Goal: Task Accomplishment & Management: Use online tool/utility

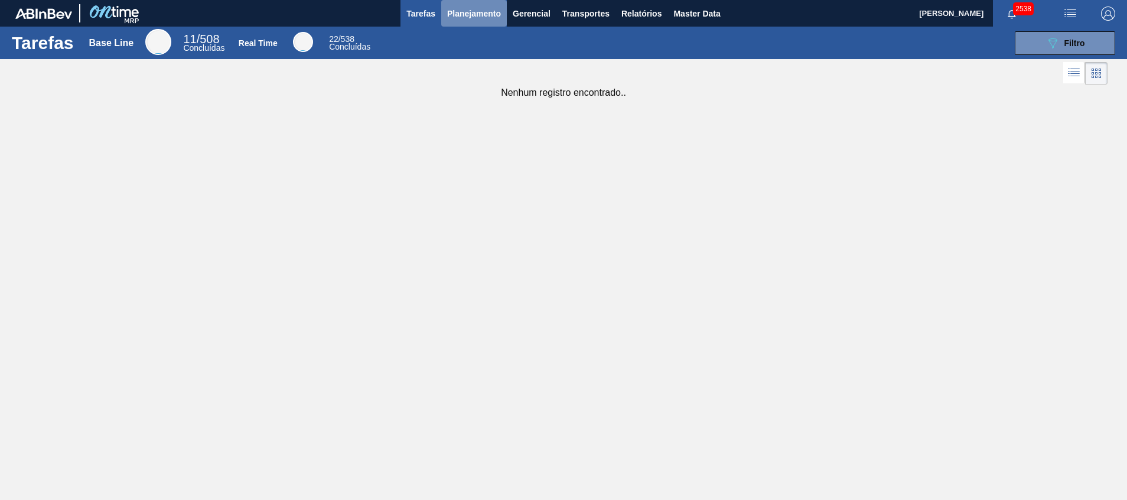
click at [471, 14] on span "Planejamento" at bounding box center [474, 13] width 54 height 14
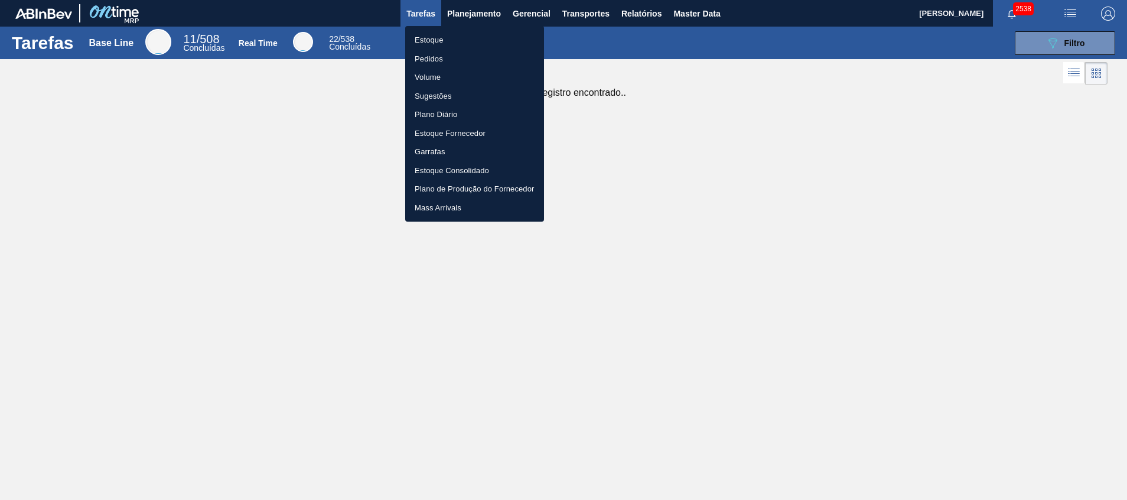
drag, startPoint x: 469, startPoint y: 44, endPoint x: 595, endPoint y: 276, distance: 263.7
click at [469, 44] on li "Estoque" at bounding box center [474, 40] width 139 height 19
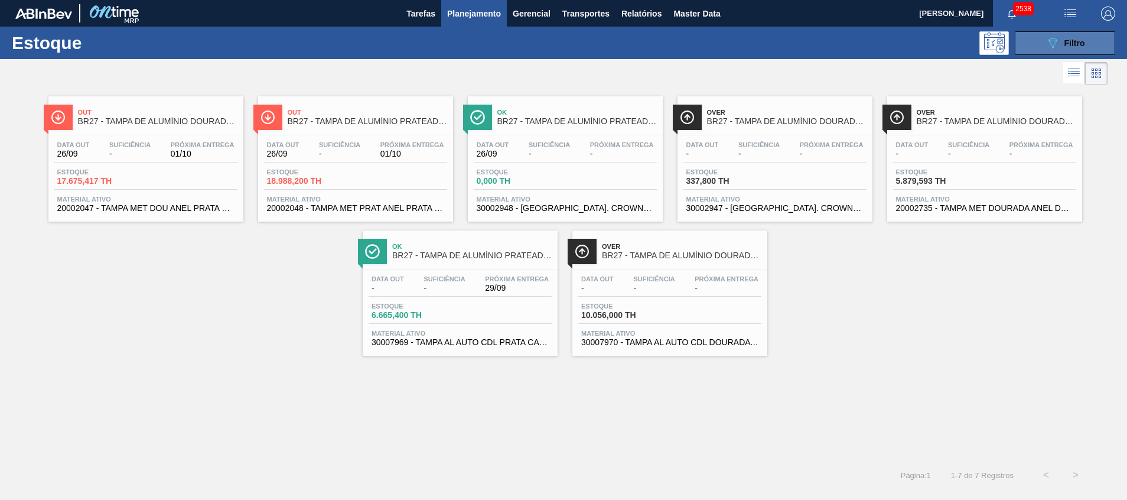
click at [1052, 45] on icon "089F7B8B-B2A5-4AFE-B5C0-19BA573D28AC" at bounding box center [1052, 43] width 14 height 14
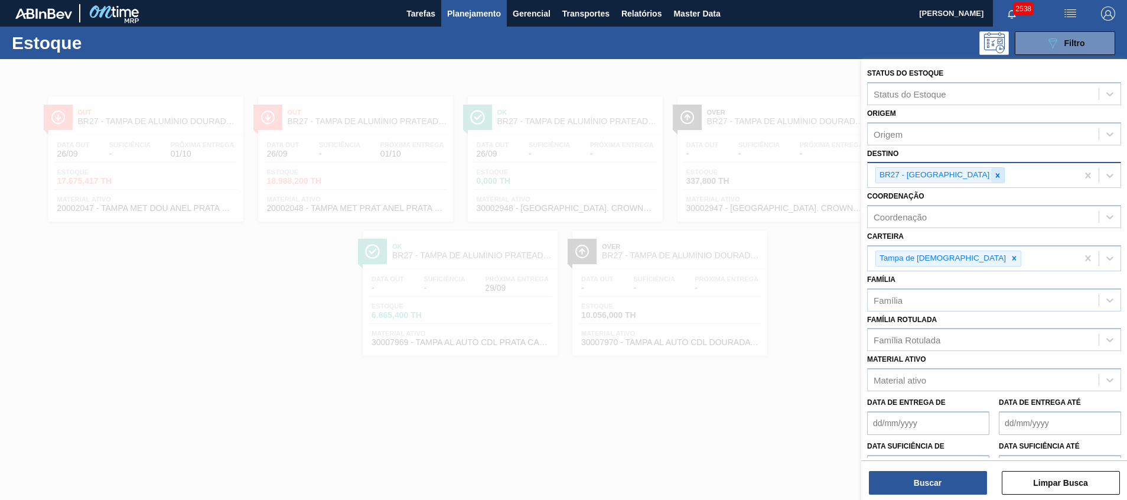
click at [993, 179] on icon at bounding box center [997, 175] width 8 height 8
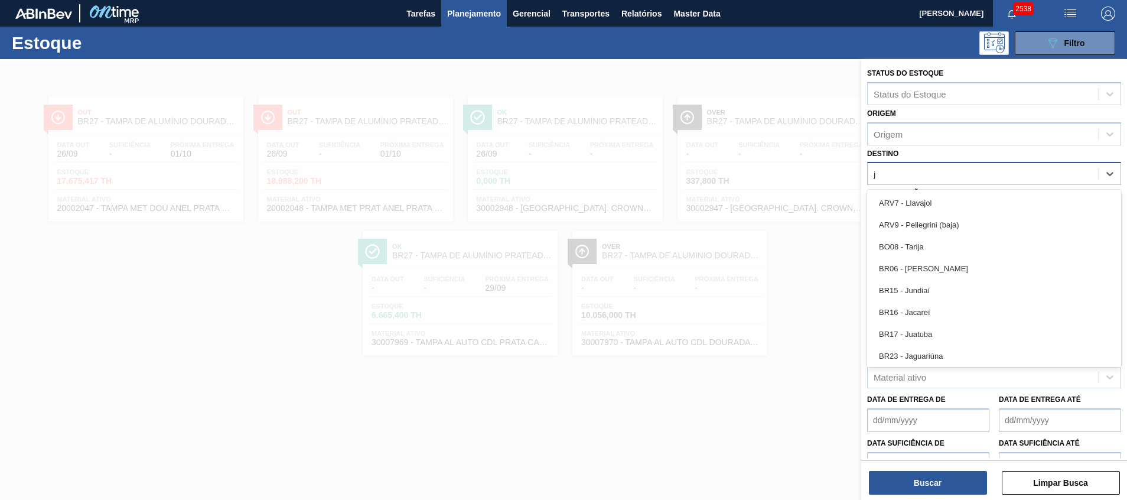
type input "ju"
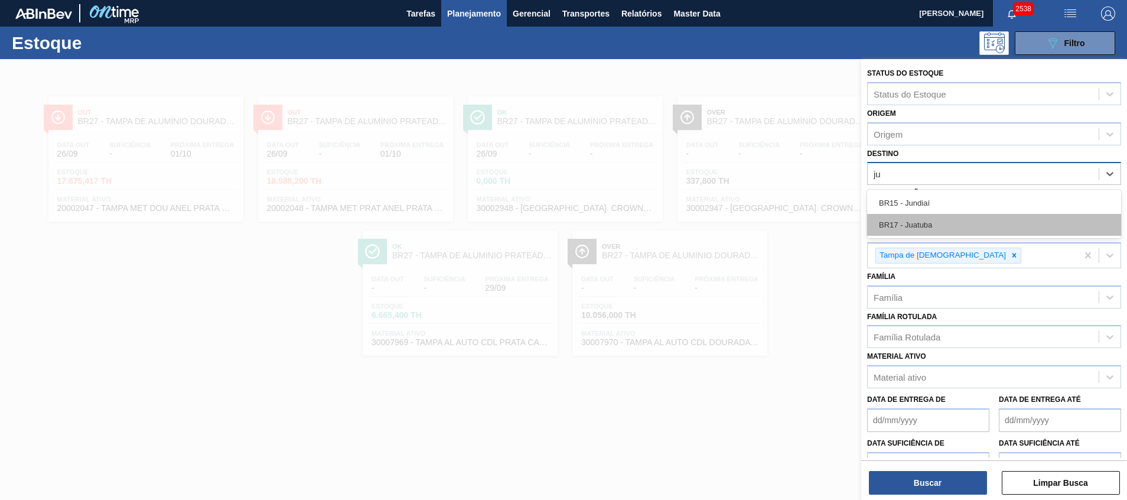
click at [929, 216] on div "BR17 - Juatuba" at bounding box center [994, 225] width 254 height 22
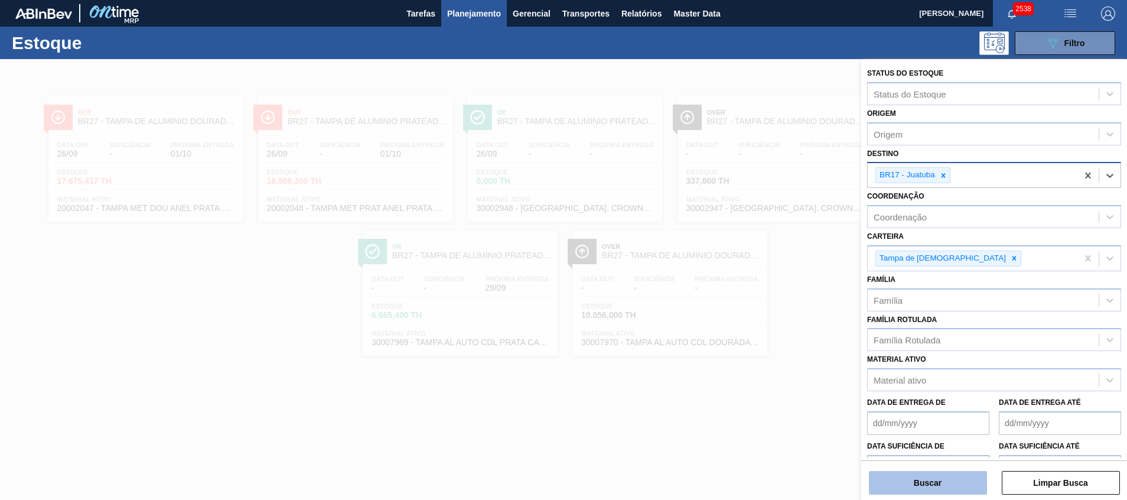
click at [890, 484] on button "Buscar" at bounding box center [928, 483] width 118 height 24
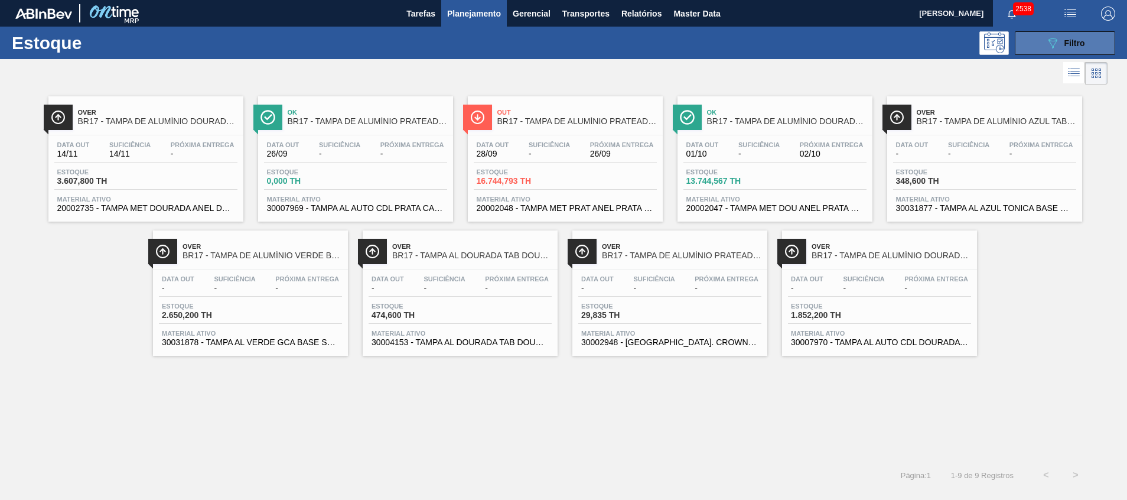
click at [1042, 38] on button "089F7B8B-B2A5-4AFE-B5C0-19BA573D28AC Filtro" at bounding box center [1064, 43] width 100 height 24
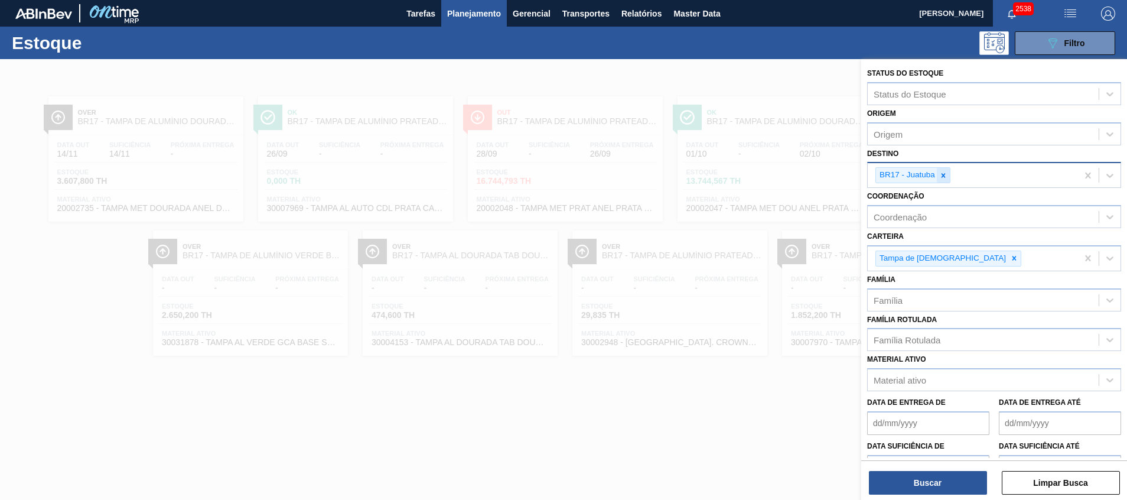
click at [946, 177] on icon at bounding box center [943, 175] width 8 height 8
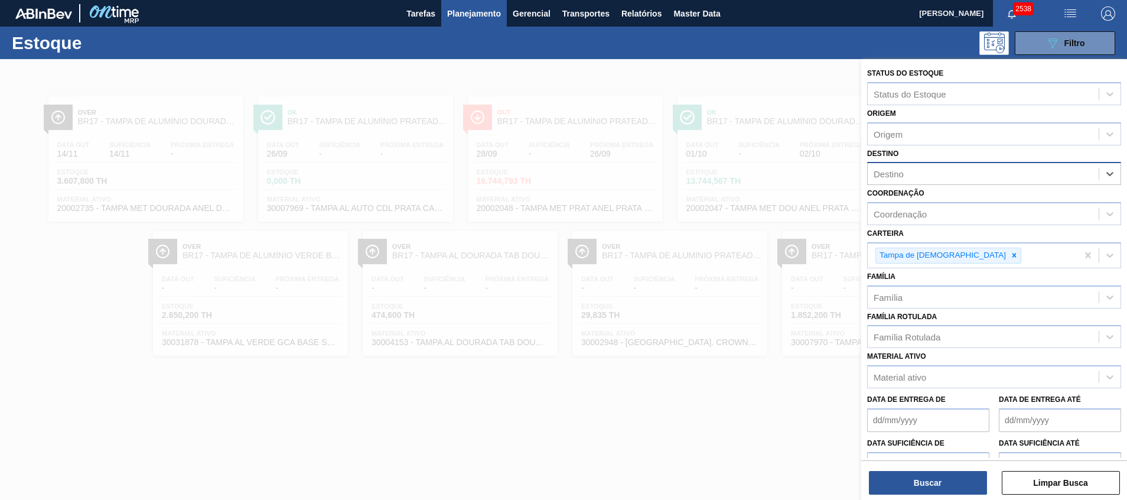
click at [479, 407] on div at bounding box center [563, 309] width 1127 height 500
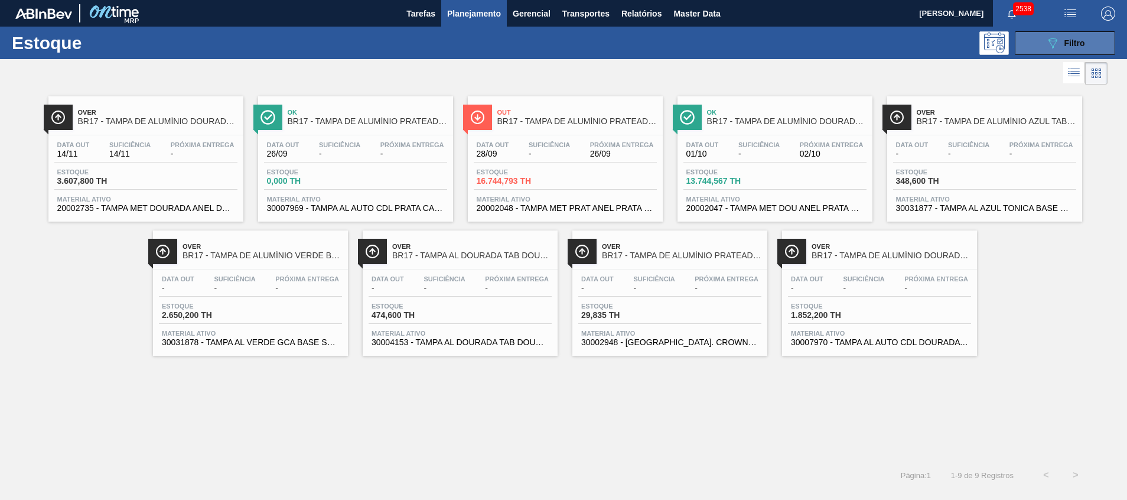
drag, startPoint x: 1068, startPoint y: 43, endPoint x: 1059, endPoint y: 54, distance: 14.2
click at [1068, 43] on span "Filtro" at bounding box center [1074, 42] width 21 height 9
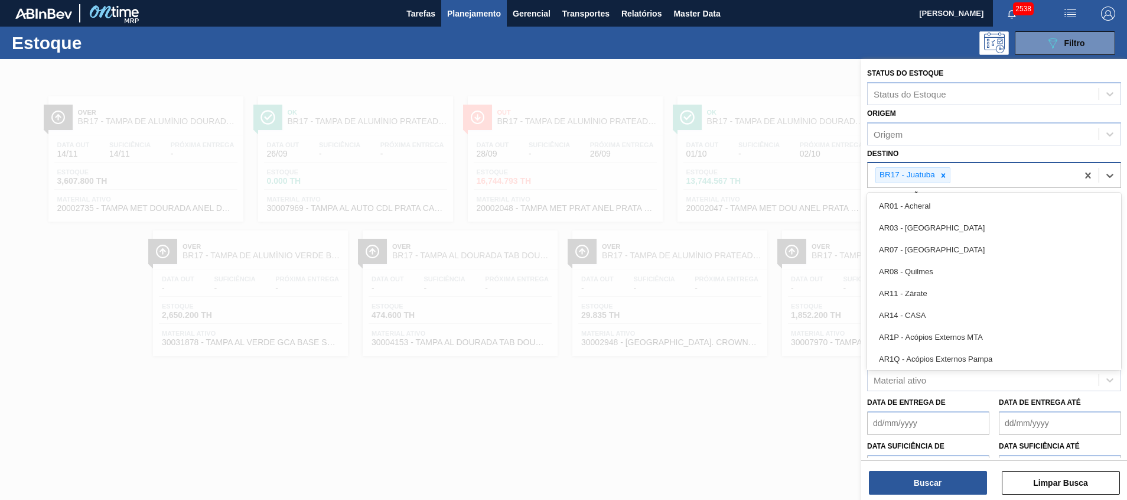
click at [933, 179] on div "BR17 - Juatuba" at bounding box center [906, 175] width 61 height 15
click at [946, 174] on icon at bounding box center [943, 175] width 8 height 8
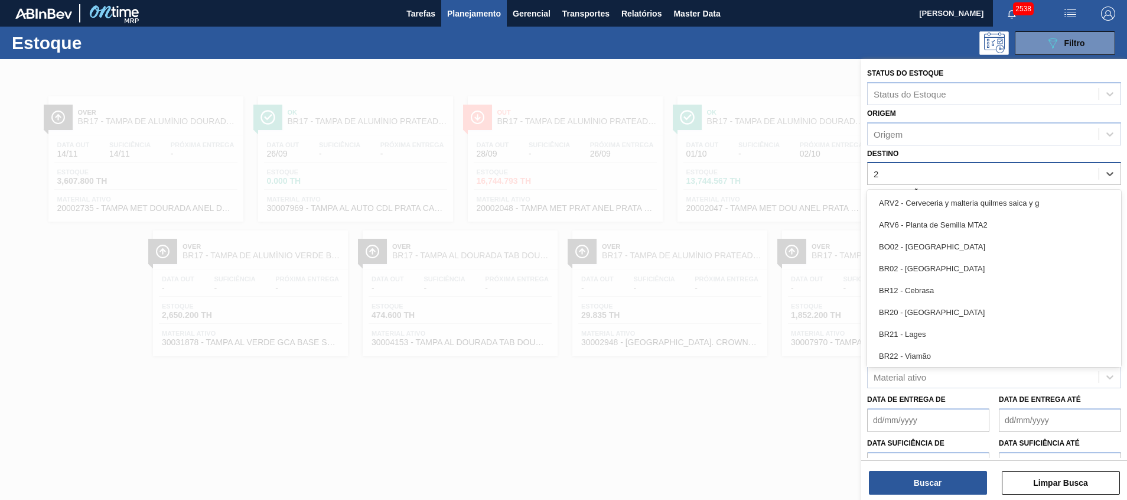
type input "27"
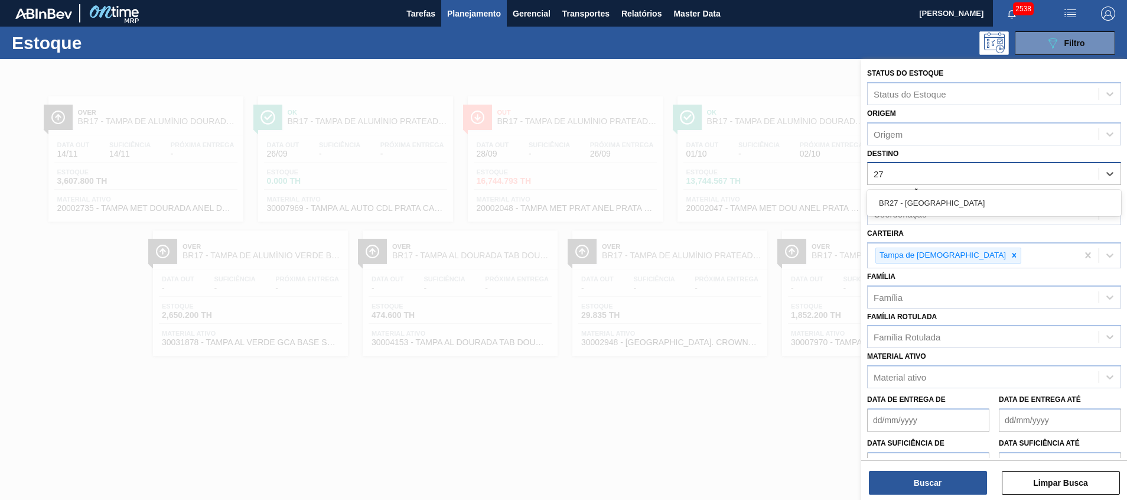
click at [936, 191] on div "BR27 - Nova Minas" at bounding box center [994, 203] width 254 height 27
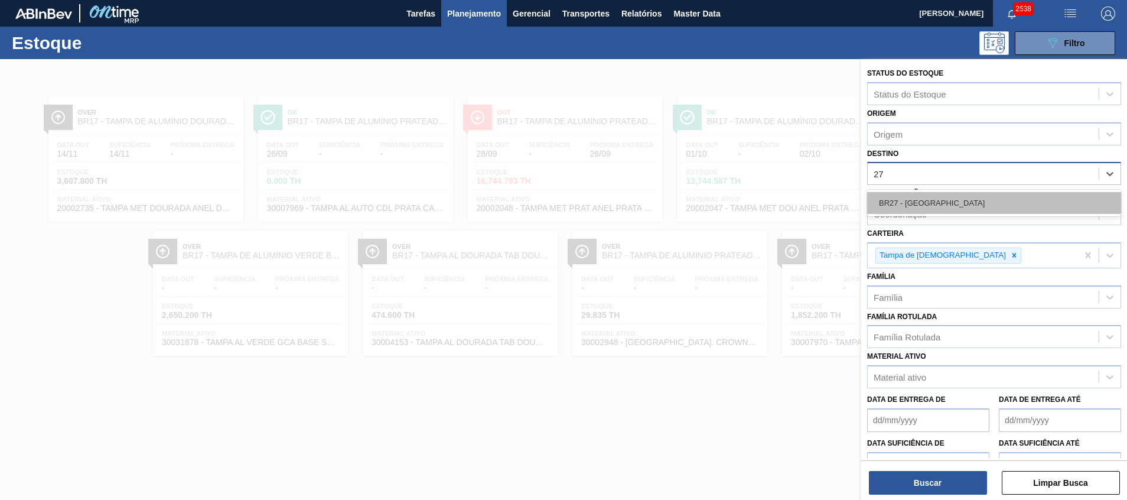
click at [935, 194] on div "BR27 - Nova Minas" at bounding box center [994, 203] width 254 height 22
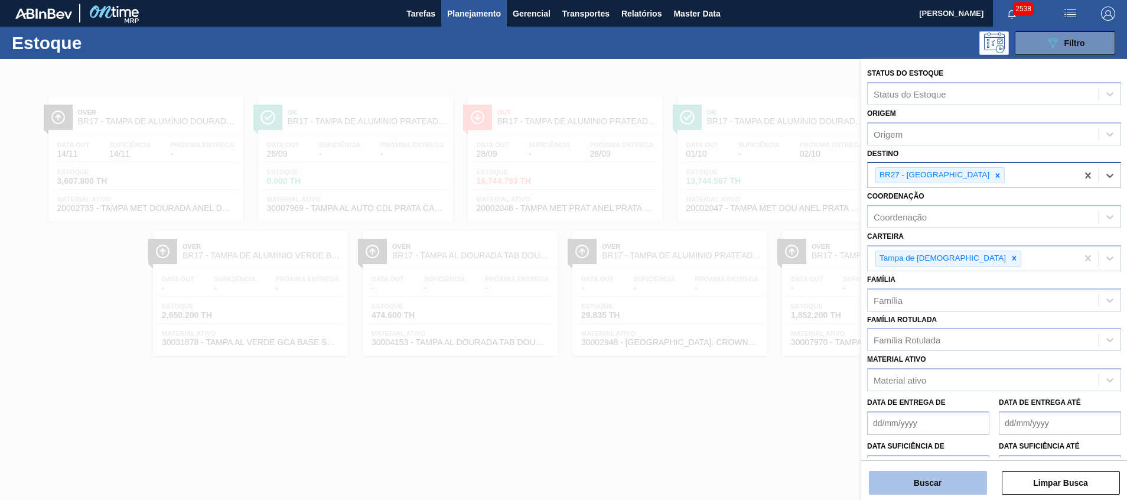
click at [912, 479] on button "Buscar" at bounding box center [928, 483] width 118 height 24
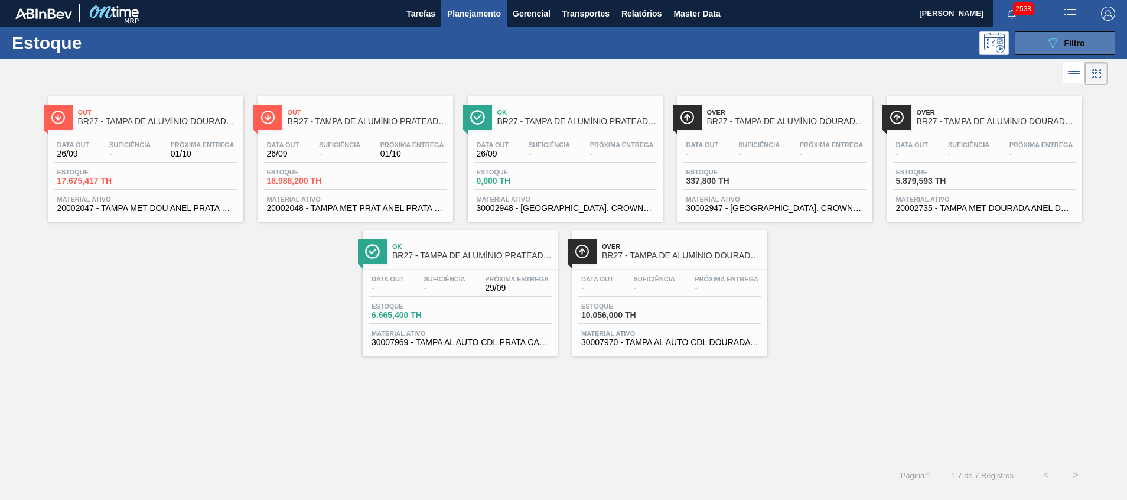
click at [1039, 46] on button "089F7B8B-B2A5-4AFE-B5C0-19BA573D28AC Filtro" at bounding box center [1064, 43] width 100 height 24
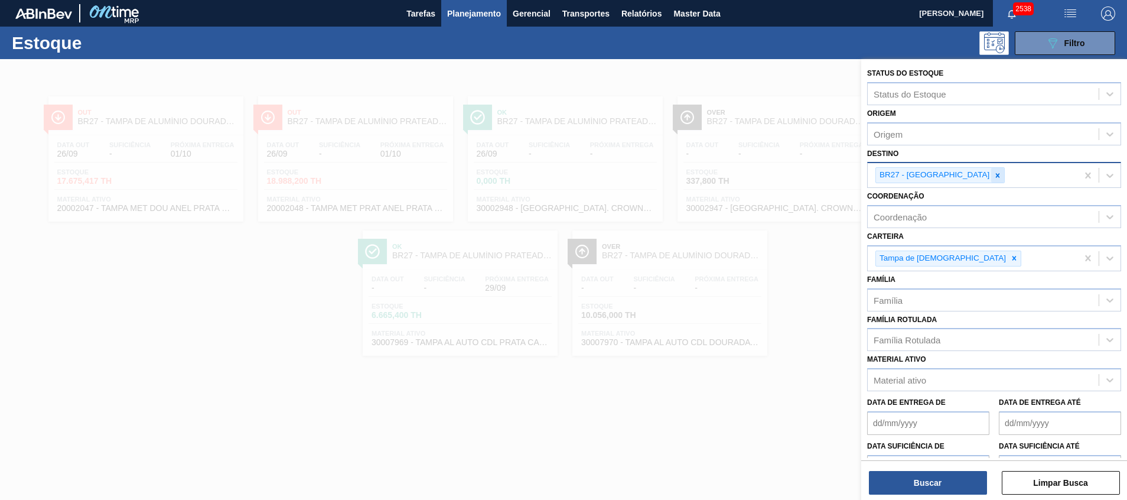
click at [991, 169] on div at bounding box center [997, 175] width 13 height 15
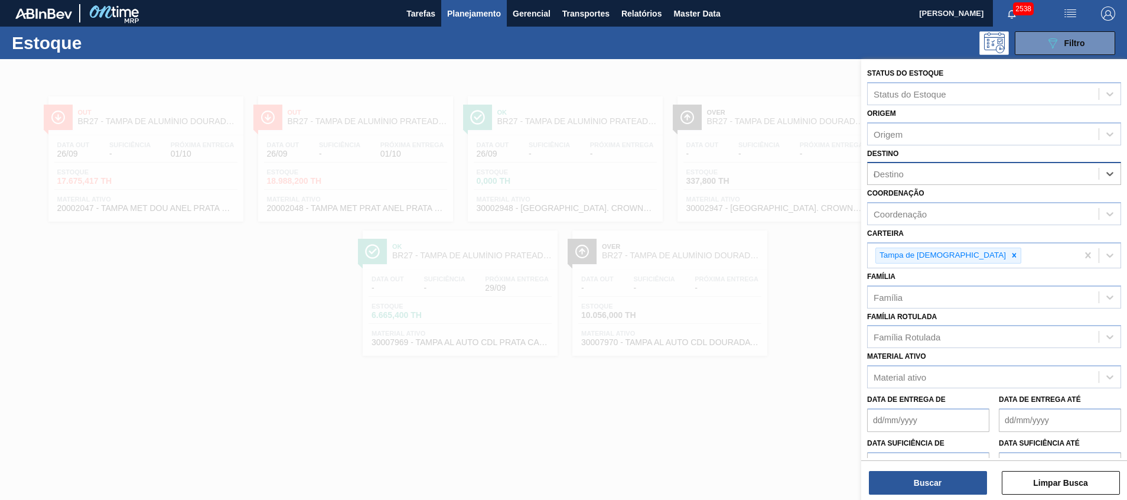
type input "ca"
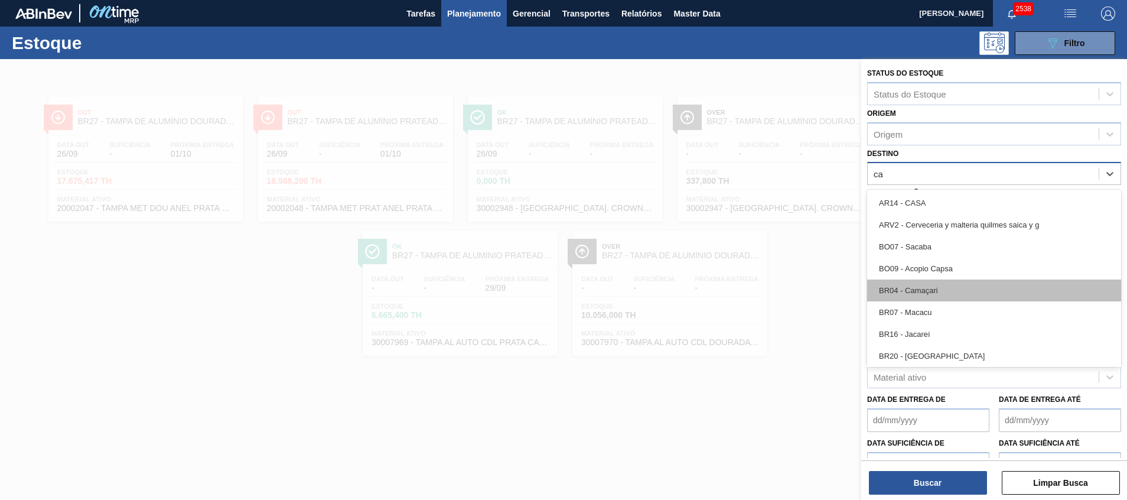
click at [955, 287] on div "BR04 - Camaçari" at bounding box center [994, 290] width 254 height 22
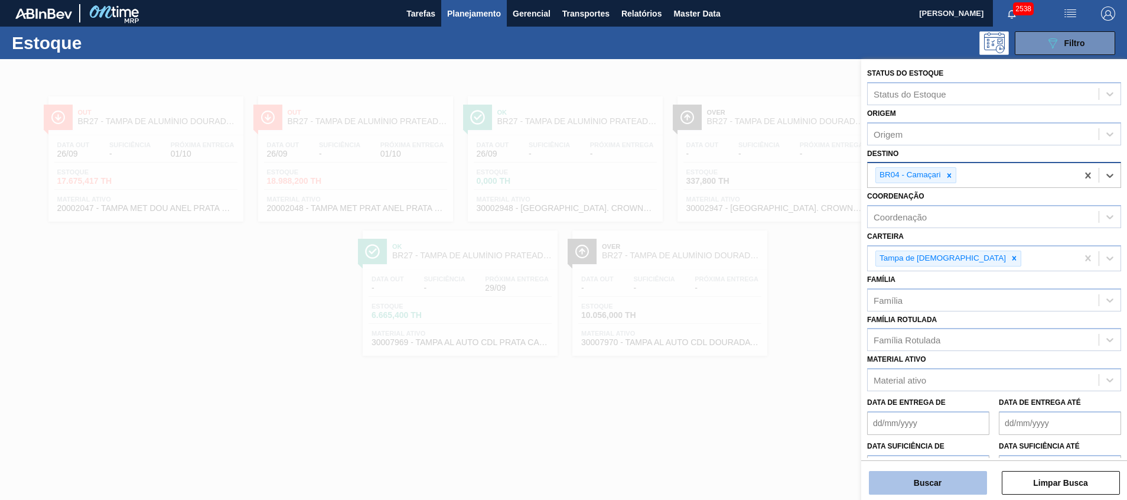
click at [913, 478] on button "Buscar" at bounding box center [928, 483] width 118 height 24
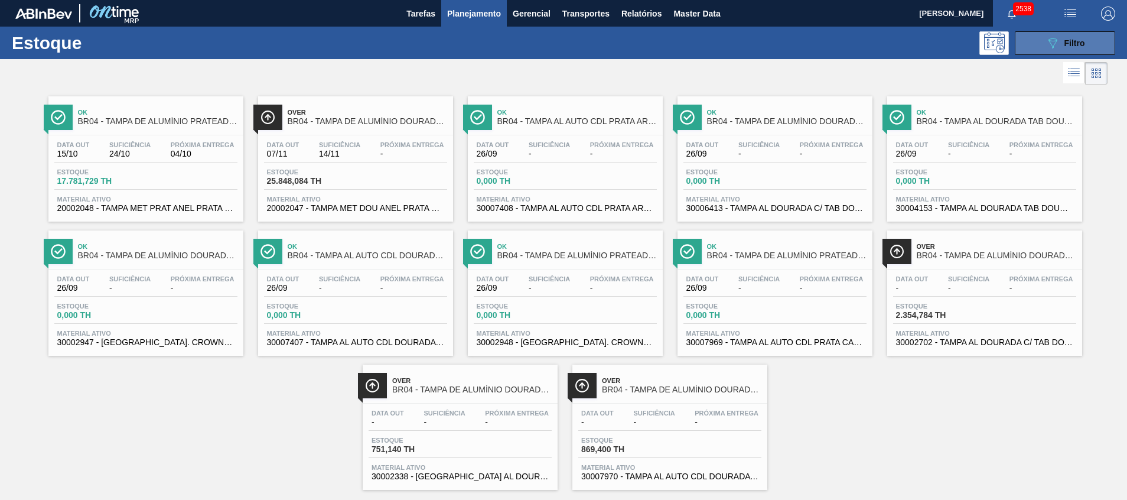
click at [1059, 42] on div "089F7B8B-B2A5-4AFE-B5C0-19BA573D28AC Filtro" at bounding box center [1065, 43] width 40 height 14
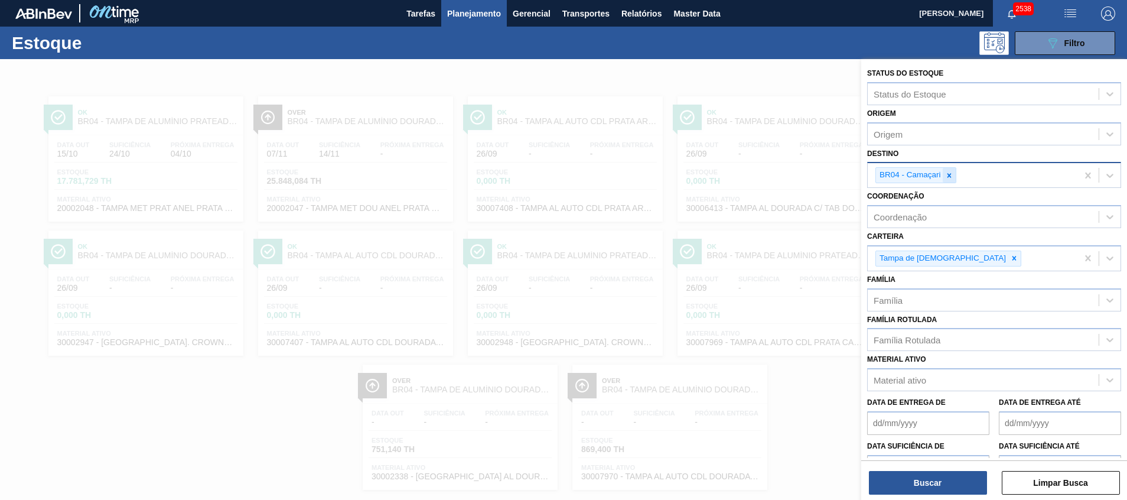
click at [948, 177] on icon at bounding box center [949, 175] width 8 height 8
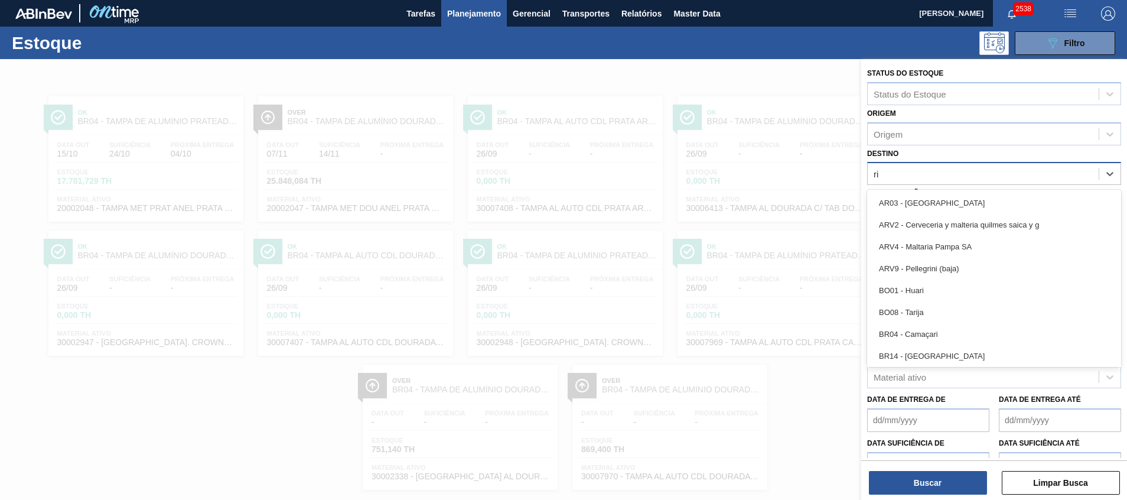
type input "rio"
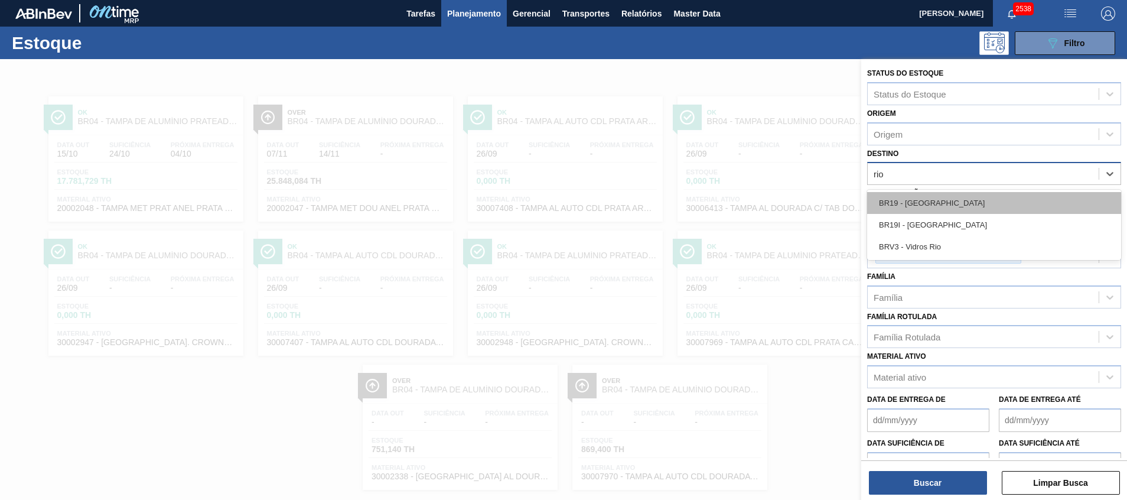
click at [919, 206] on div "BR19 - Nova Rio" at bounding box center [994, 203] width 254 height 22
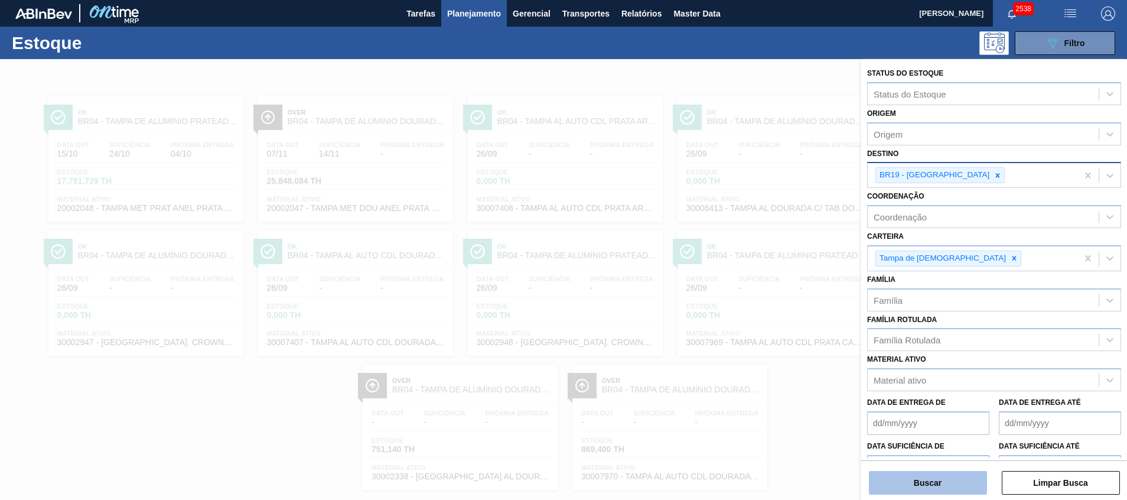
click at [888, 474] on button "Buscar" at bounding box center [928, 483] width 118 height 24
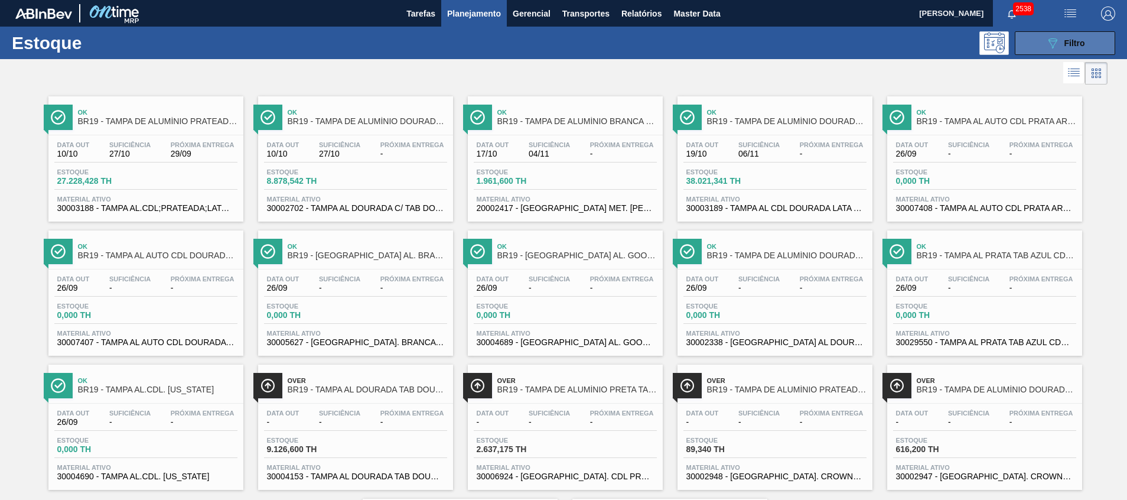
click at [1078, 45] on span "Filtro" at bounding box center [1074, 42] width 21 height 9
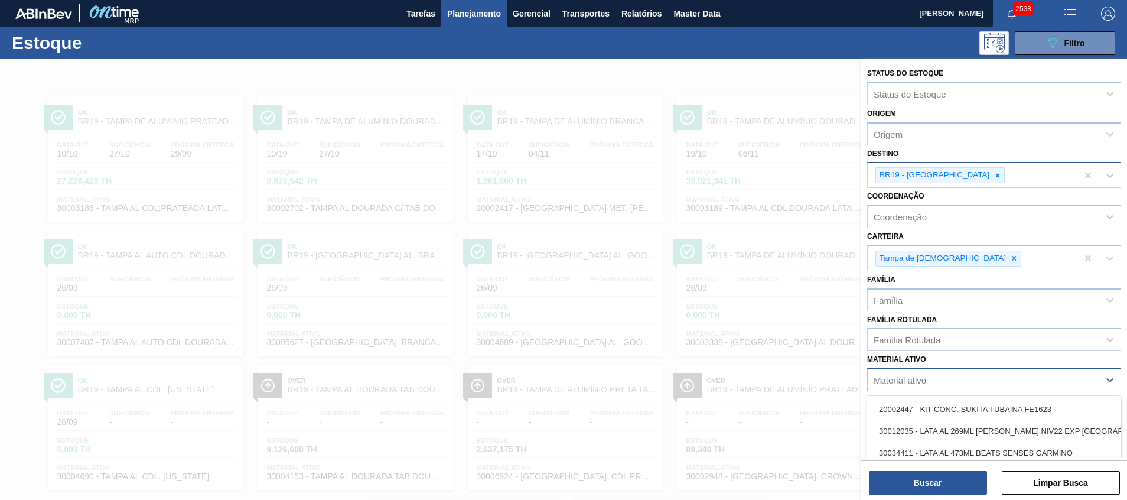
click at [883, 384] on div "Material ativo" at bounding box center [899, 380] width 53 height 10
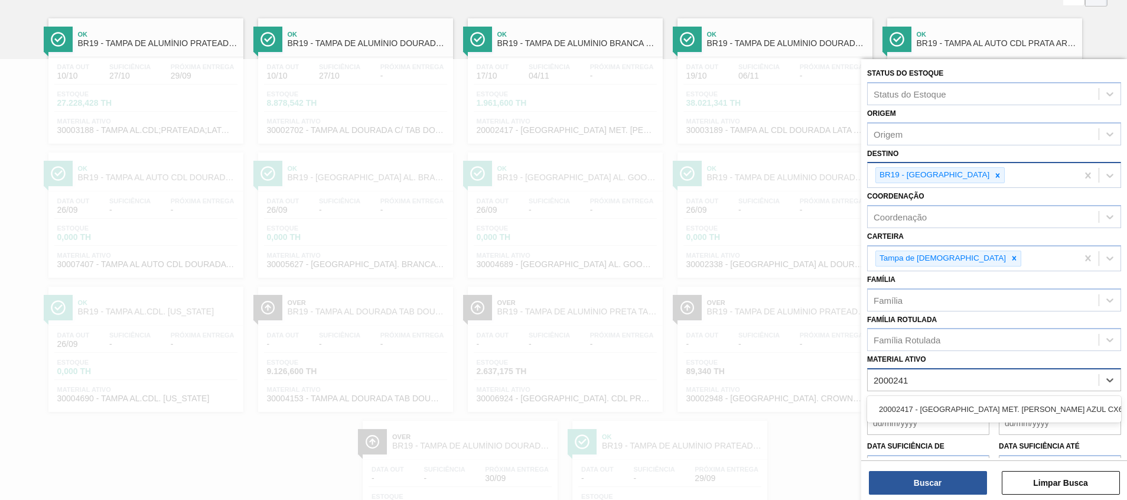
type ativo "20002417"
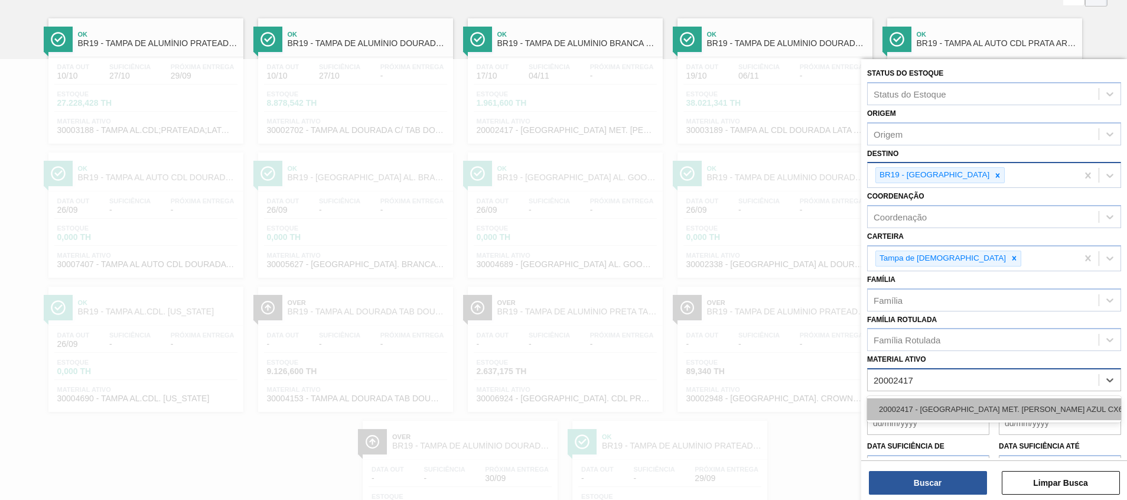
click at [962, 406] on div "20002417 - [GEOGRAPHIC_DATA] MET. [PERSON_NAME] AZUL CX600" at bounding box center [994, 409] width 254 height 22
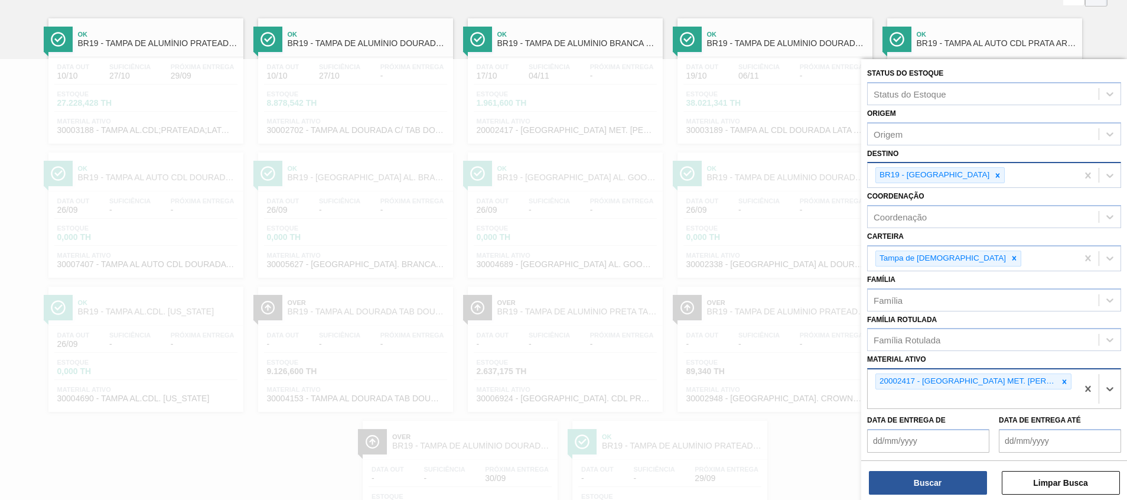
click at [939, 174] on div "BR19 - Nova Rio" at bounding box center [933, 175] width 115 height 15
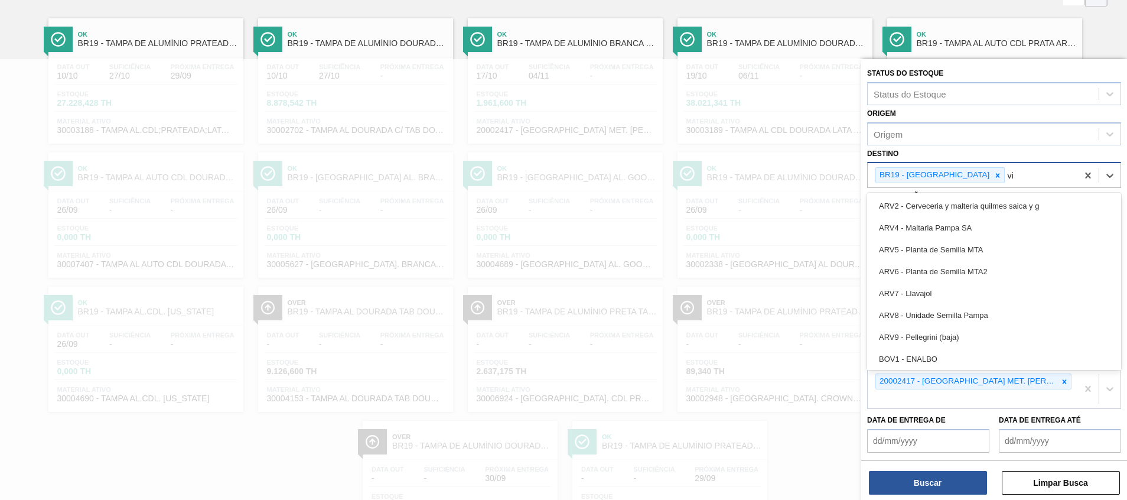
type input "via"
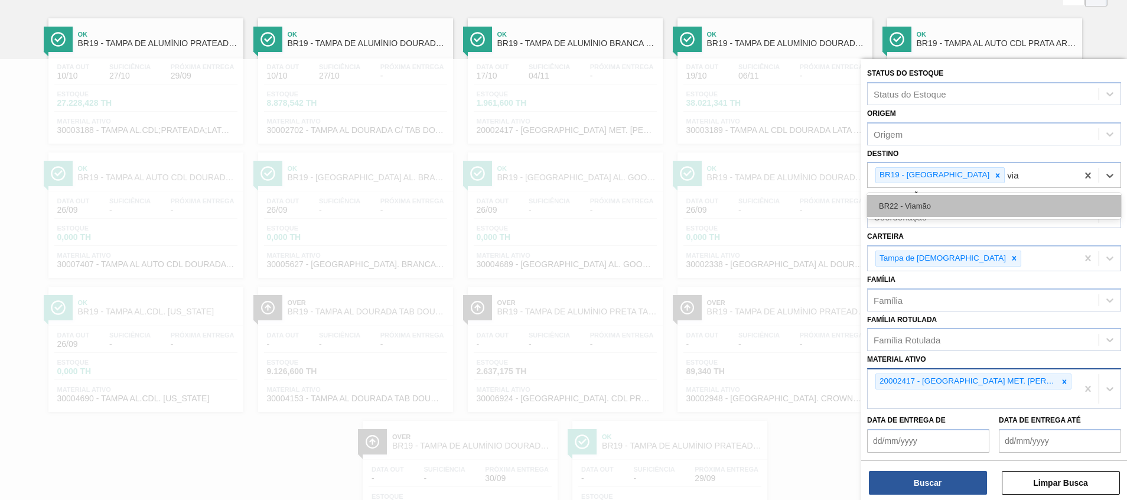
click at [959, 203] on div "BR22 - Viamão" at bounding box center [994, 206] width 254 height 22
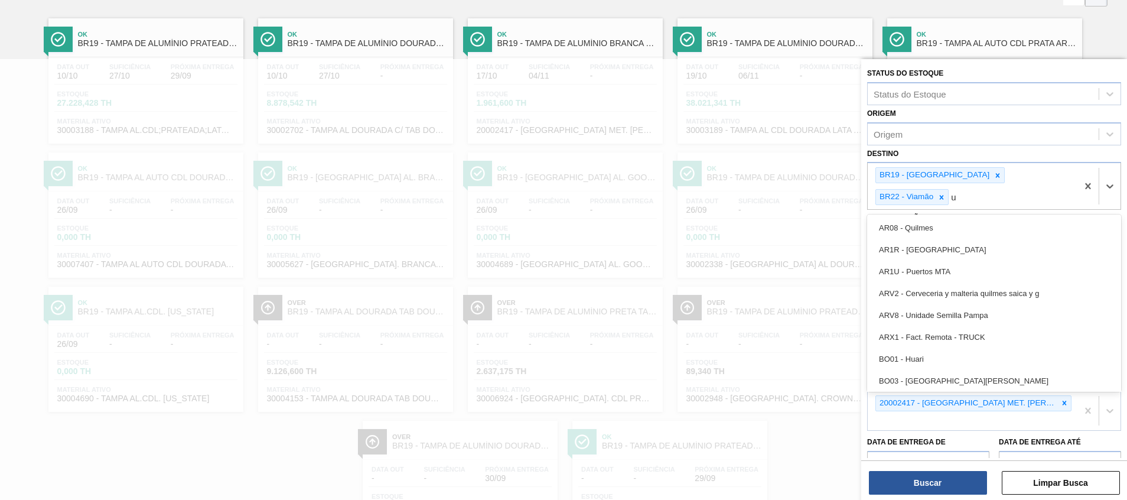
type input "ub"
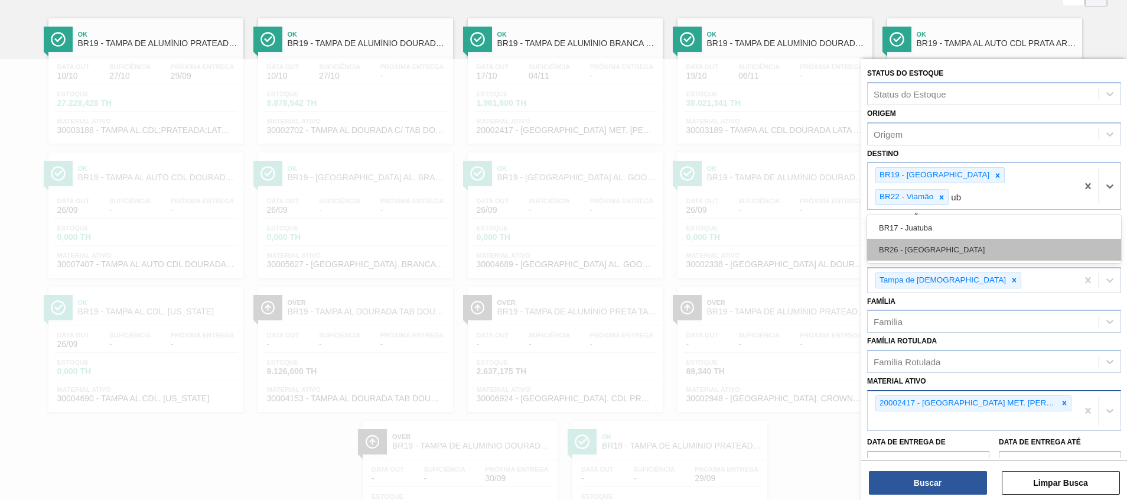
click at [1052, 239] on div "BR26 - [GEOGRAPHIC_DATA]" at bounding box center [994, 250] width 254 height 22
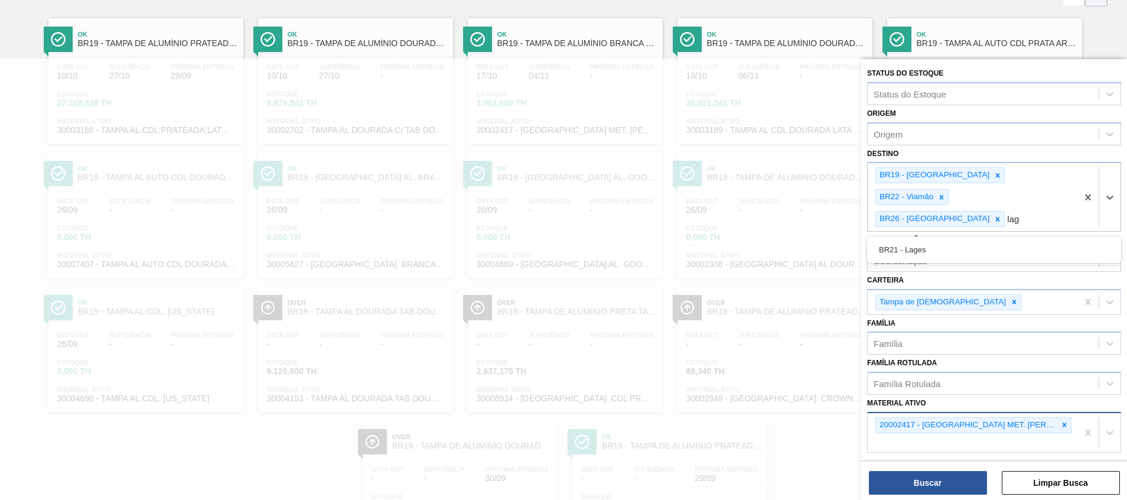
type input "lage"
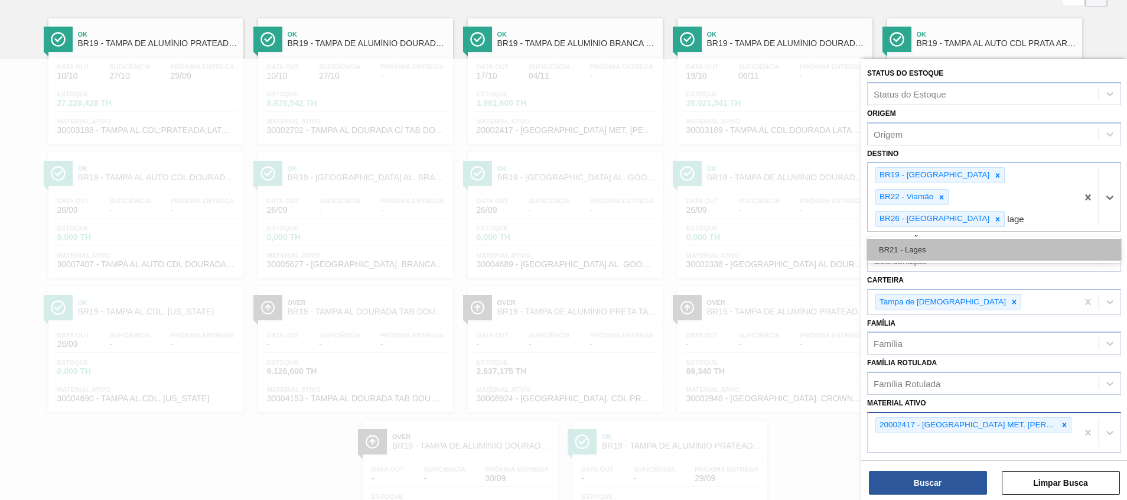
click at [1052, 239] on div "BR21 - Lages" at bounding box center [994, 250] width 254 height 22
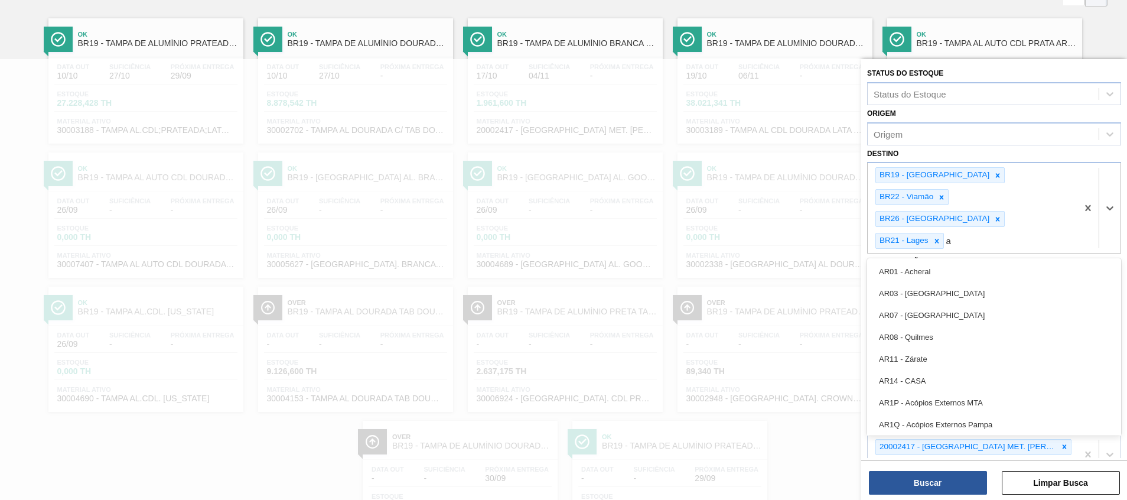
type input "aq"
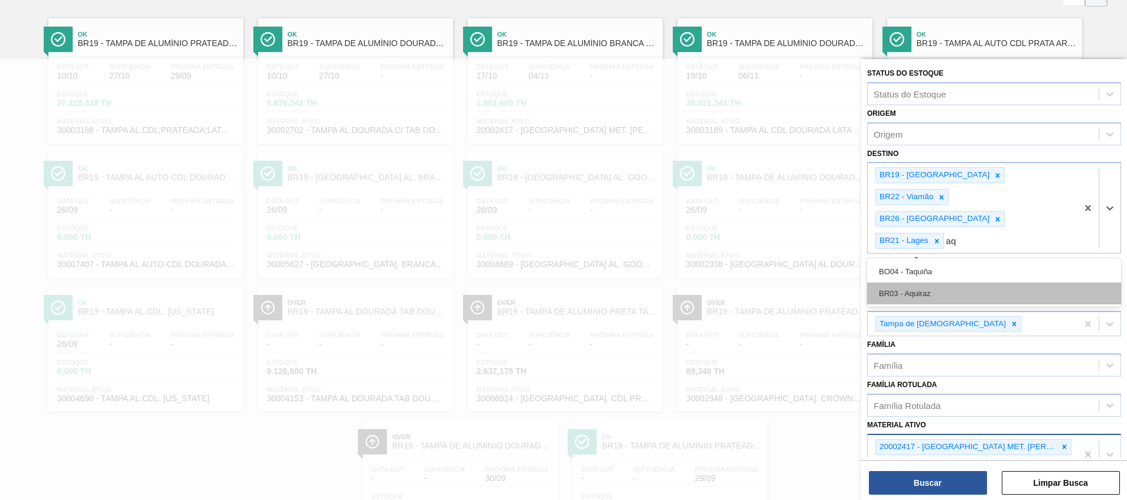
click at [1006, 282] on div "BR03 - Aquiraz" at bounding box center [994, 293] width 254 height 22
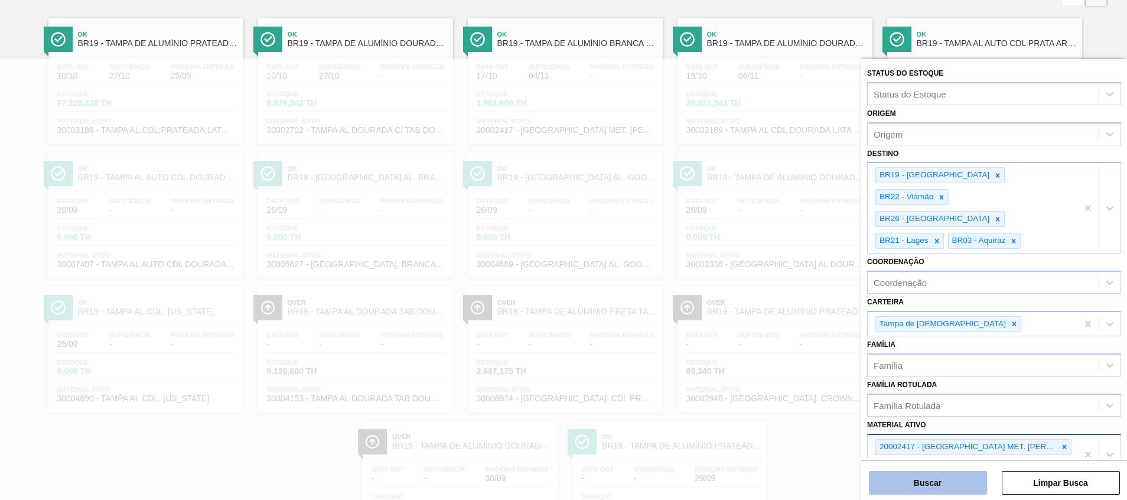
click at [907, 483] on button "Buscar" at bounding box center [928, 483] width 118 height 24
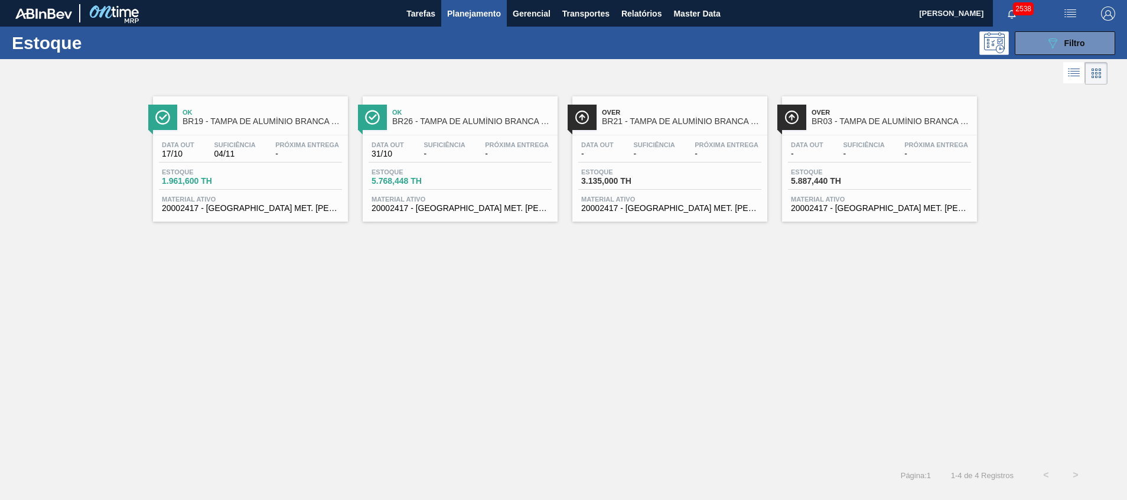
click at [489, 18] on span "Planejamento" at bounding box center [474, 13] width 54 height 14
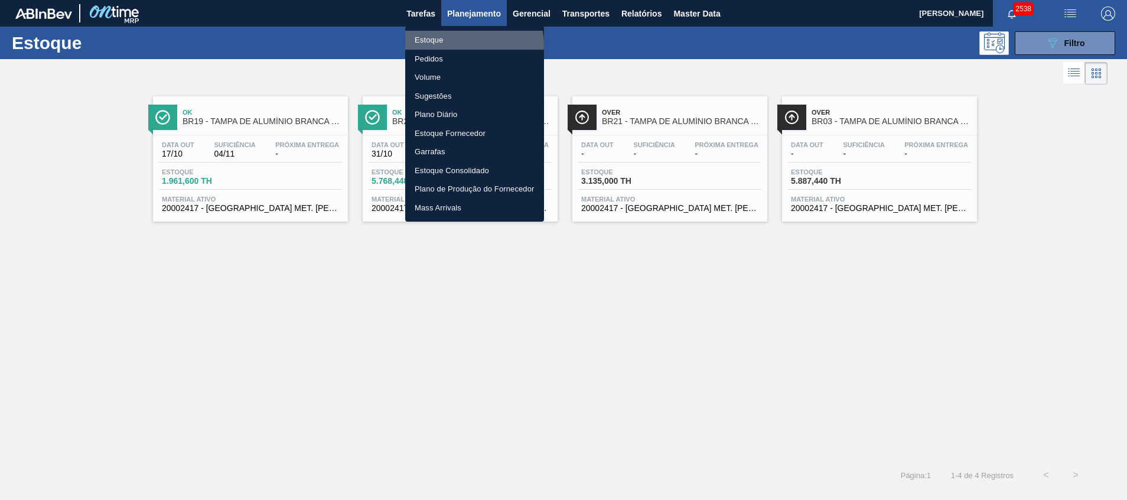
click at [464, 44] on li "Estoque" at bounding box center [474, 40] width 139 height 19
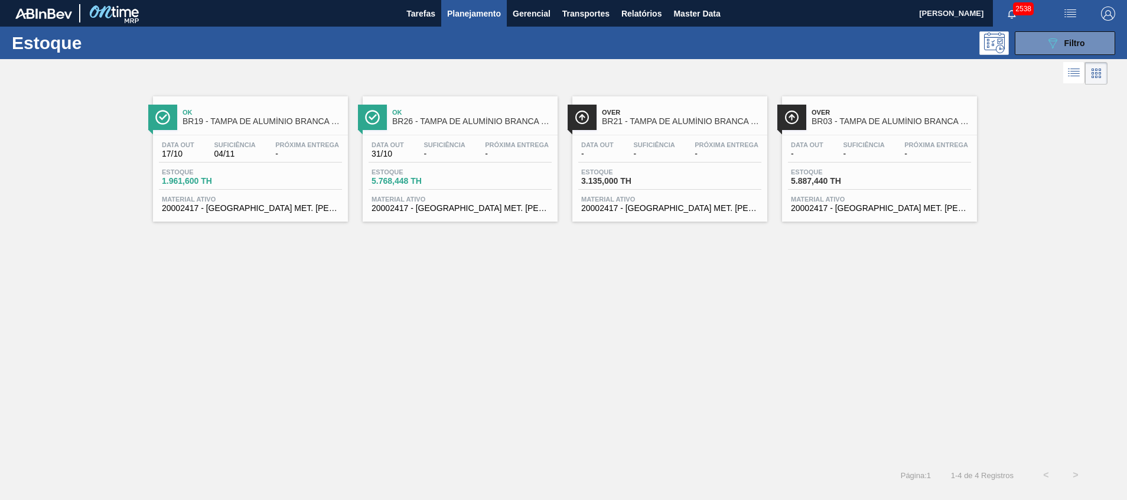
drag, startPoint x: 632, startPoint y: 156, endPoint x: 646, endPoint y: 163, distance: 15.3
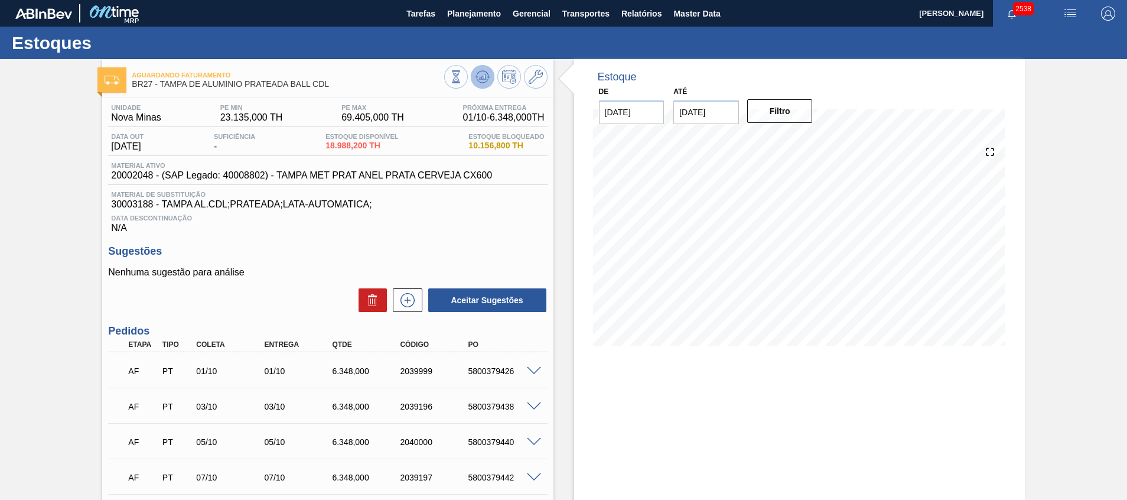
click at [476, 81] on icon at bounding box center [482, 77] width 14 height 14
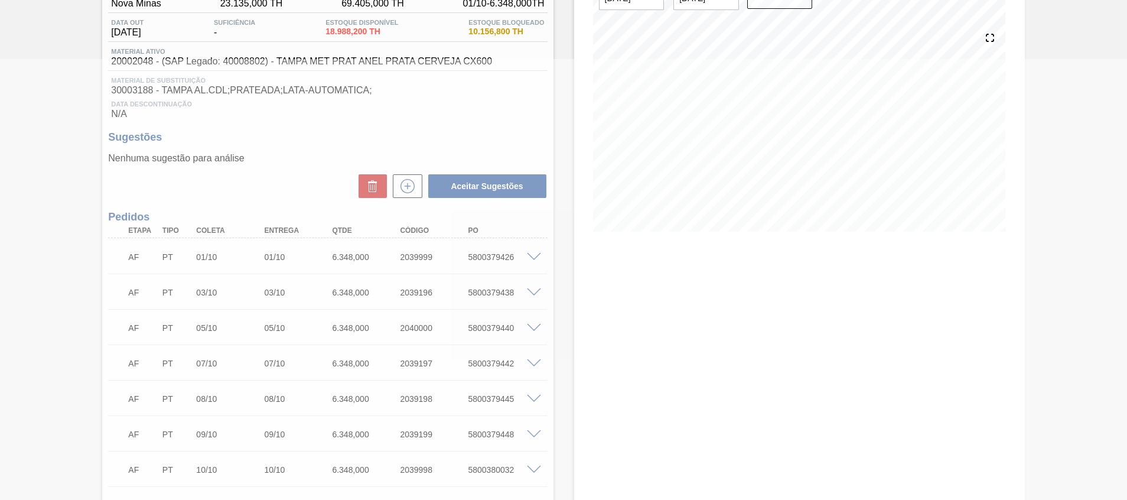
scroll to position [168, 0]
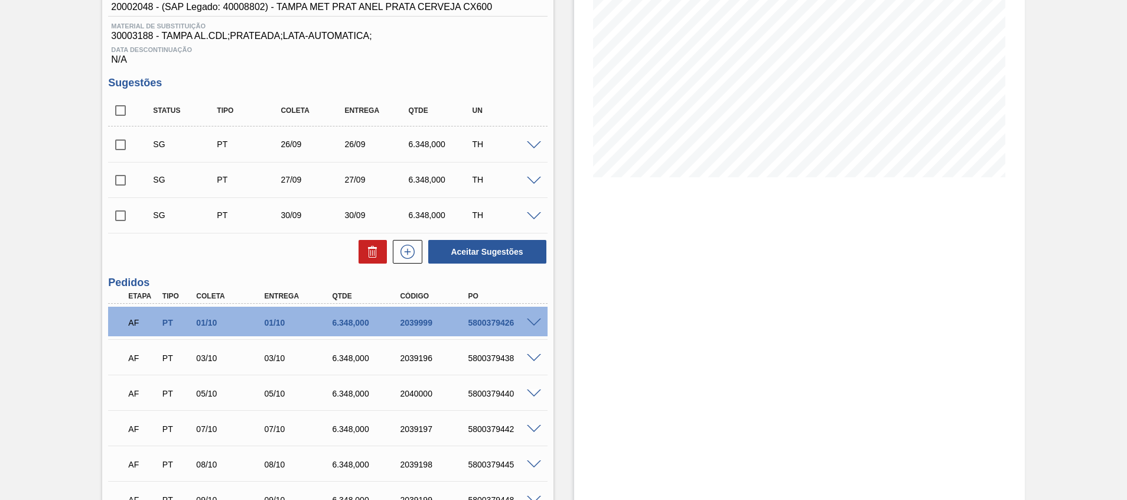
click at [41, 283] on div "Aguardando Faturamento BR27 - TAMPA DE ALUMÍNIO PRATEADA BALL CDL Unidade Nova …" at bounding box center [563, 305] width 1127 height 828
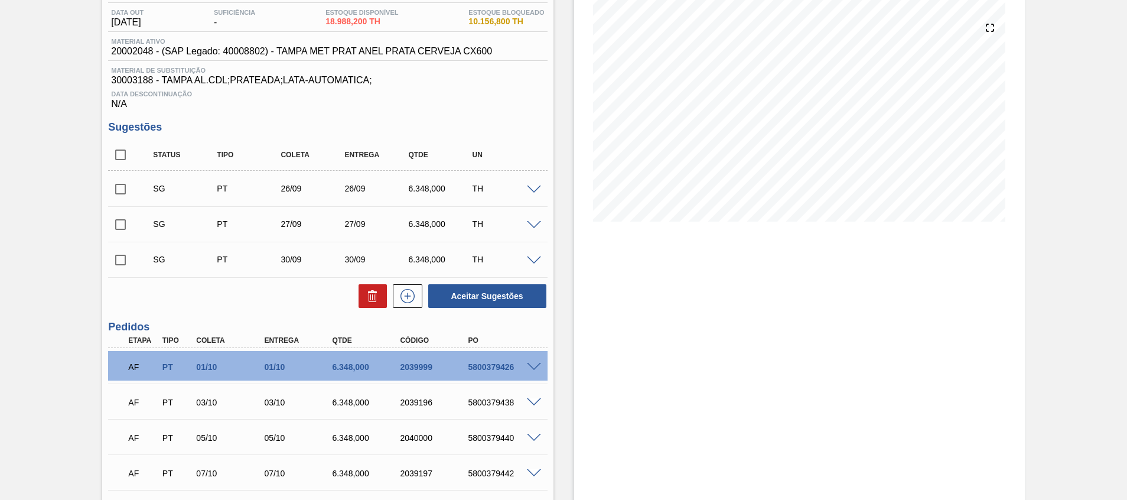
scroll to position [122, 0]
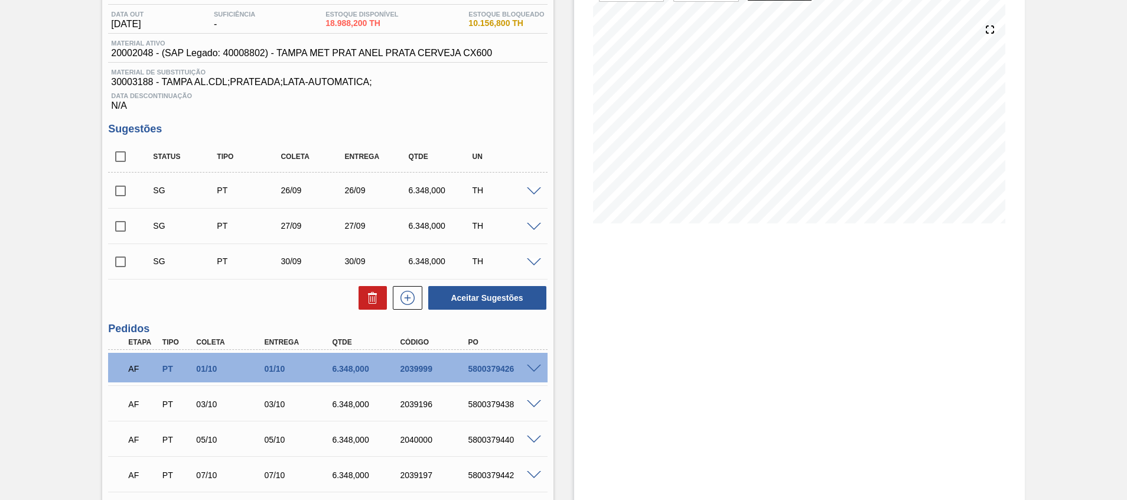
click at [536, 191] on span at bounding box center [534, 191] width 14 height 9
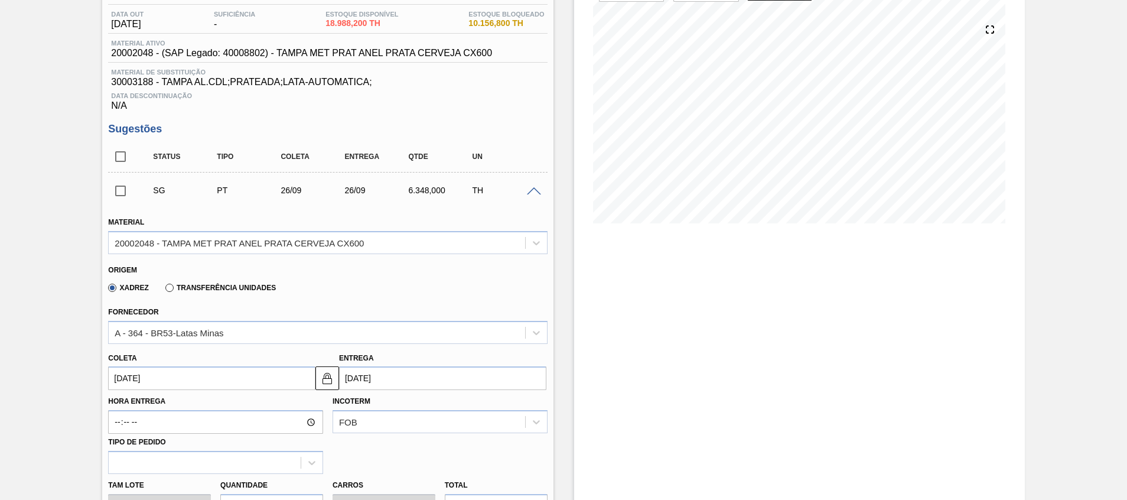
click at [200, 374] on input "26/09/2025" at bounding box center [211, 378] width 207 height 24
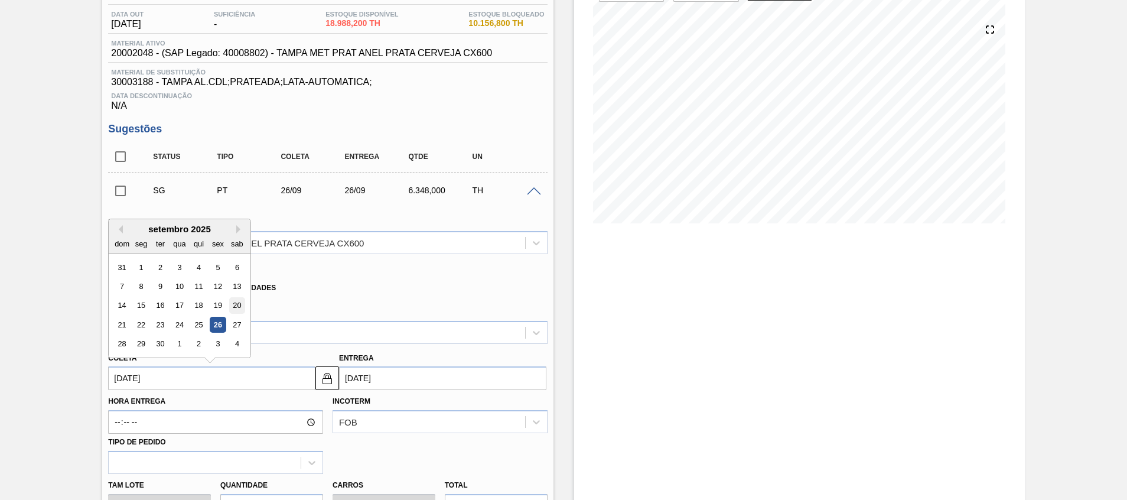
click at [231, 305] on div "20" at bounding box center [237, 306] width 16 height 16
type input "20/09/2025"
click at [181, 384] on input "20/09/2025" at bounding box center [211, 378] width 207 height 24
click at [240, 226] on button "Next Month" at bounding box center [240, 229] width 8 height 8
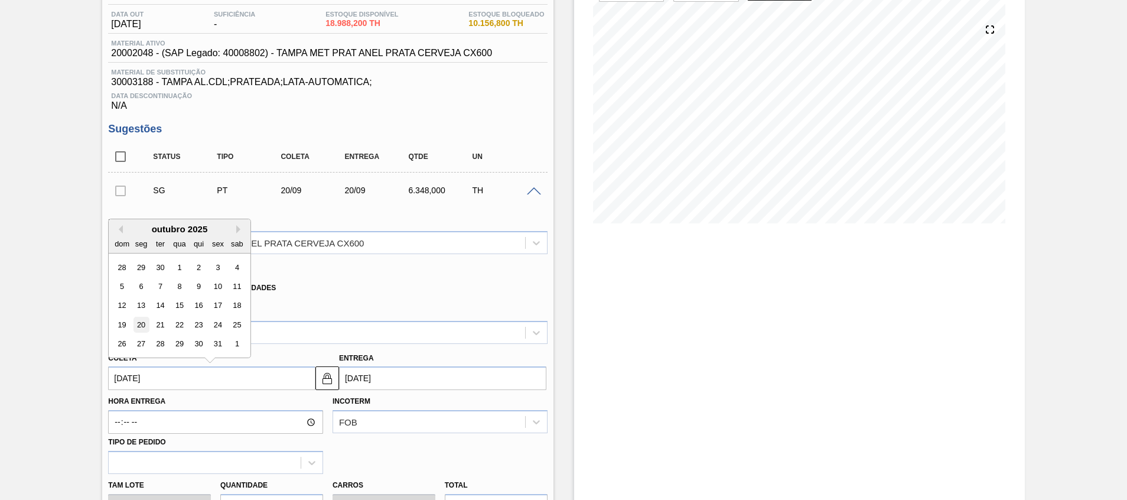
click at [135, 327] on div "20" at bounding box center [141, 324] width 16 height 16
type input "20/10/2025"
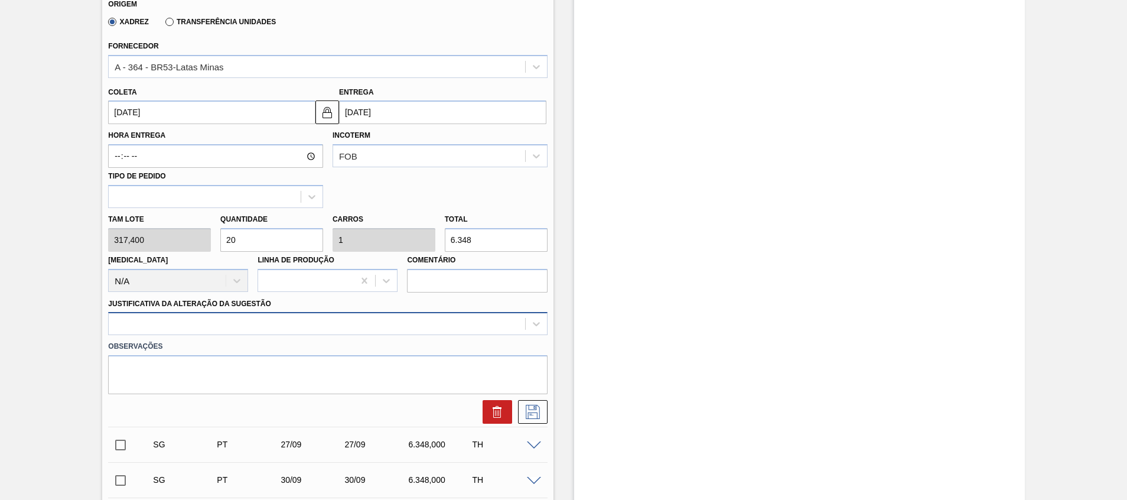
click at [268, 332] on div at bounding box center [327, 323] width 439 height 23
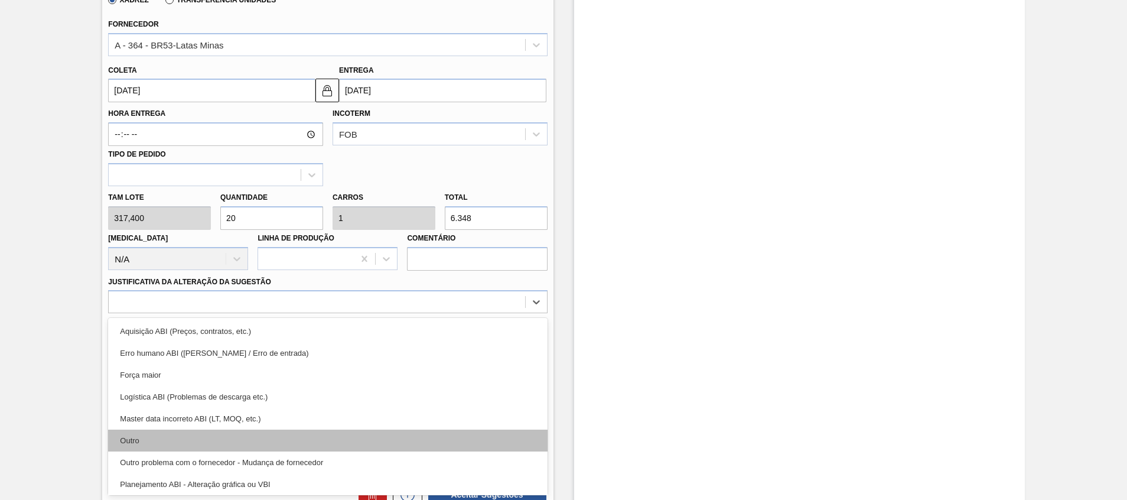
click at [231, 433] on div "Outro" at bounding box center [327, 440] width 439 height 22
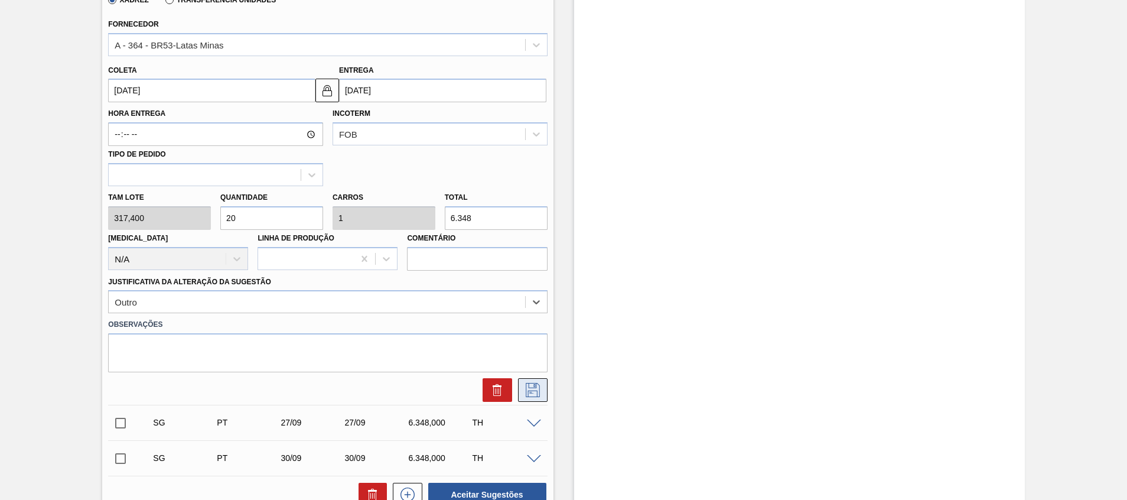
click at [526, 396] on icon at bounding box center [532, 390] width 19 height 14
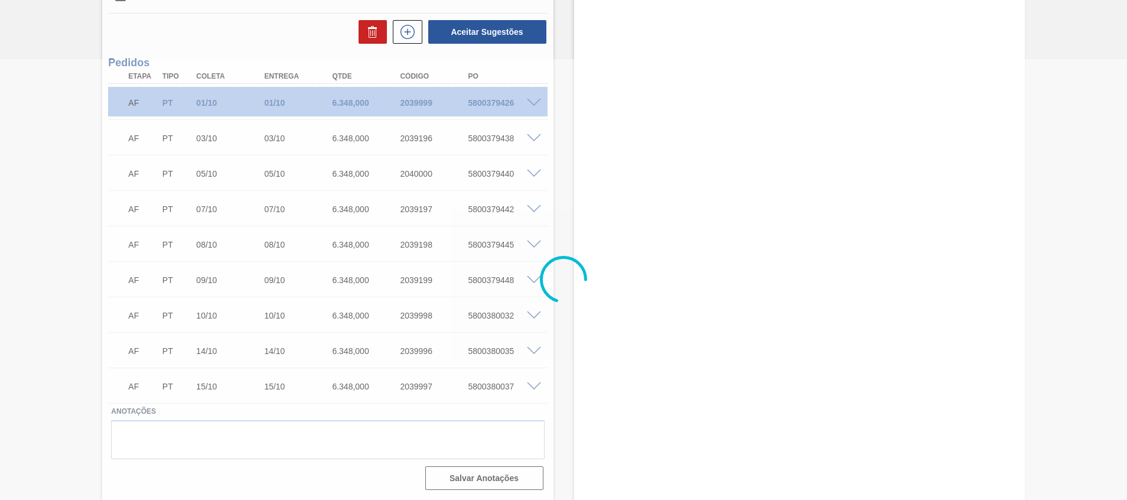
scroll to position [0, 0]
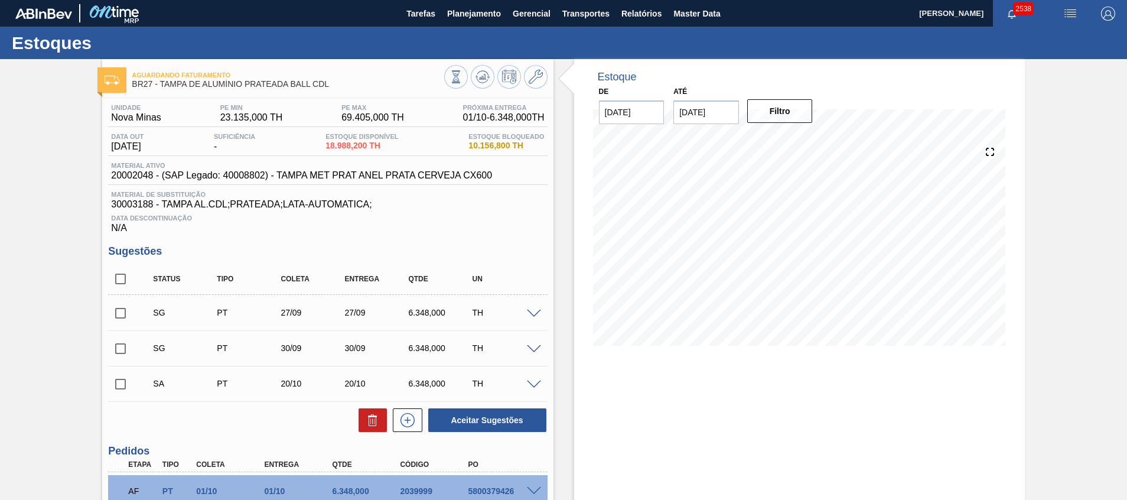
click at [40, 407] on div "Aguardando Faturamento BR27 - TAMPA DE ALUMÍNIO PRATEADA BALL CDL Unidade Nova …" at bounding box center [563, 473] width 1127 height 828
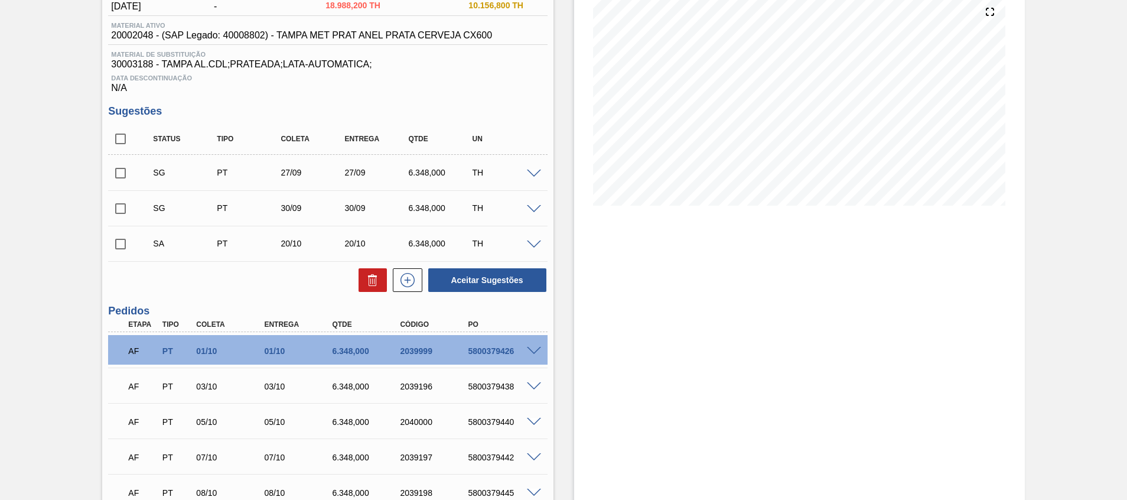
scroll to position [177, 0]
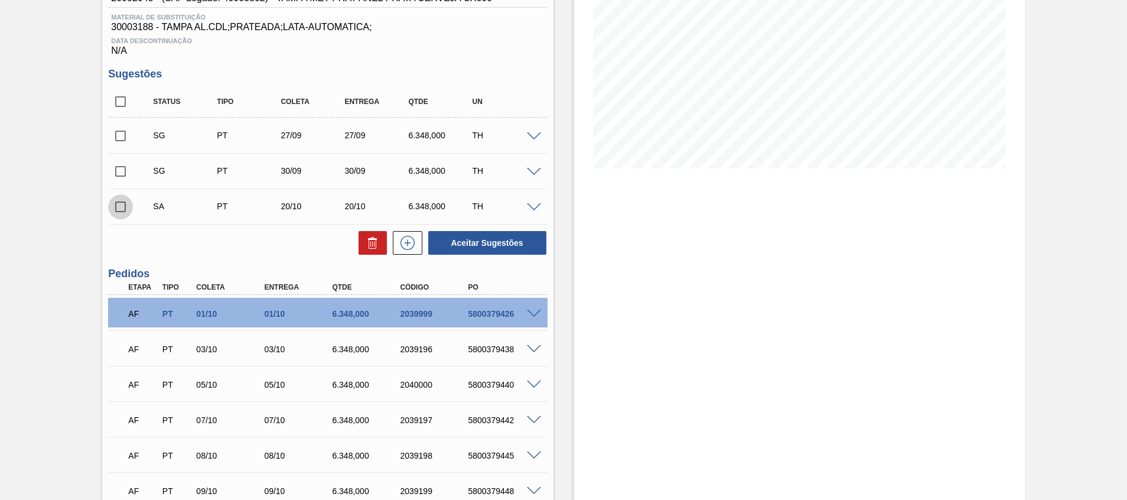
click at [124, 203] on input "checkbox" at bounding box center [120, 206] width 25 height 25
click at [522, 239] on button "Aceitar Sugestões" at bounding box center [487, 243] width 118 height 24
checkbox input "false"
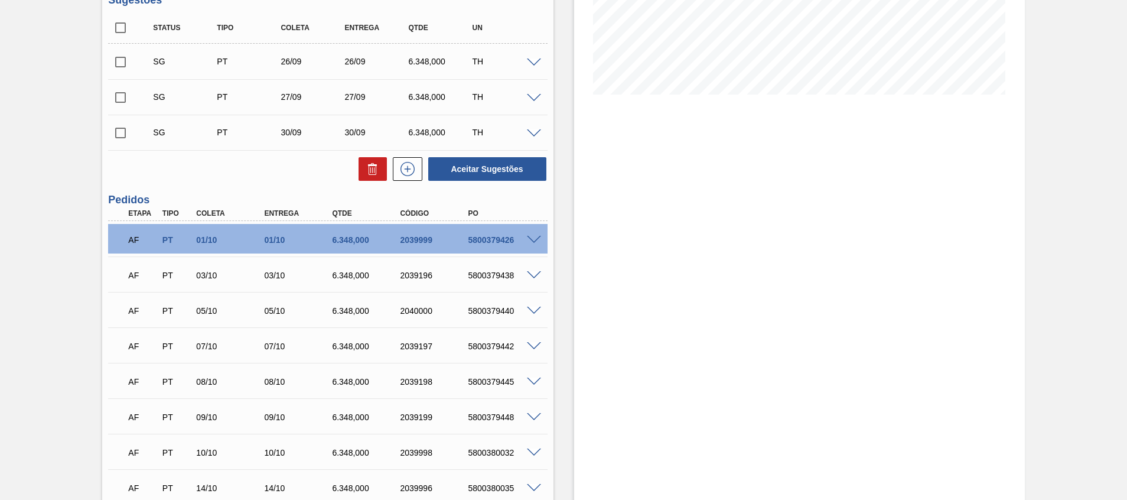
scroll to position [122, 0]
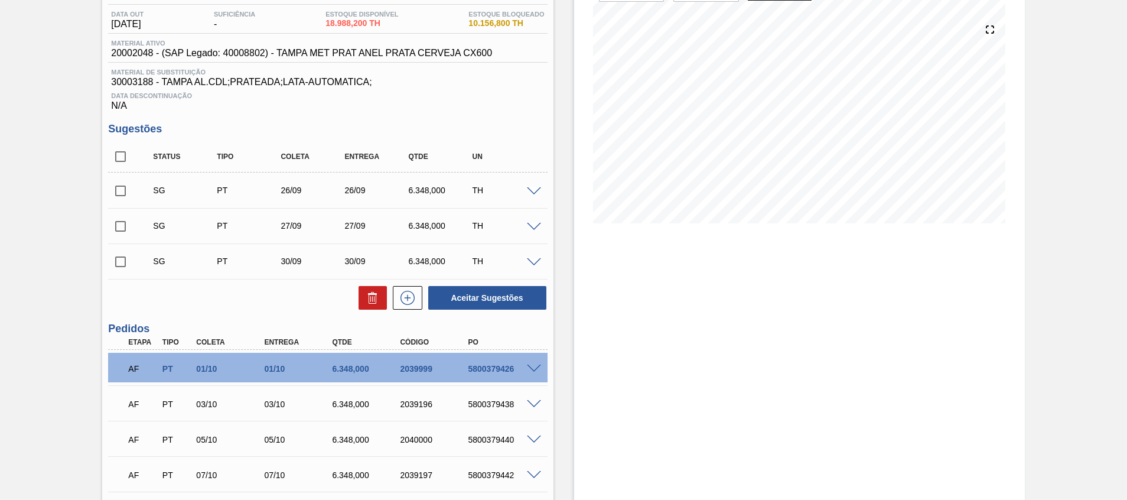
click at [462, 168] on div "Status Tipo Coleta Entrega Qtde UN" at bounding box center [336, 156] width 383 height 25
click at [534, 186] on div at bounding box center [536, 190] width 24 height 9
click at [533, 187] on div at bounding box center [536, 190] width 24 height 9
click at [534, 190] on span at bounding box center [534, 191] width 14 height 9
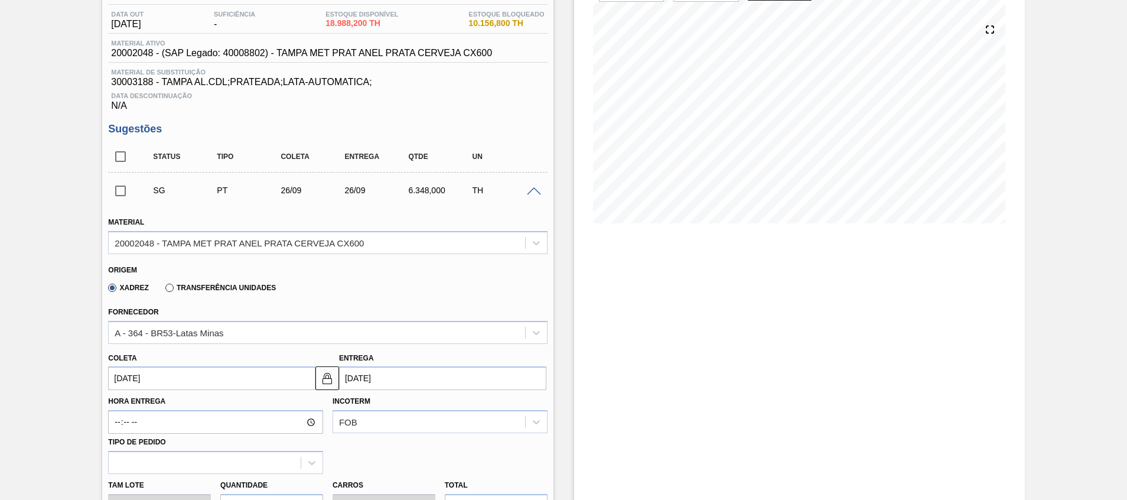
click at [231, 383] on input "26/09/2025" at bounding box center [211, 378] width 207 height 24
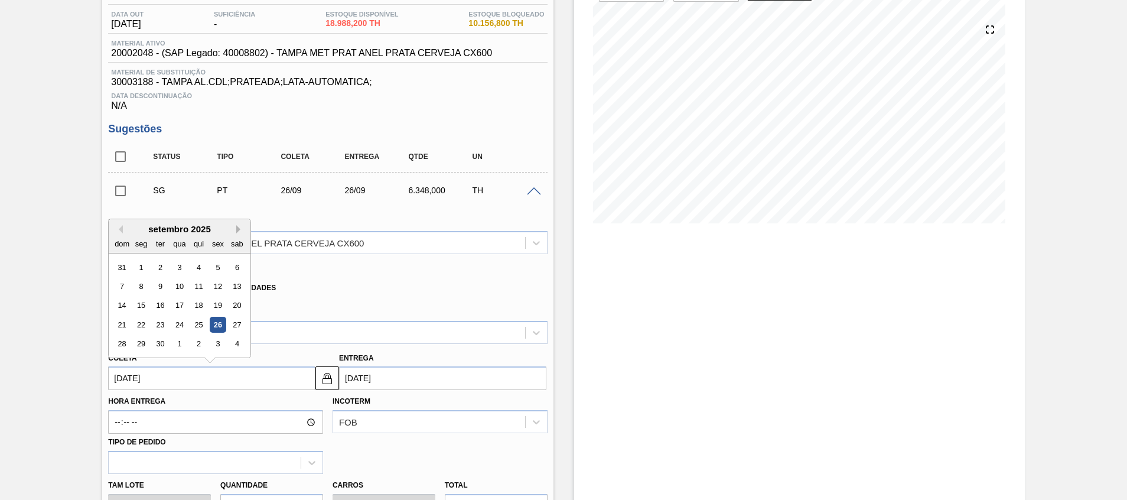
click at [240, 229] on button "Next Month" at bounding box center [240, 229] width 8 height 8
click at [137, 328] on div "20" at bounding box center [141, 324] width 16 height 16
type input "20/10/2025"
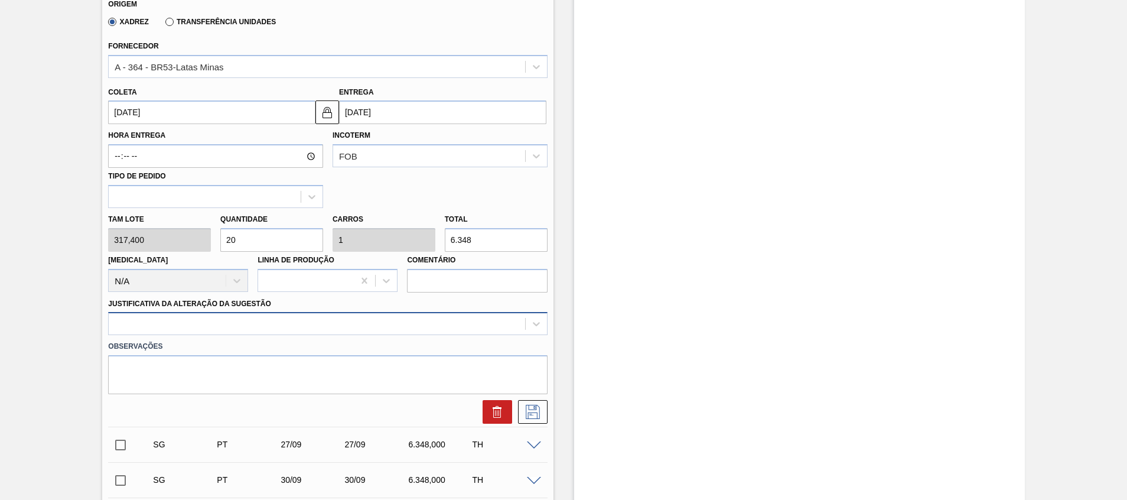
click at [328, 322] on div at bounding box center [327, 323] width 439 height 23
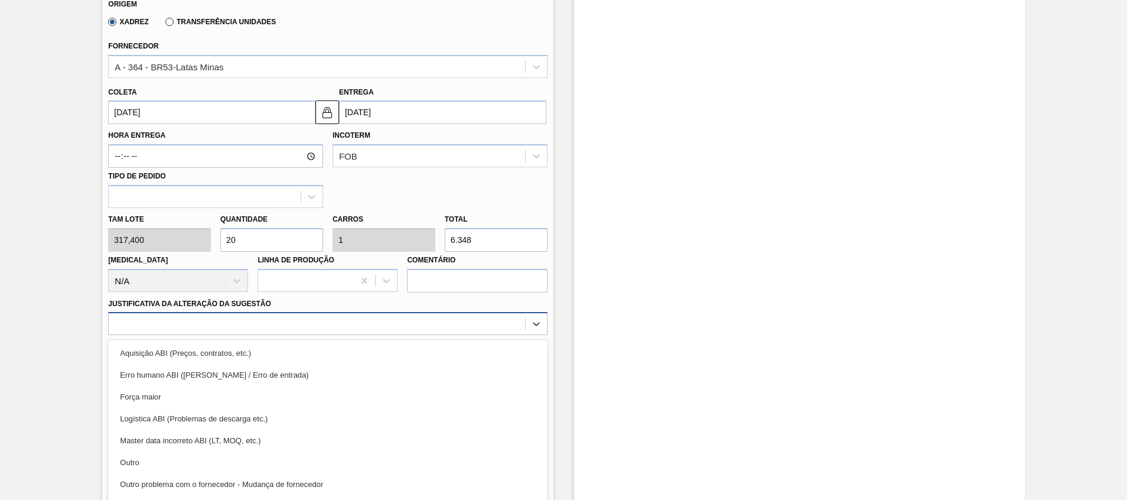
scroll to position [410, 0]
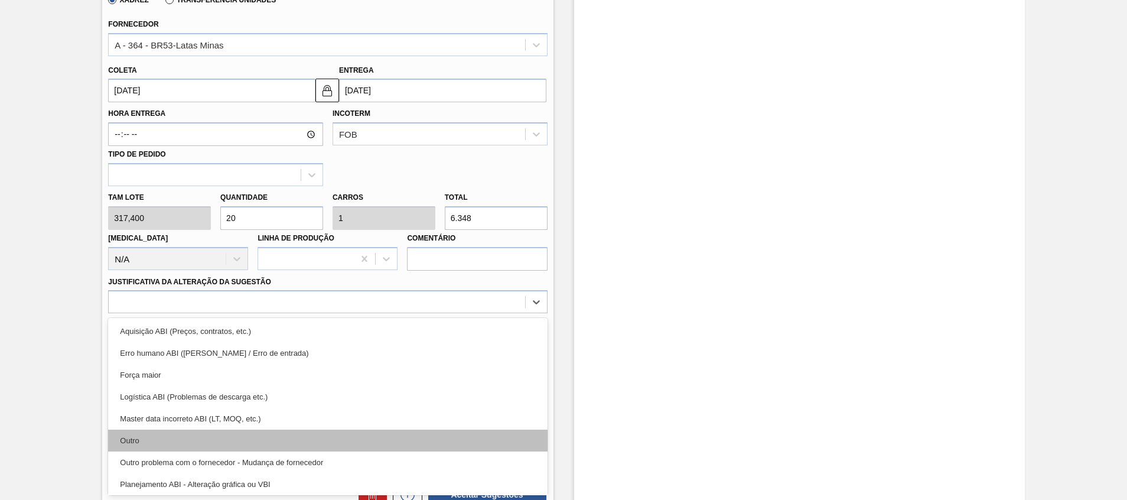
click at [274, 430] on div "Outro" at bounding box center [327, 440] width 439 height 22
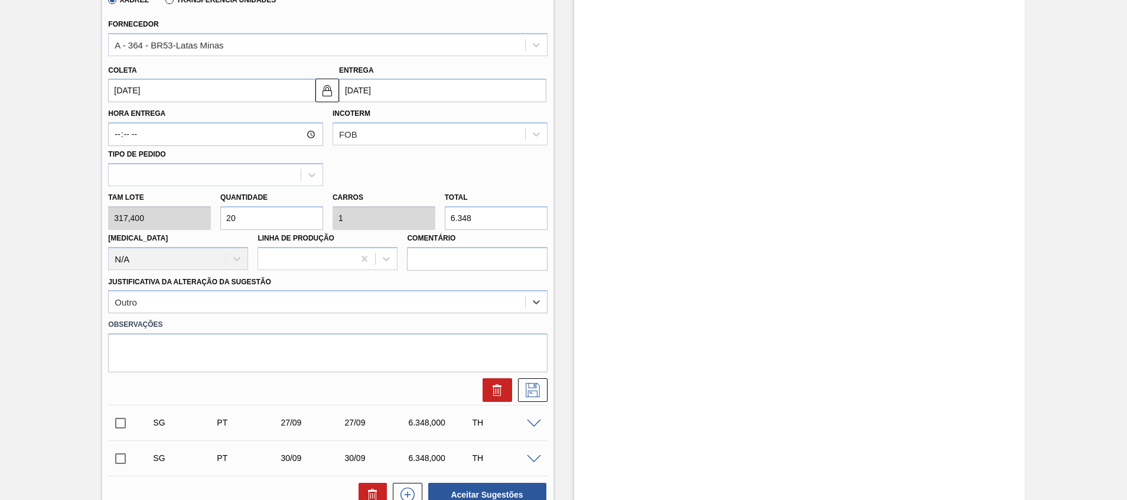
click at [527, 404] on div "SG PT 20/10 20/10 6.348,000 TH Material 20002048 - TAMPA MET PRAT ANEL PRATA CE…" at bounding box center [327, 180] width 439 height 590
click at [536, 387] on icon at bounding box center [532, 390] width 19 height 14
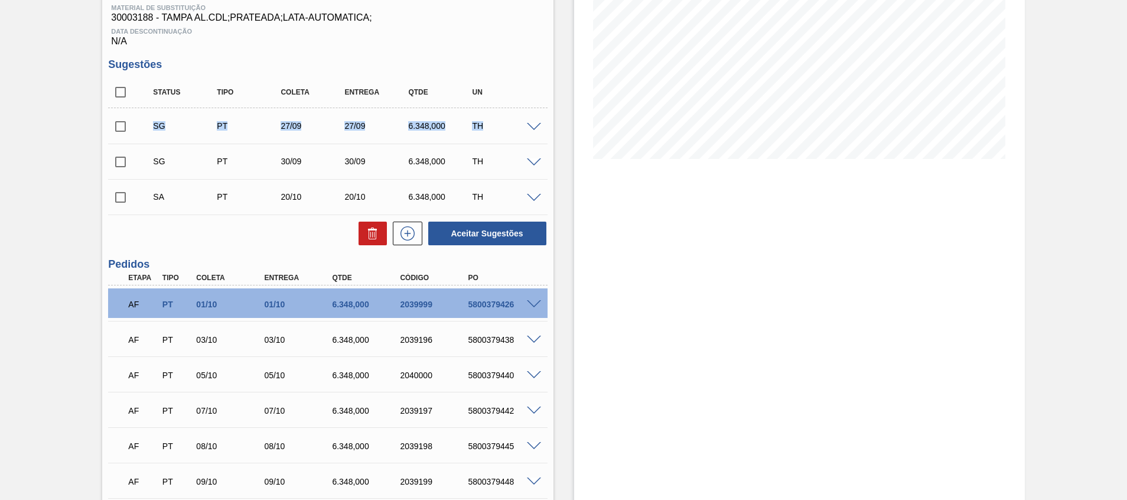
scroll to position [0, 0]
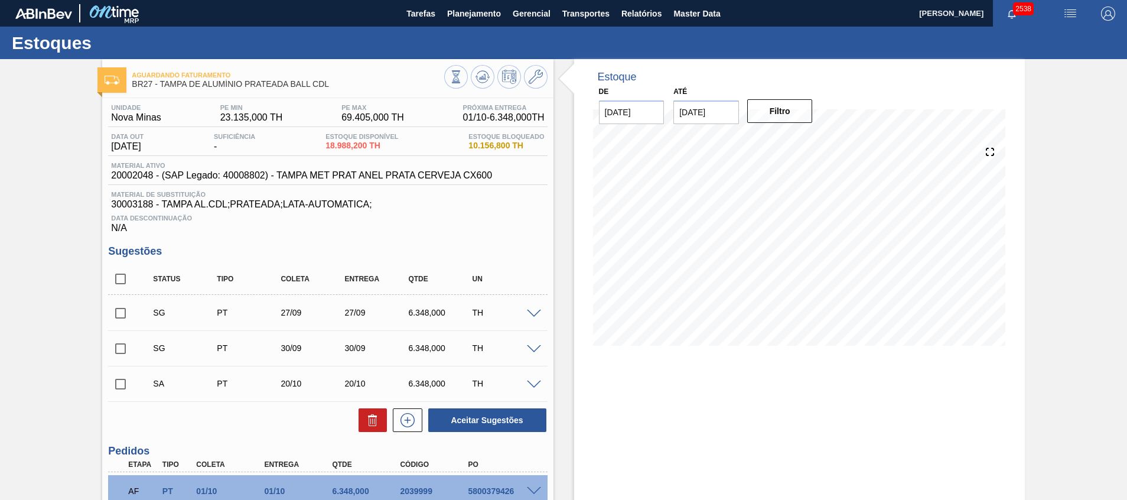
click at [569, 292] on div "Estoque De 26/09/2025 Até 31/10/2025 Filtro" at bounding box center [788, 473] width 471 height 828
click at [133, 381] on span at bounding box center [141, 383] width 17 height 24
click at [123, 384] on input "checkbox" at bounding box center [120, 383] width 25 height 25
click at [479, 414] on button "Aceitar Sugestões" at bounding box center [487, 420] width 118 height 24
checkbox input "false"
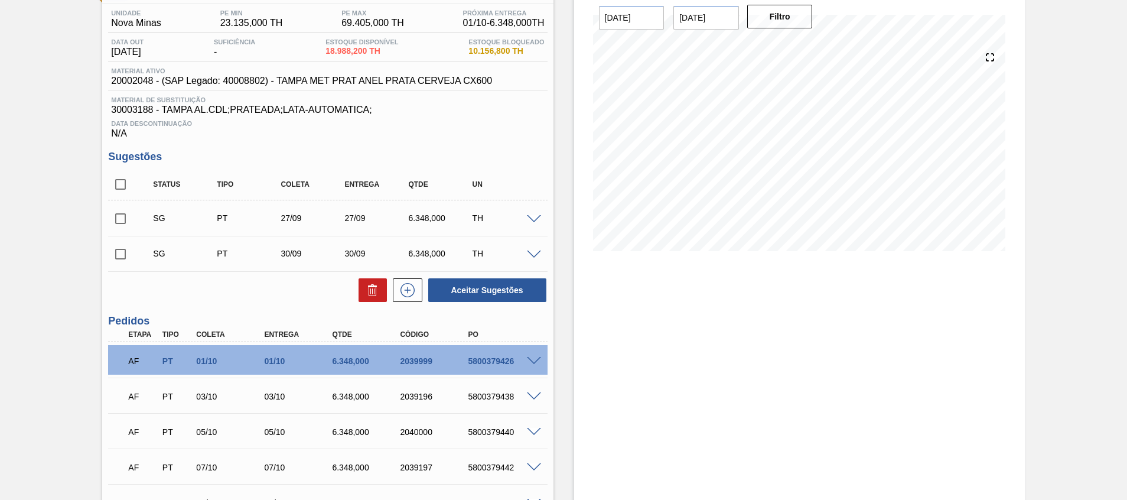
scroll to position [177, 0]
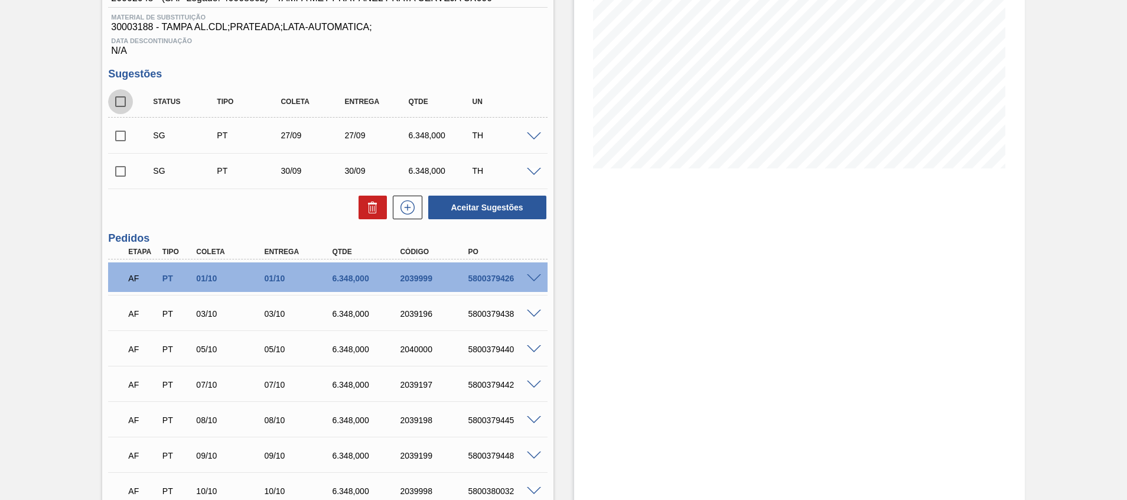
drag, startPoint x: 126, startPoint y: 105, endPoint x: 149, endPoint y: 118, distance: 26.7
click at [126, 104] on input "checkbox" at bounding box center [120, 101] width 25 height 25
checkbox input "true"
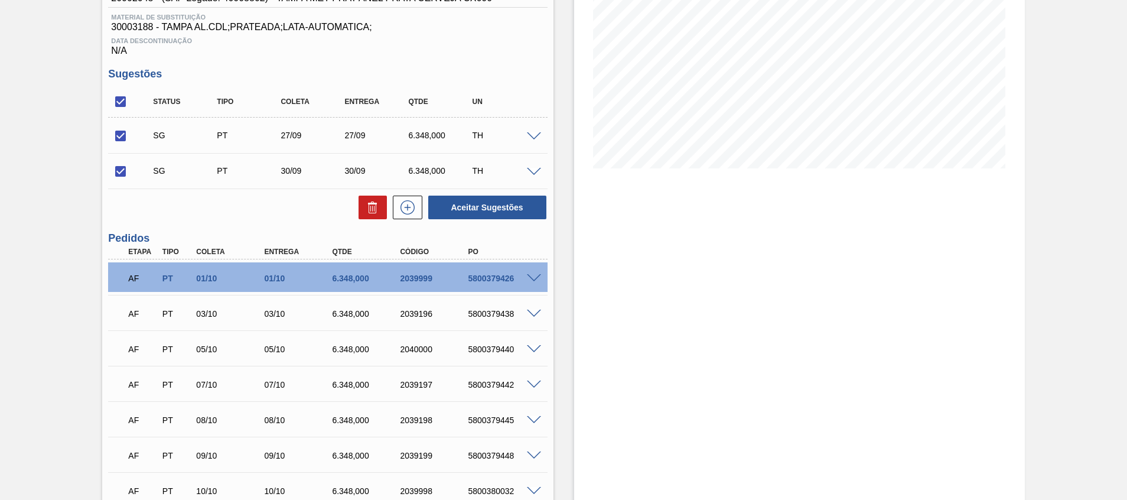
click at [353, 203] on div at bounding box center [369, 207] width 34 height 24
click at [364, 207] on button at bounding box center [372, 207] width 28 height 24
checkbox input "false"
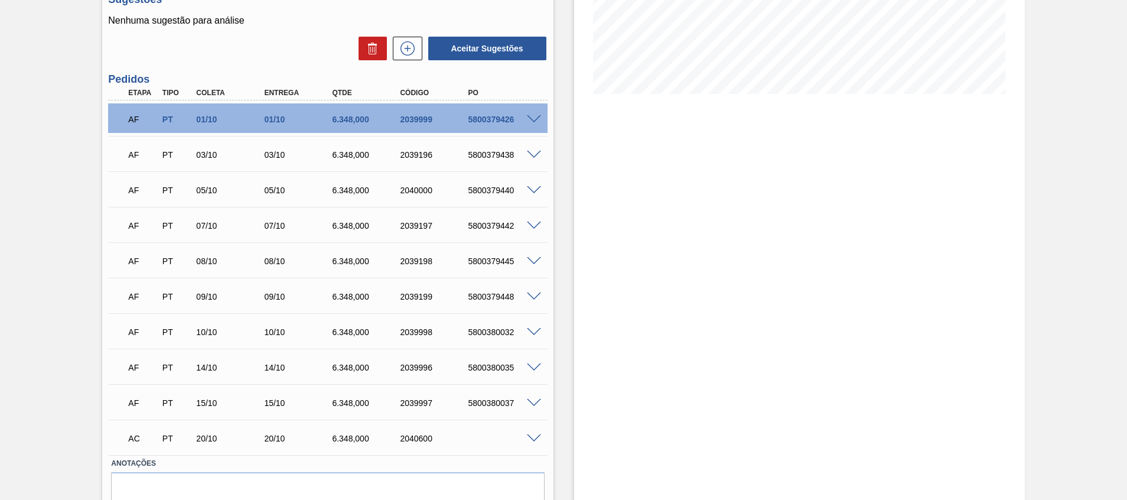
scroll to position [303, 0]
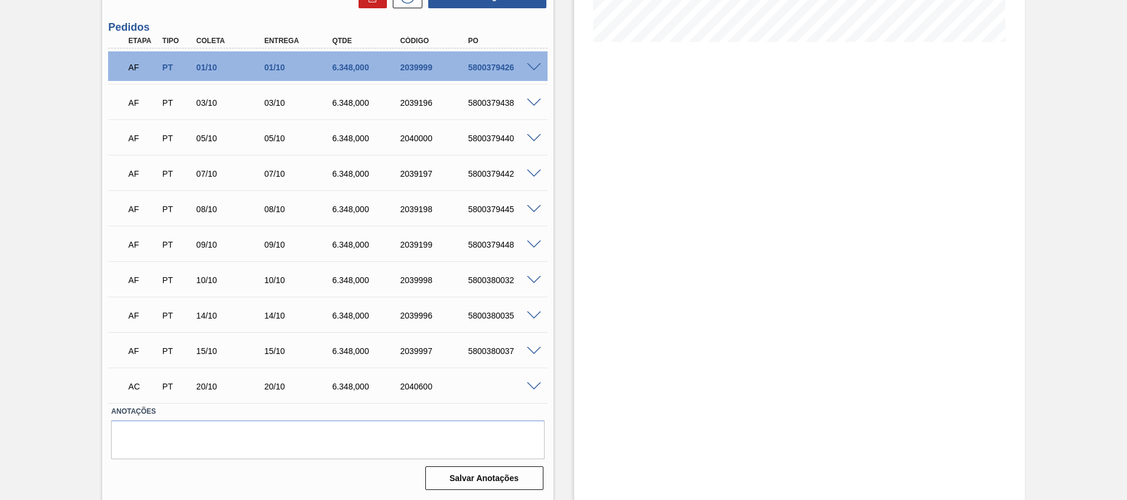
click at [540, 390] on div "AC PT 20/10 20/10 6.348,000 2040600" at bounding box center [327, 385] width 439 height 30
click at [534, 385] on span at bounding box center [534, 386] width 14 height 9
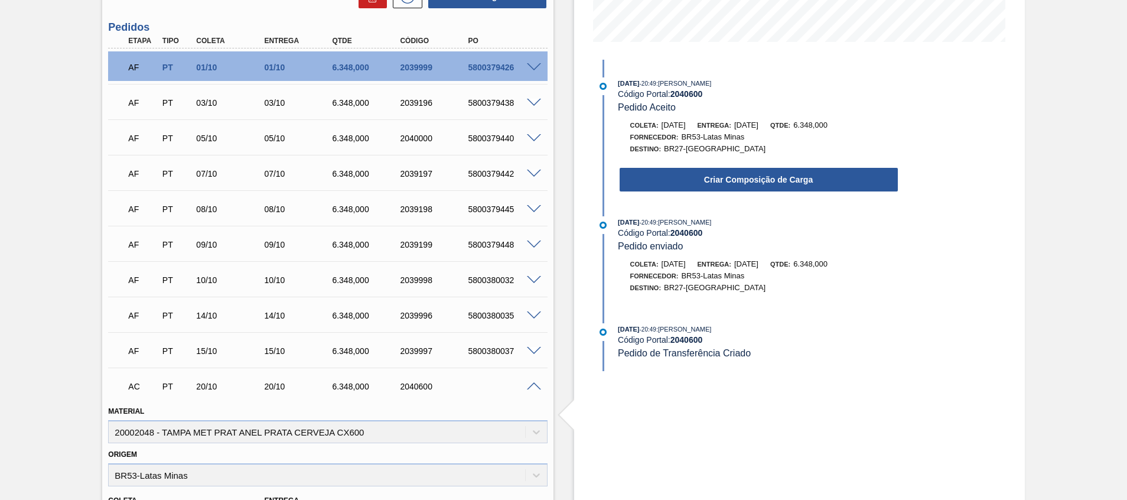
click at [720, 164] on div "Criar Composição de Carga" at bounding box center [747, 177] width 304 height 32
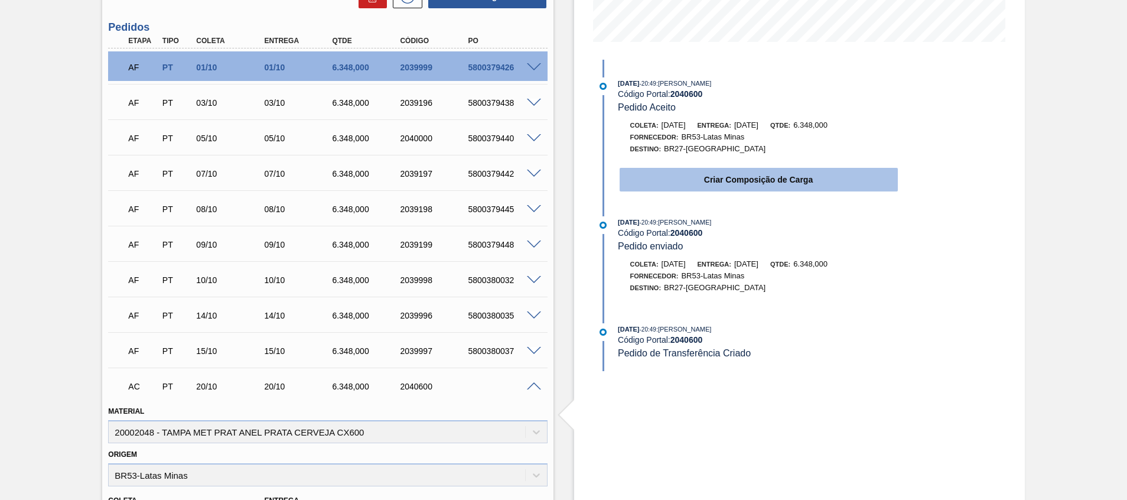
click at [718, 177] on button "Criar Composição de Carga" at bounding box center [758, 180] width 278 height 24
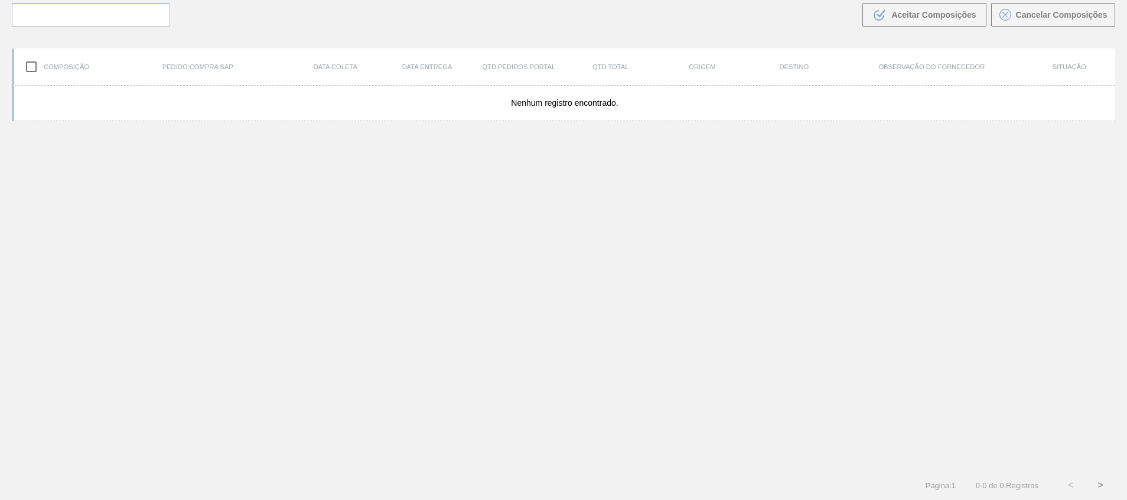
scroll to position [85, 0]
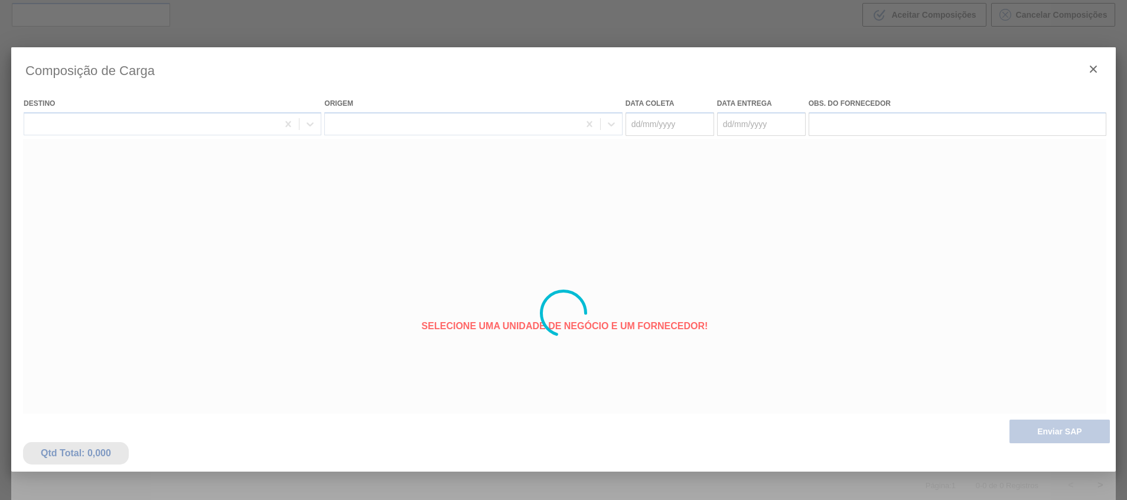
type coleta "20/10/2025"
type entrega "20/10/2025"
click at [748, 240] on div at bounding box center [563, 312] width 1104 height 531
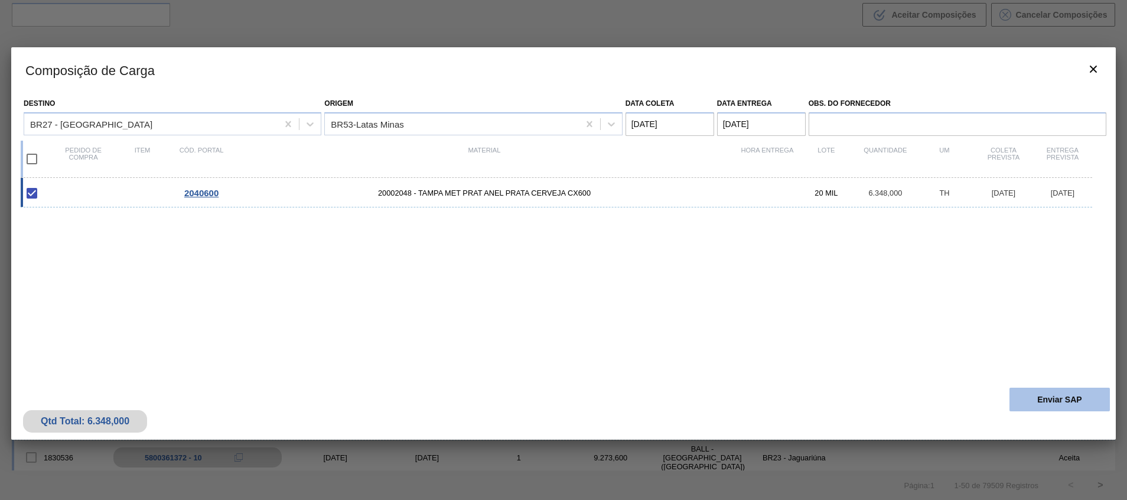
click at [1052, 395] on button "Enviar SAP" at bounding box center [1059, 399] width 100 height 24
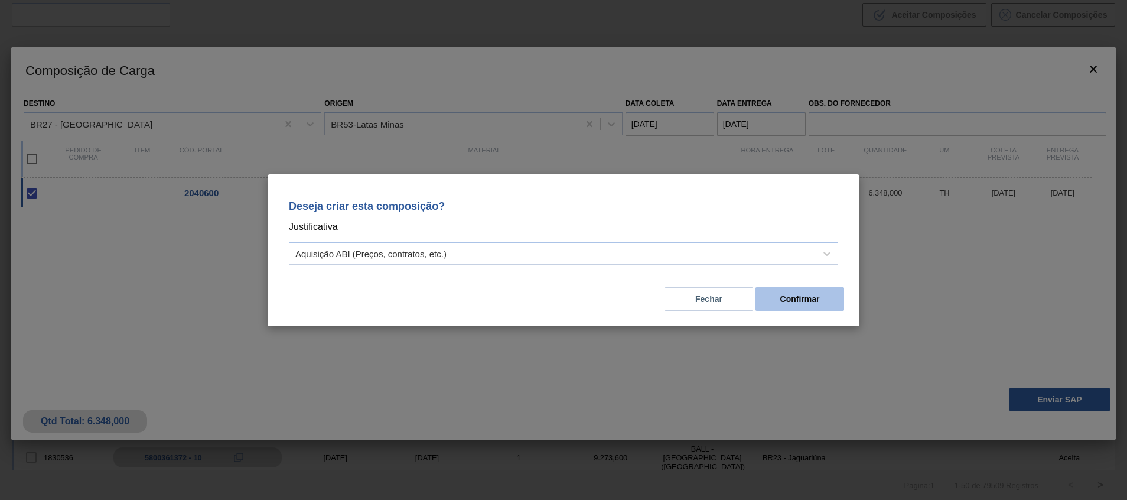
click at [825, 306] on button "Confirmar" at bounding box center [799, 299] width 89 height 24
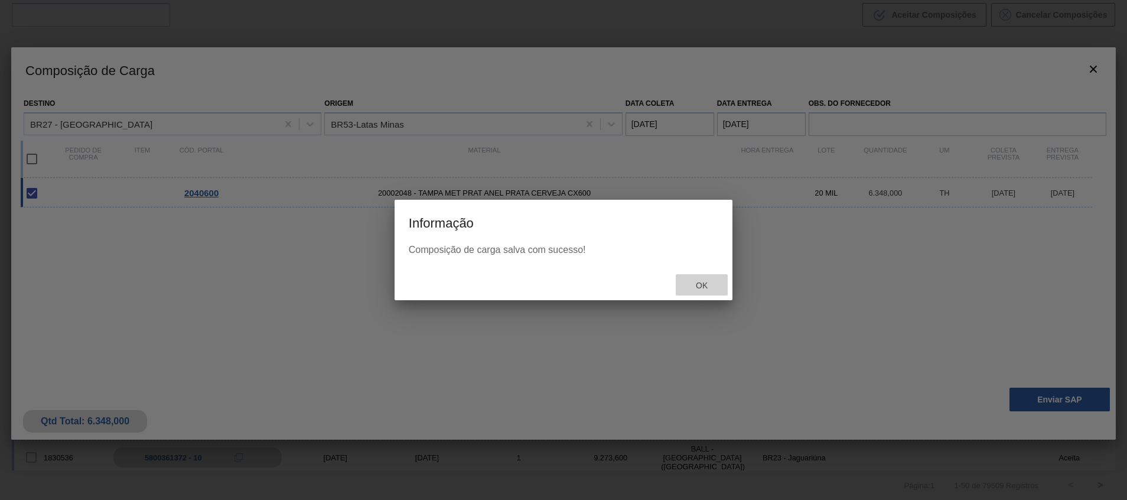
click at [700, 283] on span "Ok" at bounding box center [701, 284] width 31 height 9
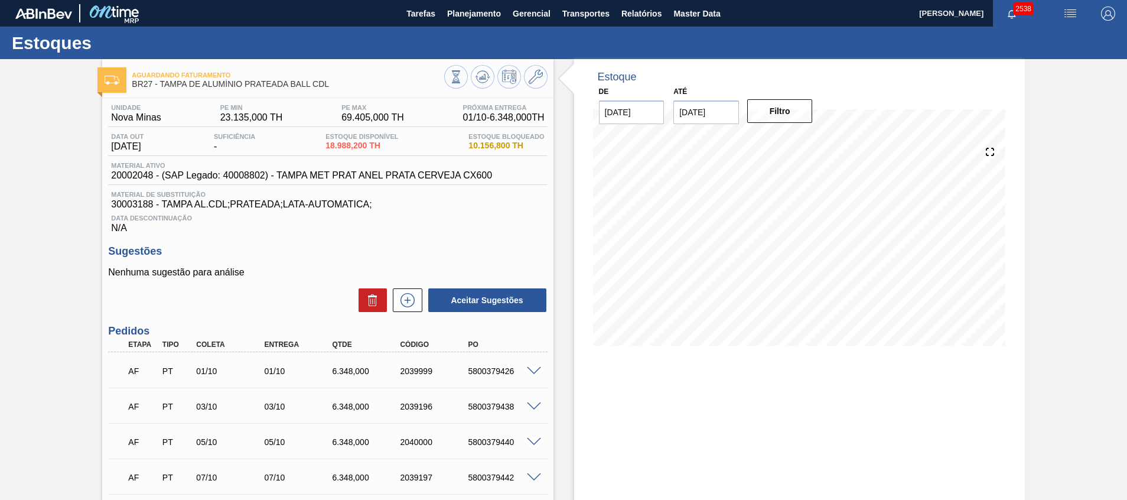
click at [494, 81] on div at bounding box center [495, 78] width 103 height 27
click at [485, 77] on icon at bounding box center [482, 77] width 14 height 14
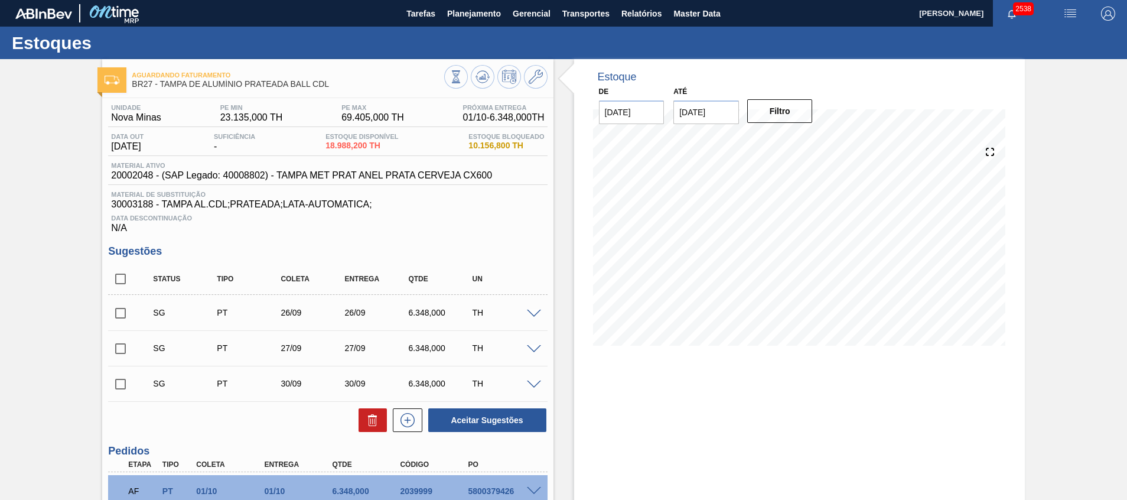
drag, startPoint x: 20, startPoint y: 390, endPoint x: 47, endPoint y: 364, distance: 37.6
click at [19, 390] on div "Aguardando Faturamento BR27 - TAMPA DE ALUMÍNIO PRATEADA BALL CDL Unidade Nova …" at bounding box center [563, 491] width 1127 height 864
click at [477, 76] on icon at bounding box center [482, 77] width 14 height 14
click at [88, 230] on div "Aguardando Faturamento BR27 - TAMPA DE ALUMÍNIO PRATEADA BALL CDL Unidade Nova …" at bounding box center [563, 491] width 1127 height 864
click at [486, 71] on icon at bounding box center [482, 77] width 14 height 14
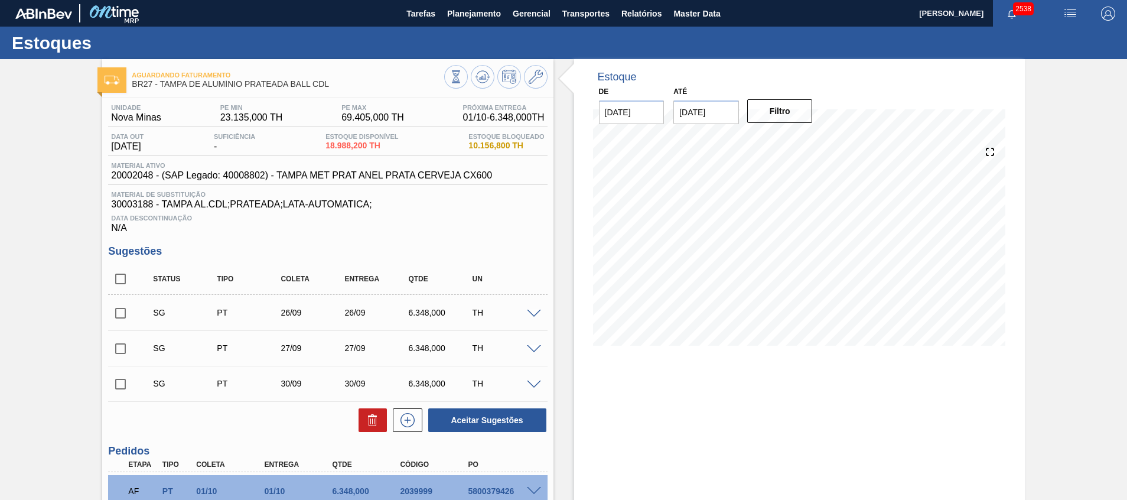
click at [122, 273] on input "checkbox" at bounding box center [120, 278] width 25 height 25
checkbox input "true"
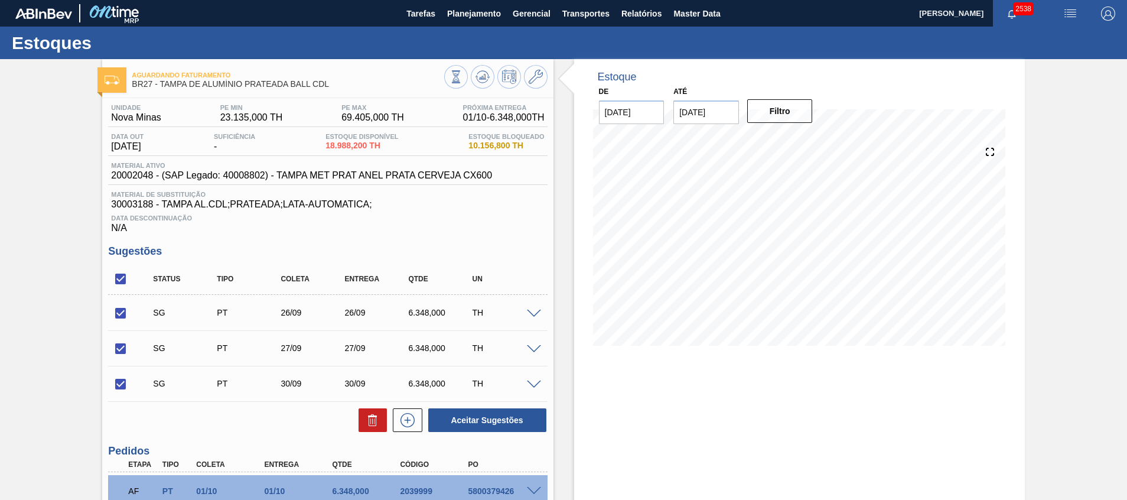
click at [367, 433] on div "Unidade Nova Minas PE MIN 23.135,000 TH PE MAX 69.405,000 TH Próxima Entrega 01…" at bounding box center [327, 507] width 451 height 819
click at [365, 420] on icon at bounding box center [372, 420] width 14 height 14
checkbox input "false"
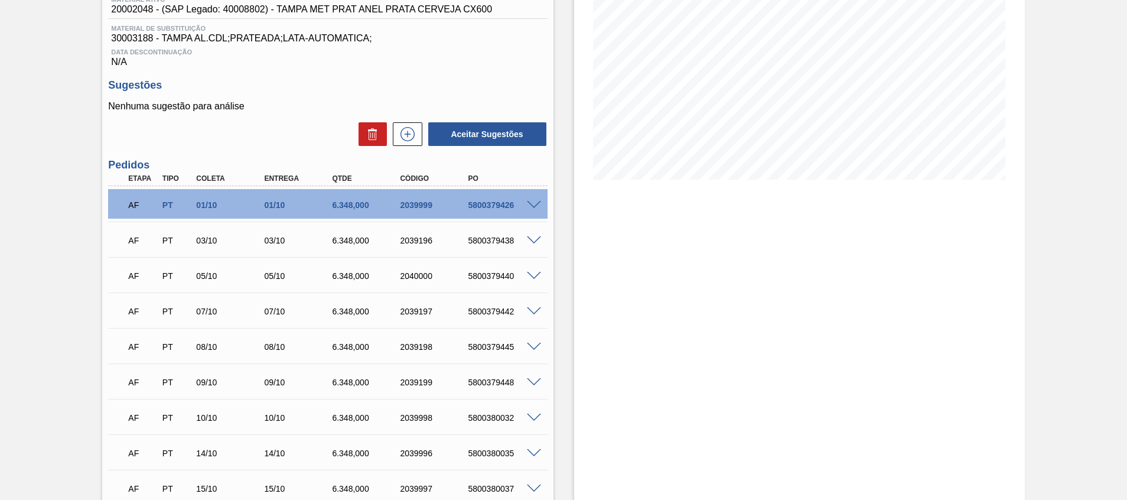
scroll to position [38, 0]
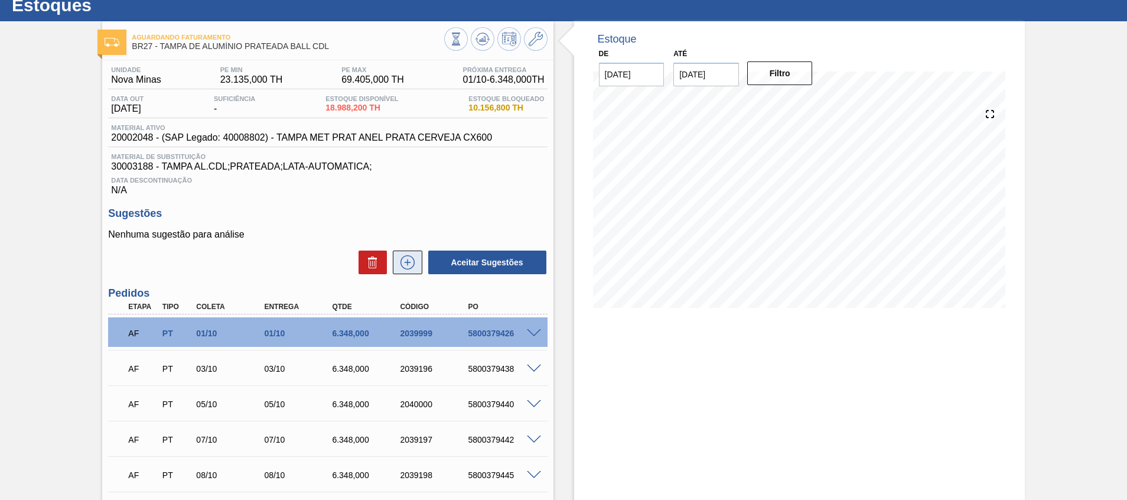
click at [396, 254] on button at bounding box center [408, 262] width 30 height 24
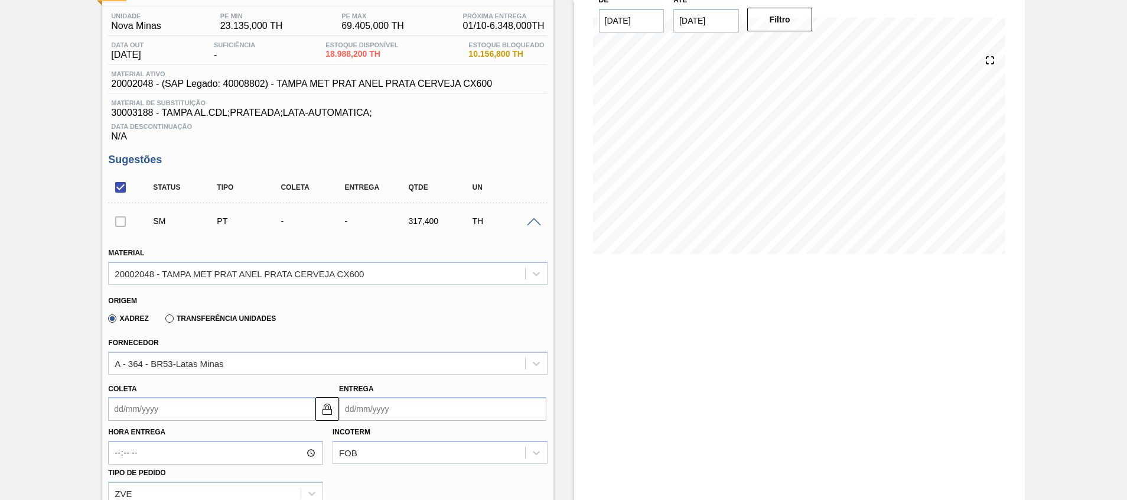
scroll to position [215, 0]
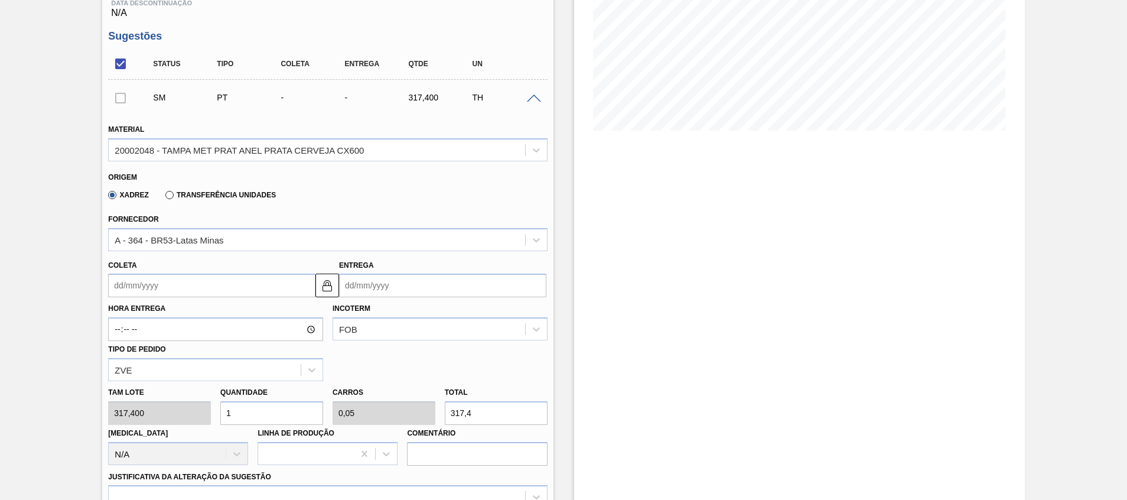
click at [180, 275] on input "Coleta" at bounding box center [211, 285] width 207 height 24
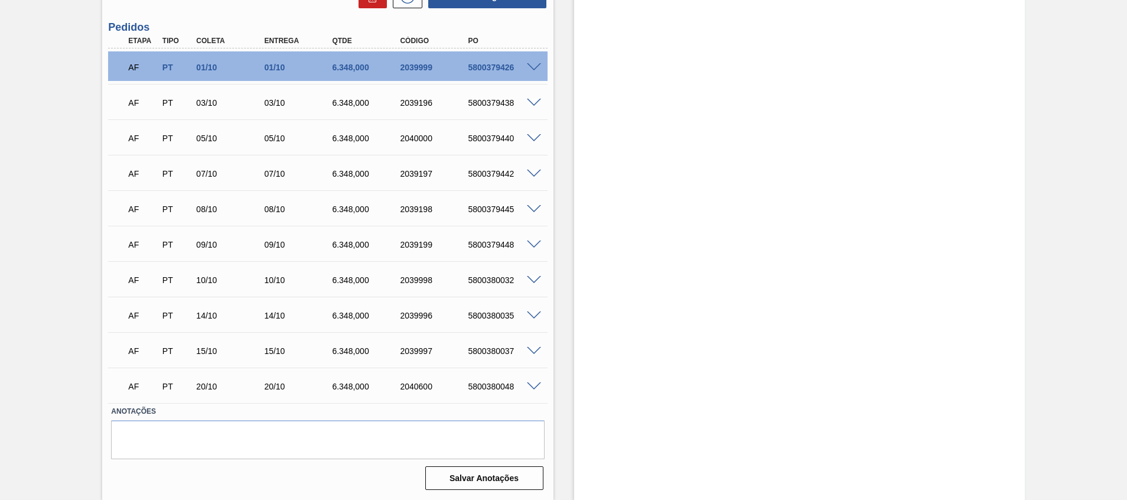
scroll to position [305, 0]
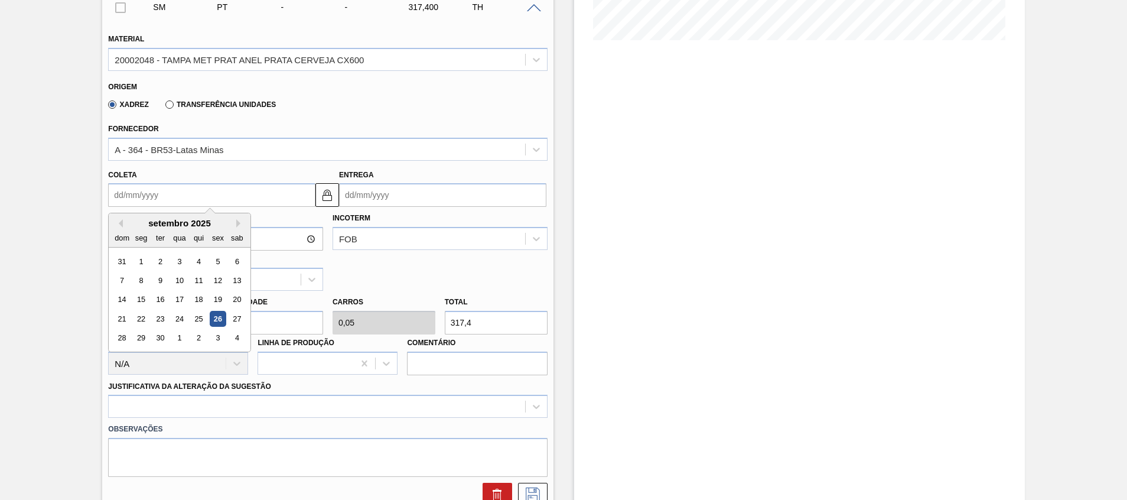
click at [236, 224] on div "setembro 2025" at bounding box center [180, 223] width 142 height 10
click at [240, 224] on button "Next Month" at bounding box center [240, 223] width 8 height 8
click at [237, 318] on div "25" at bounding box center [237, 319] width 16 height 16
type input "25/10/2025"
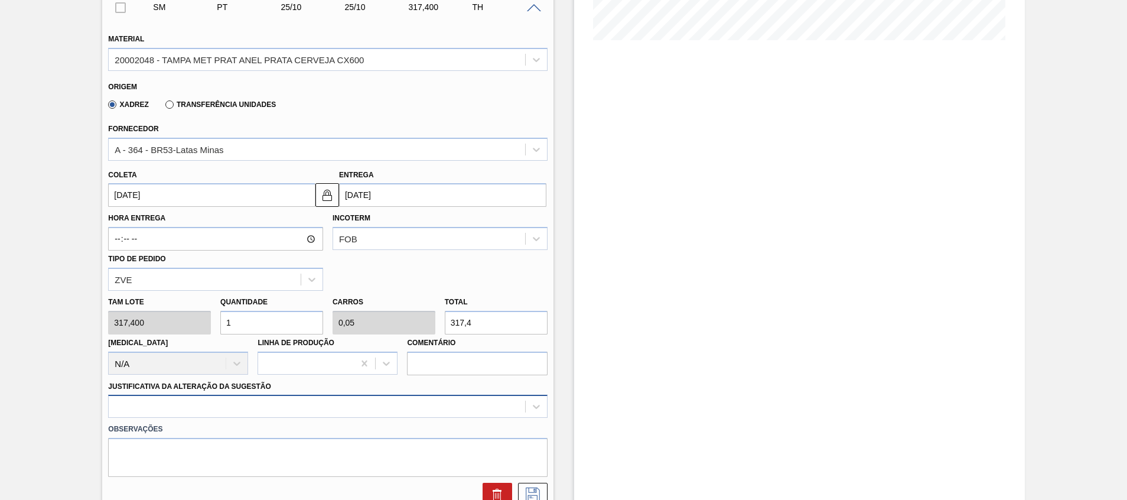
click at [181, 407] on div at bounding box center [327, 405] width 439 height 23
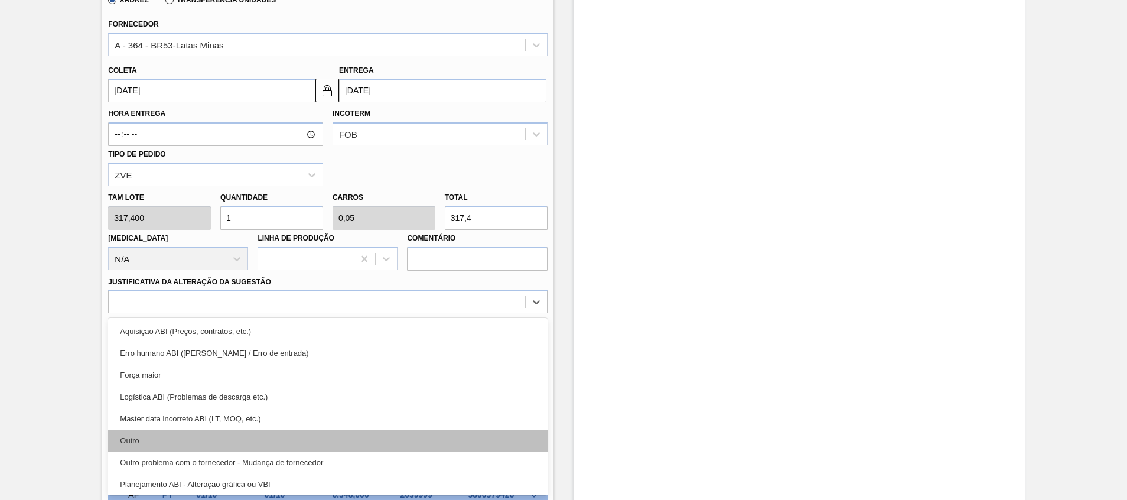
click at [161, 436] on div "Outro" at bounding box center [327, 440] width 439 height 22
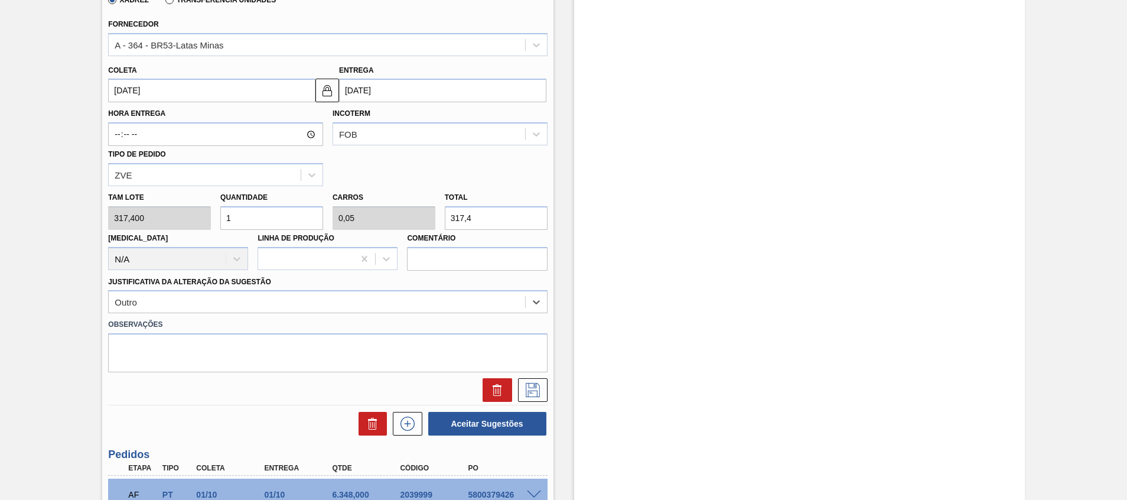
drag, startPoint x: 265, startPoint y: 217, endPoint x: 275, endPoint y: 198, distance: 21.7
click at [265, 216] on input "1" at bounding box center [271, 218] width 103 height 24
type input "0"
type input "2"
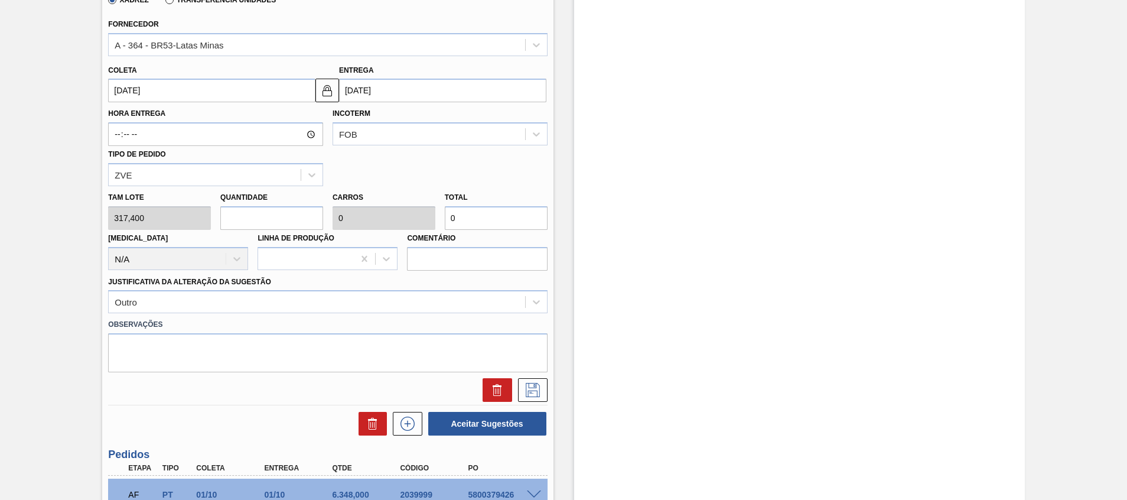
type input "0,1"
type input "634,8"
type input "20"
type input "1"
type input "6.348"
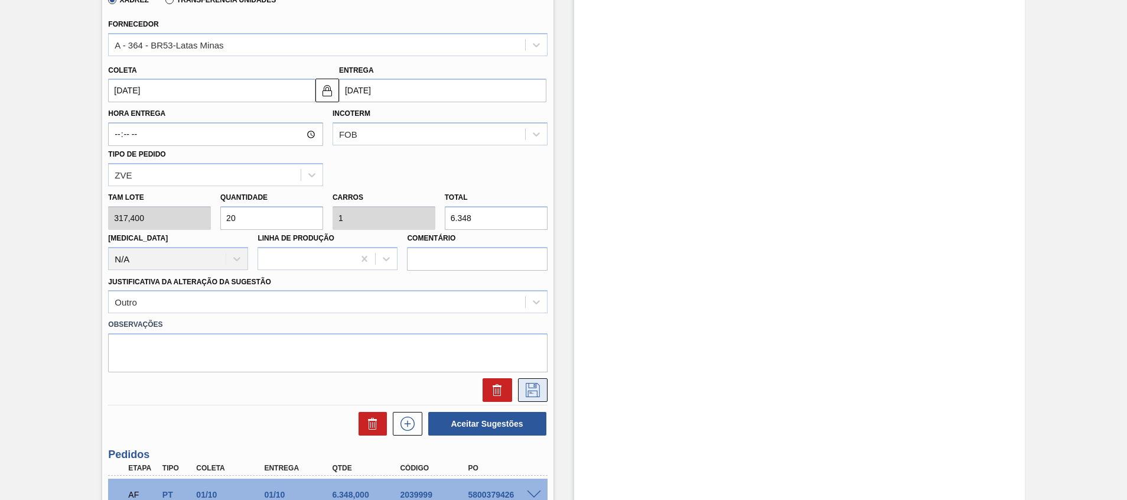
type input "20"
click at [534, 393] on icon at bounding box center [532, 390] width 19 height 14
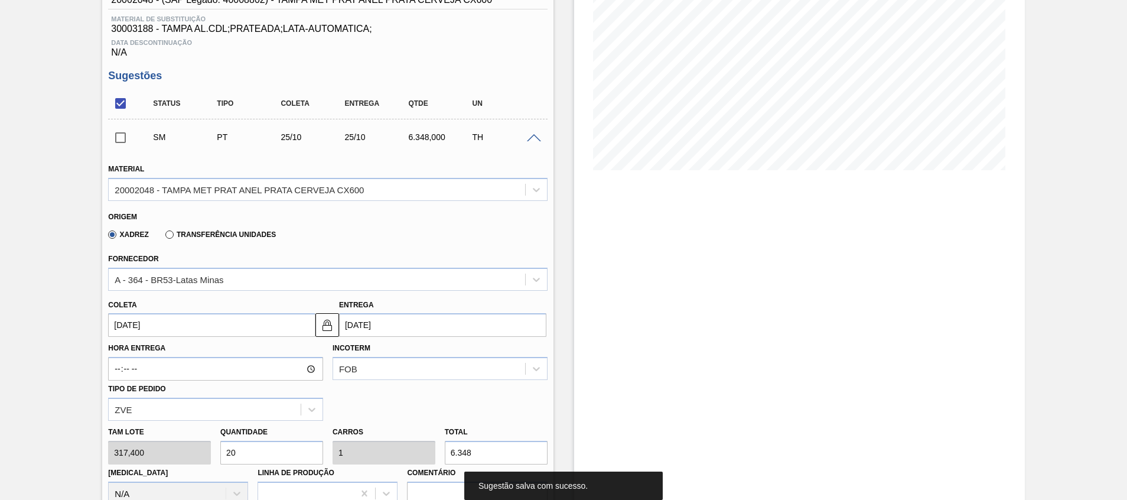
scroll to position [56, 0]
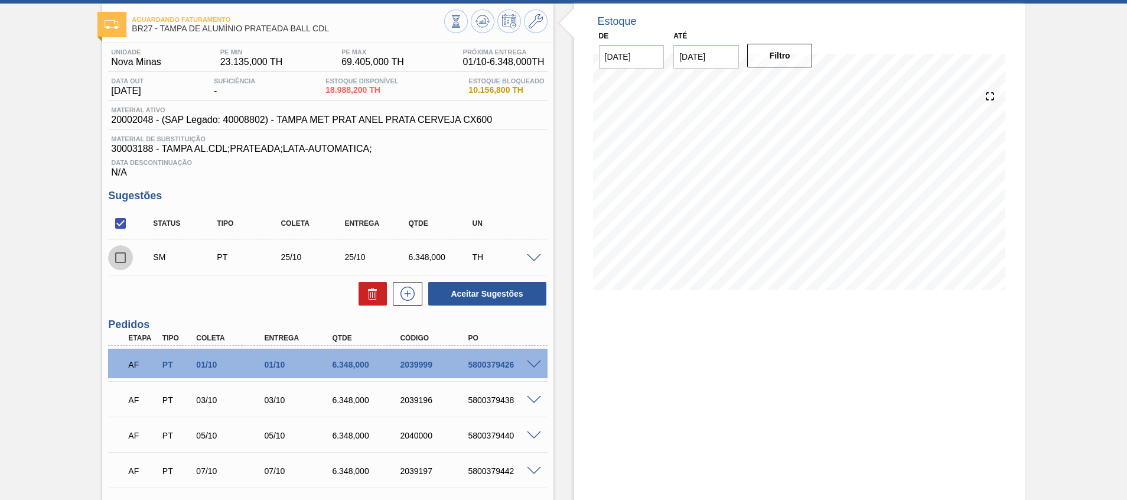
click at [120, 263] on input "checkbox" at bounding box center [120, 257] width 25 height 25
checkbox input "true"
click at [508, 284] on button "Aceitar Sugestões" at bounding box center [487, 294] width 118 height 24
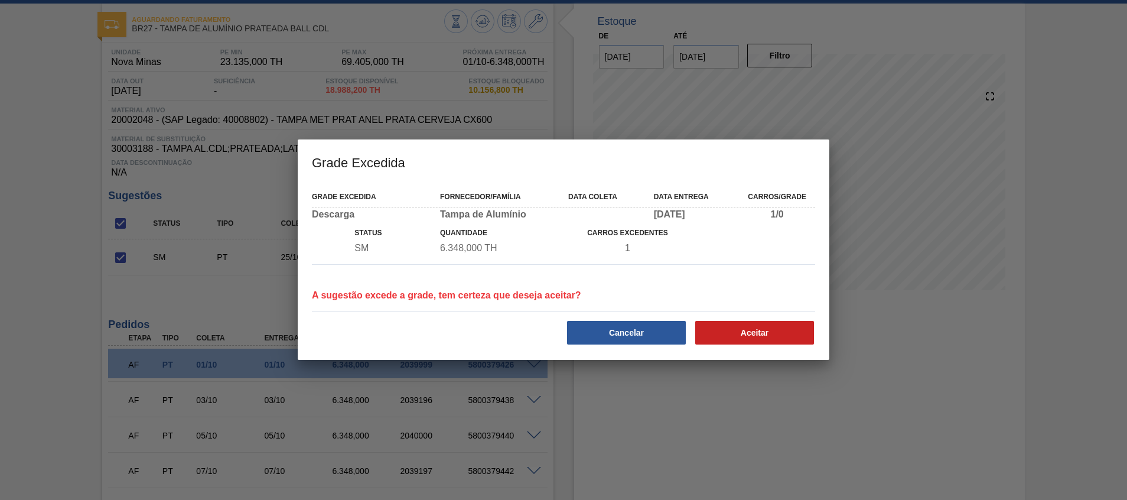
click at [724, 344] on div "Aceitar" at bounding box center [755, 332] width 128 height 26
click at [726, 337] on button "Aceitar" at bounding box center [754, 333] width 119 height 24
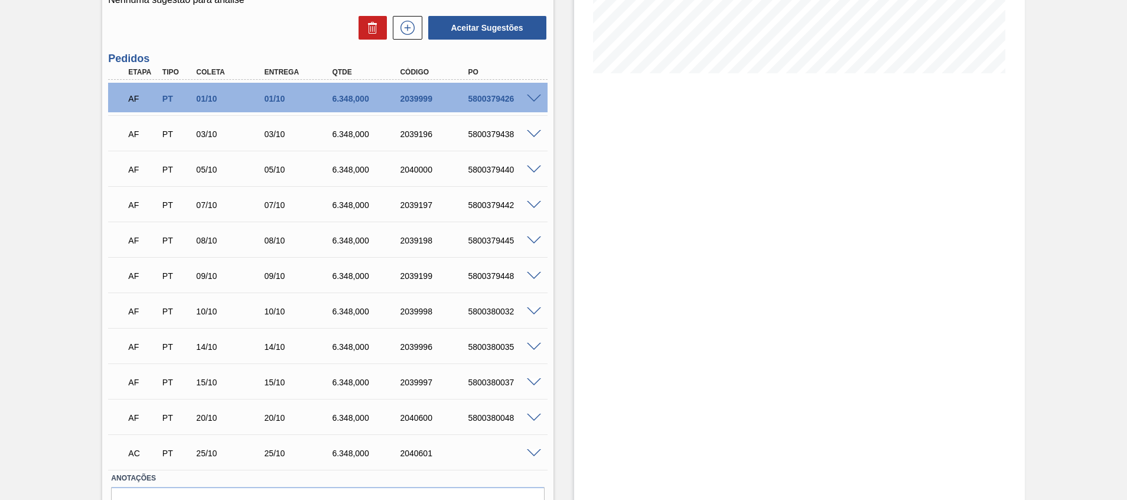
scroll to position [339, 0]
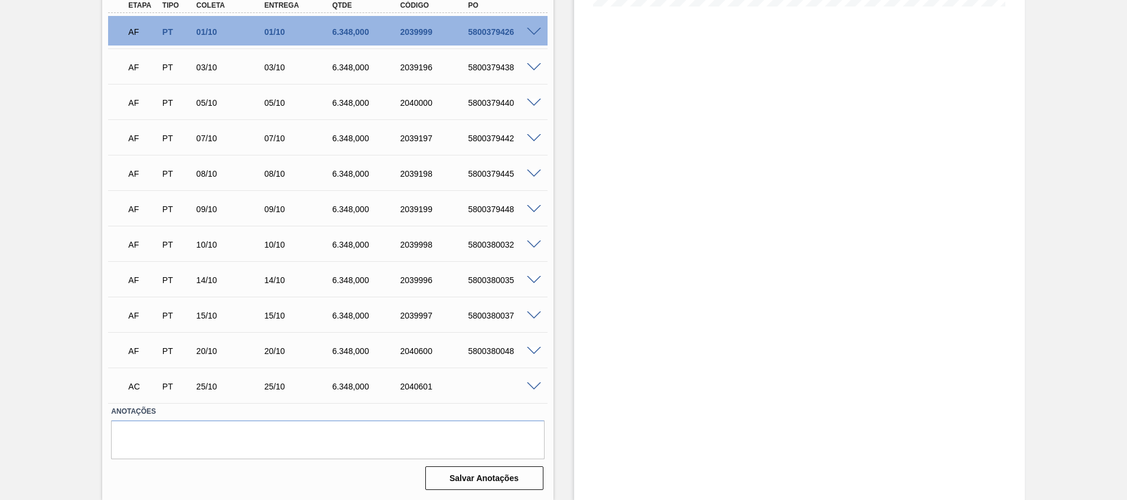
click at [537, 388] on span at bounding box center [534, 386] width 14 height 9
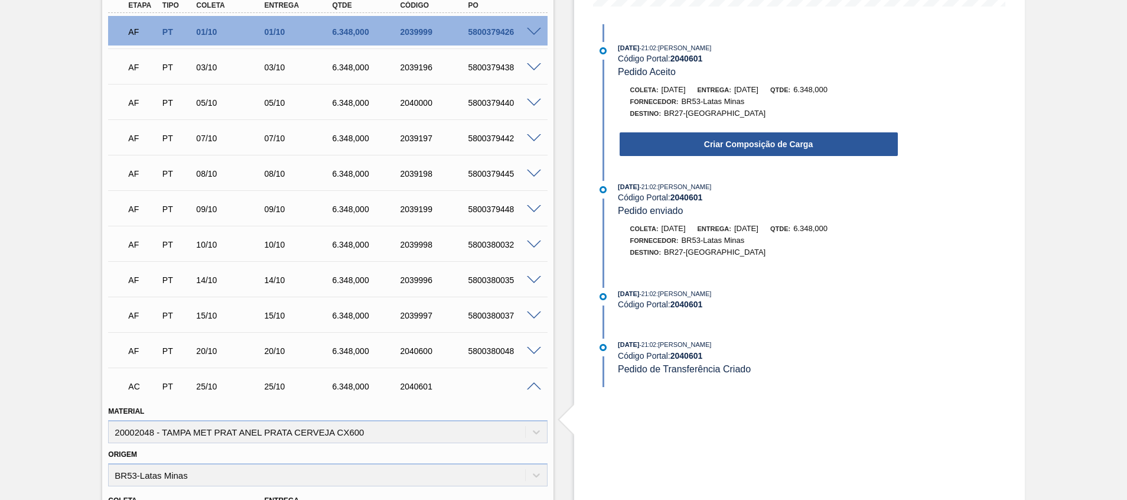
scroll to position [688, 0]
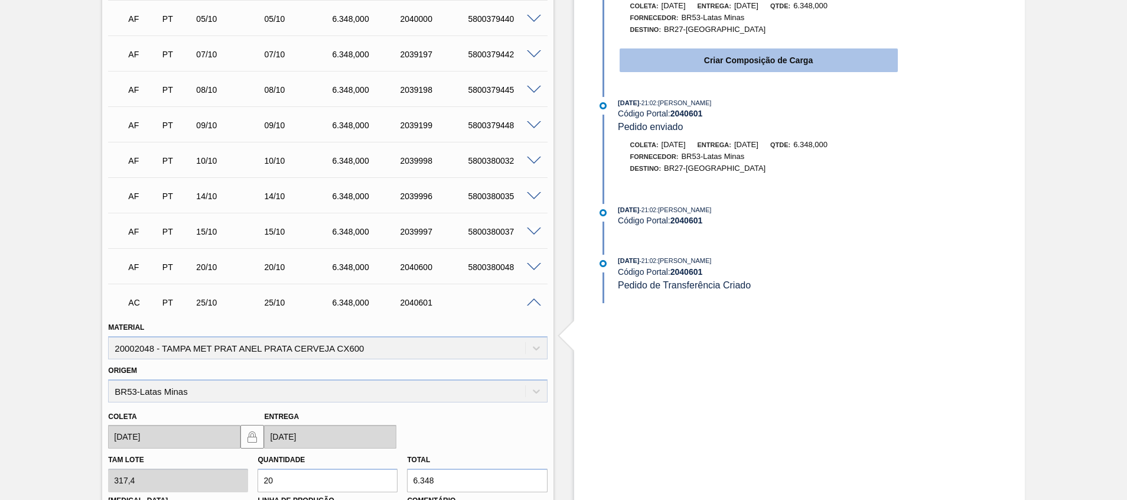
click at [743, 48] on button "Criar Composição de Carga" at bounding box center [758, 60] width 278 height 24
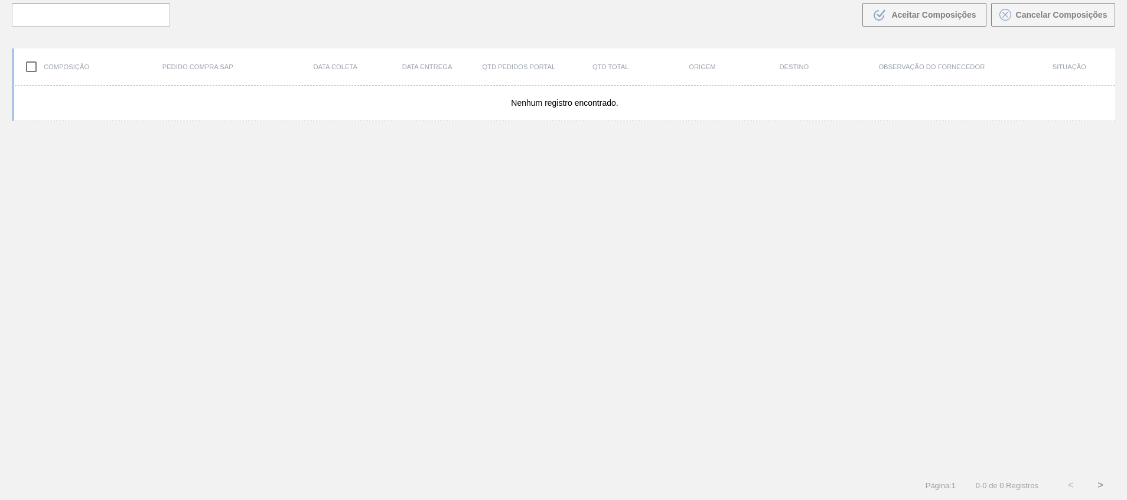
scroll to position [85, 0]
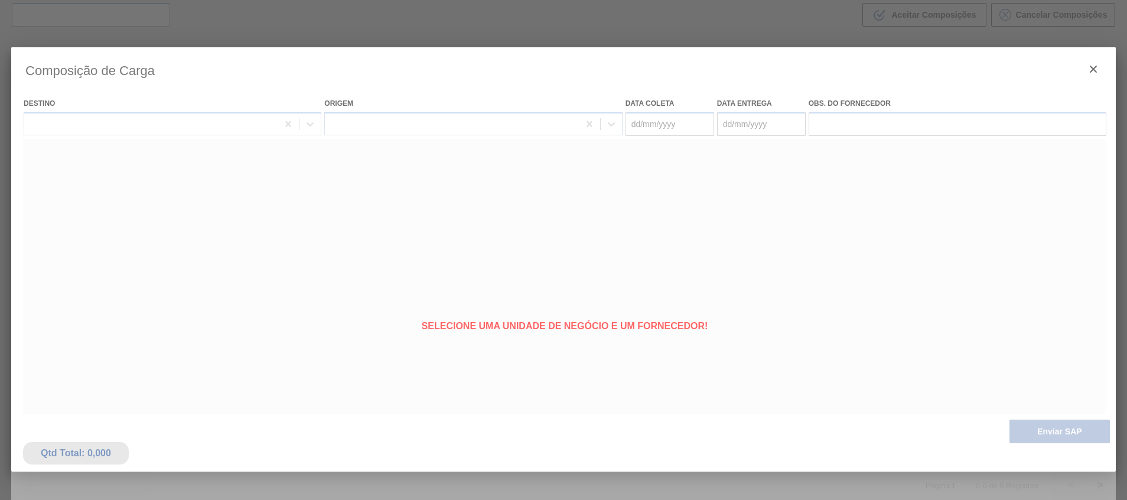
type coleta "25/10/2025"
type entrega "25/10/2025"
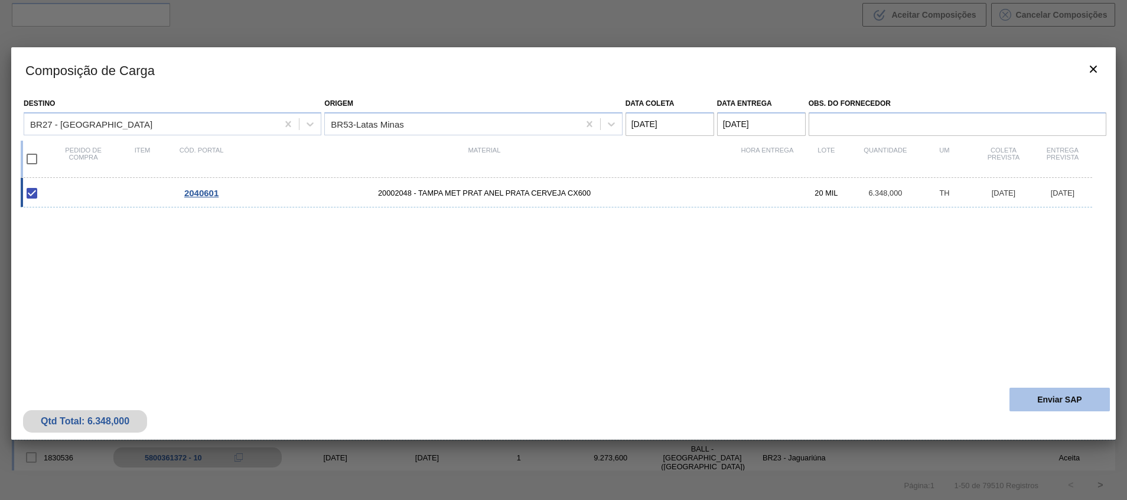
click at [1038, 399] on button "Enviar SAP" at bounding box center [1059, 399] width 100 height 24
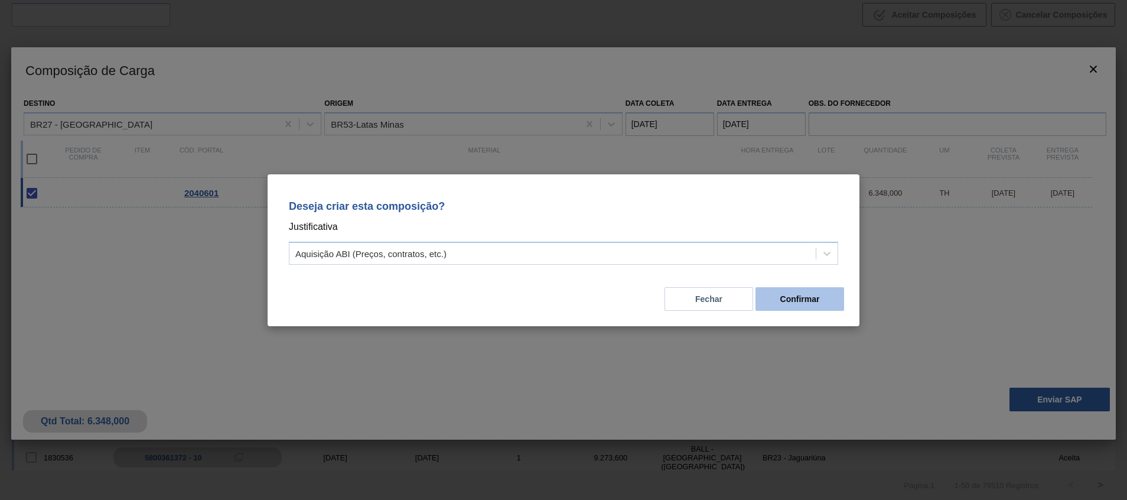
click at [826, 301] on button "Confirmar" at bounding box center [799, 299] width 89 height 24
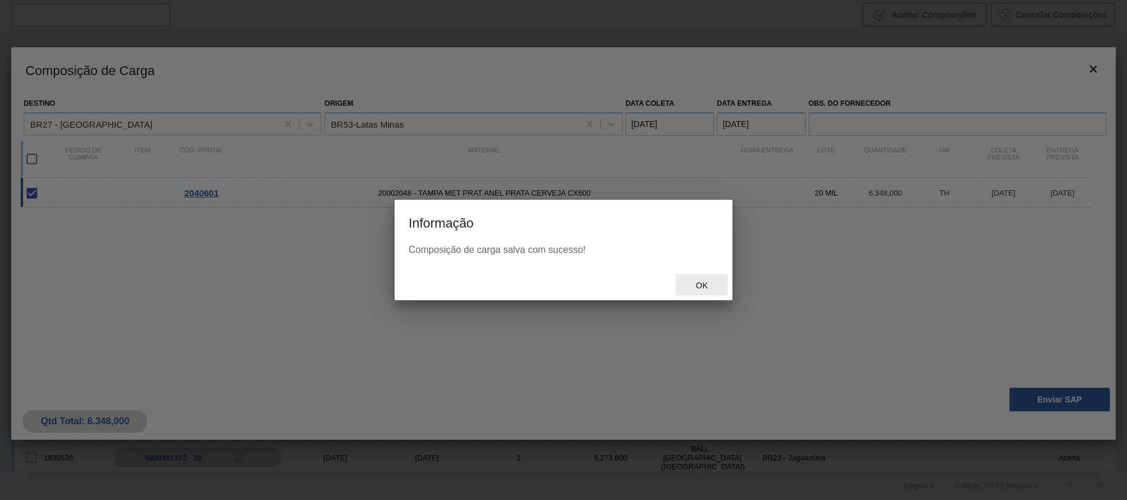
click at [710, 280] on span "Ok" at bounding box center [701, 284] width 31 height 9
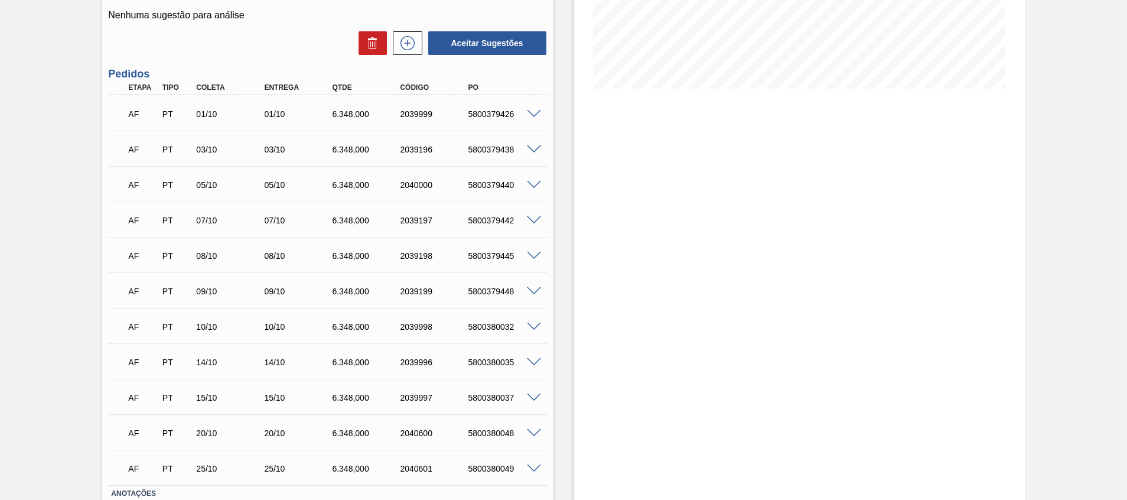
scroll to position [339, 0]
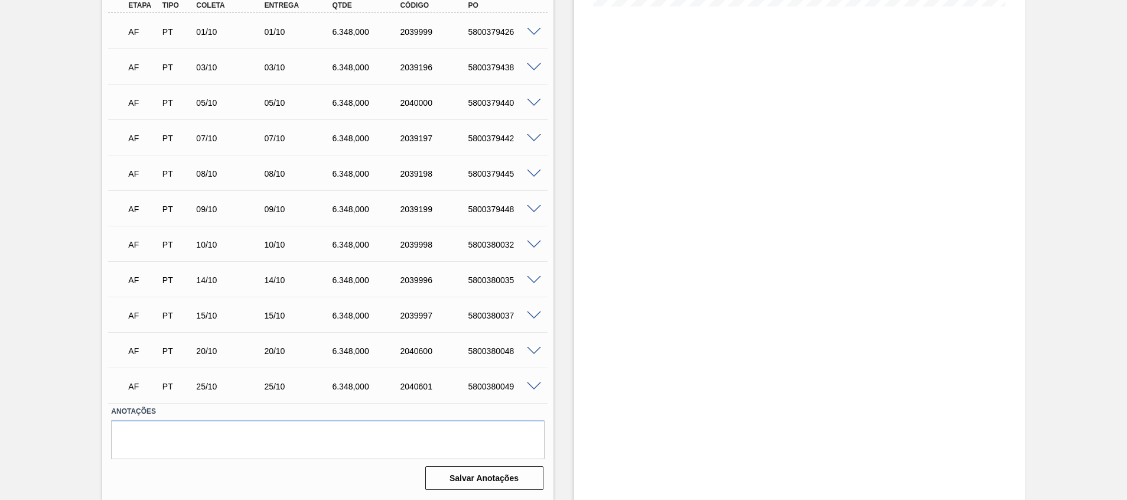
click at [533, 387] on span at bounding box center [534, 386] width 14 height 9
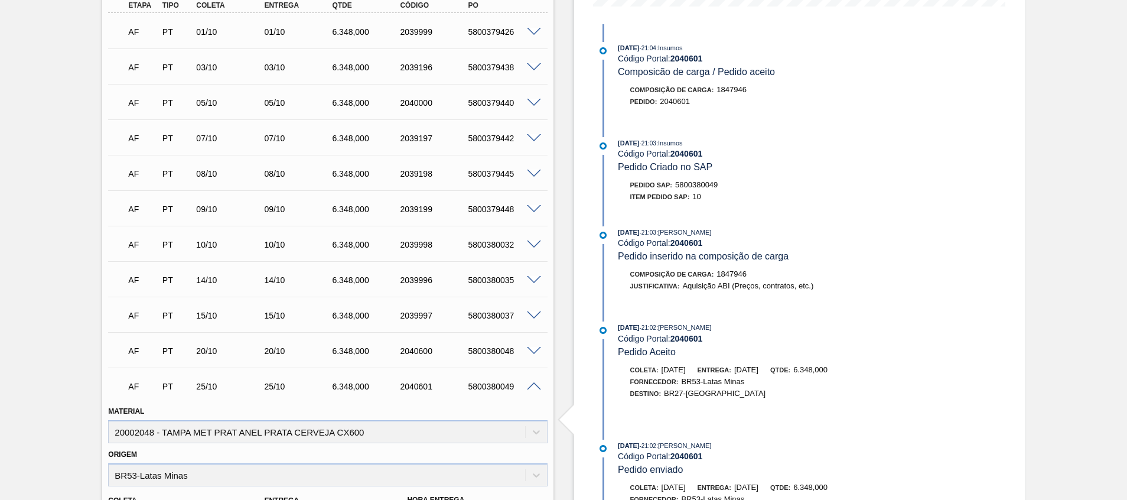
scroll to position [688, 0]
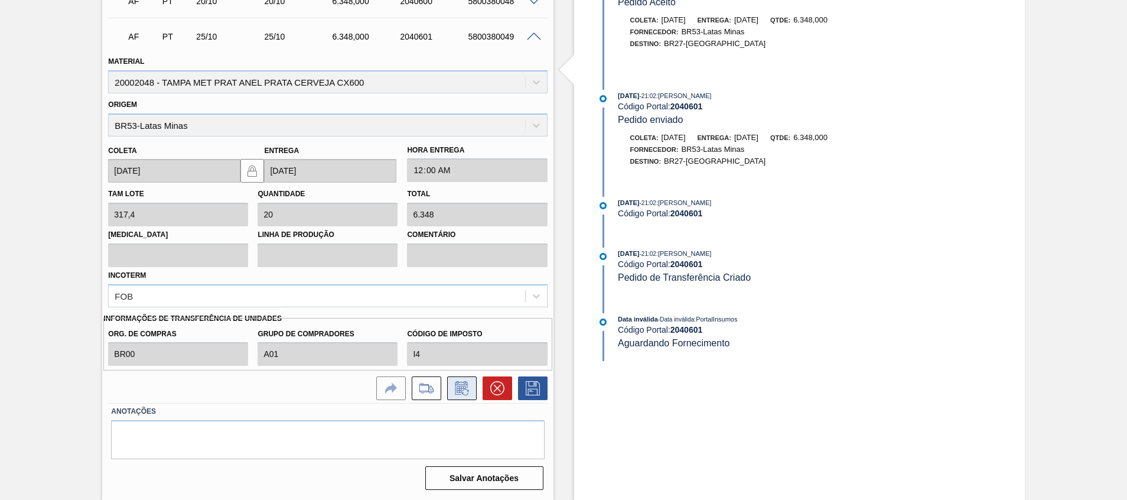
click at [466, 386] on icon at bounding box center [461, 388] width 12 height 14
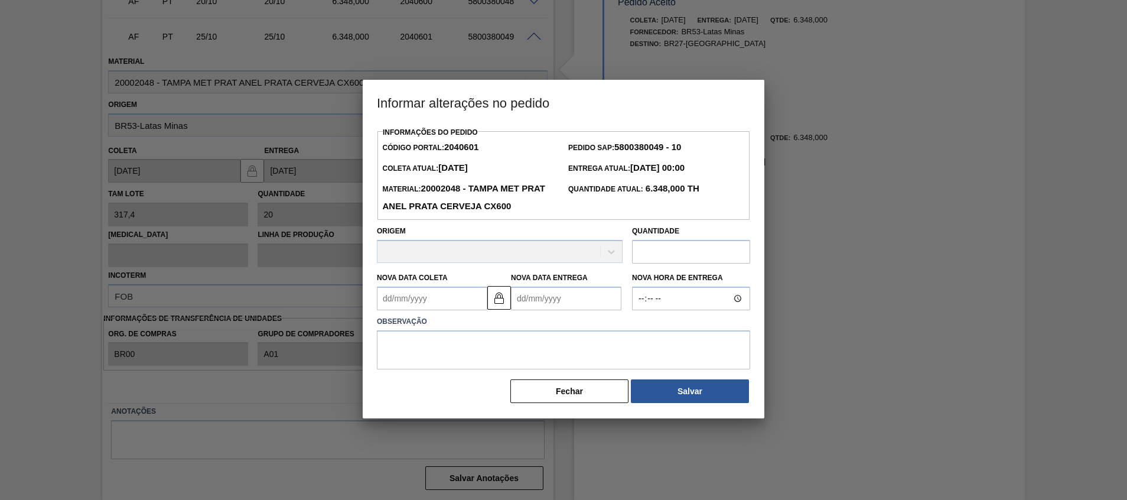
click at [446, 293] on Coleta2040601 "Nova Data Coleta" at bounding box center [432, 298] width 110 height 24
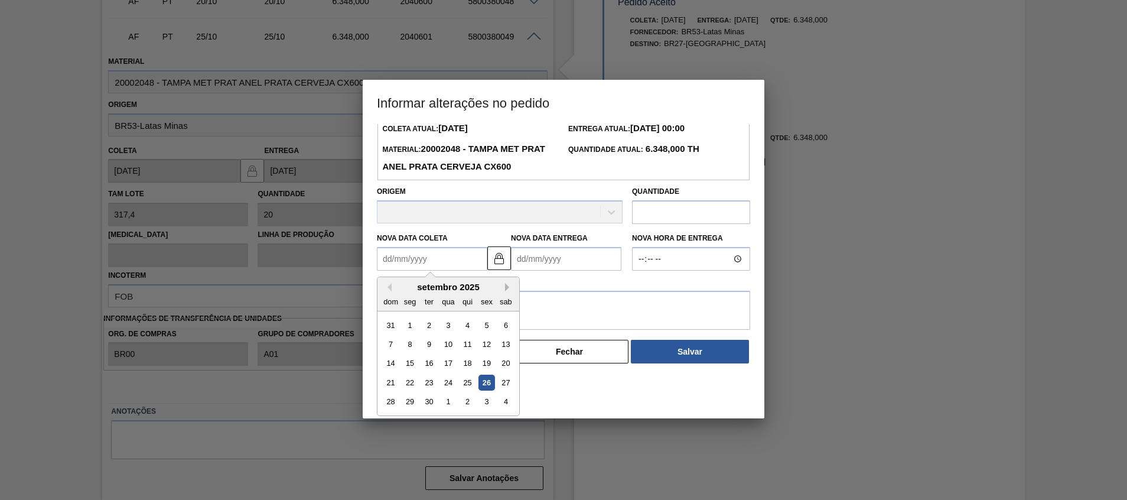
click at [505, 288] on button "Next Month" at bounding box center [509, 287] width 8 height 8
click at [391, 402] on div "26" at bounding box center [391, 402] width 16 height 16
type Coleta2040601 "26/10/2025"
type Entrega2040601 "26/10/2025"
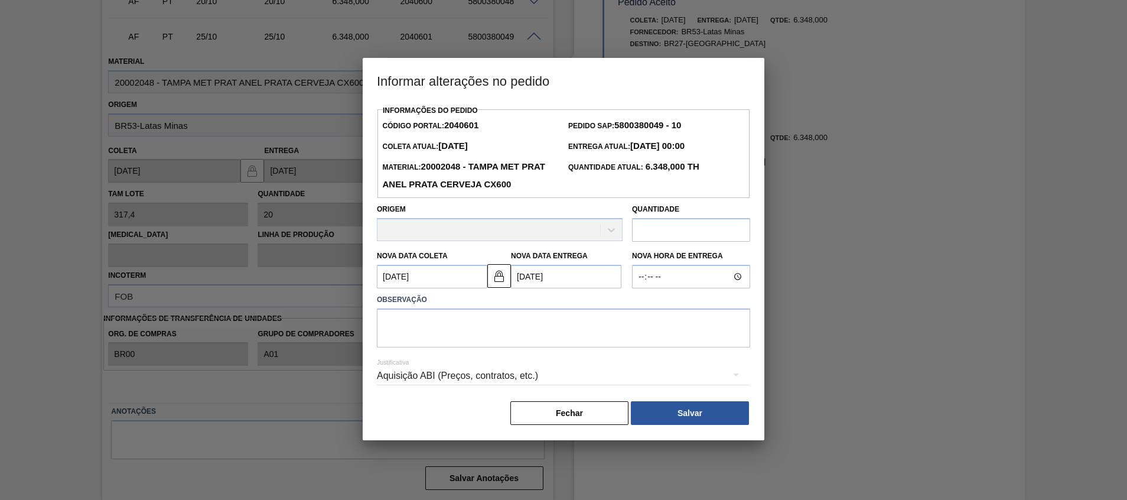
scroll to position [0, 0]
click at [623, 340] on textarea at bounding box center [563, 327] width 373 height 39
click at [679, 406] on button "Salvar" at bounding box center [690, 413] width 118 height 24
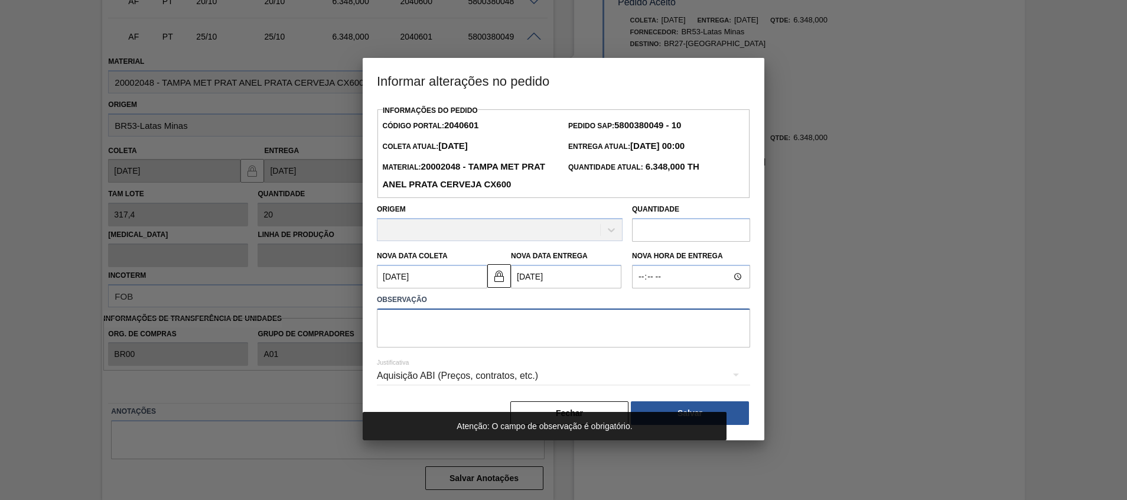
drag, startPoint x: 648, startPoint y: 341, endPoint x: 648, endPoint y: 335, distance: 5.9
click at [648, 337] on textarea at bounding box center [563, 327] width 373 height 39
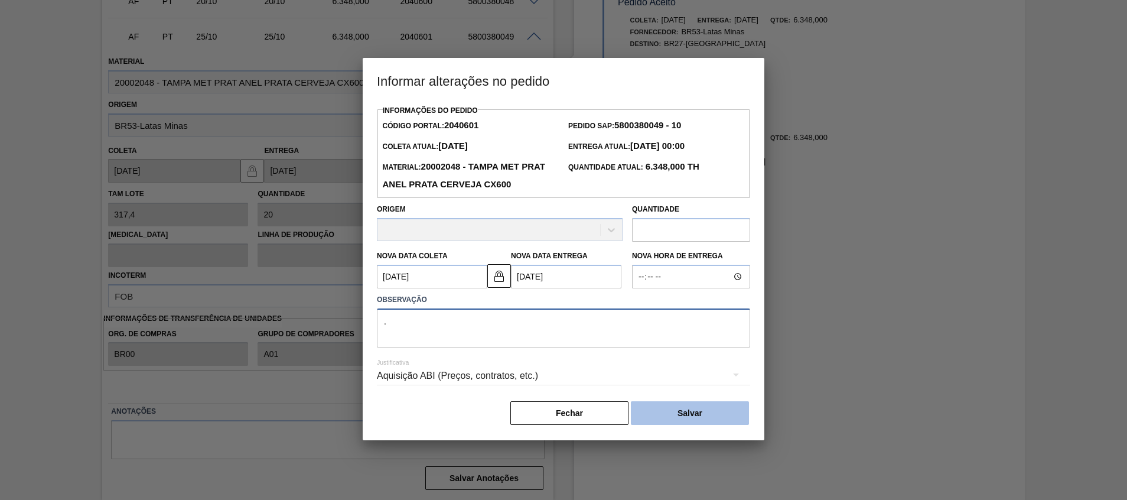
type textarea "."
click at [678, 414] on button "Salvar" at bounding box center [690, 413] width 118 height 24
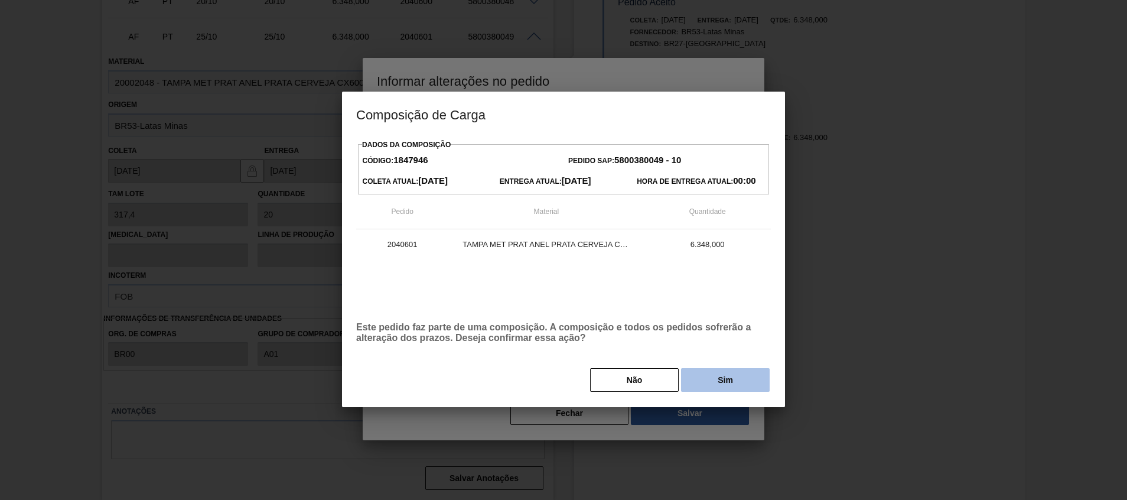
click at [695, 370] on button "Sim" at bounding box center [725, 380] width 89 height 24
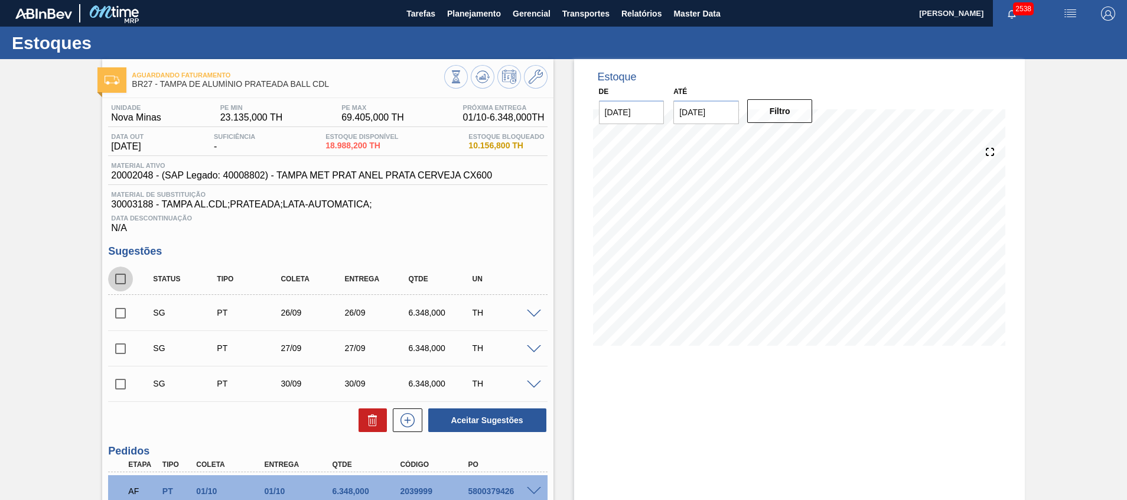
click at [119, 279] on input "checkbox" at bounding box center [120, 278] width 25 height 25
checkbox input "true"
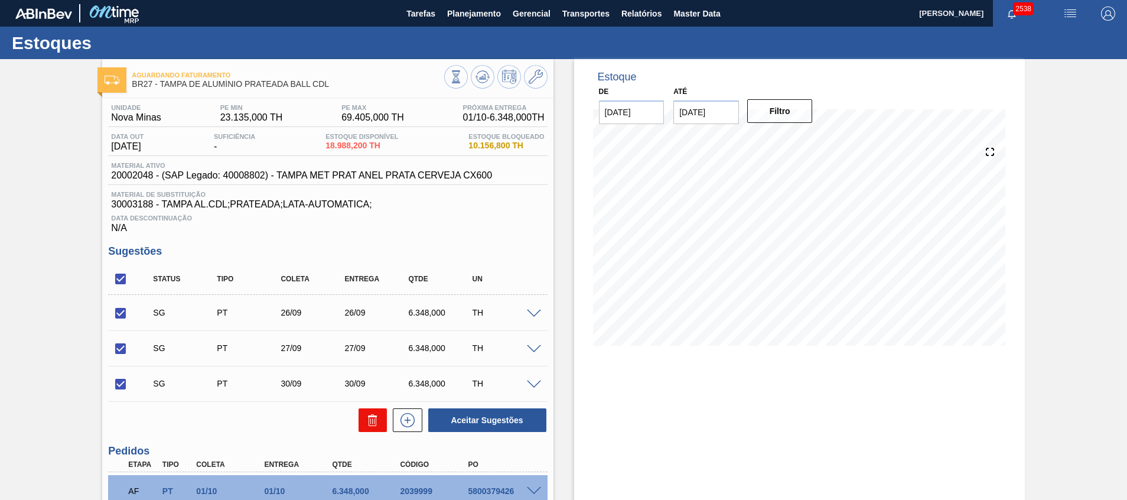
click at [378, 414] on button at bounding box center [372, 420] width 28 height 24
checkbox input "false"
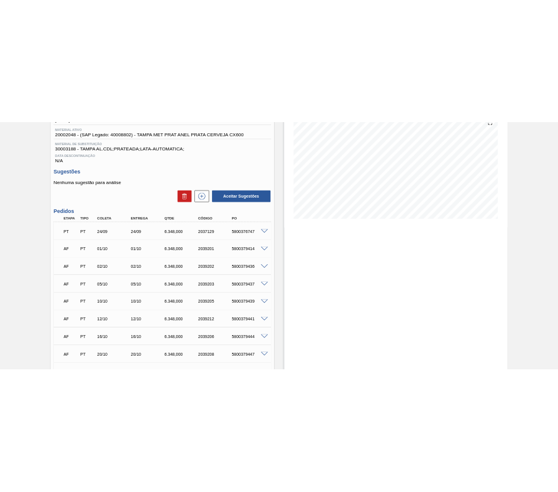
scroll to position [266, 0]
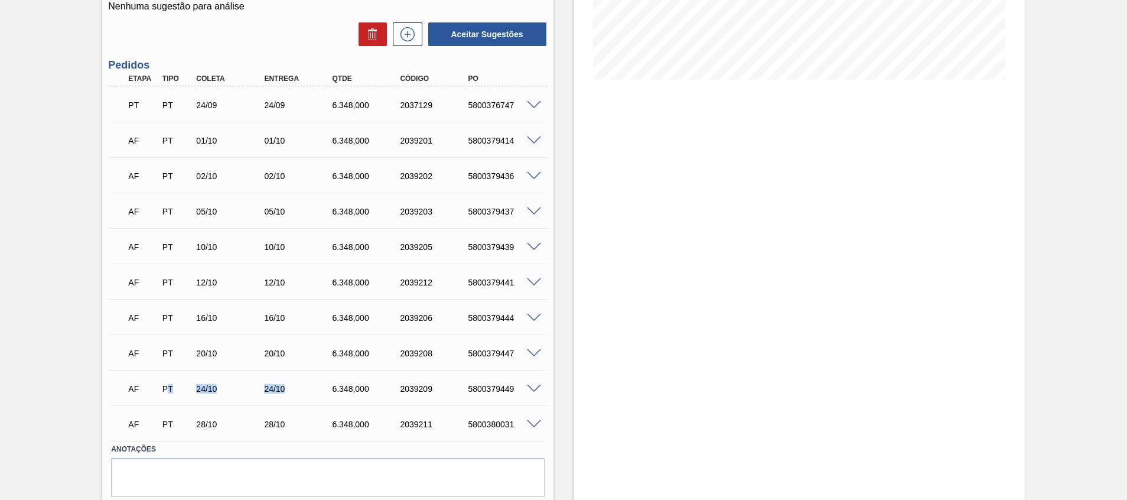
drag, startPoint x: 169, startPoint y: 376, endPoint x: 573, endPoint y: 449, distance: 409.9
click at [431, 398] on div "AF PT 24/10 24/10 6.348,000 2039209 5800379449" at bounding box center [323, 388] width 407 height 24
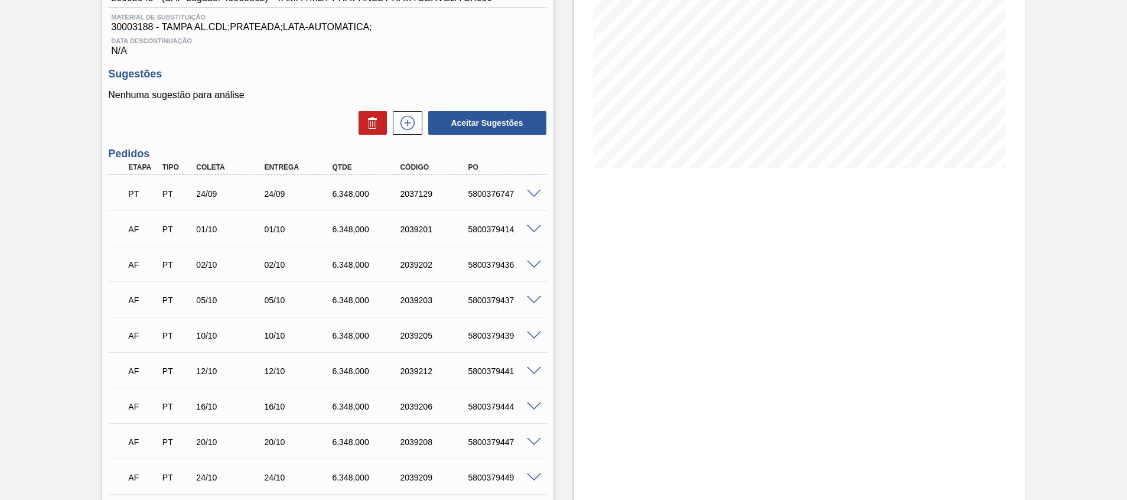
click at [569, 413] on div "Estoque De 26/09/2025 Até 31/10/2025 Filtro 27/09 Projeção de Estoque 19,601.50…" at bounding box center [788, 254] width 471 height 744
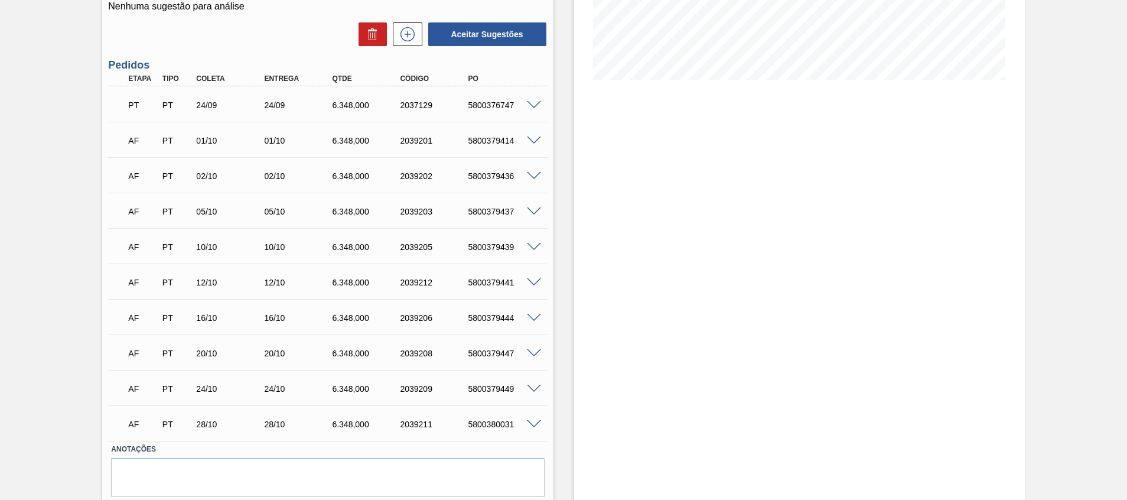
click at [77, 372] on div "Pedido em Trânsito BR17 - TAMPA DE ALUMÍNIO PRATEADA BALL CDL Unidade Juatuba P…" at bounding box center [563, 165] width 1127 height 744
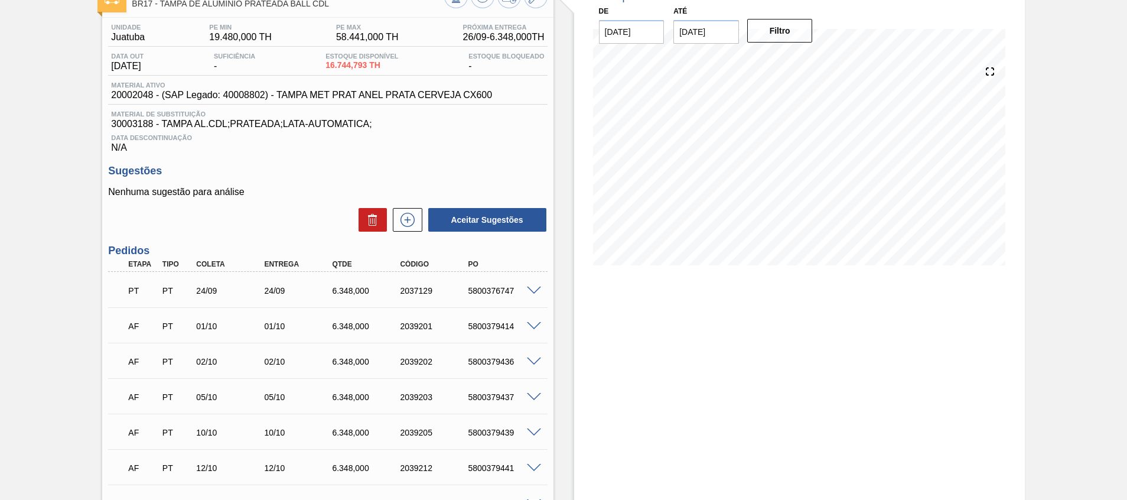
scroll to position [0, 0]
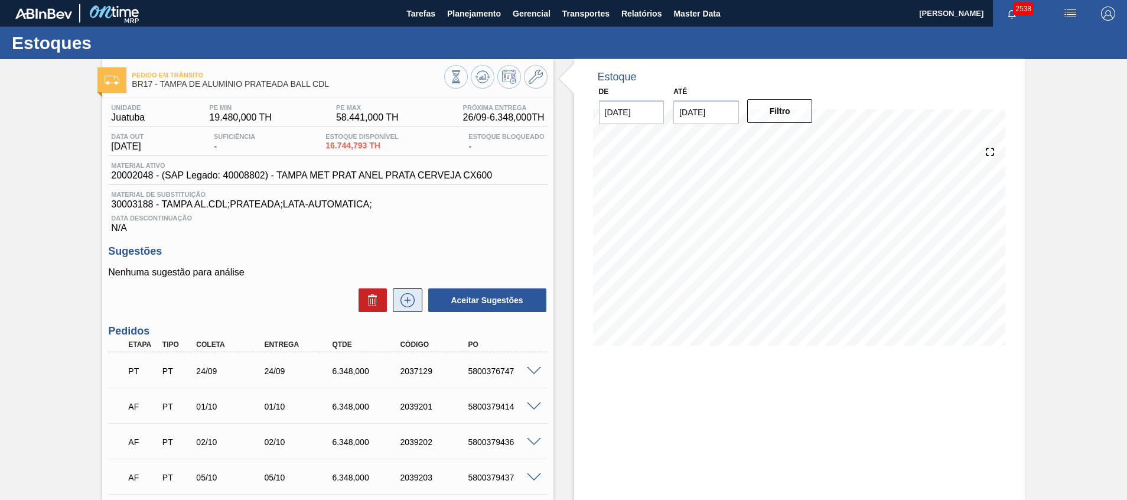
click at [399, 295] on icon at bounding box center [407, 300] width 19 height 14
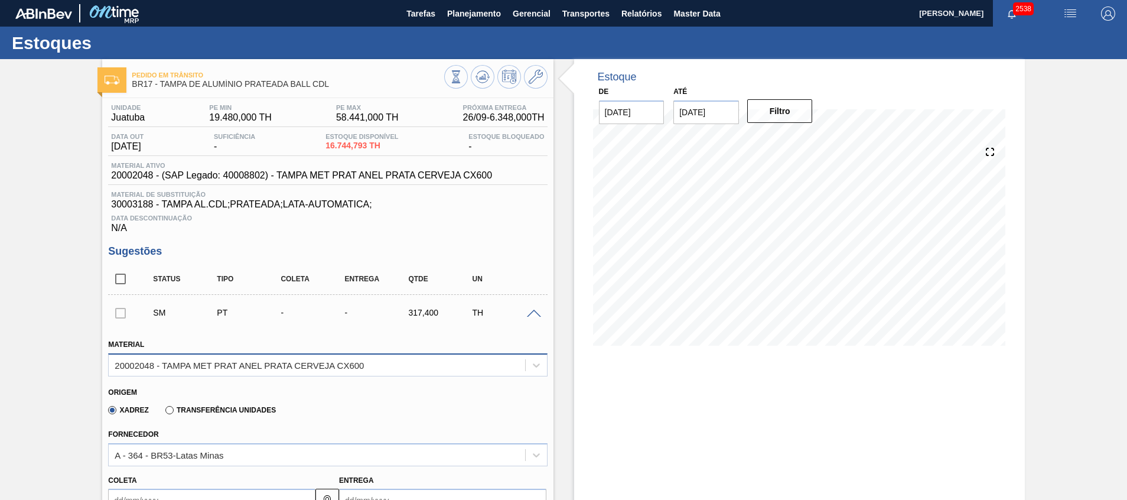
scroll to position [89, 0]
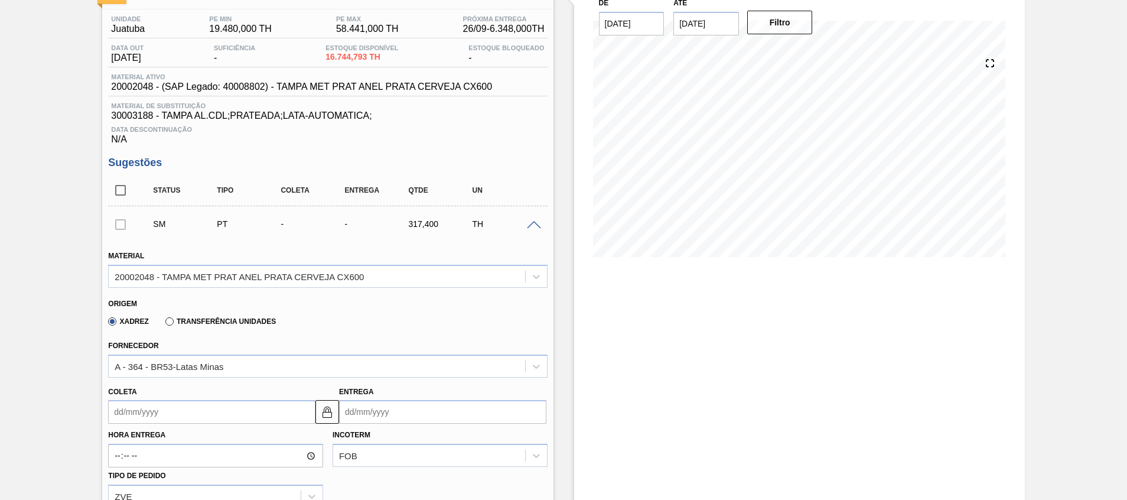
click at [208, 407] on input "Coleta" at bounding box center [211, 412] width 207 height 24
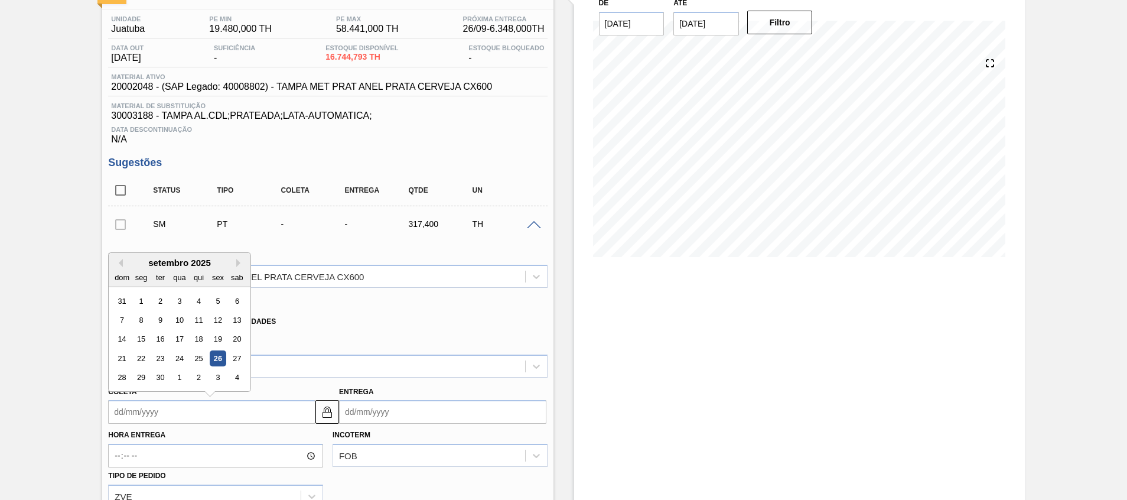
type input "0"
type input "01/01/2000"
type input "08"
type input "08/09/2025"
type input "08/2"
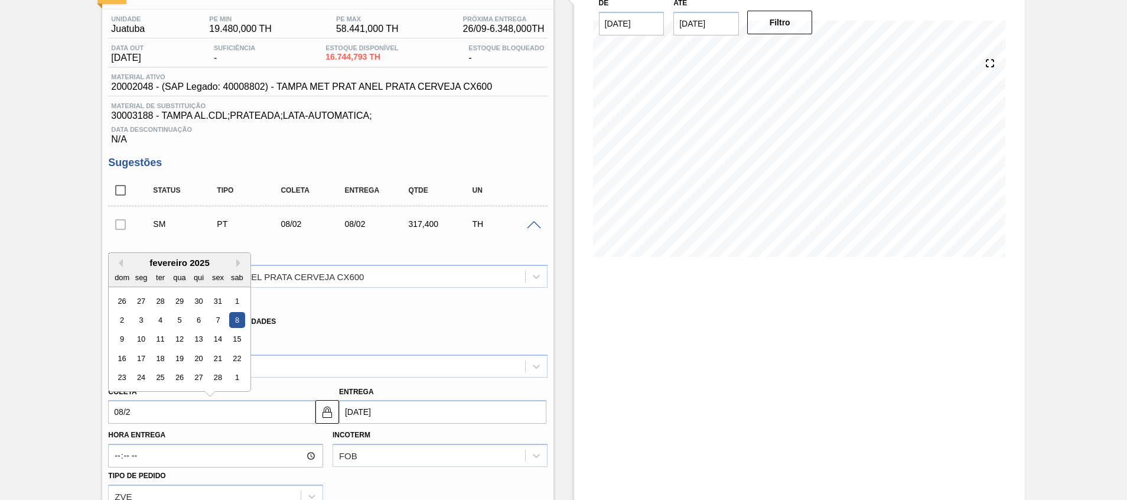
type input "08/02/2025"
type input "08/20"
type input "20/08/2001"
type input "08/2"
type input "08/02/2025"
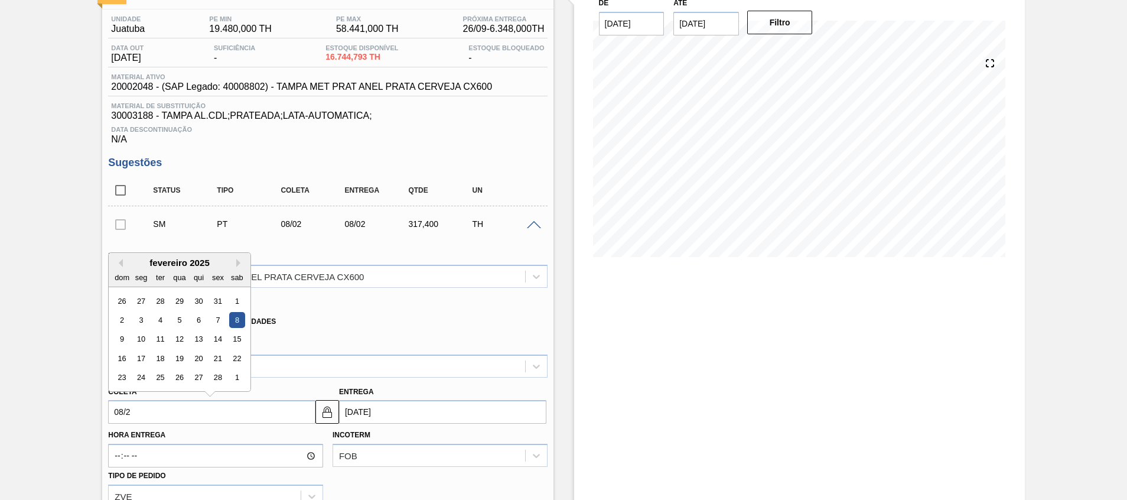
type input "08/"
type input "08/09/2025"
type input "08/1"
type input "08/01/2025"
type input "08/10"
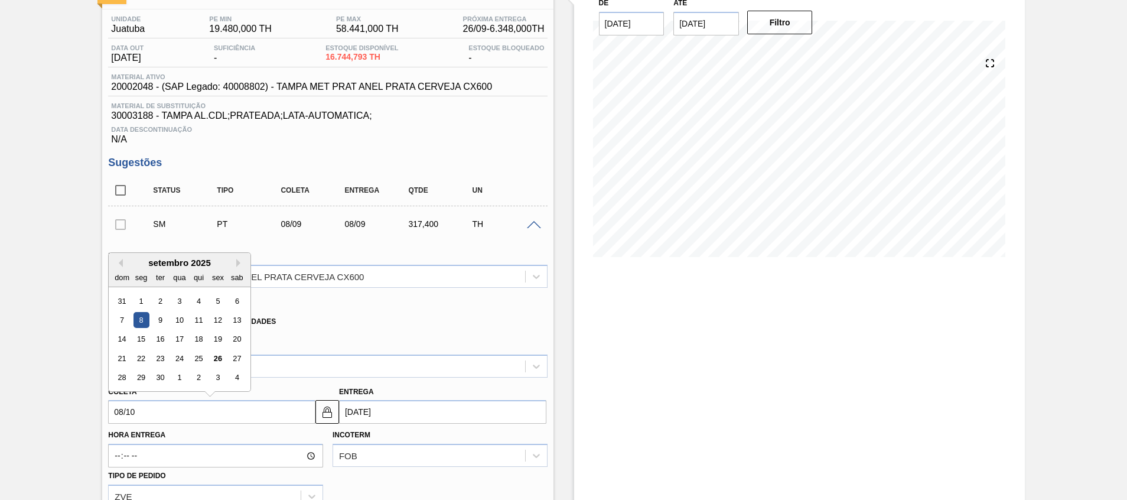
type input "08/10/2025"
click at [178, 328] on div "8" at bounding box center [180, 320] width 16 height 16
type input "08/10/2025"
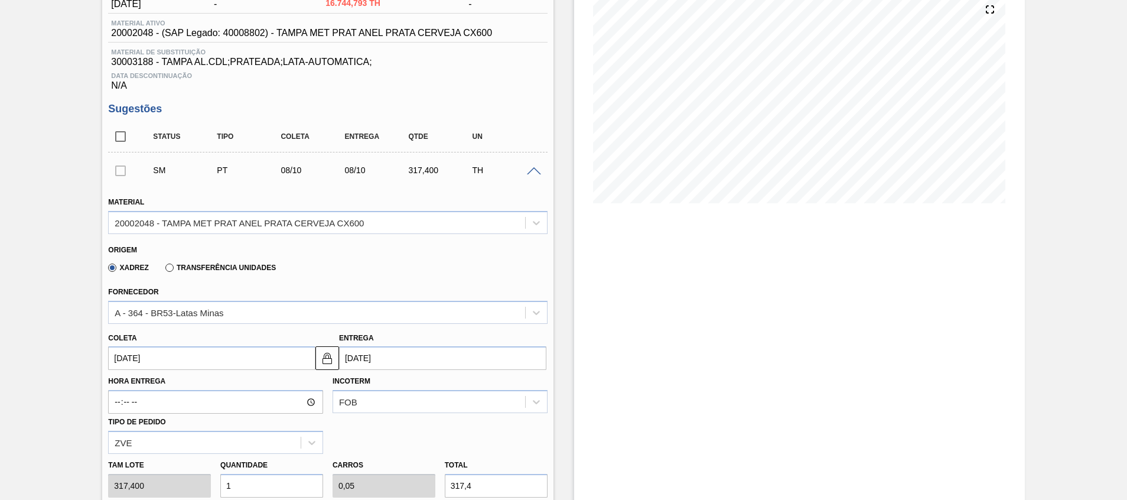
scroll to position [354, 0]
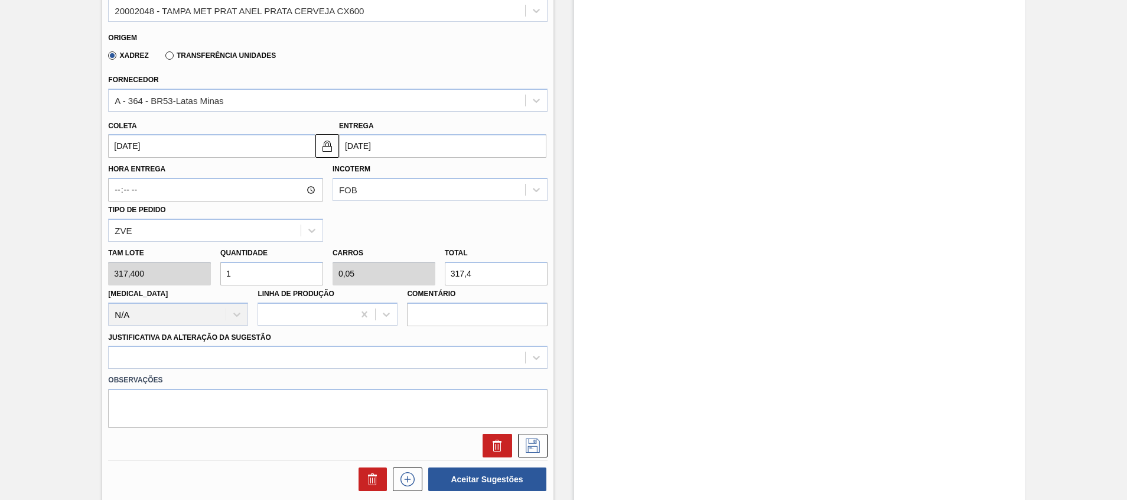
click at [132, 272] on div "Tam lote 317,400 Quantidade 1 Carros 0,05 Total 317,4 Doca N/A Linha de Produçã…" at bounding box center [327, 283] width 448 height 84
type input "2"
type input "0,1"
type input "634,8"
type input "20"
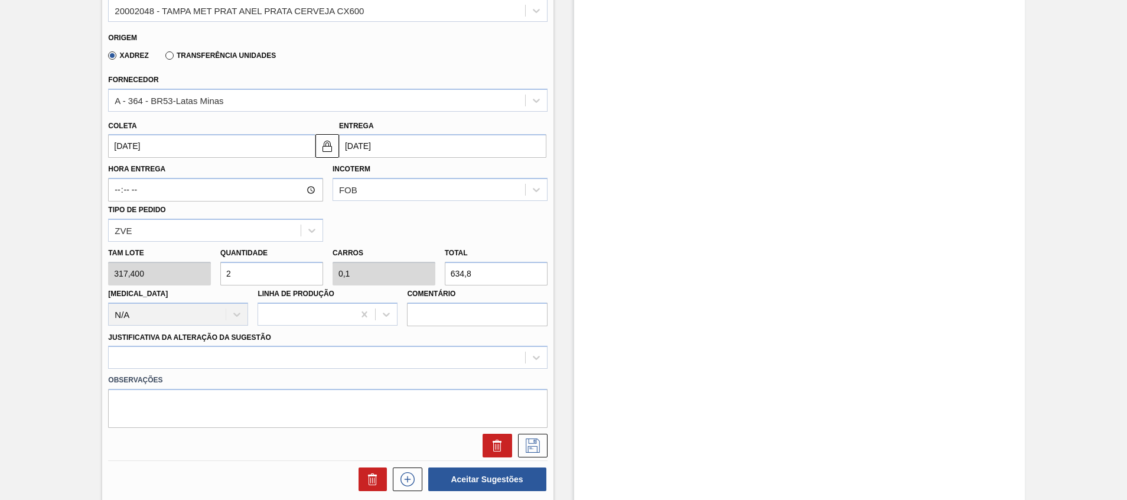
type input "1"
type input "6.348"
type input "20"
click at [402, 362] on div at bounding box center [327, 356] width 439 height 23
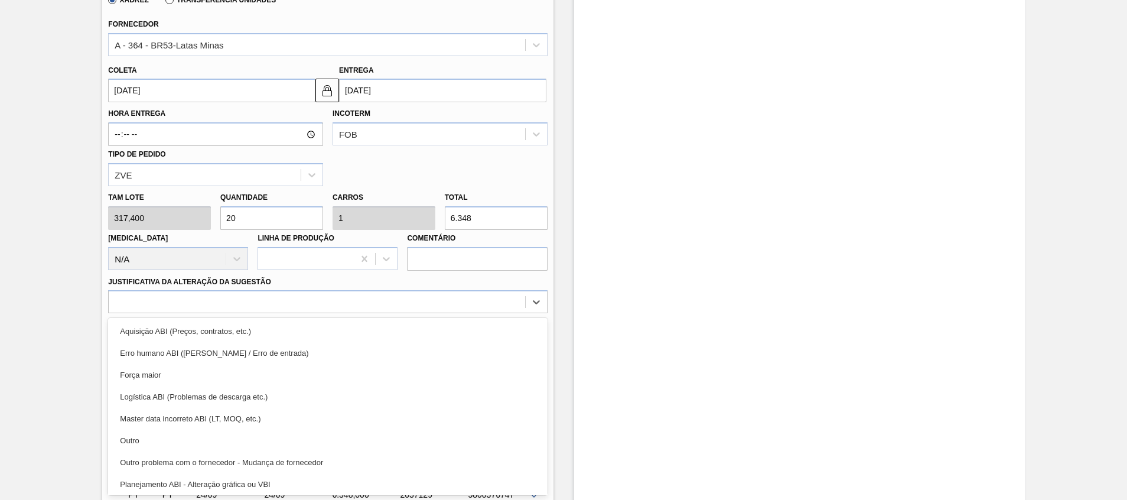
click at [369, 435] on div "Outro" at bounding box center [327, 440] width 439 height 22
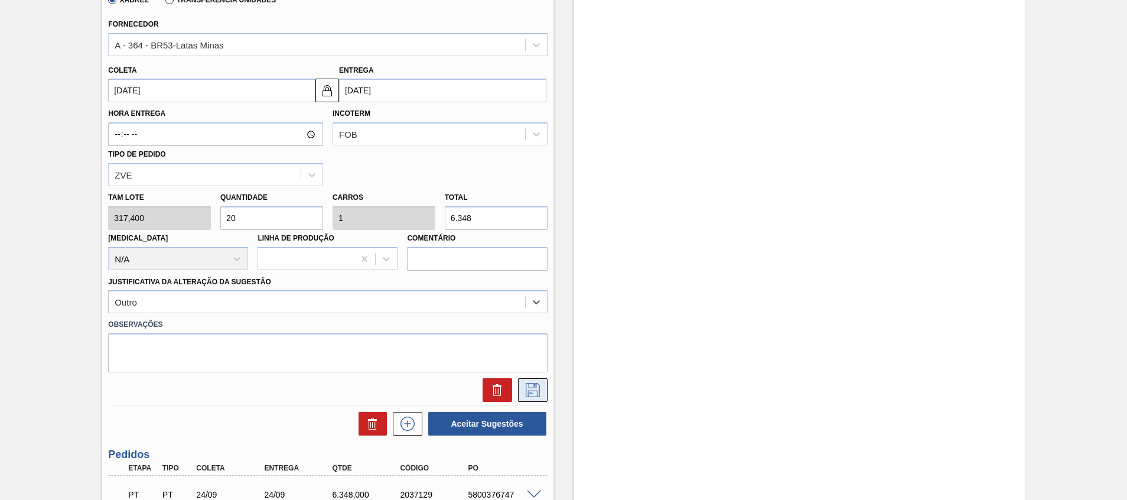
click at [527, 391] on icon at bounding box center [532, 390] width 14 height 14
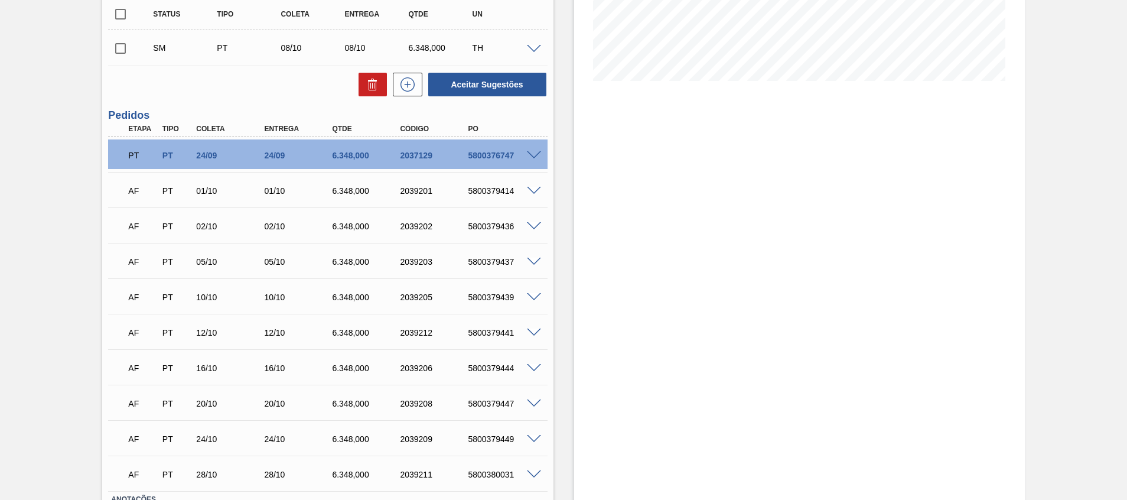
scroll to position [87, 0]
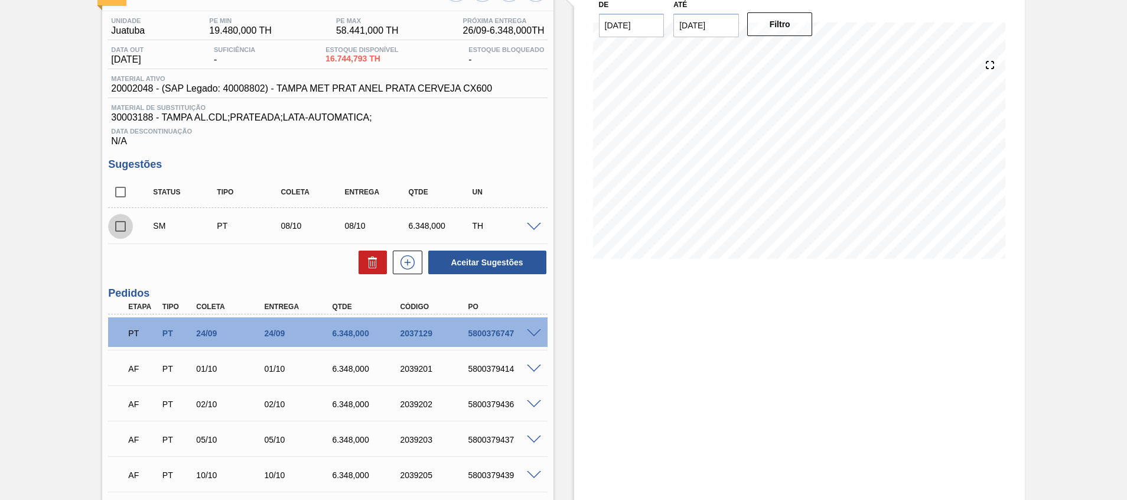
click at [120, 231] on input "checkbox" at bounding box center [120, 226] width 25 height 25
click at [473, 263] on button "Aceitar Sugestões" at bounding box center [487, 262] width 118 height 24
checkbox input "false"
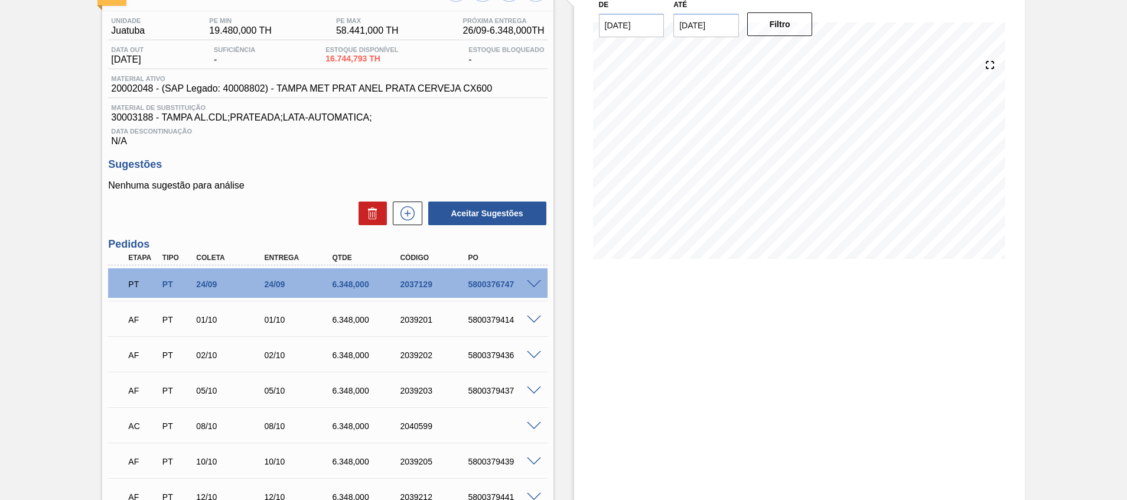
scroll to position [339, 0]
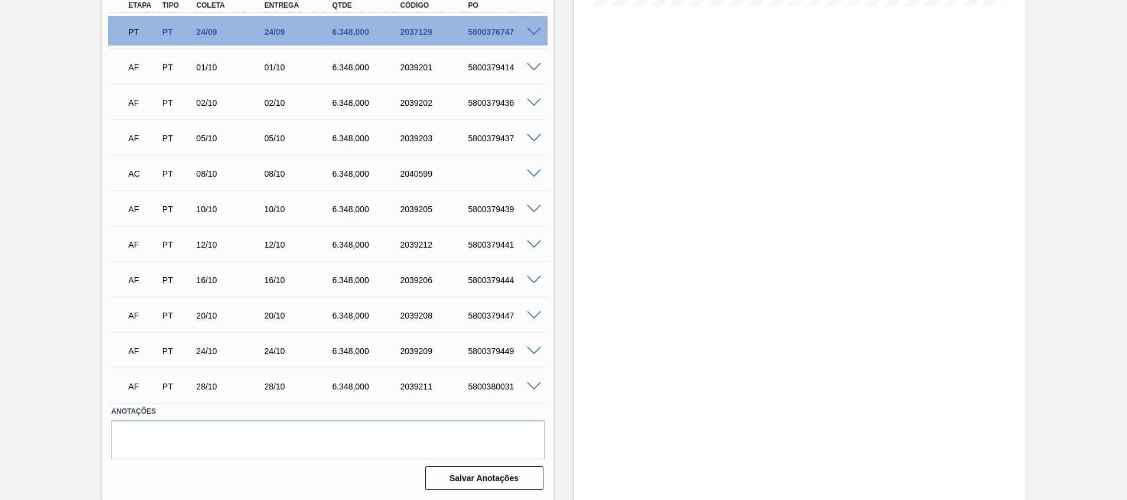
click at [539, 178] on div "AC PT 08/10 08/10 6.348,000 2040599" at bounding box center [327, 173] width 439 height 30
click at [536, 174] on span at bounding box center [534, 173] width 14 height 9
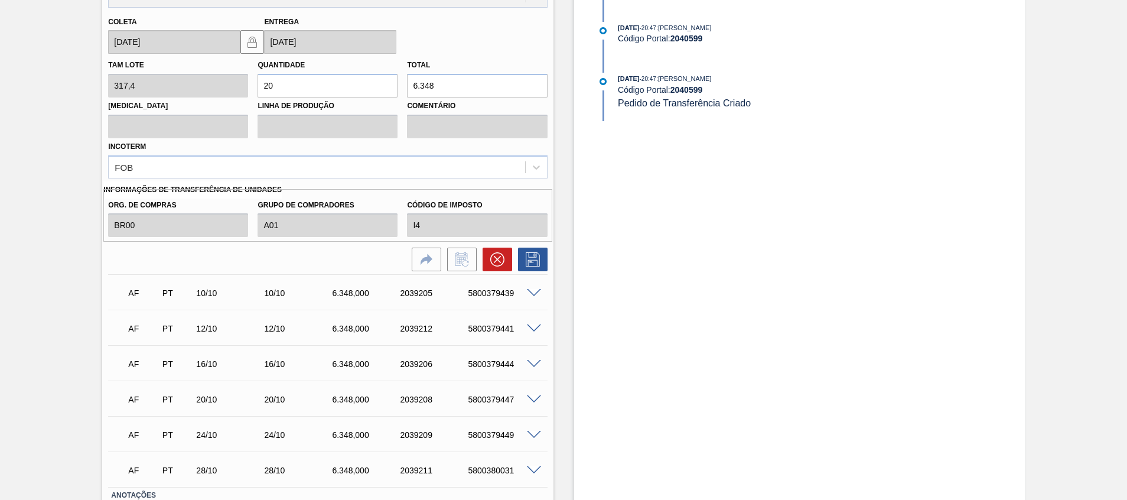
scroll to position [250, 0]
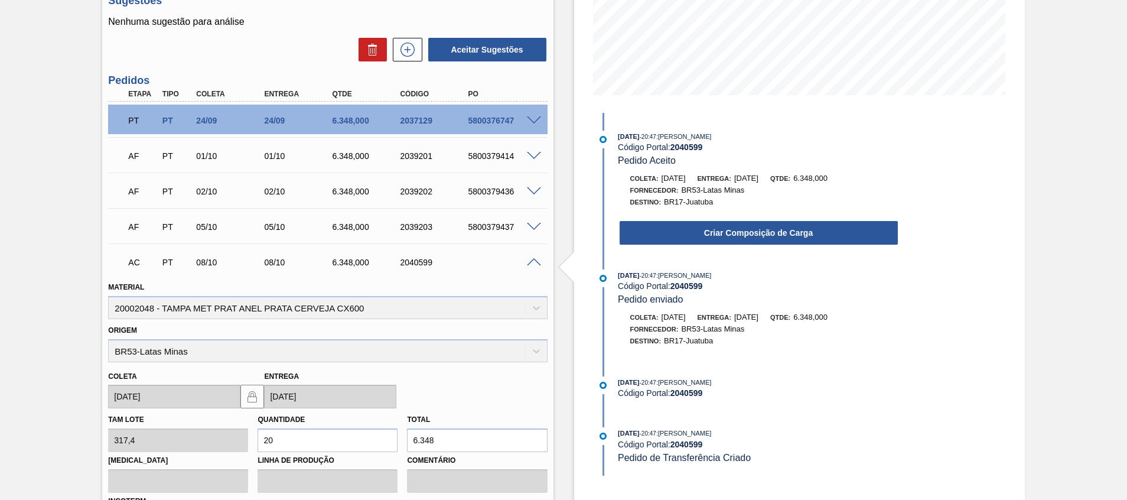
click at [698, 218] on div "Criar Composição de Carga" at bounding box center [747, 230] width 304 height 32
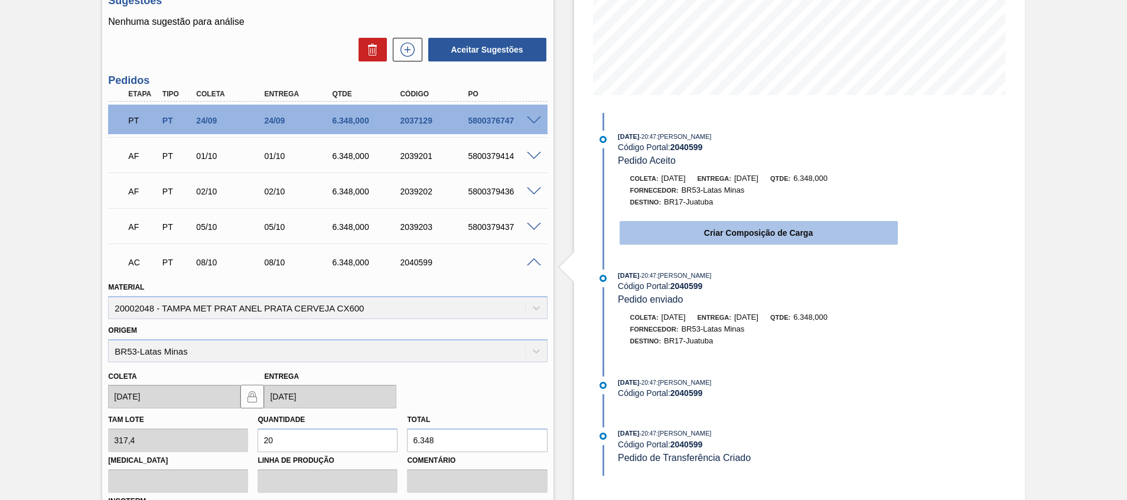
click at [696, 224] on button "Criar Composição de Carga" at bounding box center [758, 233] width 278 height 24
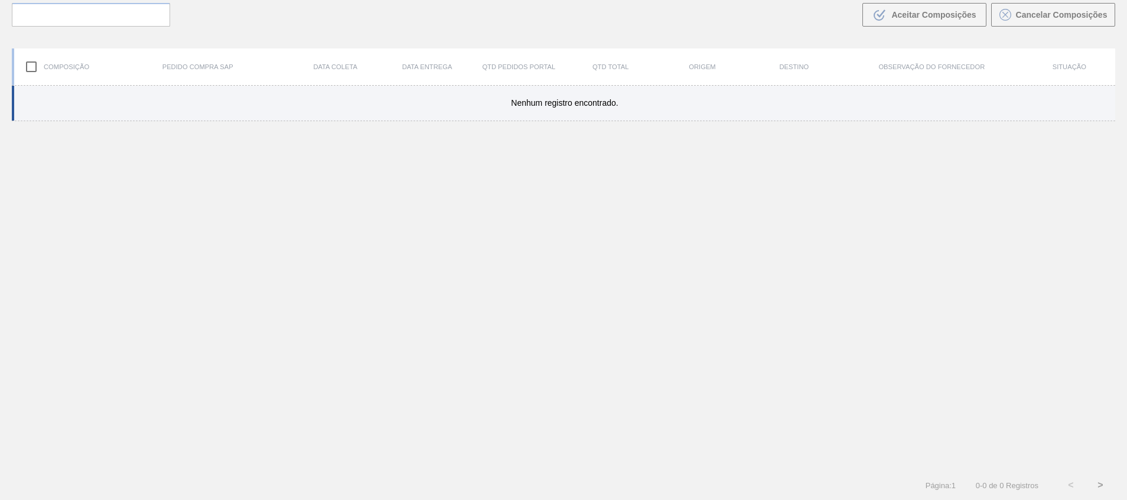
scroll to position [85, 0]
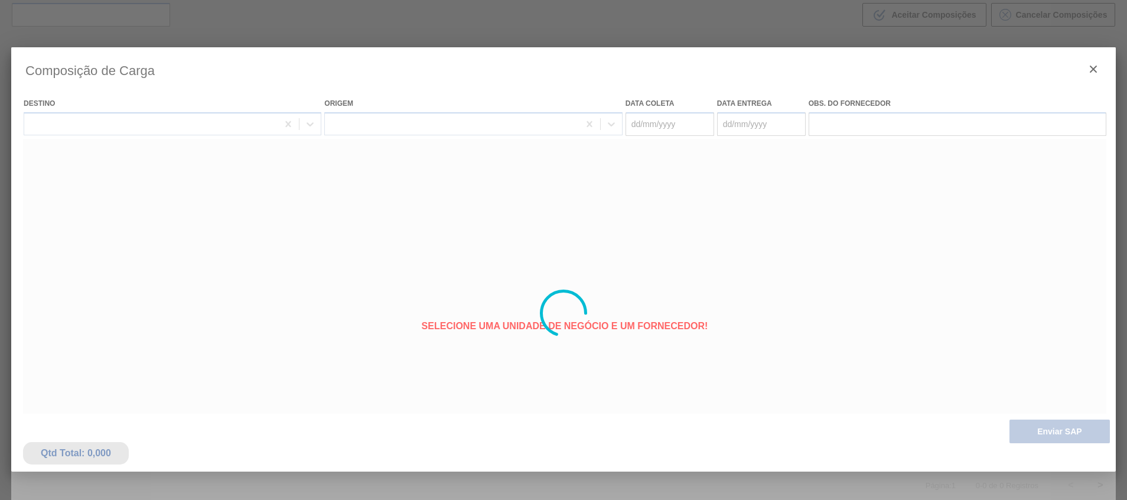
type coleta "08/10/2025"
type entrega "08/10/2025"
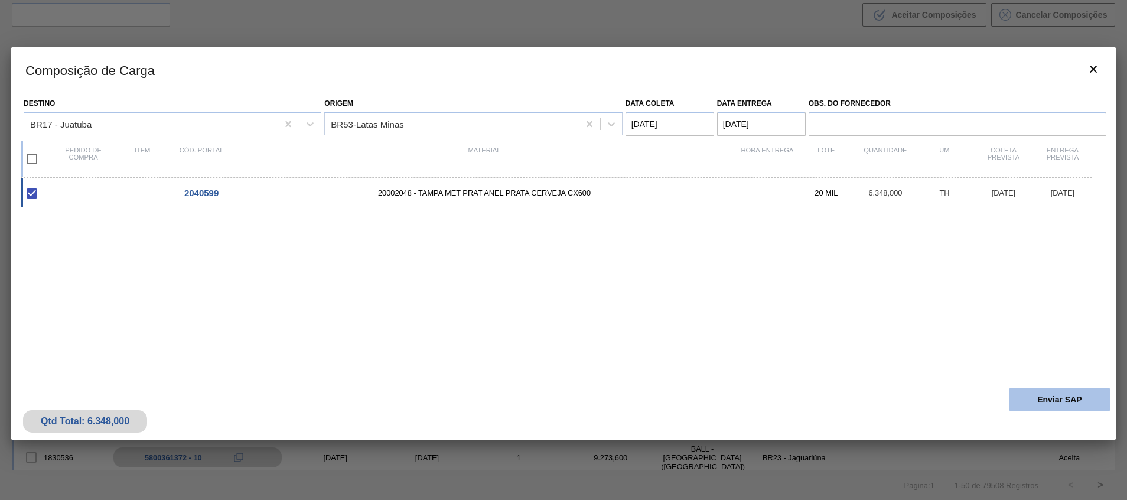
click at [1039, 396] on button "Enviar SAP" at bounding box center [1059, 399] width 100 height 24
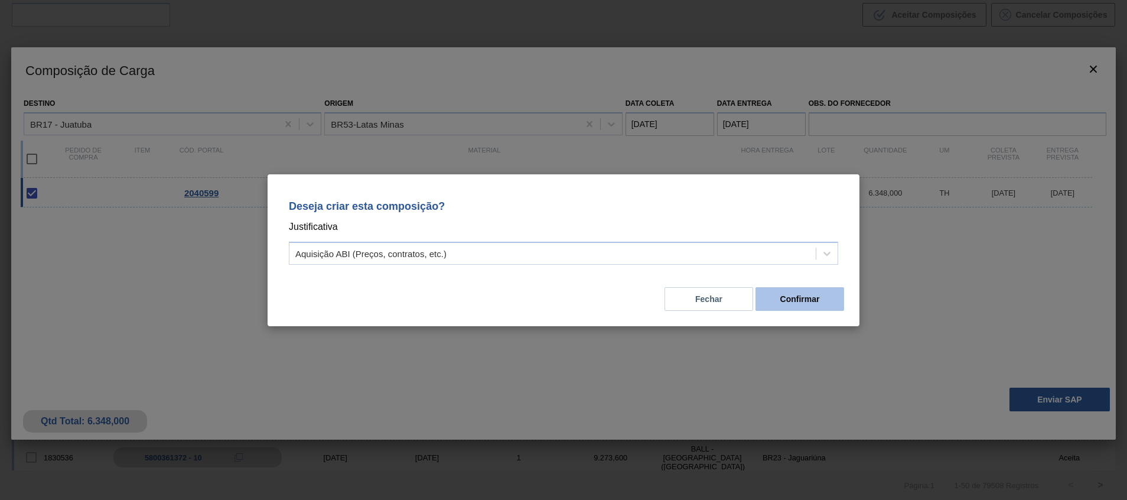
click at [804, 302] on button "Confirmar" at bounding box center [799, 299] width 89 height 24
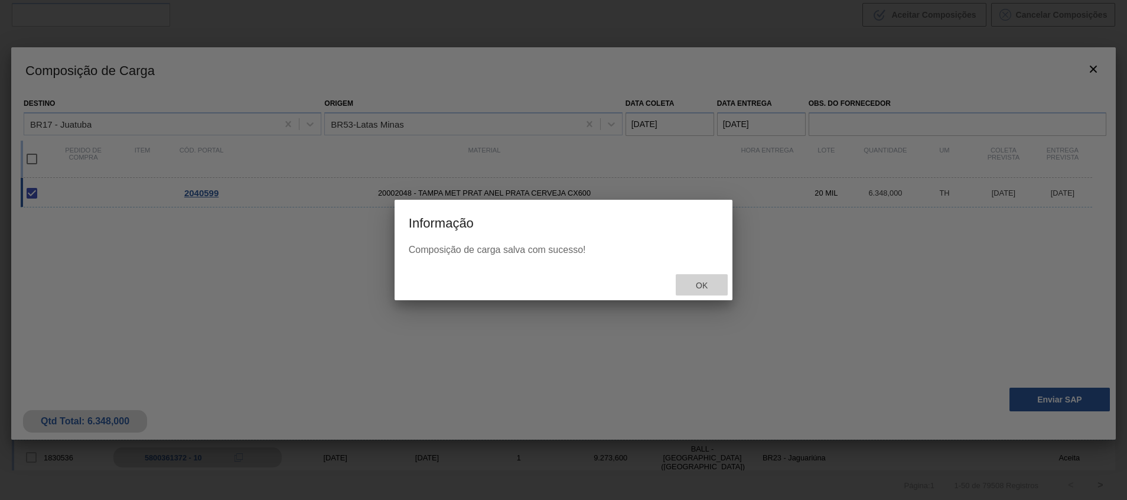
click at [712, 277] on div "Ok" at bounding box center [701, 285] width 52 height 22
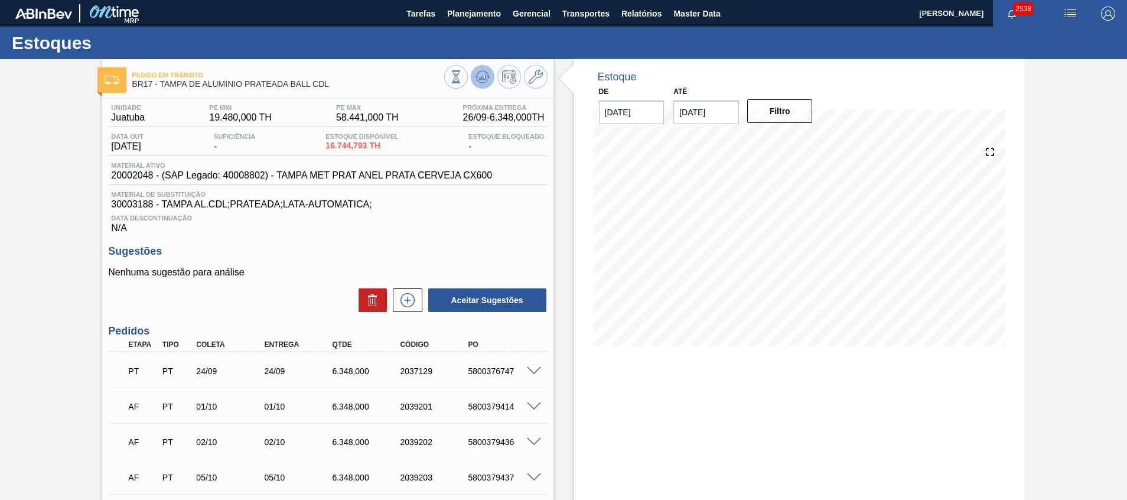
click at [480, 71] on icon at bounding box center [482, 77] width 14 height 14
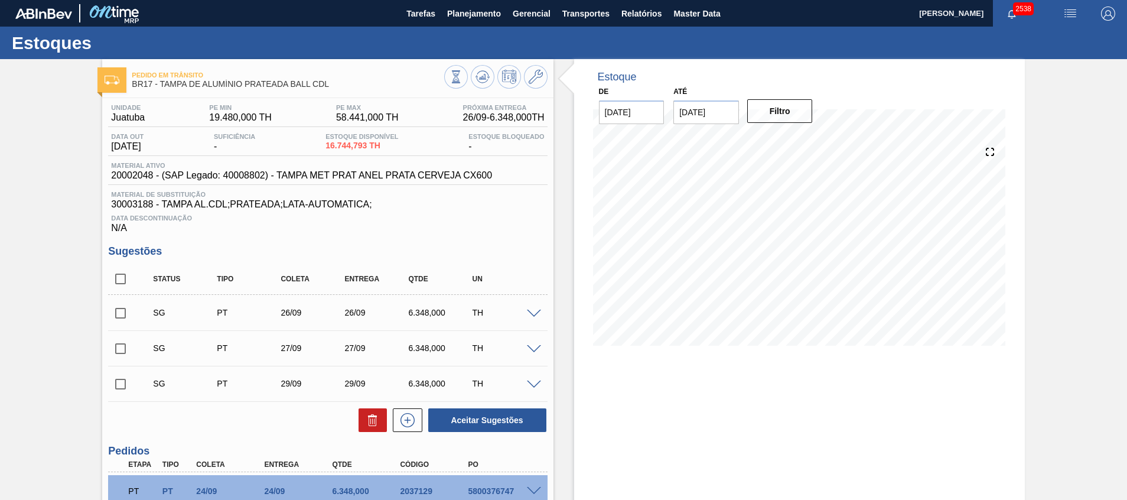
click at [125, 287] on input "checkbox" at bounding box center [120, 278] width 25 height 25
checkbox input "true"
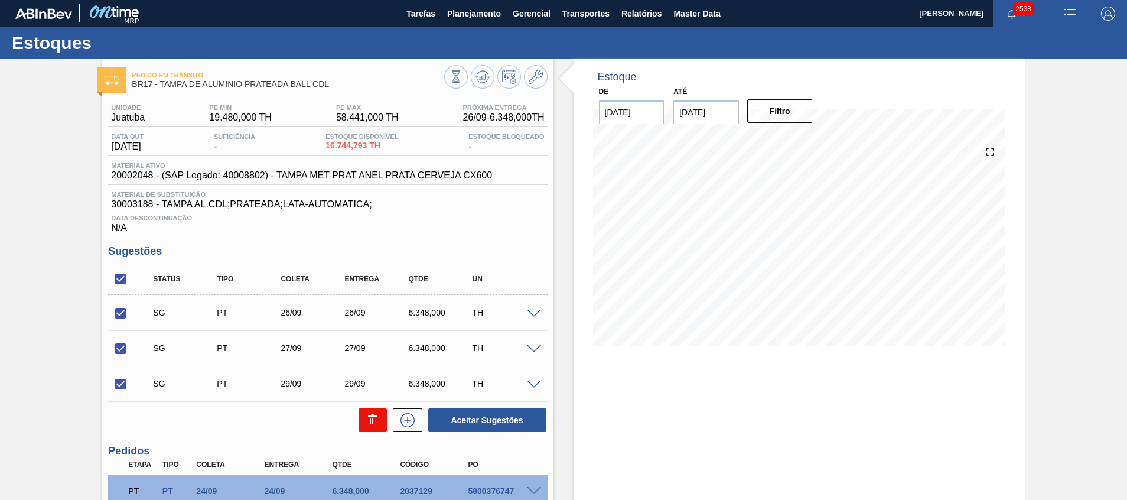
click at [371, 417] on icon at bounding box center [372, 416] width 9 height 2
checkbox input "false"
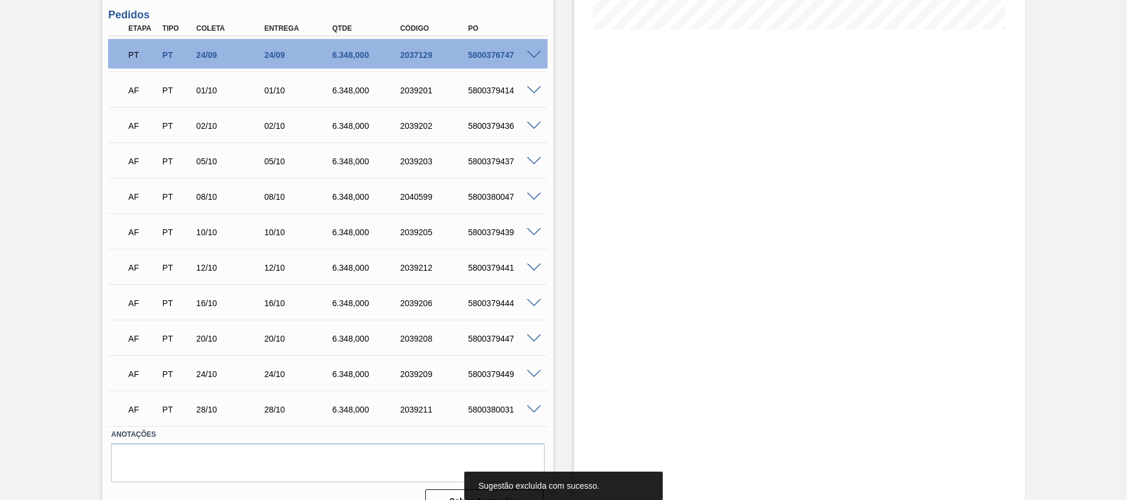
scroll to position [339, 0]
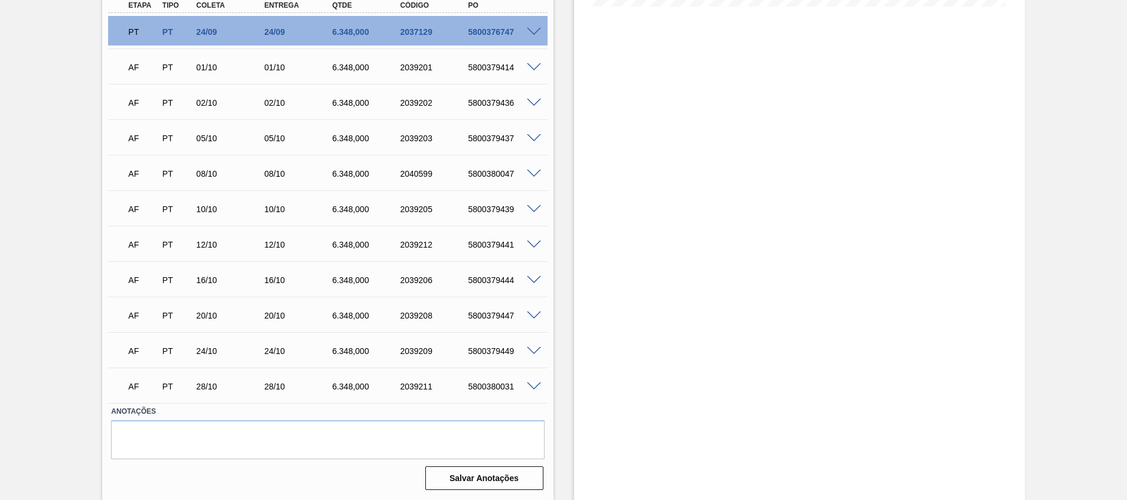
drag, startPoint x: 37, startPoint y: 448, endPoint x: 60, endPoint y: 430, distance: 29.5
click at [37, 448] on div "Pedido em Trânsito BR17 - TAMPA DE ALUMÍNIO PRATEADA BALL CDL Unidade Juatuba P…" at bounding box center [563, 109] width 1127 height 779
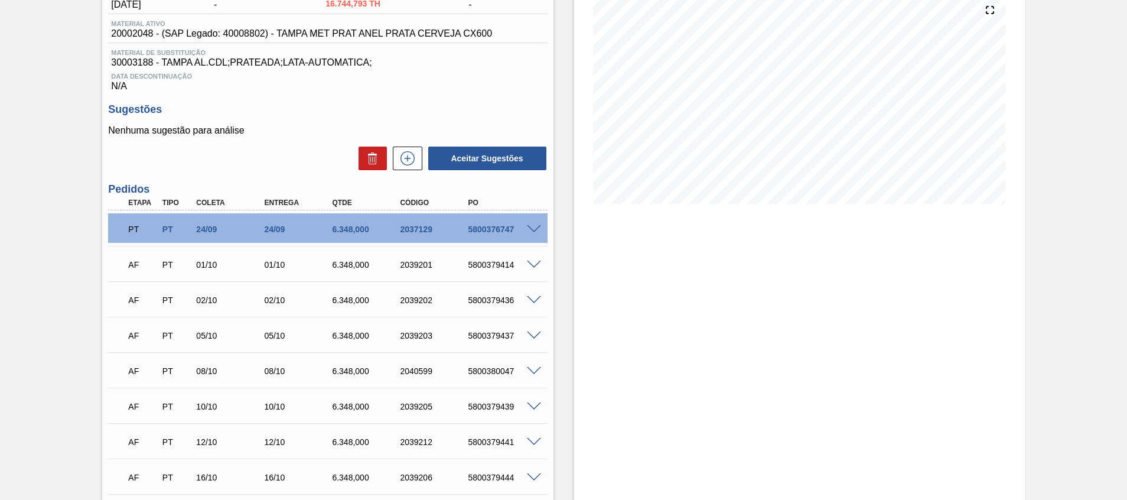
scroll to position [0, 0]
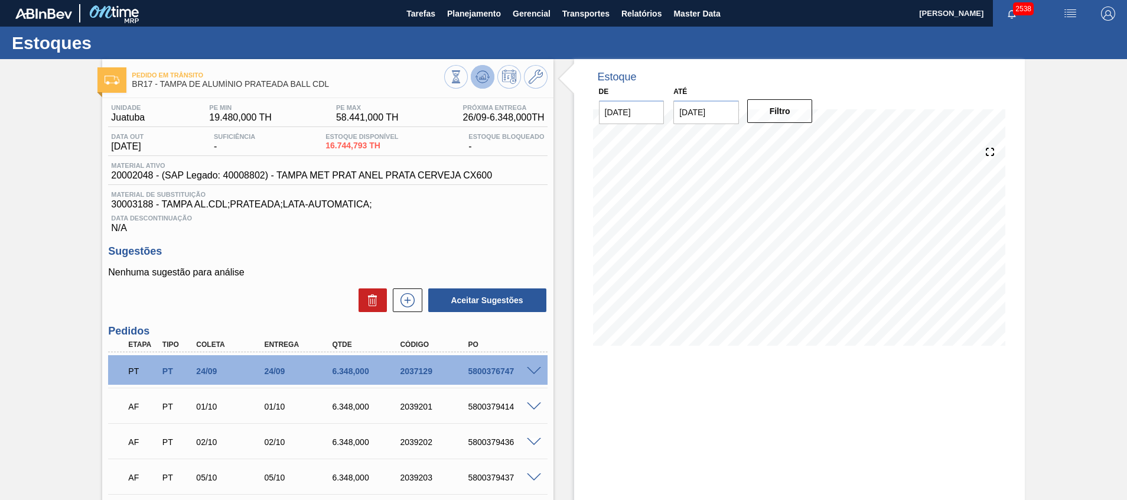
click at [476, 67] on button at bounding box center [483, 77] width 24 height 24
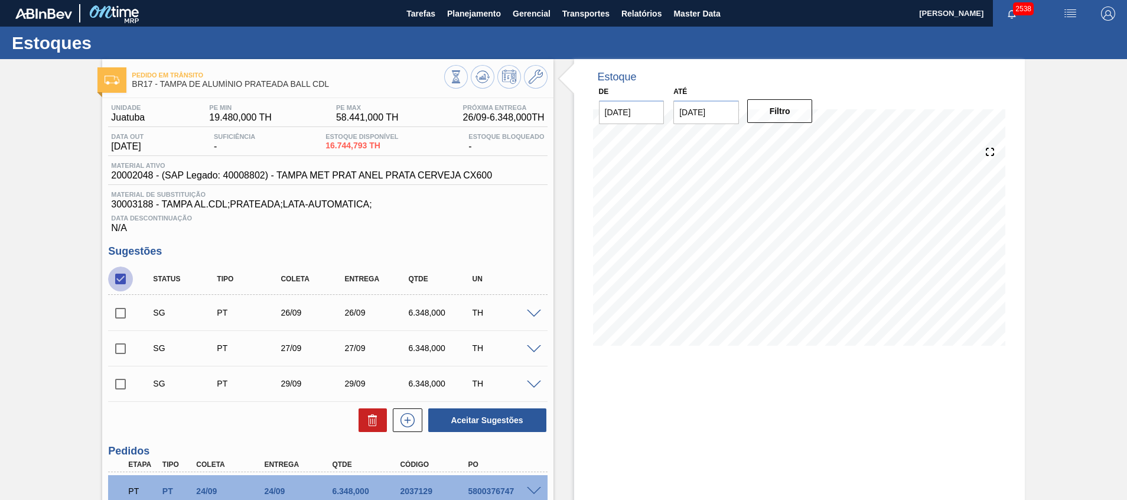
click at [120, 276] on input "checkbox" at bounding box center [120, 278] width 25 height 25
checkbox input "true"
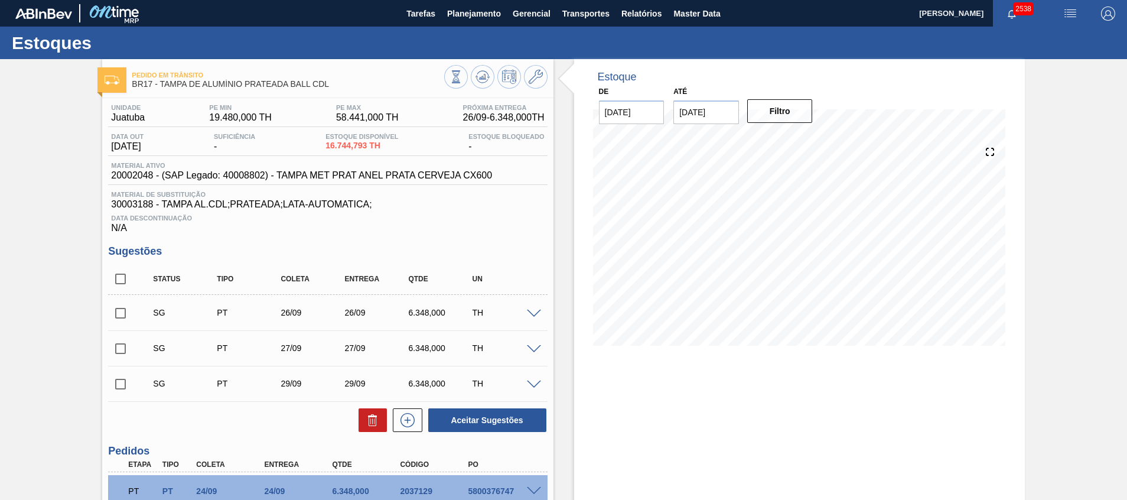
checkbox input "true"
click at [369, 416] on icon at bounding box center [372, 416] width 9 height 2
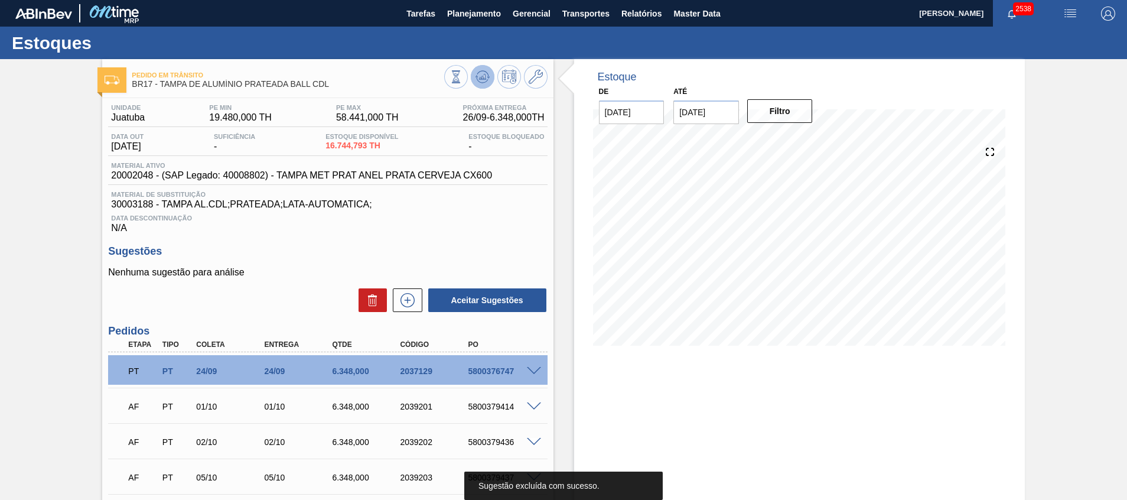
click at [483, 70] on icon at bounding box center [482, 77] width 14 height 14
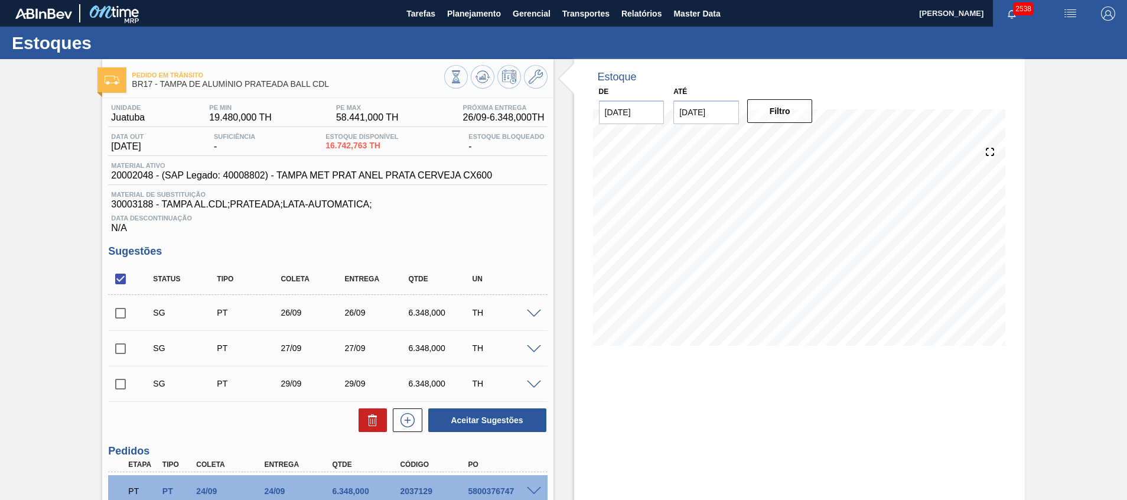
click at [117, 278] on input "checkbox" at bounding box center [120, 278] width 25 height 25
click at [119, 277] on input "checkbox" at bounding box center [120, 278] width 25 height 25
checkbox input "true"
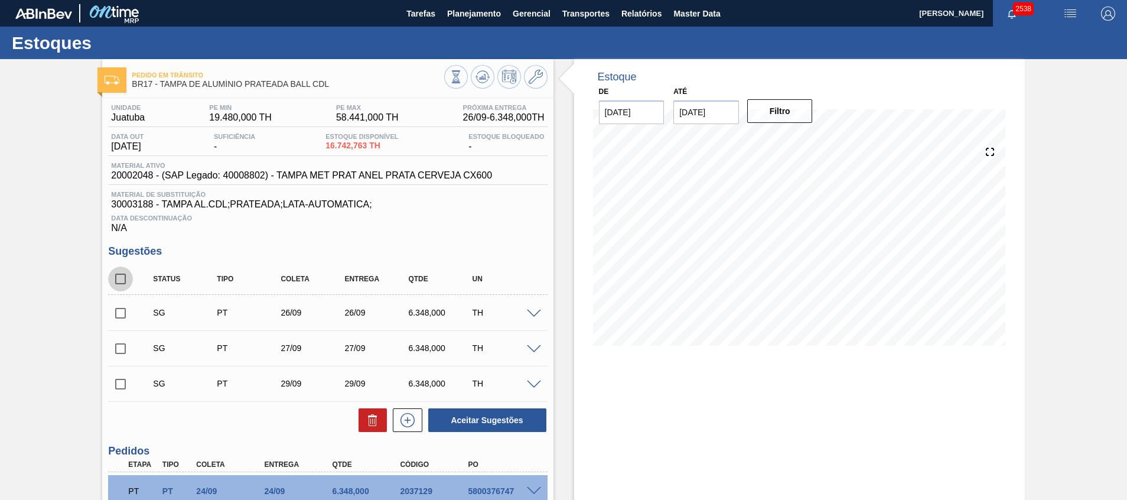
checkbox input "true"
click at [368, 416] on icon at bounding box center [372, 416] width 9 height 2
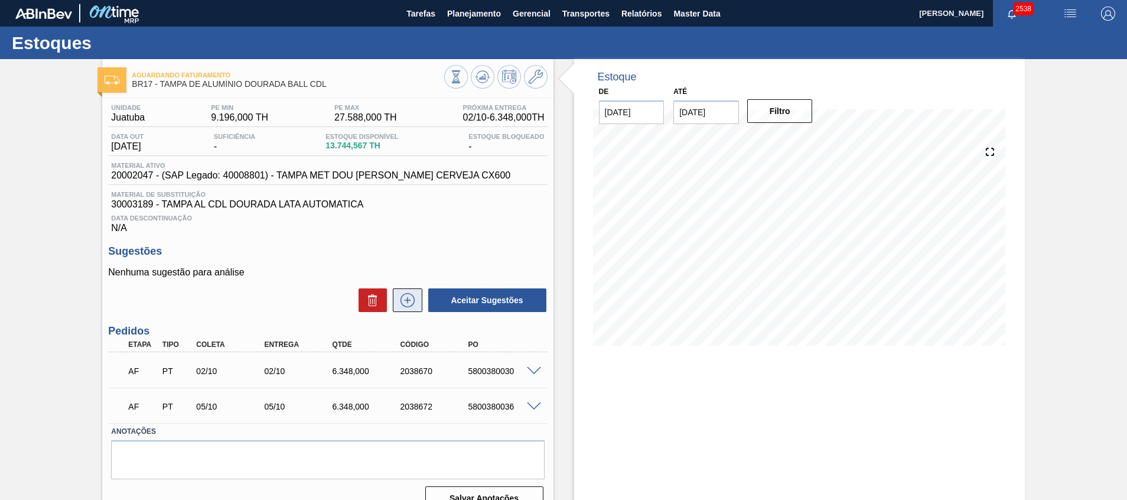
click at [402, 301] on icon at bounding box center [407, 300] width 19 height 14
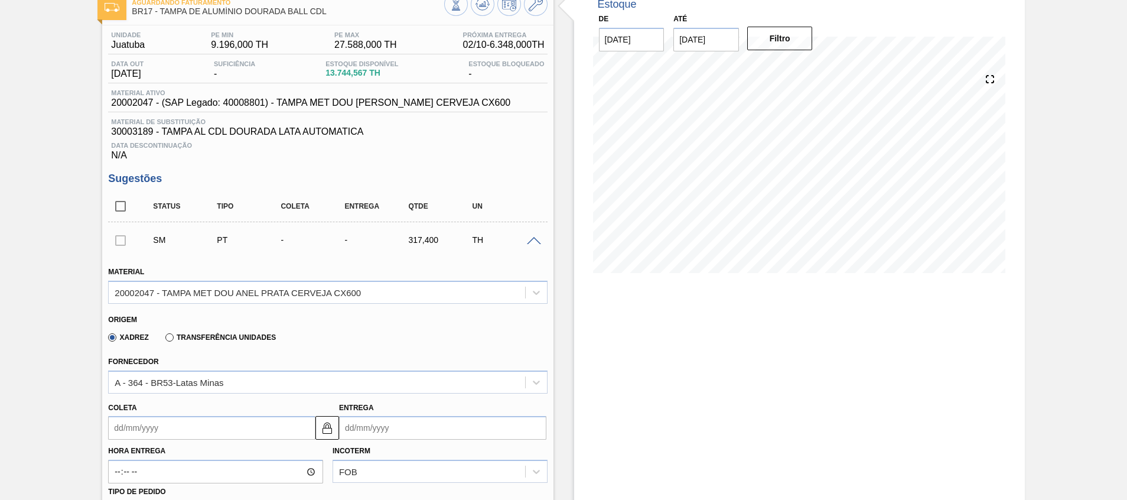
scroll to position [266, 0]
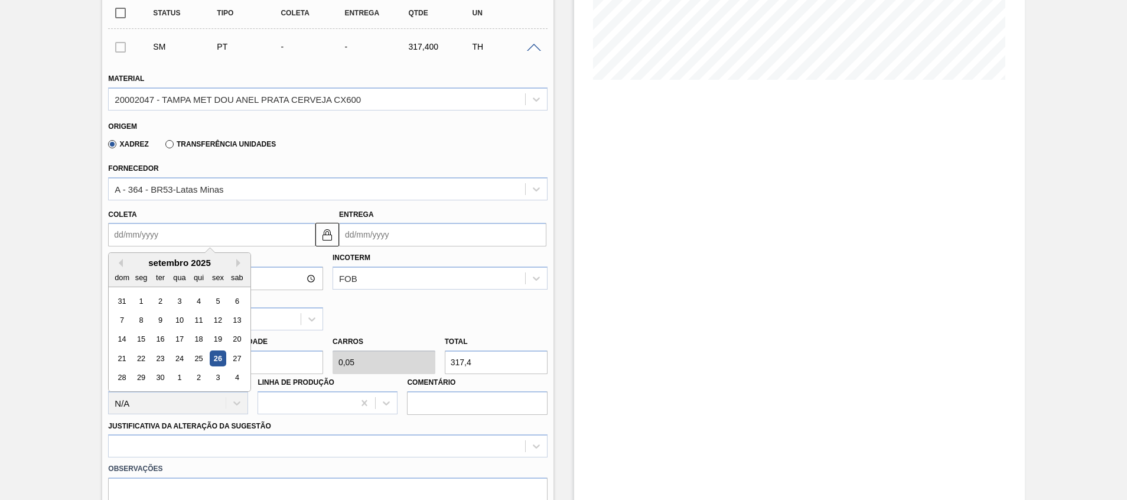
click at [256, 232] on input "Coleta" at bounding box center [211, 235] width 207 height 24
click at [240, 263] on button "Next Month" at bounding box center [240, 263] width 8 height 8
click at [143, 377] on div "27" at bounding box center [141, 378] width 16 height 16
type input "27/10/2025"
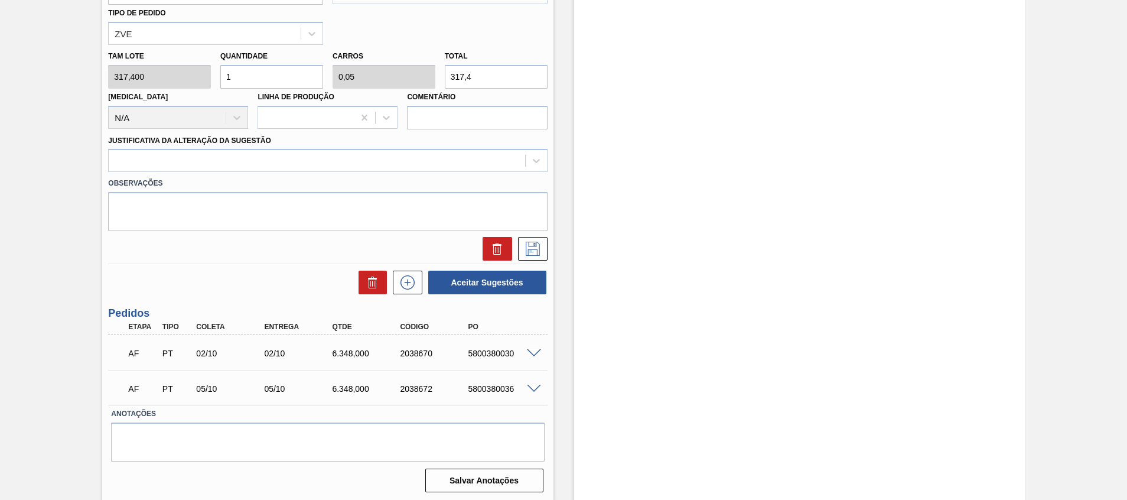
scroll to position [553, 0]
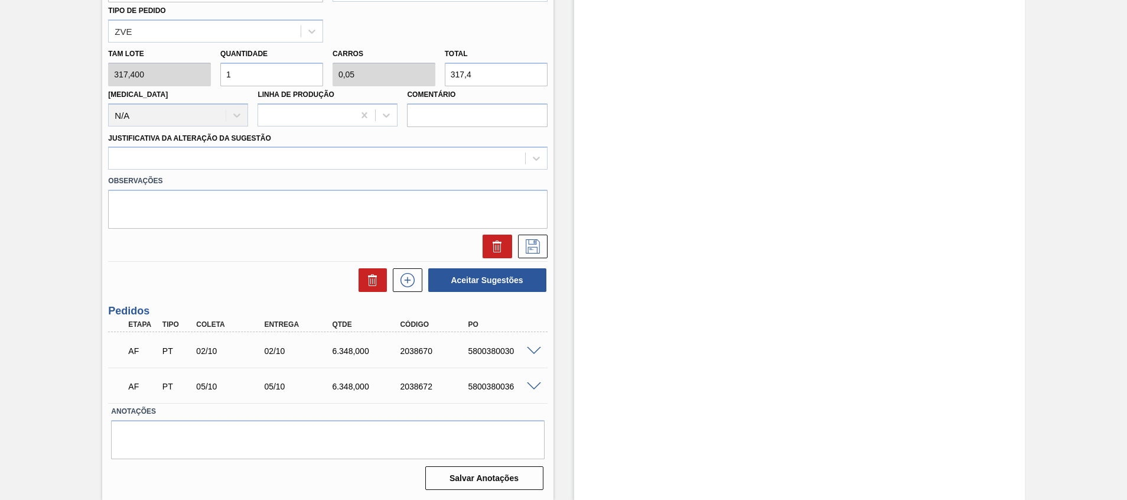
click at [24, 332] on div "Aguardando Faturamento BR17 - TAMPA DE ALUMÍNIO DOURADA BALL CDL Unidade Juatub…" at bounding box center [563, 3] width 1127 height 994
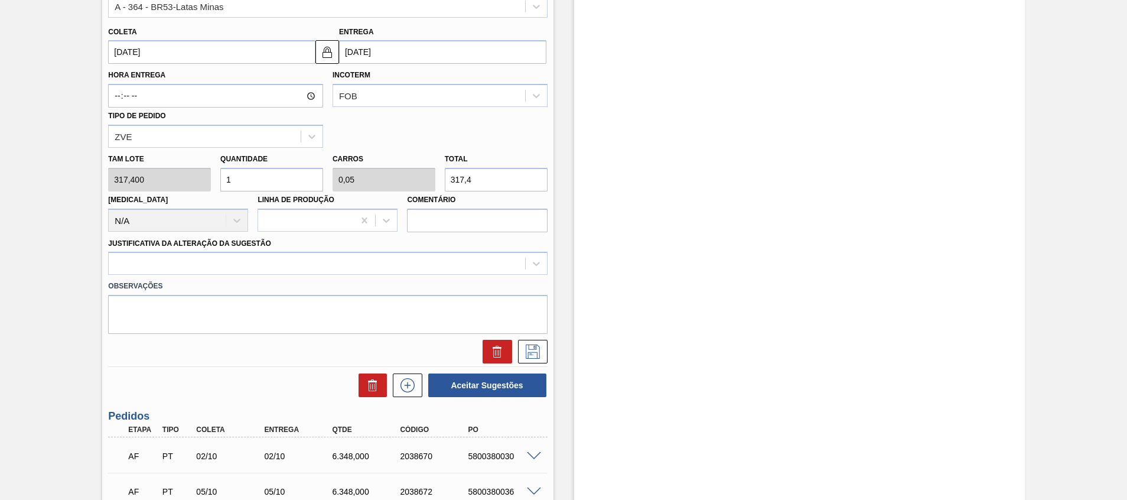
scroll to position [376, 0]
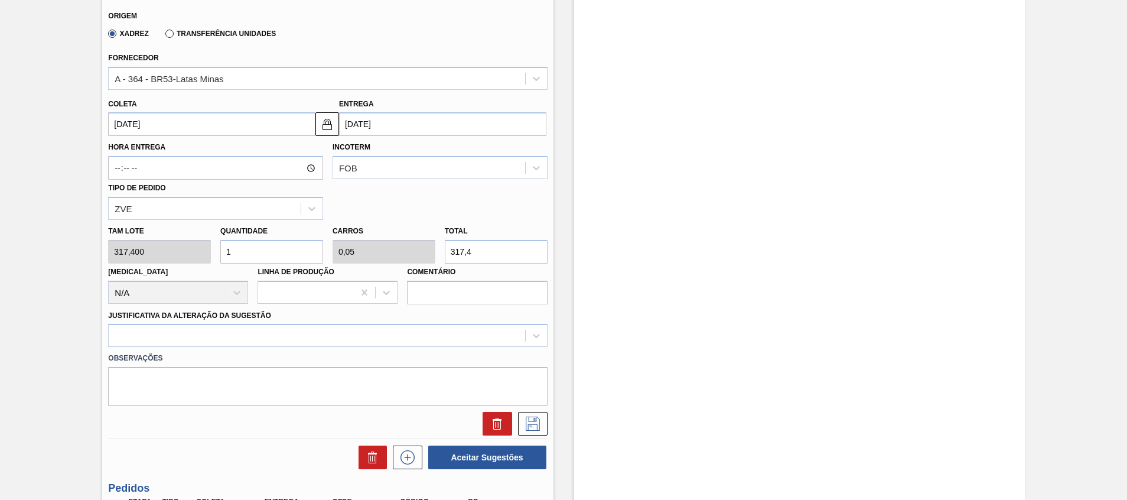
drag, startPoint x: 266, startPoint y: 254, endPoint x: 175, endPoint y: 235, distance: 93.0
click at [180, 237] on div "Tam lote 317,400 Quantidade 1 Carros 0,05 Total 317,4 Doca N/A Linha de Produçã…" at bounding box center [327, 262] width 448 height 84
type input "2"
type input "0,1"
type input "634,8"
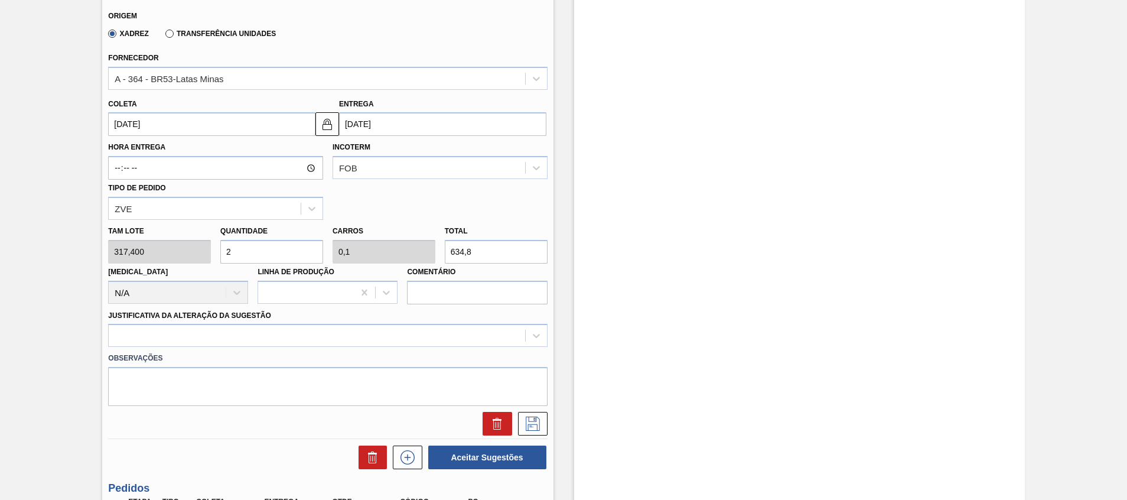
type input "20"
type input "1"
type input "6.348"
type input "20"
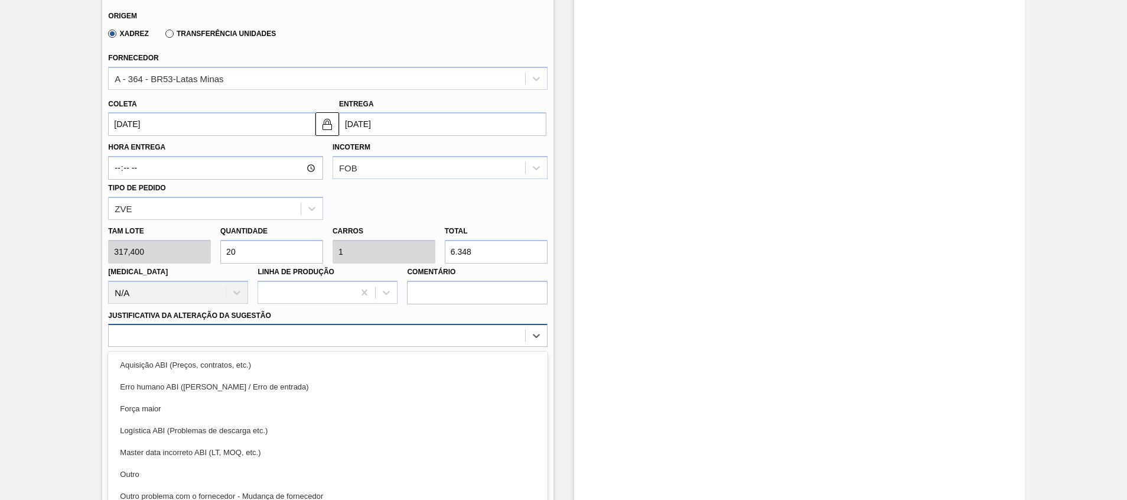
click at [181, 340] on div "option Aquisição ABI (Preços, contratos, etc.) focused, 1 of 18. 18 results ava…" at bounding box center [327, 335] width 439 height 23
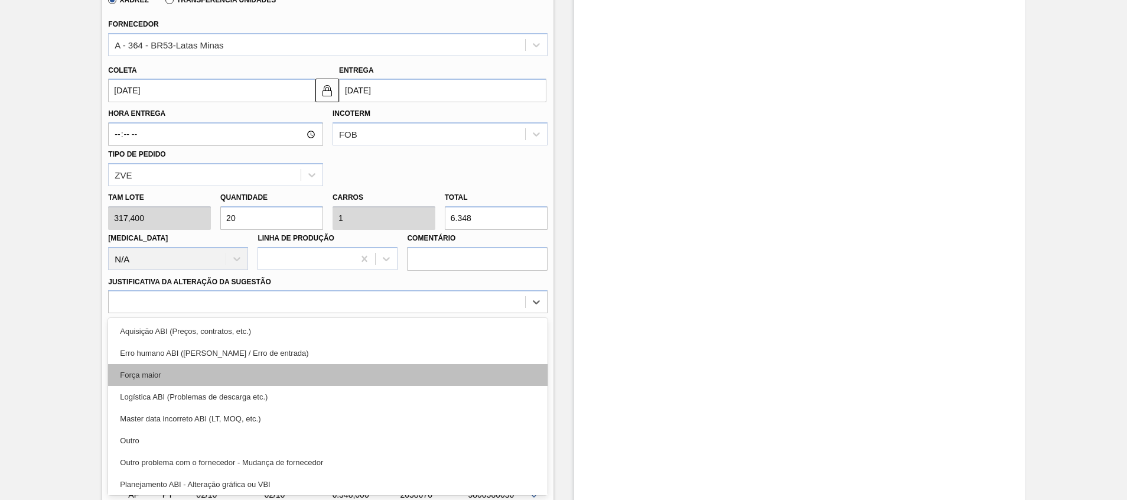
click at [183, 366] on div "Força maior" at bounding box center [327, 375] width 439 height 22
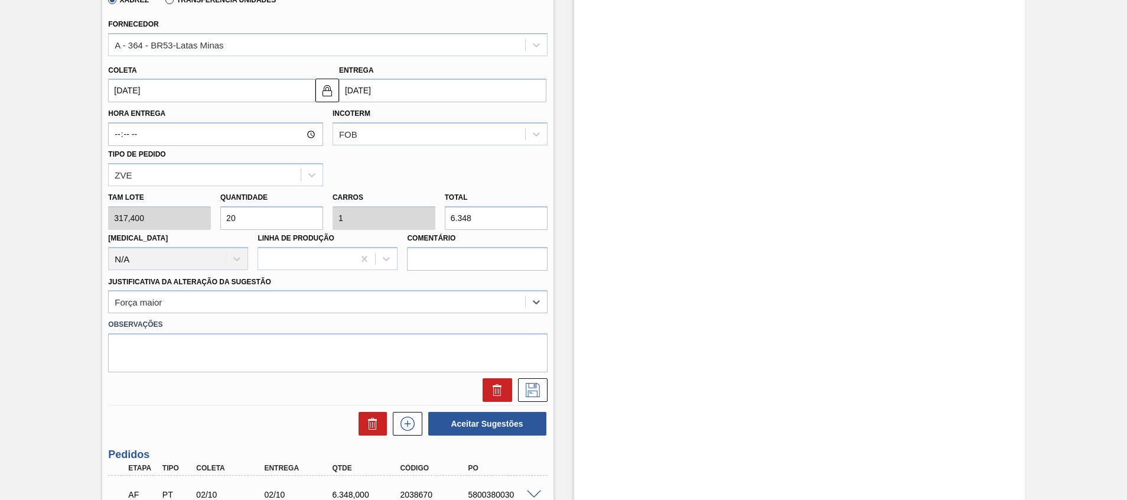
click at [410, 288] on div "Justificativa da Alteração da Sugestão option Força maior, selected. Select is …" at bounding box center [327, 293] width 439 height 40
click at [404, 299] on div "Força maior" at bounding box center [317, 301] width 416 height 17
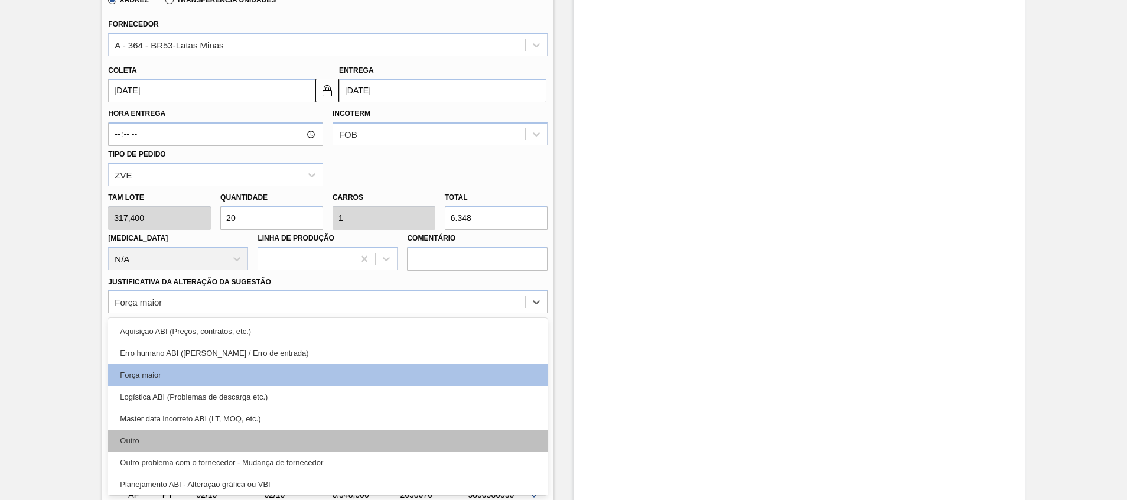
click at [334, 432] on div "Outro" at bounding box center [327, 440] width 439 height 22
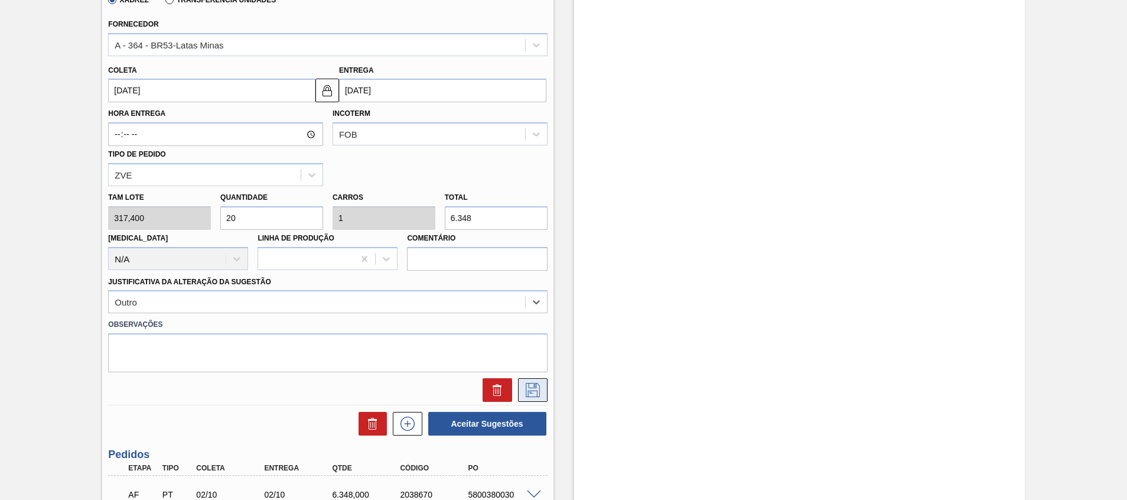
click at [523, 392] on icon at bounding box center [532, 390] width 19 height 14
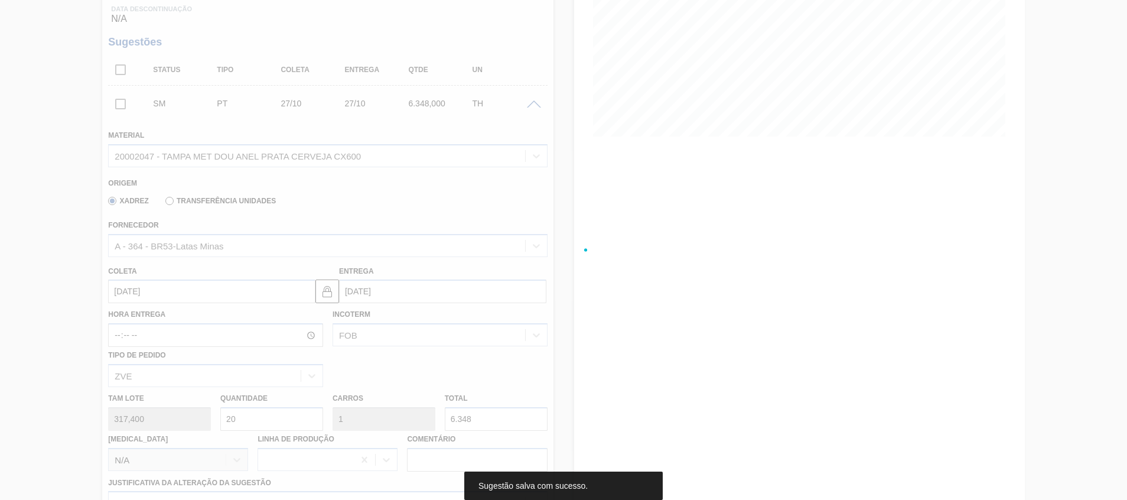
scroll to position [56, 0]
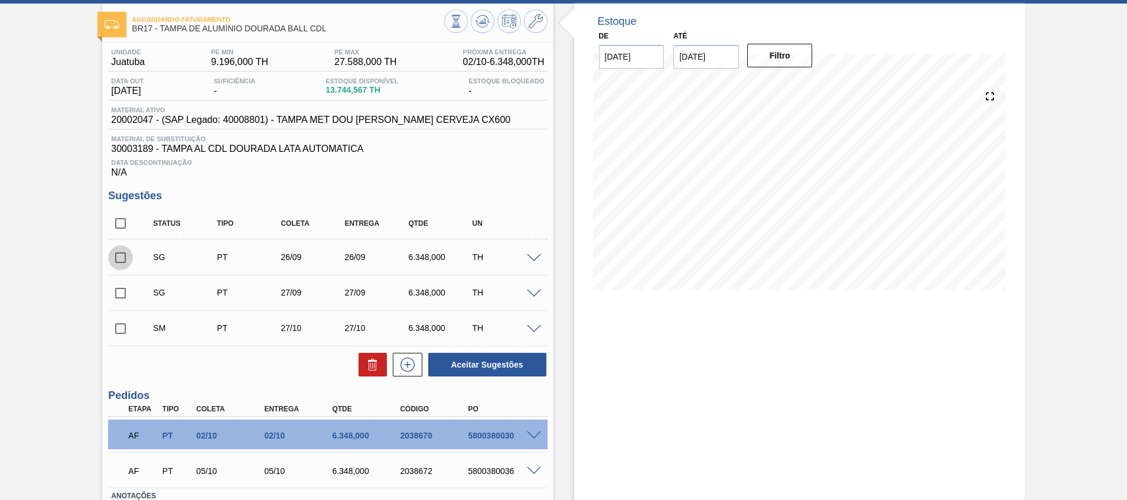
click at [127, 260] on input "checkbox" at bounding box center [120, 257] width 25 height 25
checkbox input "true"
click at [132, 301] on input "checkbox" at bounding box center [120, 292] width 25 height 25
checkbox input "true"
click at [361, 357] on button at bounding box center [372, 364] width 28 height 24
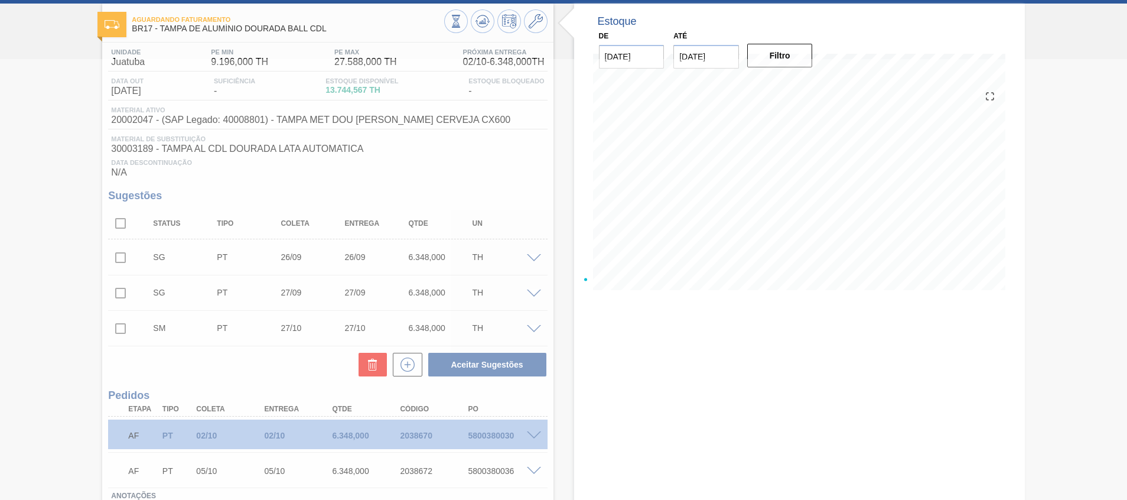
checkbox input "false"
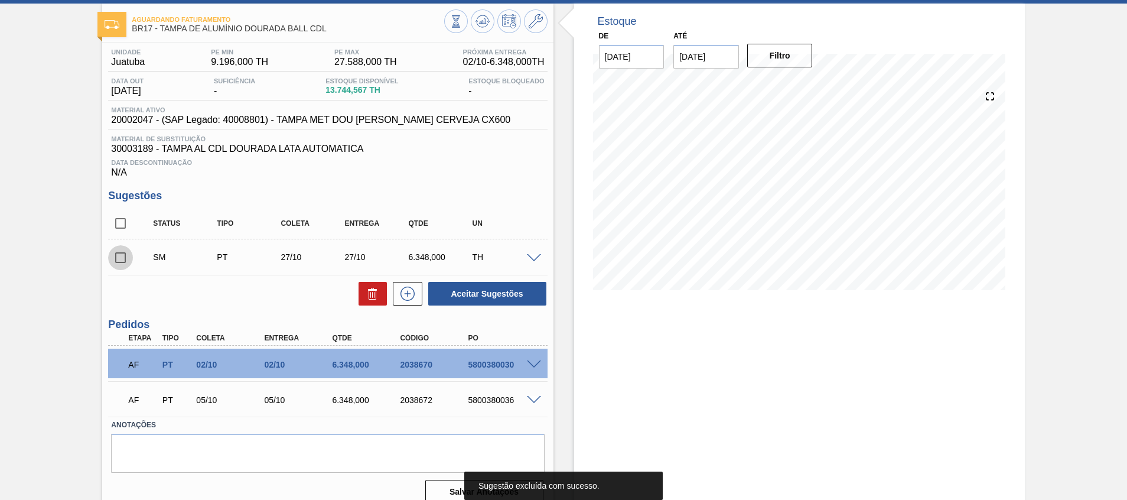
click at [123, 265] on input "checkbox" at bounding box center [120, 257] width 25 height 25
checkbox input "true"
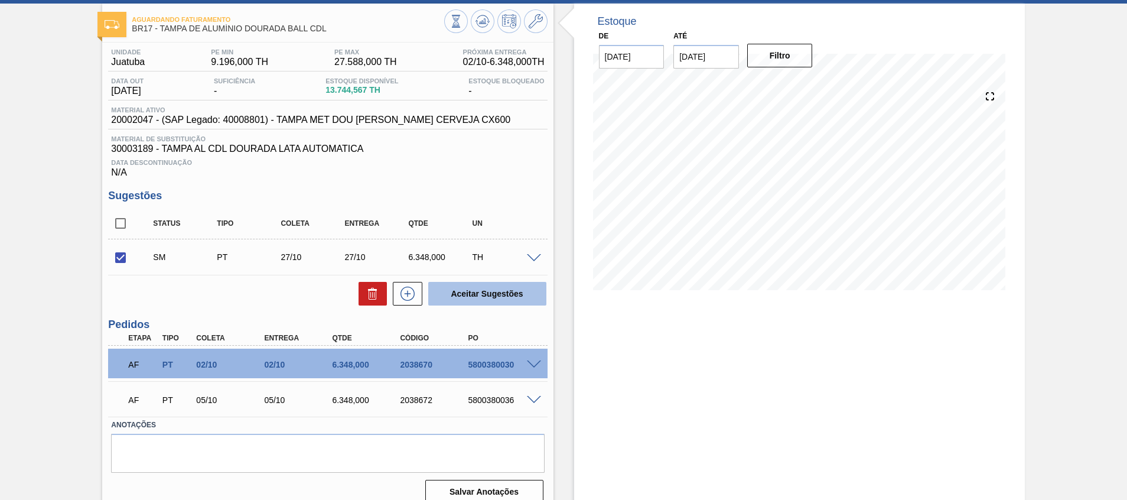
click at [465, 299] on button "Aceitar Sugestões" at bounding box center [487, 294] width 118 height 24
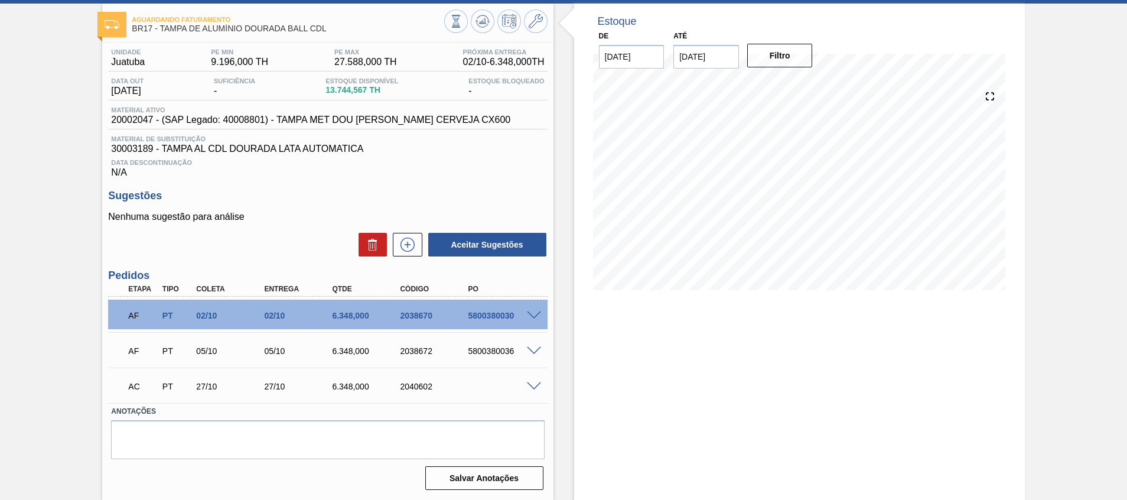
click at [536, 384] on span at bounding box center [534, 386] width 14 height 9
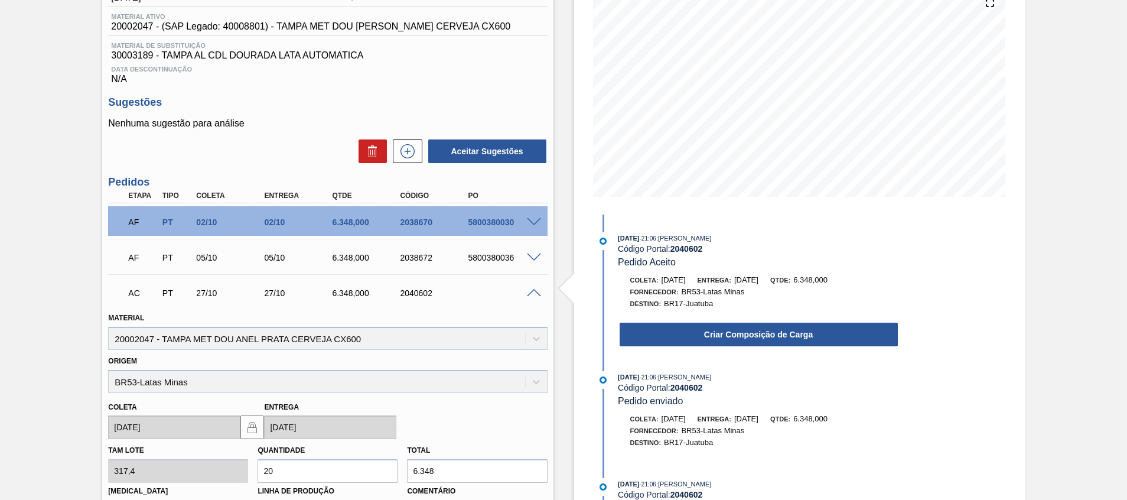
scroll to position [233, 0]
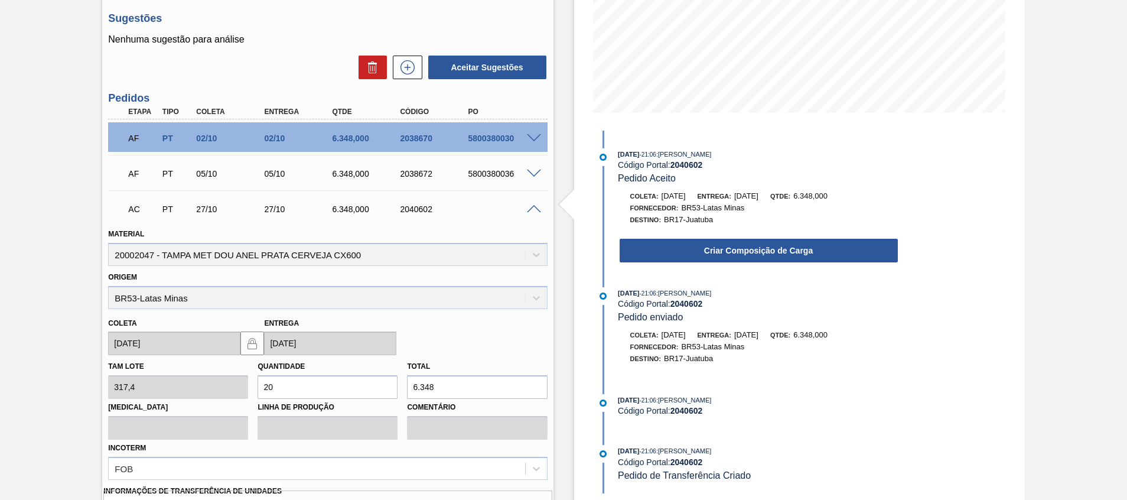
click at [740, 263] on div "Criar Composição de Carga" at bounding box center [758, 250] width 280 height 26
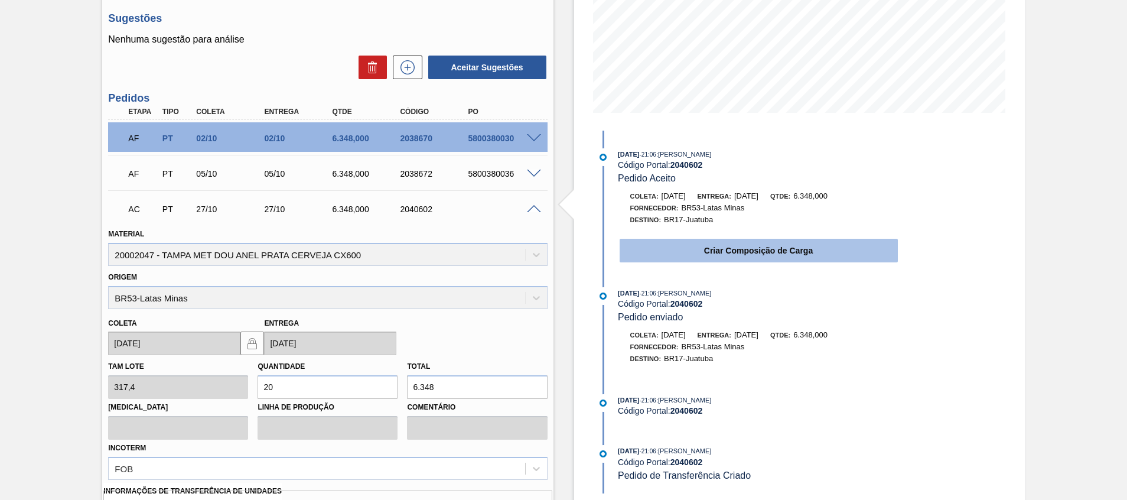
click at [742, 246] on button "Criar Composição de Carga" at bounding box center [758, 251] width 278 height 24
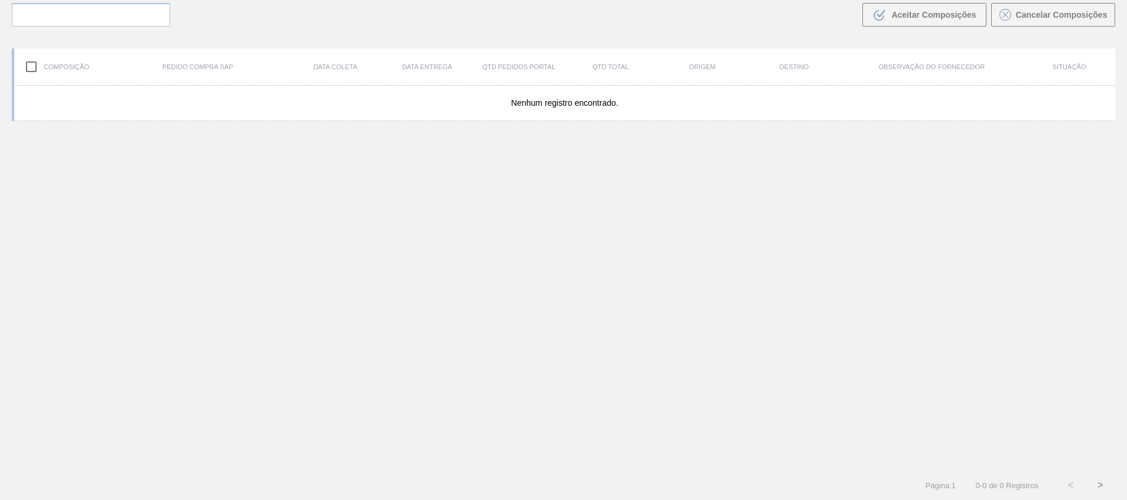
scroll to position [85, 0]
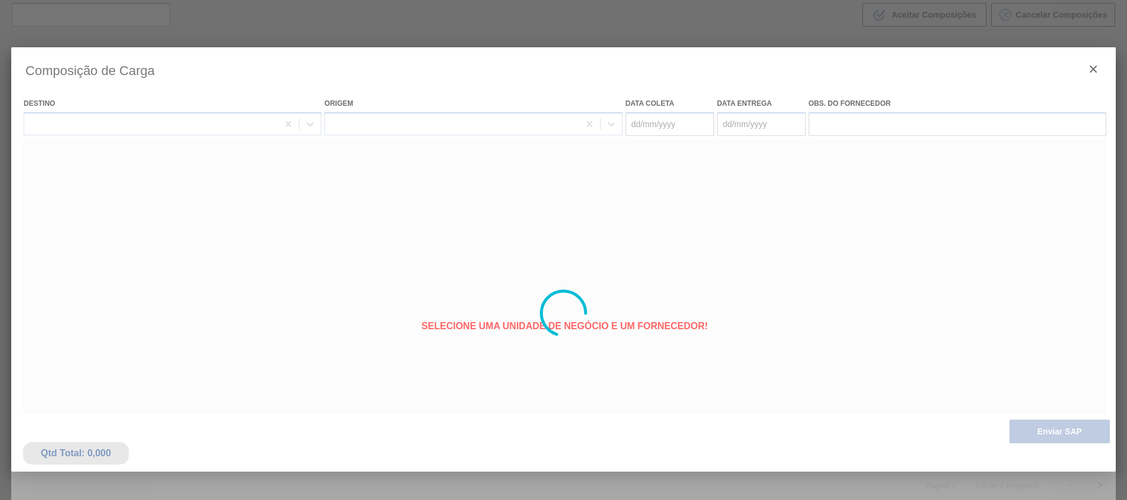
type coleta "27/10/2025"
type entrega "27/10/2025"
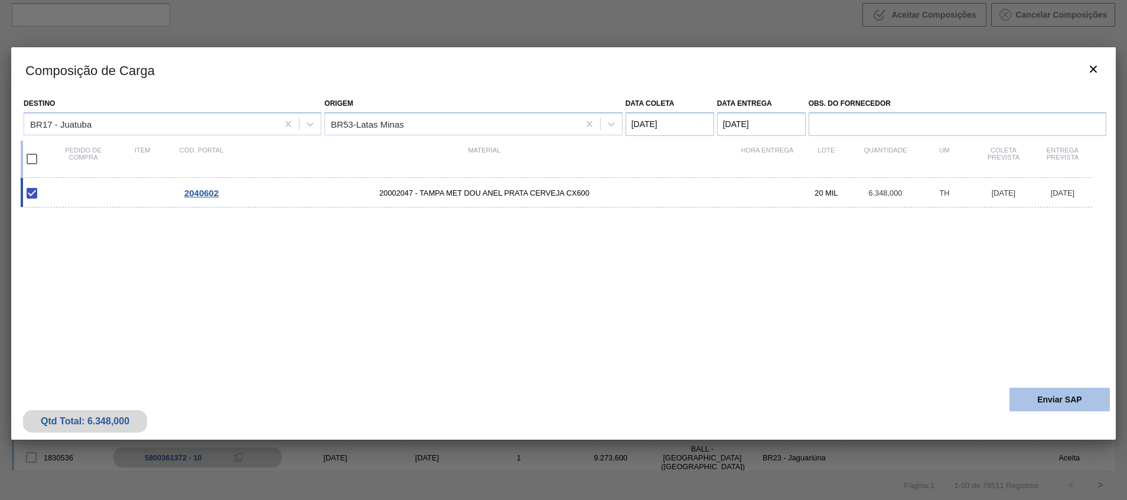
click at [1057, 407] on button "Enviar SAP" at bounding box center [1059, 399] width 100 height 24
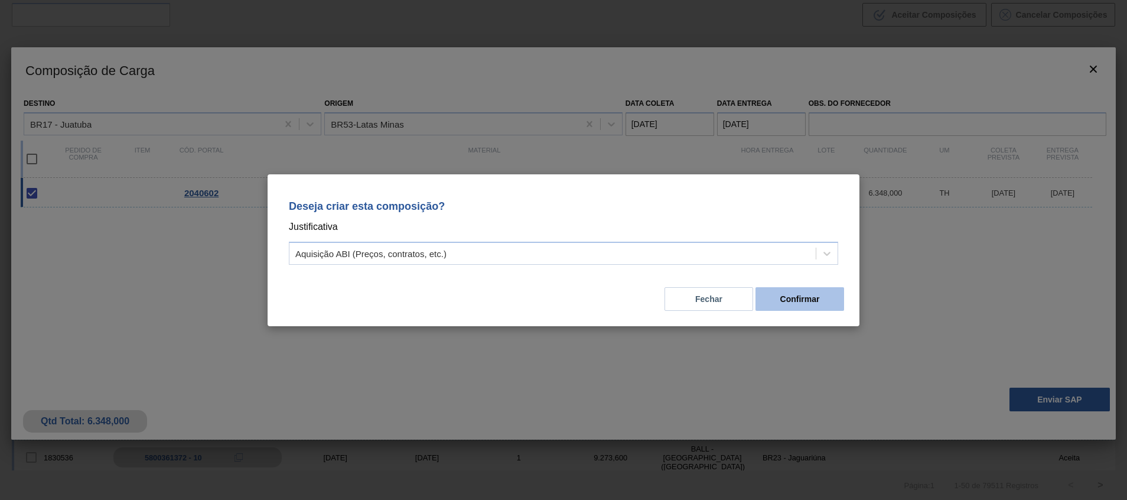
click at [815, 299] on button "Confirmar" at bounding box center [799, 299] width 89 height 24
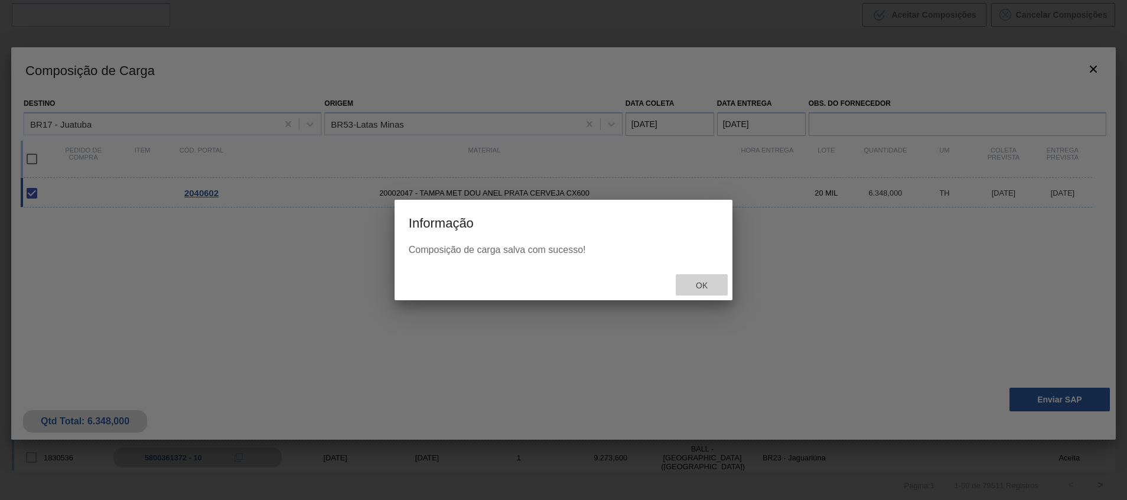
click at [702, 286] on span "Ok" at bounding box center [701, 284] width 31 height 9
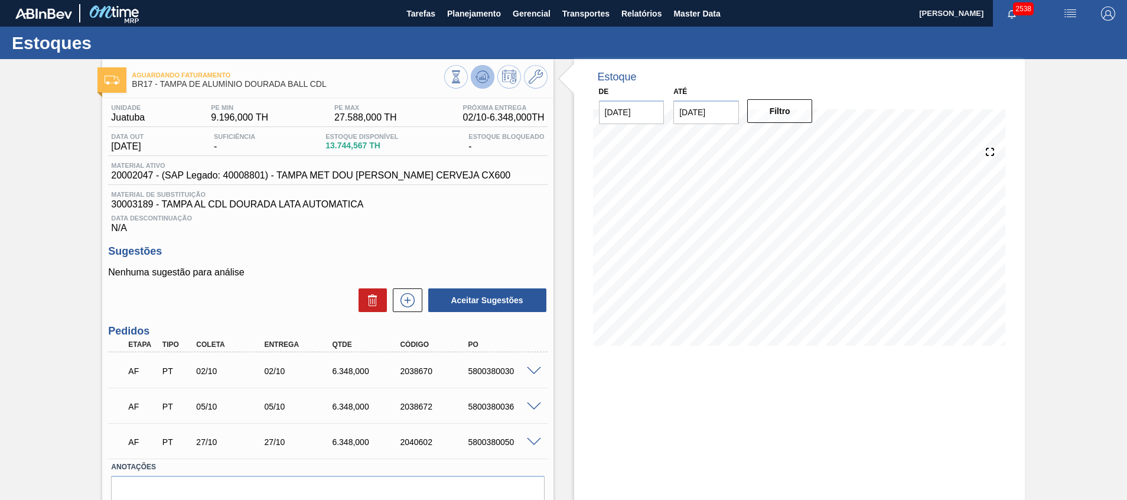
click at [475, 79] on icon at bounding box center [482, 77] width 14 height 14
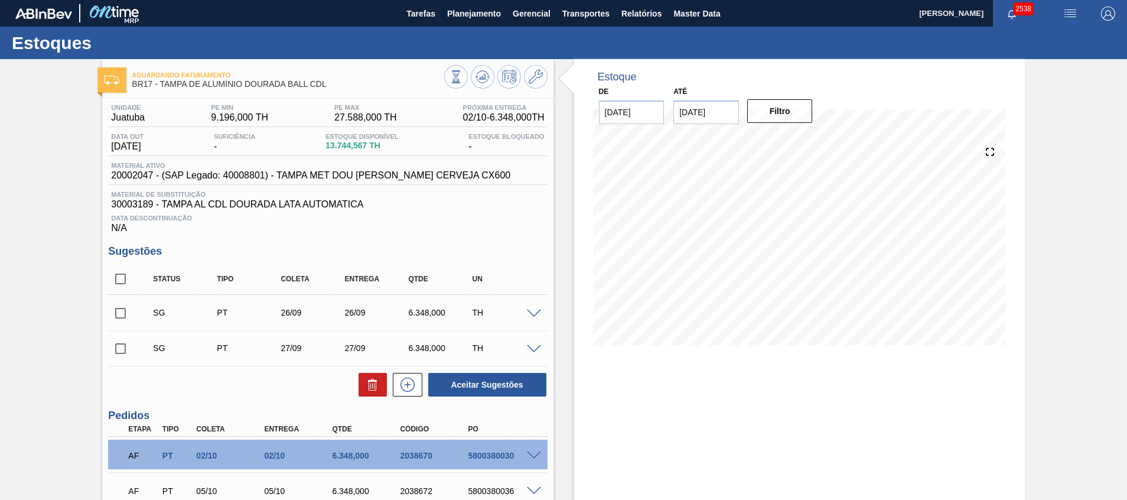
click at [123, 272] on input "checkbox" at bounding box center [120, 278] width 25 height 25
checkbox input "true"
click at [370, 377] on button at bounding box center [372, 385] width 28 height 24
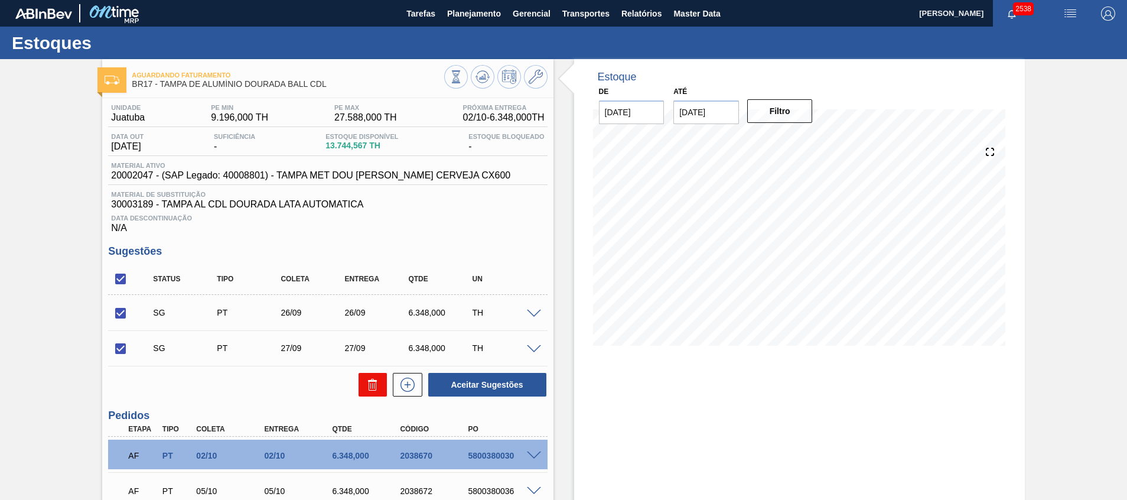
checkbox input "false"
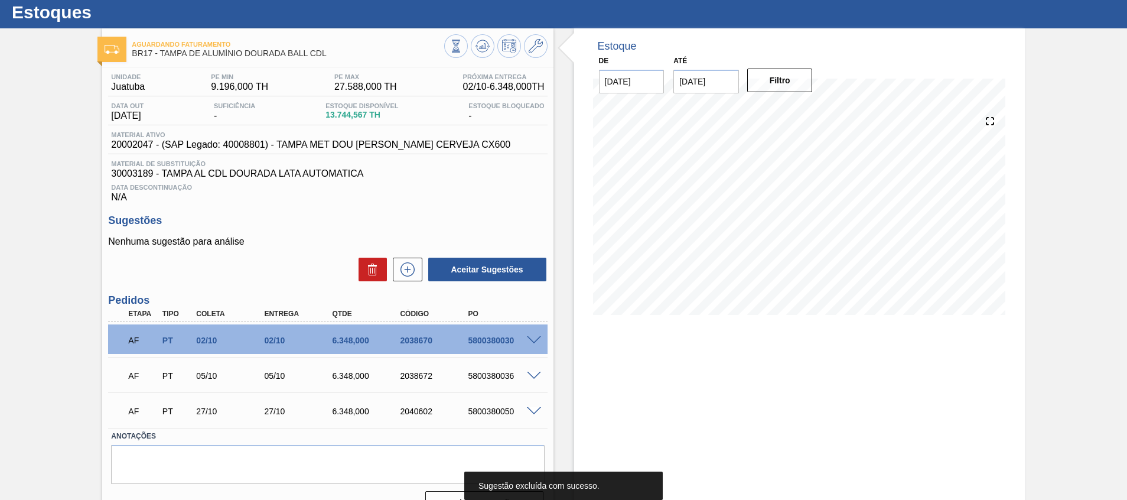
scroll to position [56, 0]
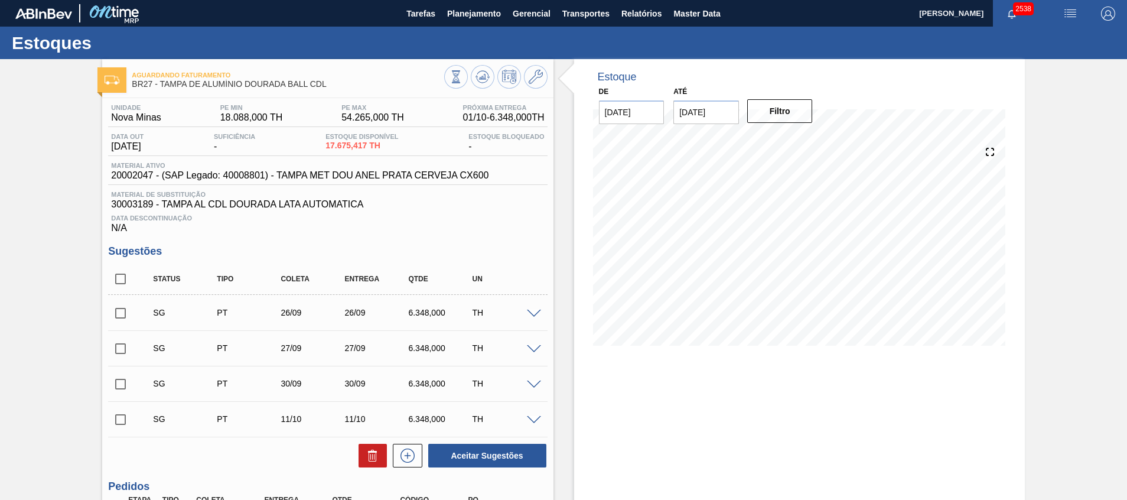
click at [128, 309] on input "checkbox" at bounding box center [120, 313] width 25 height 25
checkbox input "true"
click at [128, 329] on div "SG PT 26/09 26/09 6.348,000 TH Material 20002047 - [GEOGRAPHIC_DATA] MET DOU AN…" at bounding box center [327, 312] width 439 height 35
click at [130, 346] on input "checkbox" at bounding box center [120, 348] width 25 height 25
checkbox input "true"
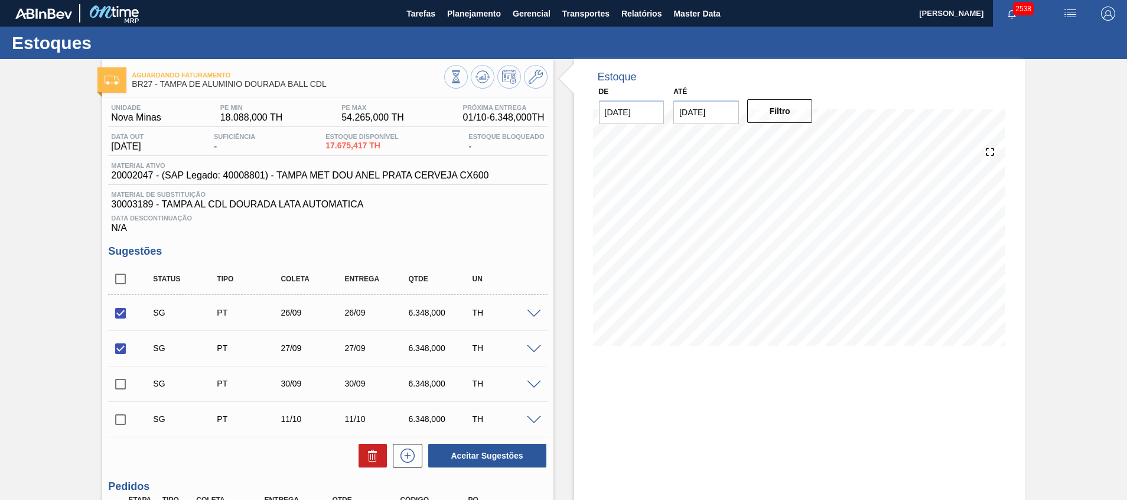
click at [122, 392] on input "checkbox" at bounding box center [120, 383] width 25 height 25
checkbox input "true"
click at [380, 465] on button at bounding box center [372, 455] width 28 height 24
checkbox input "false"
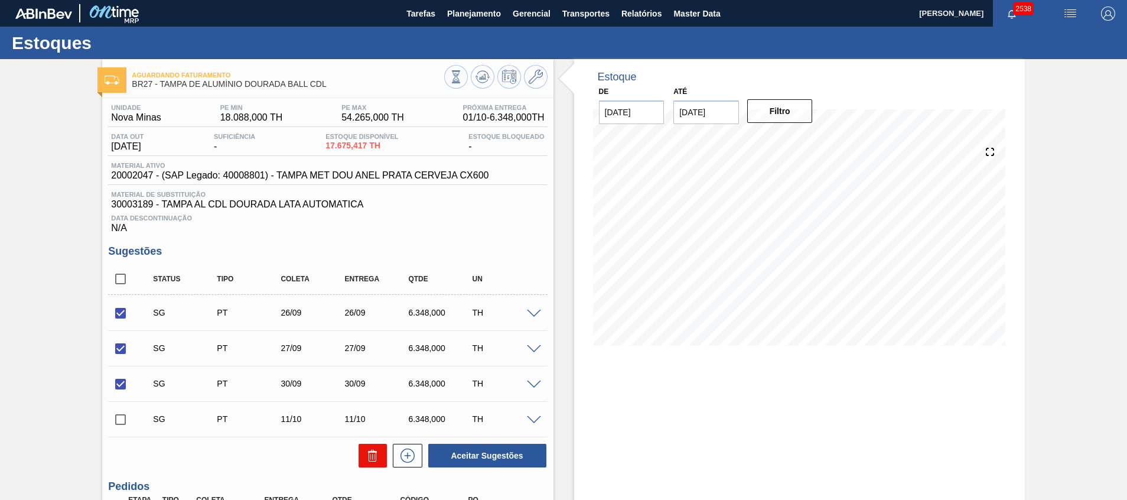
checkbox input "false"
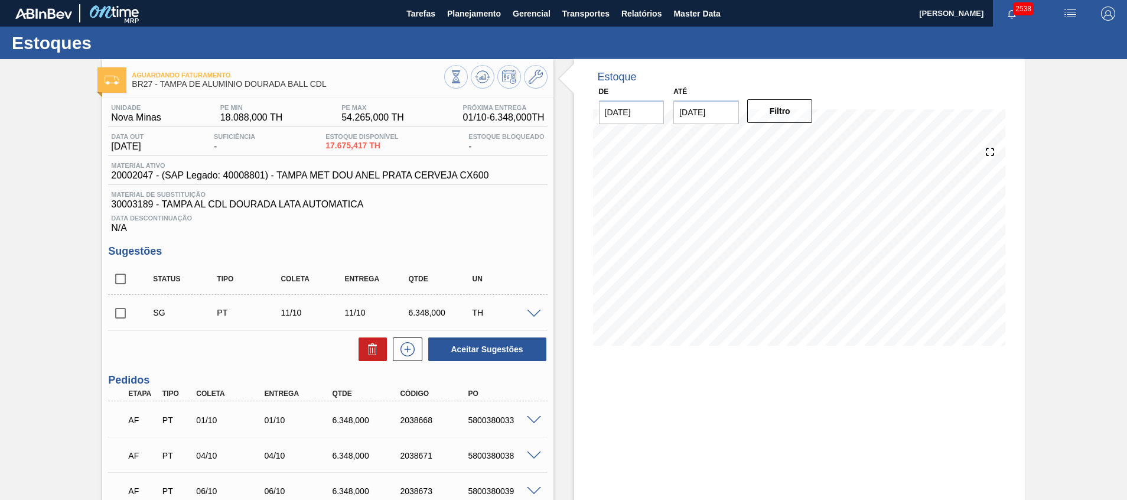
scroll to position [246, 0]
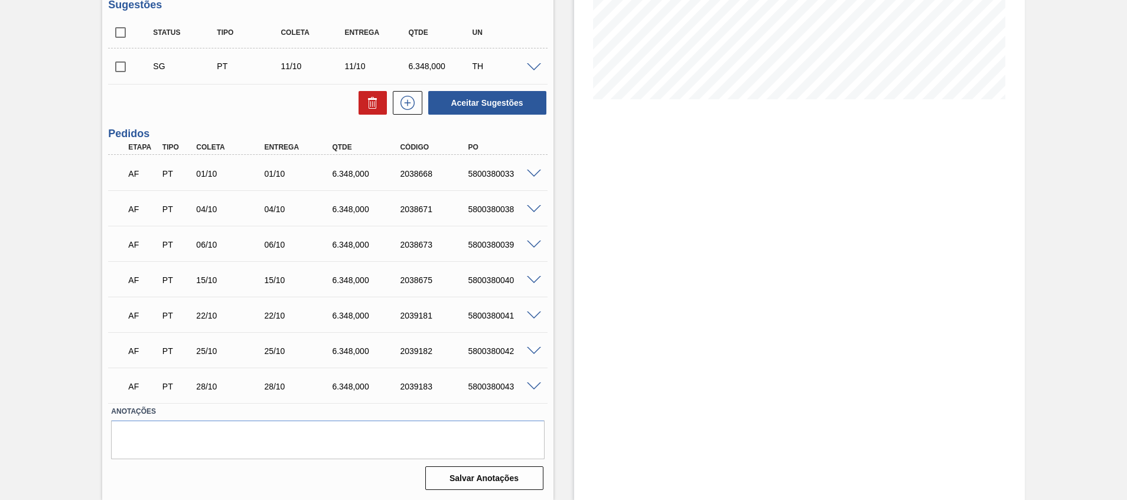
click at [102, 301] on div "Aguardando Faturamento BR27 - [GEOGRAPHIC_DATA] DE ALUMÍNIO DOURADA BALL CDL Un…" at bounding box center [563, 156] width 1127 height 687
click at [66, 340] on div "Aguardando Faturamento BR27 - [GEOGRAPHIC_DATA] DE ALUMÍNIO DOURADA BALL CDL Un…" at bounding box center [563, 156] width 1127 height 687
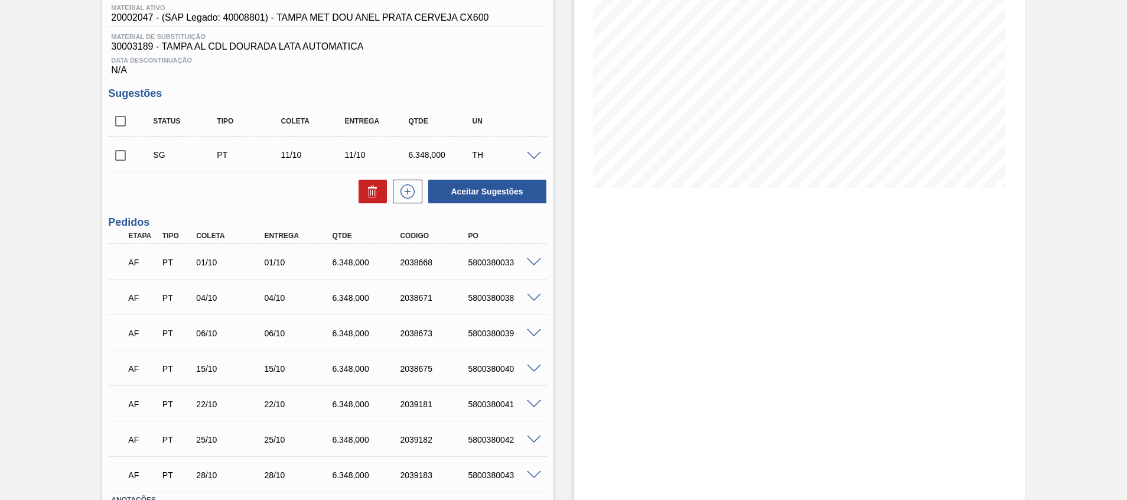
click at [536, 153] on span at bounding box center [534, 156] width 14 height 9
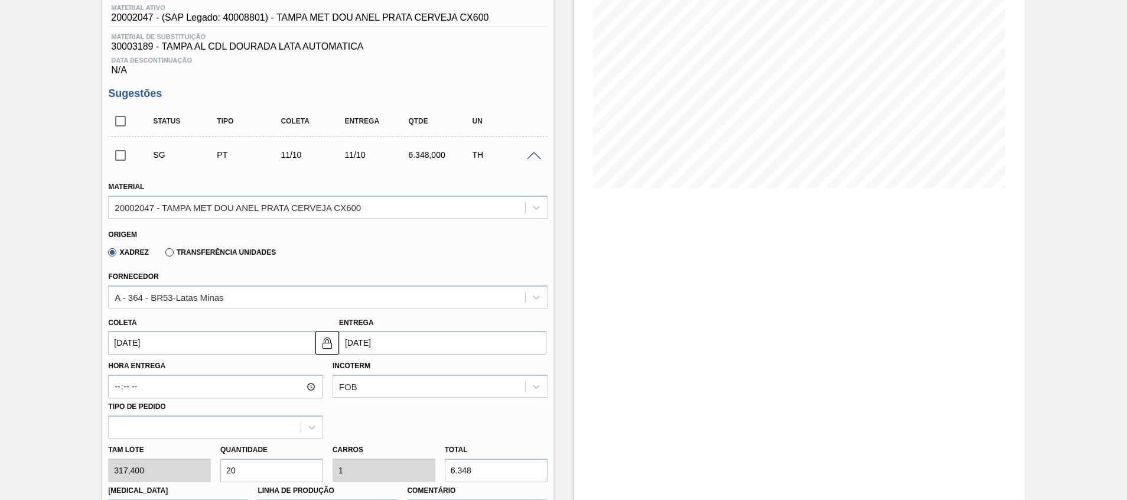
scroll to position [423, 0]
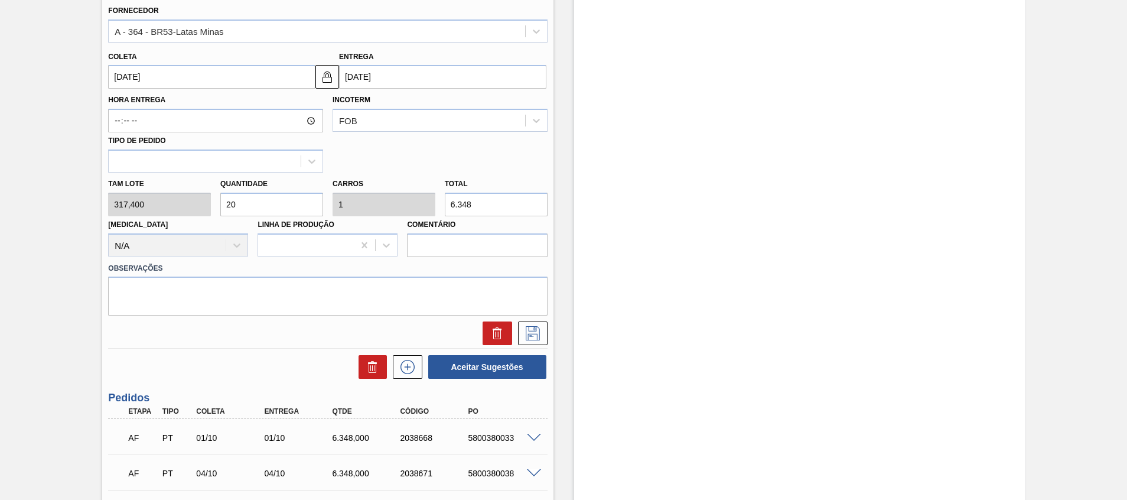
click at [234, 82] on input "[DATE]" at bounding box center [211, 77] width 207 height 24
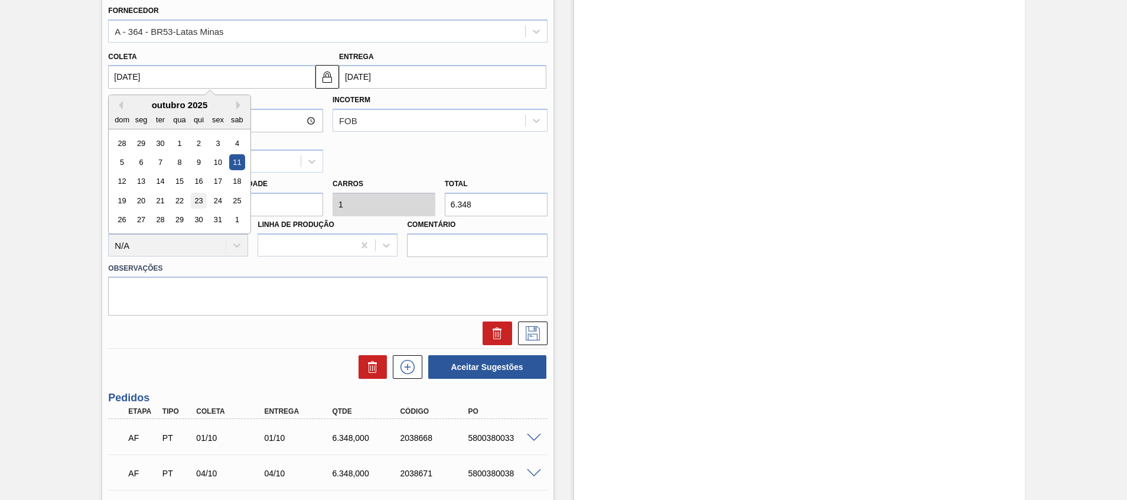
click at [203, 196] on div "23" at bounding box center [199, 200] width 16 height 16
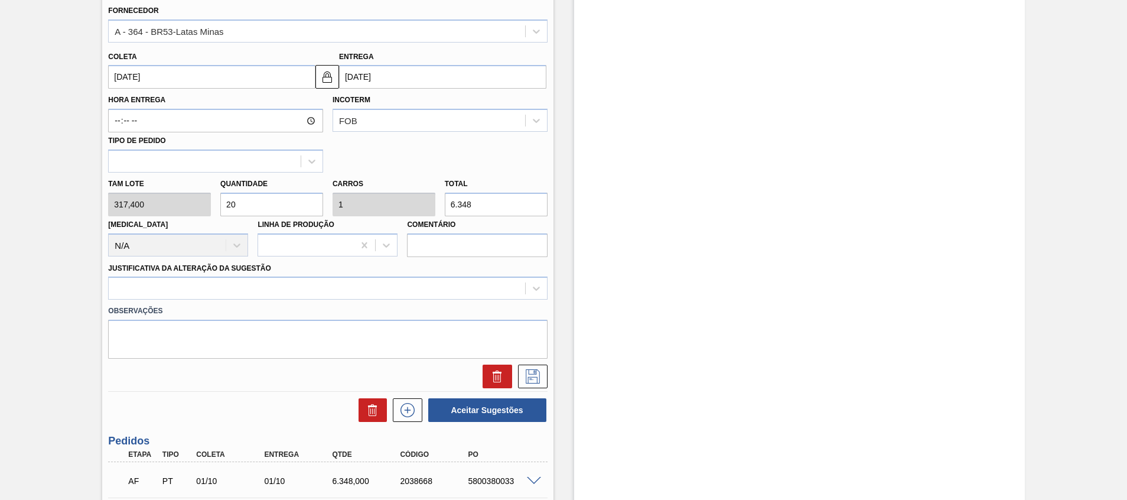
type input "[DATE]"
click at [193, 295] on div at bounding box center [317, 288] width 416 height 17
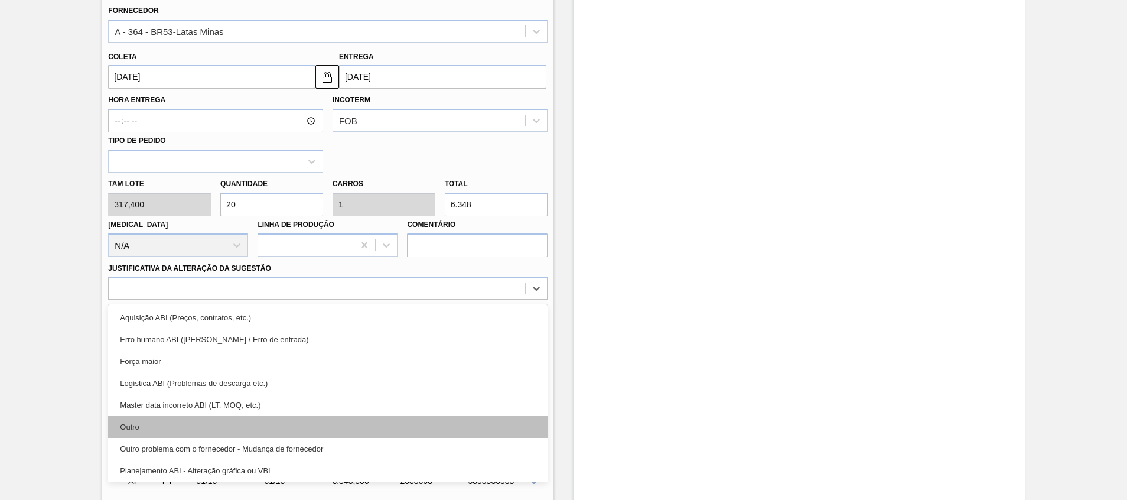
drag, startPoint x: 167, startPoint y: 360, endPoint x: 151, endPoint y: 429, distance: 70.8
click at [151, 429] on div "Aquisição ABI (Preços, contratos, etc.) Erro humano ABI (Cálculo / Erro de entr…" at bounding box center [327, 392] width 439 height 177
click at [151, 429] on div "Outro" at bounding box center [327, 427] width 439 height 22
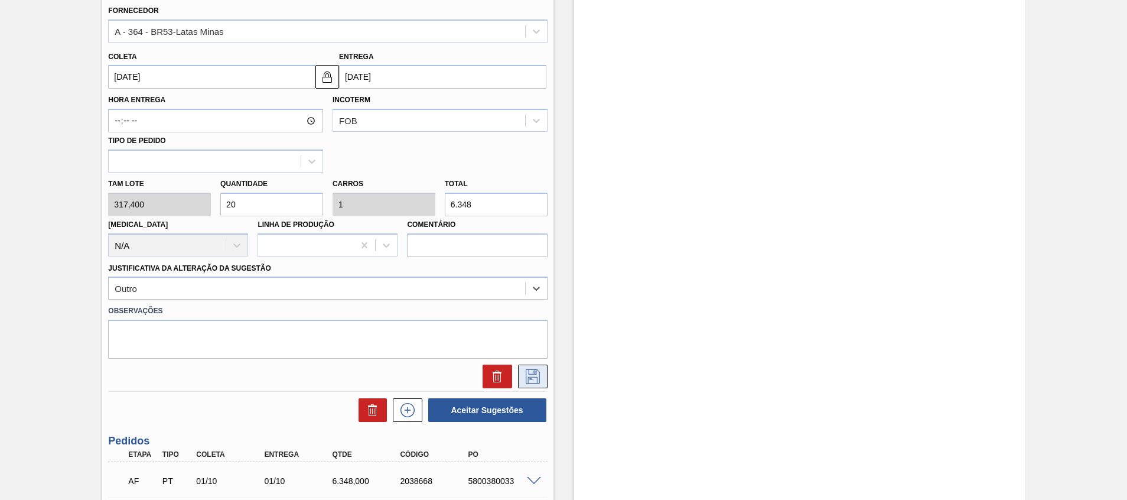
click at [531, 387] on button at bounding box center [533, 376] width 30 height 24
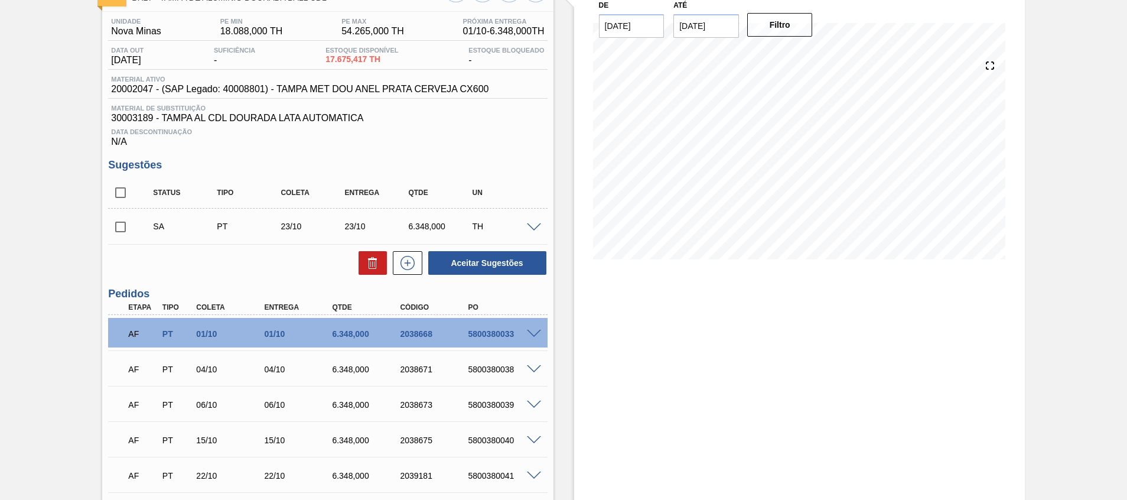
scroll to position [69, 0]
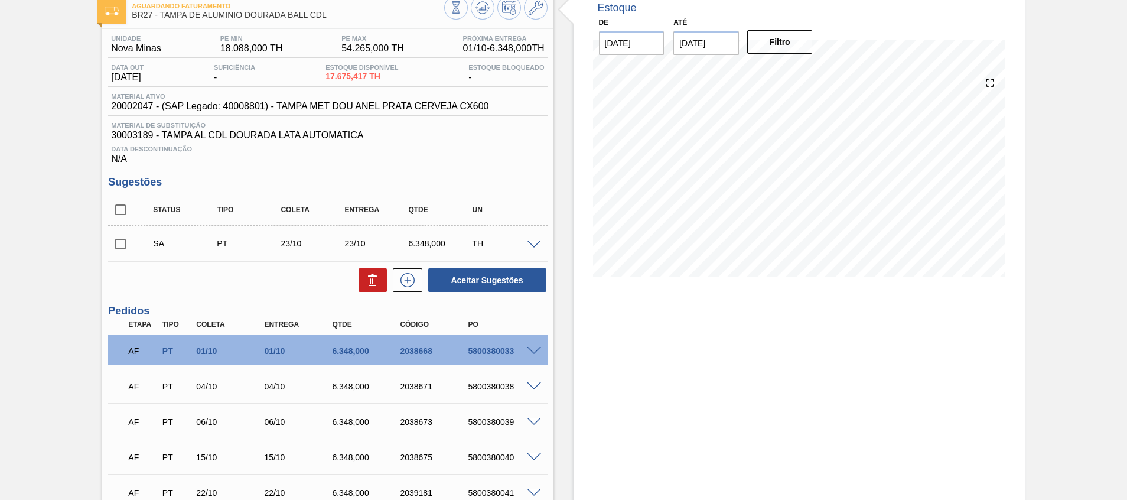
click at [122, 247] on input "checkbox" at bounding box center [120, 243] width 25 height 25
checkbox input "true"
click at [527, 283] on button "Aceitar Sugestões" at bounding box center [487, 280] width 118 height 24
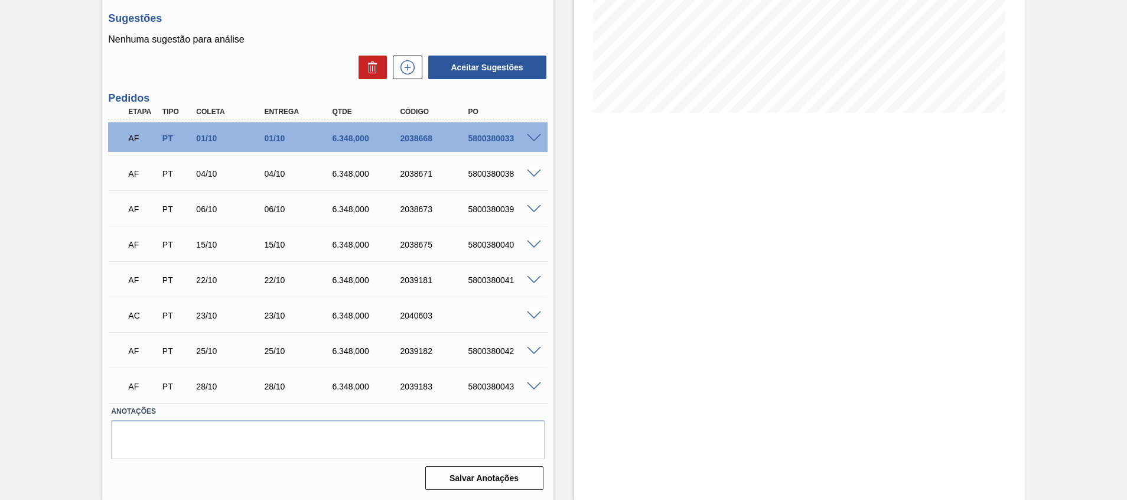
scroll to position [233, 0]
click at [534, 313] on span at bounding box center [534, 315] width 14 height 9
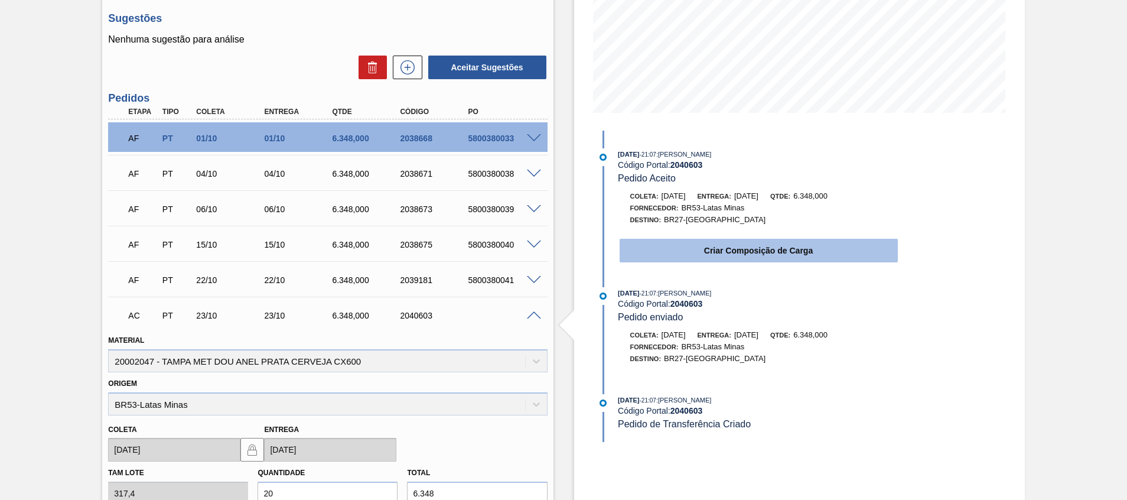
click at [694, 243] on button "Criar Composição de Carga" at bounding box center [758, 251] width 278 height 24
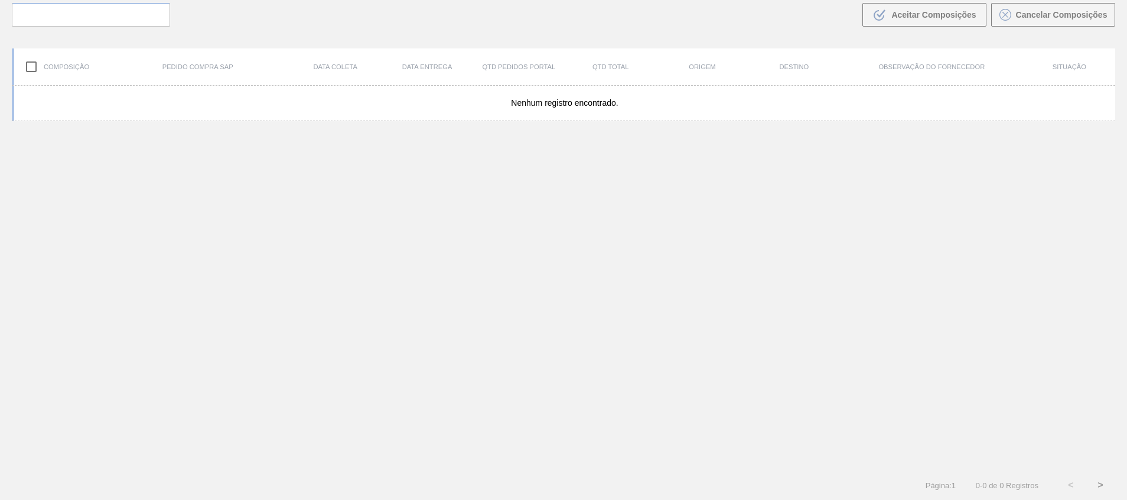
scroll to position [85, 0]
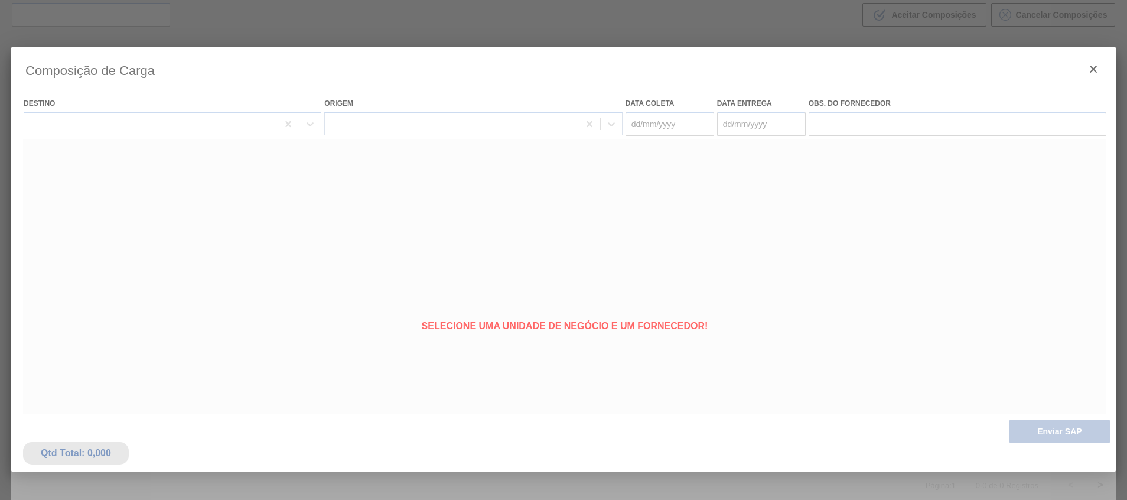
type coleta "[DATE]"
type entrega "[DATE]"
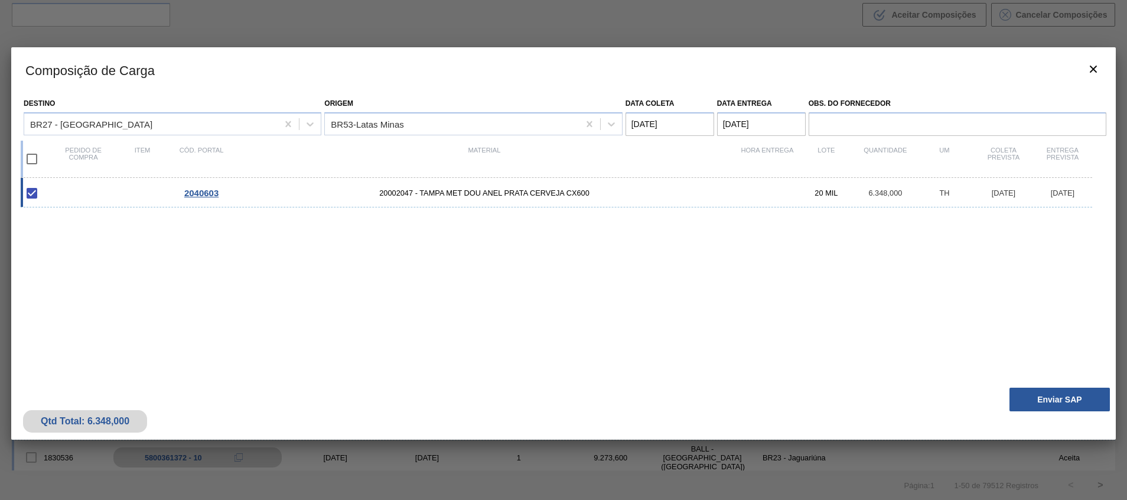
click at [1062, 385] on div "Qtd Total: 6.348,000 Enviar SAP" at bounding box center [563, 410] width 1104 height 58
click at [1062, 391] on button "Enviar SAP" at bounding box center [1059, 399] width 100 height 24
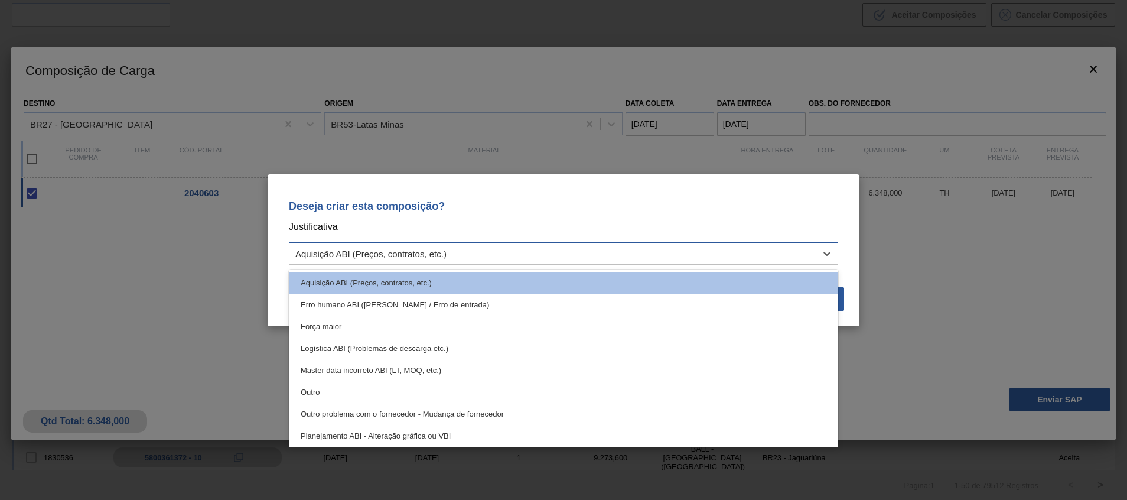
click at [801, 253] on div "Aquisição ABI (Preços, contratos, etc.)" at bounding box center [552, 252] width 526 height 17
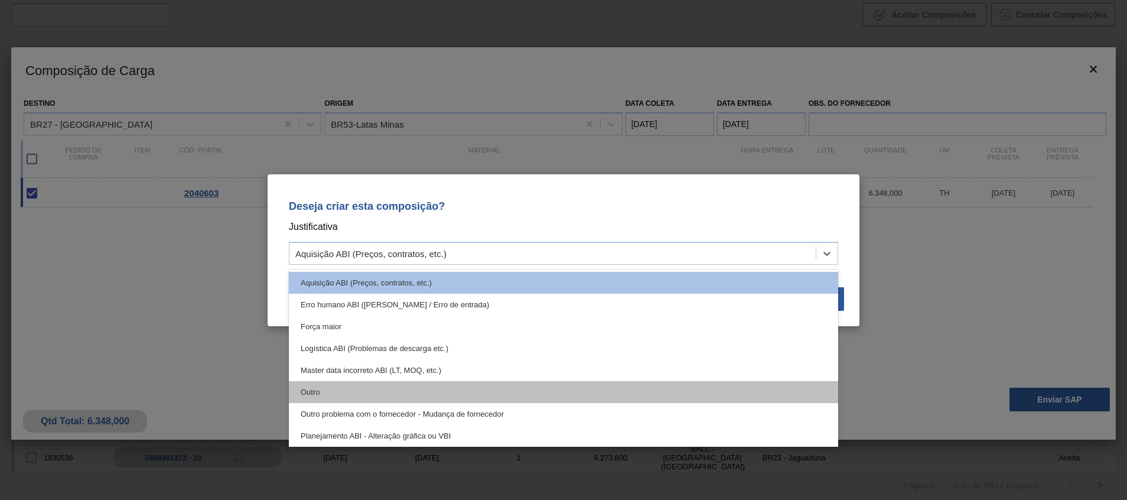
click at [677, 385] on div "Outro" at bounding box center [563, 392] width 549 height 22
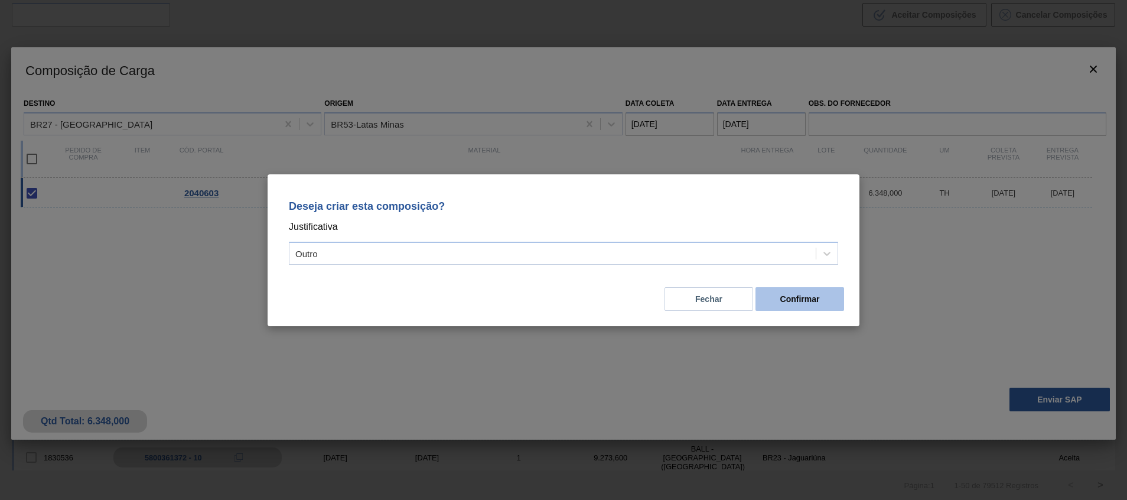
click at [831, 306] on button "Confirmar" at bounding box center [799, 299] width 89 height 24
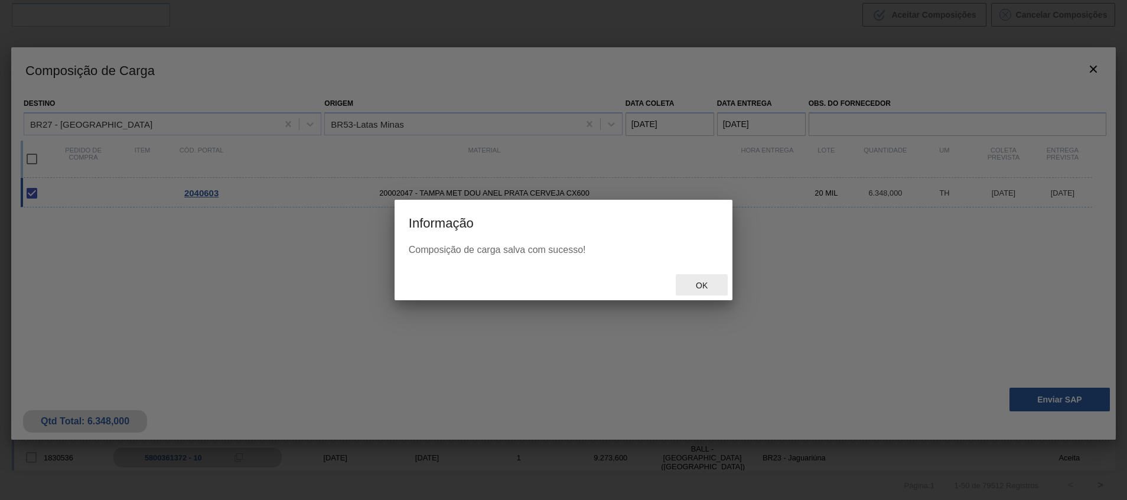
click at [714, 287] on span "Ok" at bounding box center [701, 284] width 31 height 9
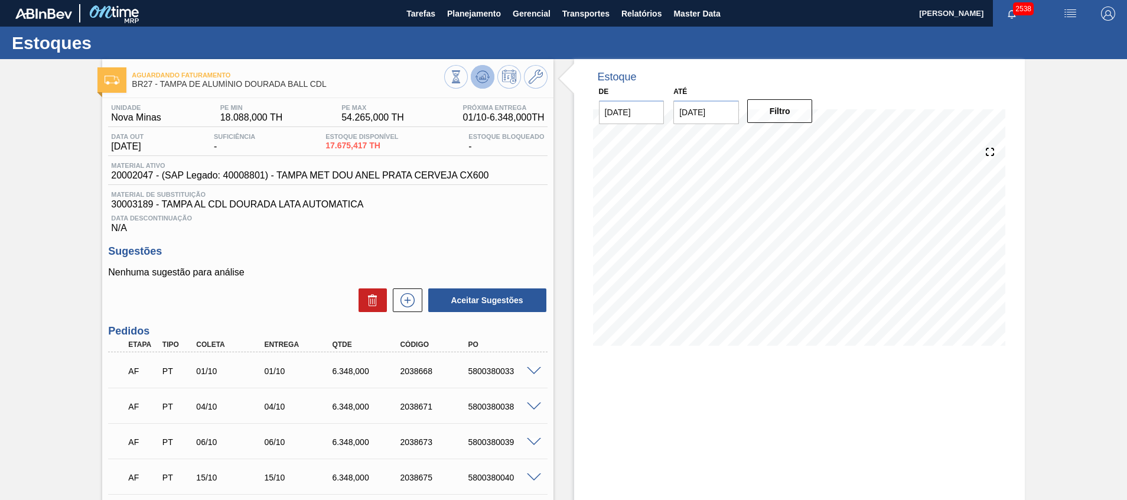
click at [478, 76] on icon at bounding box center [482, 77] width 14 height 14
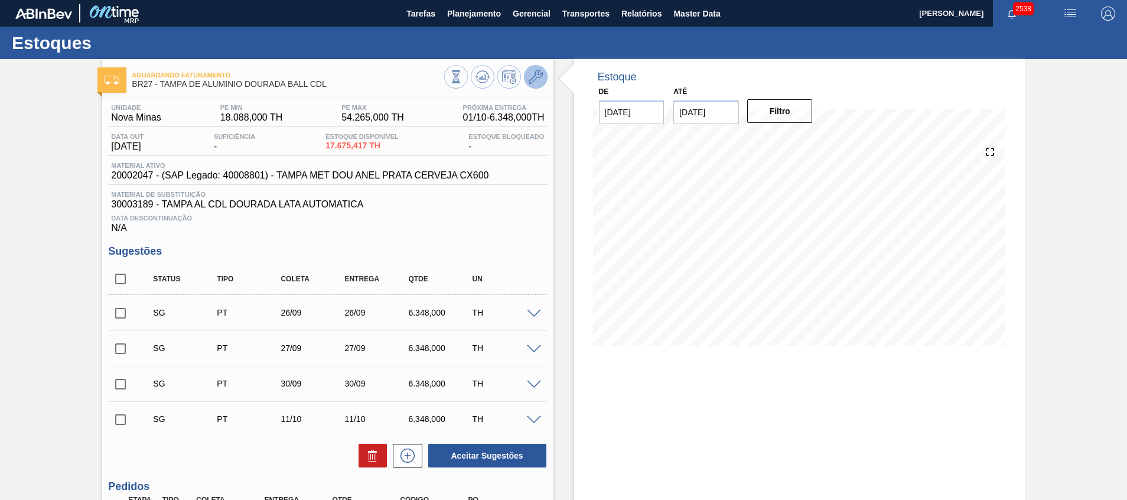
click at [537, 79] on icon at bounding box center [535, 77] width 14 height 14
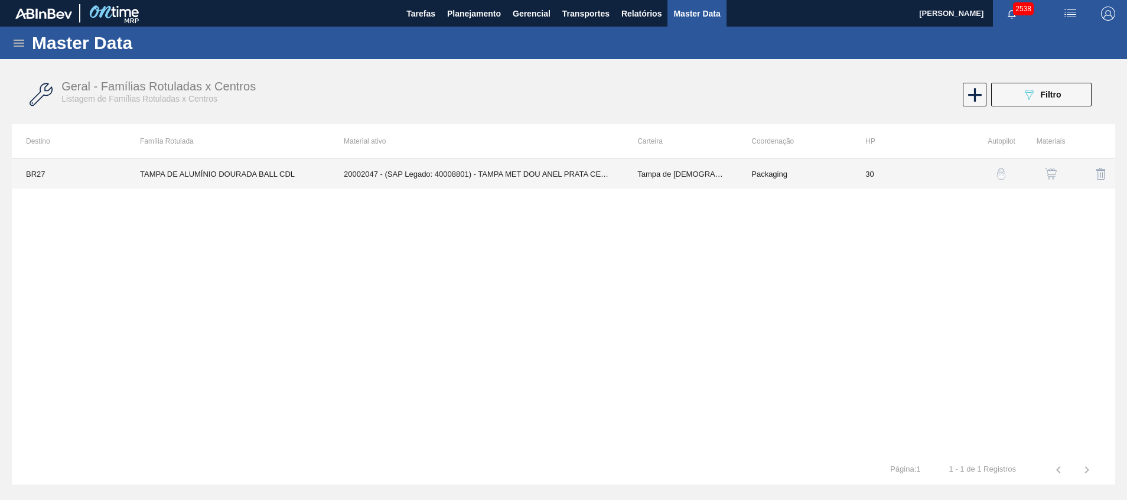
click at [605, 175] on td "20002047 - (SAP Legado: 40008801) - TAMPA MET DOU ANEL PRATA CERVEJA CX600" at bounding box center [475, 174] width 293 height 30
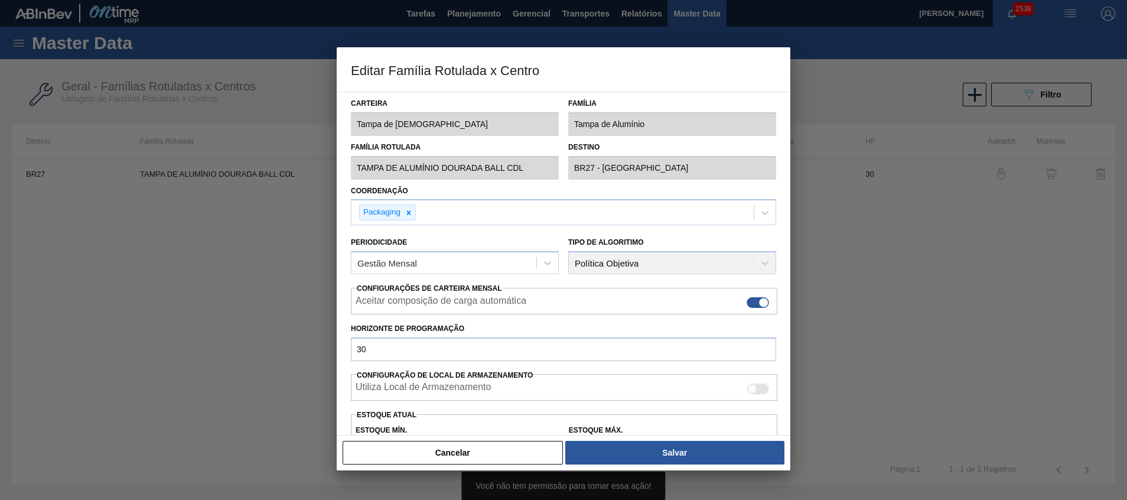
type input "Tampa de Lata"
type input "Tampa de Alumínio"
type input "TAMPA DE ALUMÍNIO DOURADA BALL CDL"
type input "BR27 - Nova Minas"
type input "30"
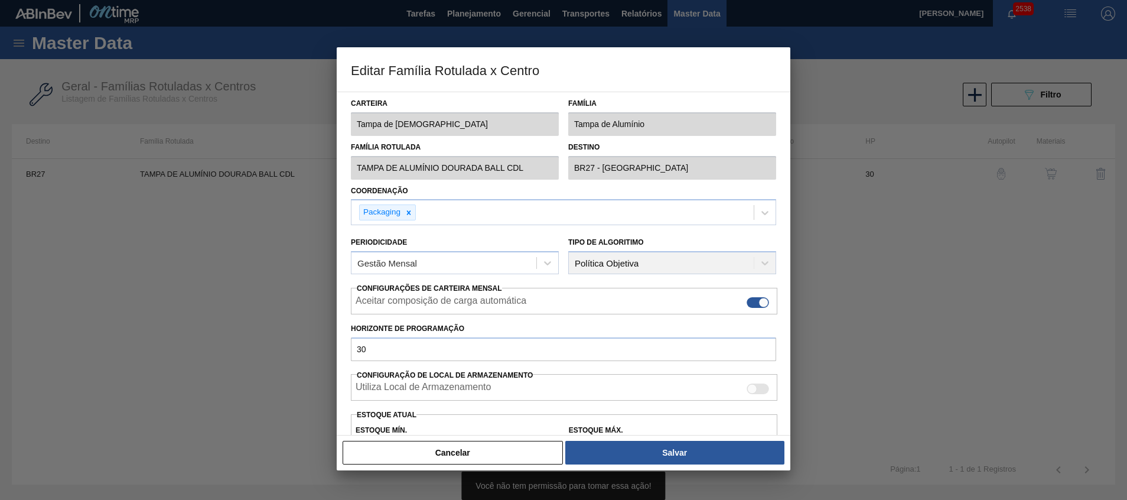
type input "18.088"
type input "54.265"
type input "50"
type input "36.176,500"
checkbox input "true"
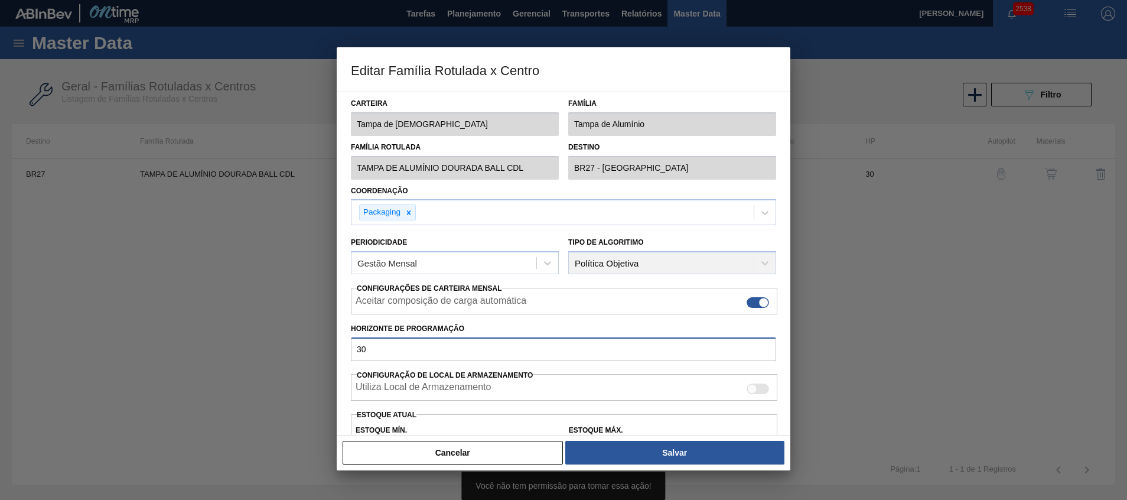
drag, startPoint x: 416, startPoint y: 348, endPoint x: 259, endPoint y: 368, distance: 157.8
click at [259, 368] on div "Editar Família Rotulada x Centro Carteira Tampa de Lata Família Tampa de Alumín…" at bounding box center [563, 250] width 1127 height 500
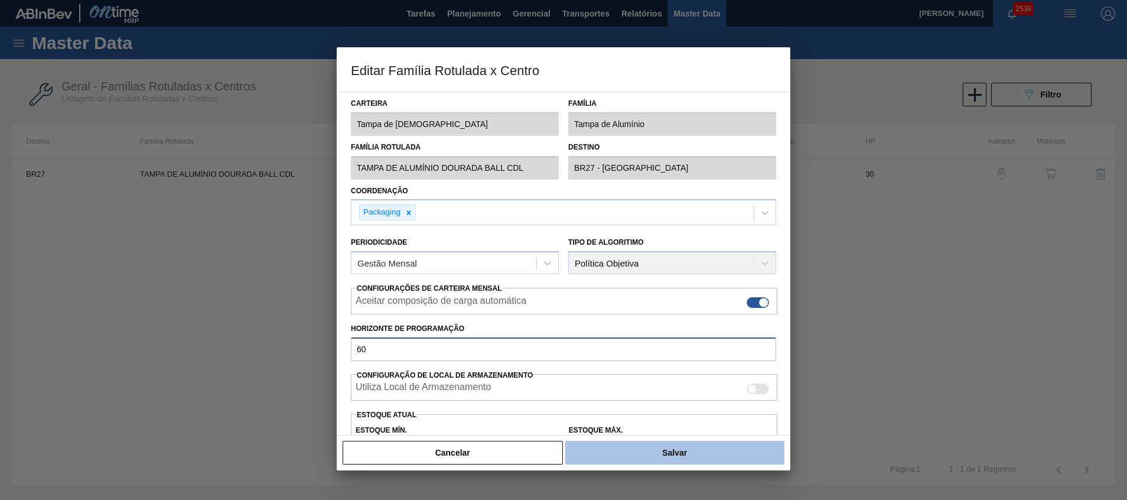
type input "60"
click at [596, 445] on button "Salvar" at bounding box center [674, 452] width 219 height 24
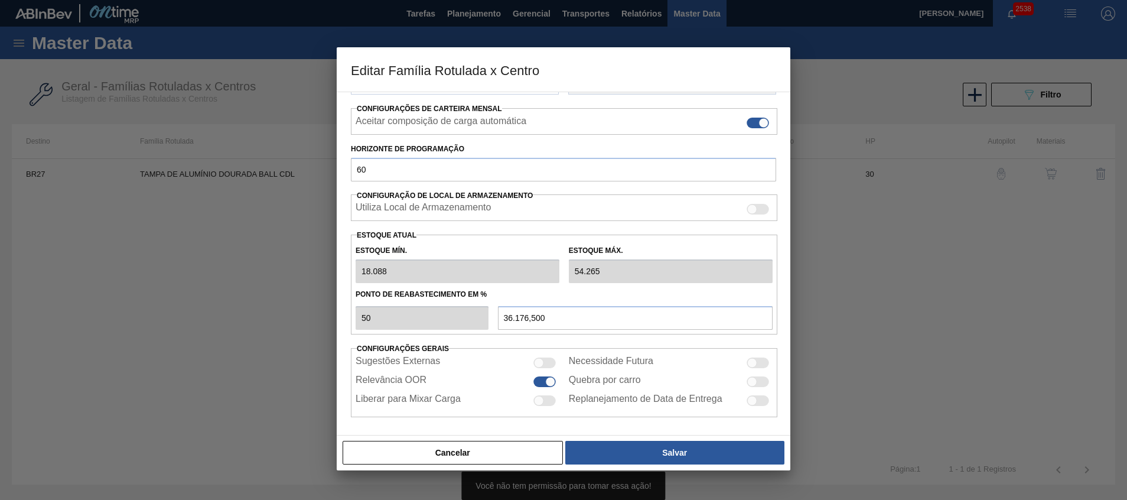
scroll to position [182, 0]
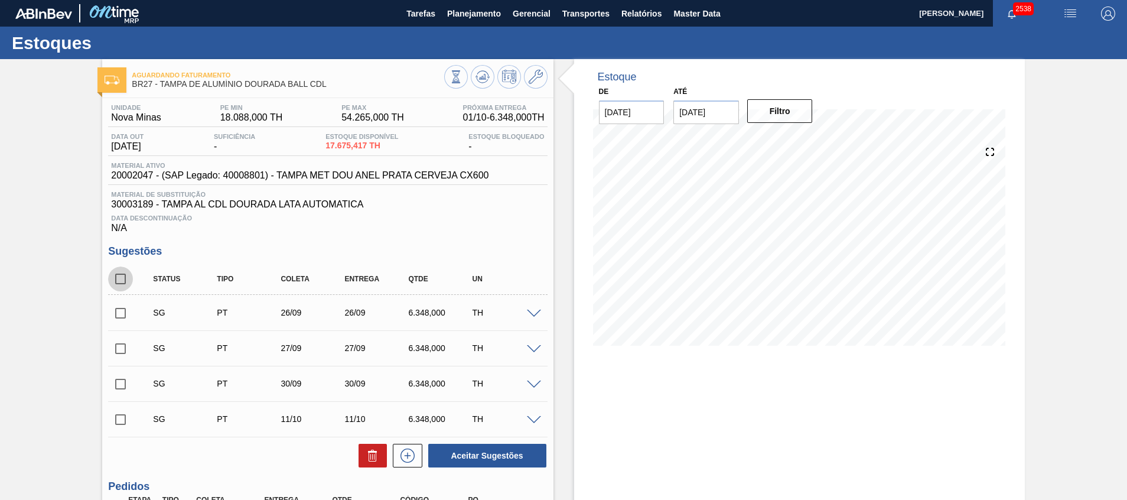
click at [120, 280] on input "checkbox" at bounding box center [120, 278] width 25 height 25
checkbox input "true"
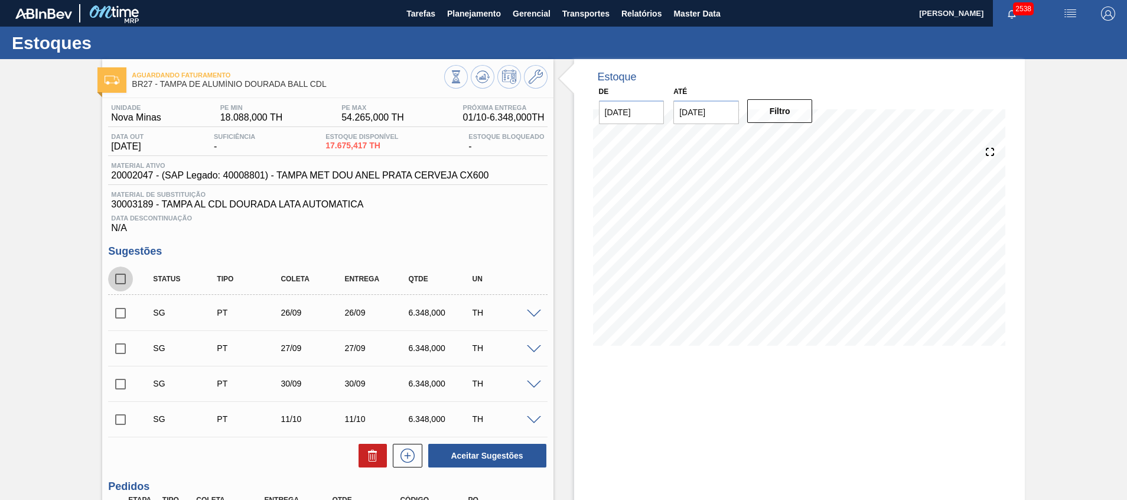
checkbox input "true"
click at [372, 452] on icon at bounding box center [372, 452] width 9 height 2
checkbox input "false"
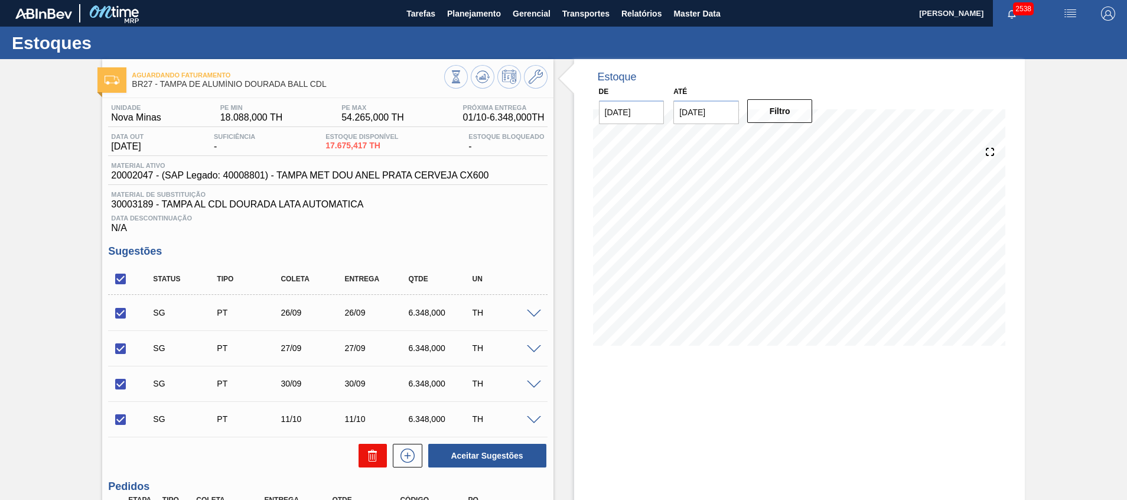
checkbox input "false"
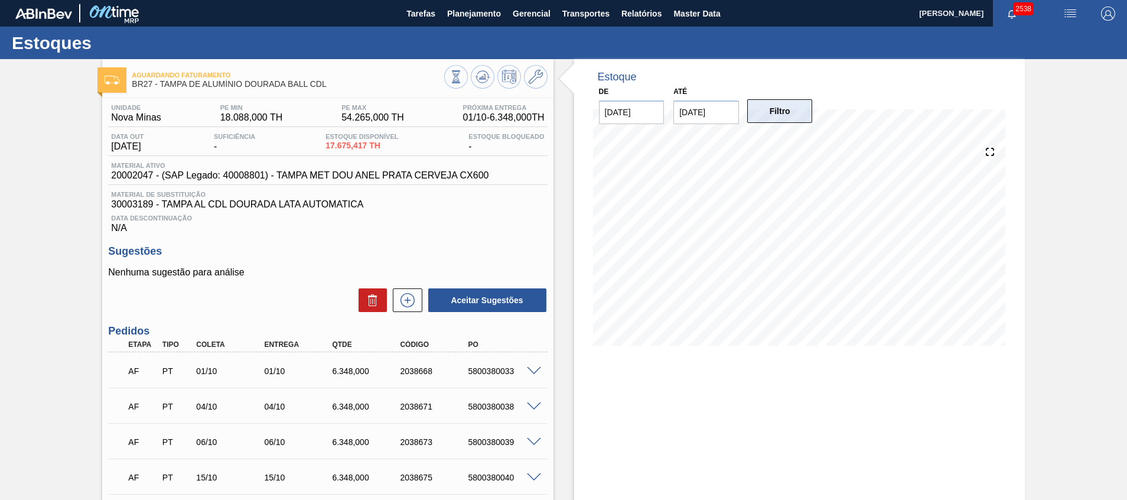
click at [763, 111] on button "Filtro" at bounding box center [780, 111] width 66 height 24
click at [621, 107] on input "[DATE]" at bounding box center [632, 112] width 66 height 24
click at [725, 142] on div "setembro 2025" at bounding box center [670, 140] width 142 height 10
click at [670, 253] on div "1" at bounding box center [670, 255] width 16 height 16
type input "[DATE]"
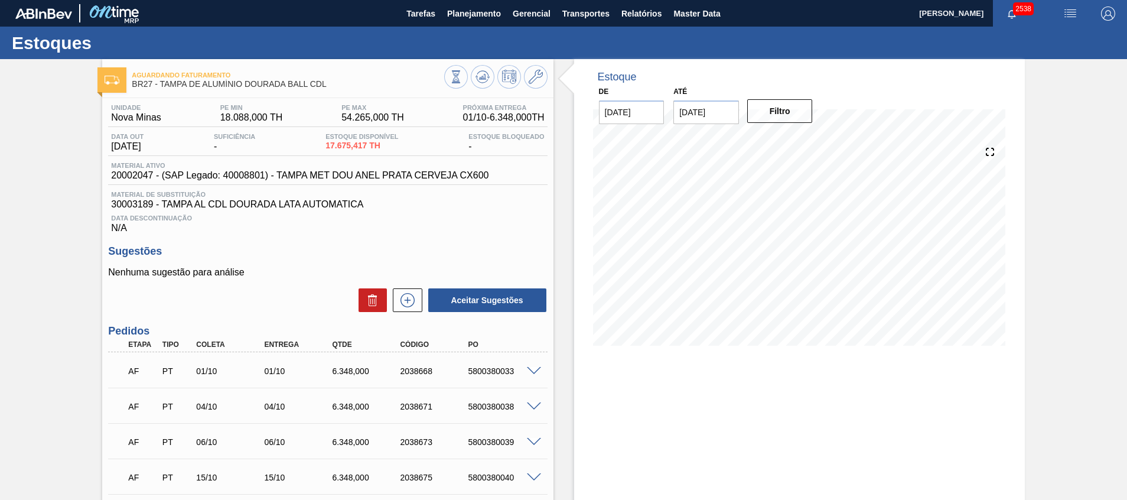
click at [758, 80] on div at bounding box center [870, 77] width 282 height 12
click at [756, 111] on button "Filtro" at bounding box center [780, 111] width 66 height 24
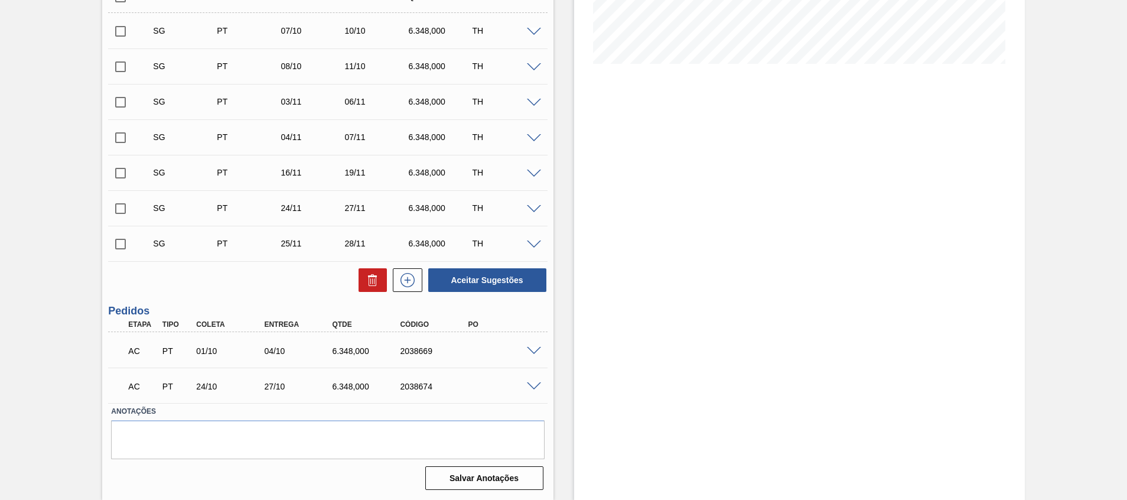
scroll to position [16, 0]
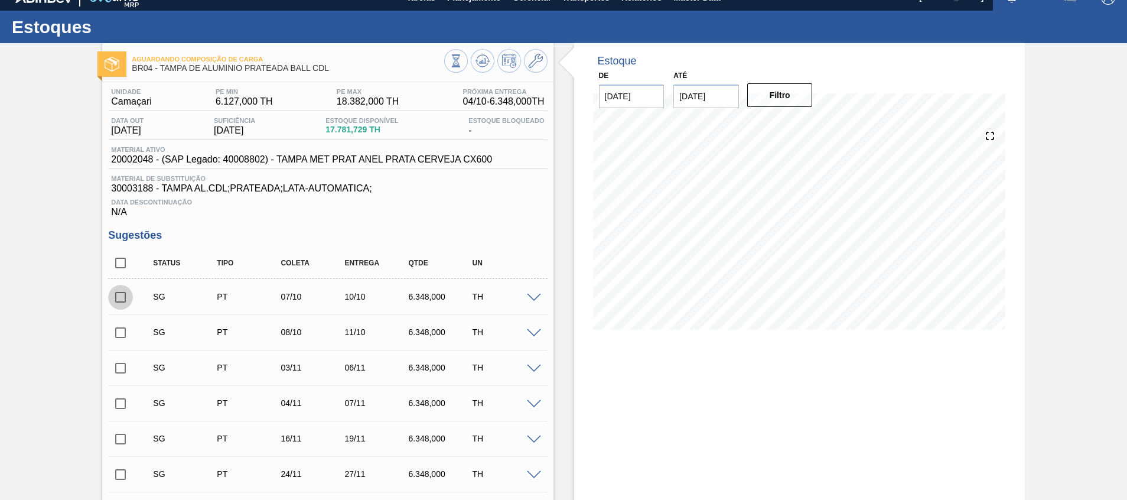
click at [125, 303] on input "checkbox" at bounding box center [120, 297] width 25 height 25
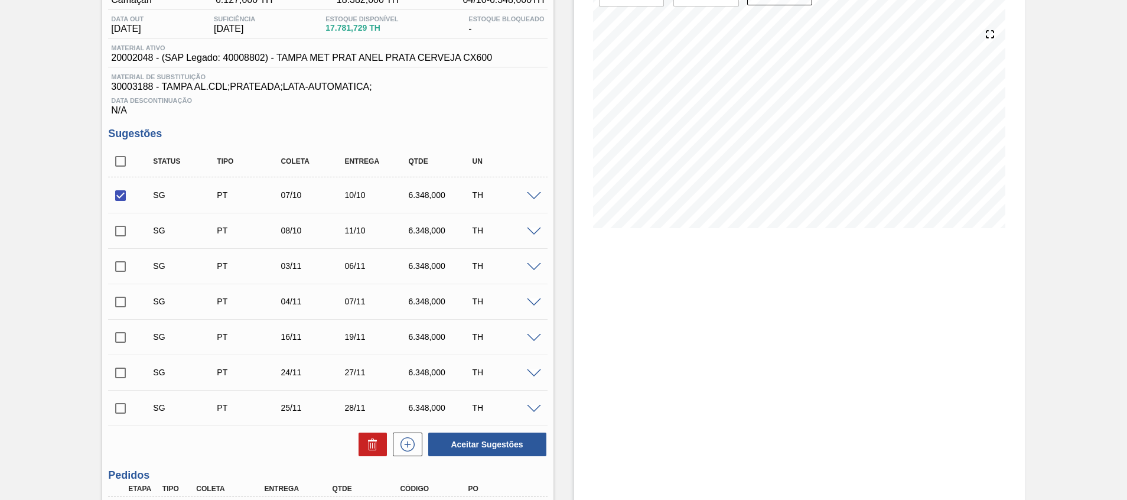
scroll to position [282, 0]
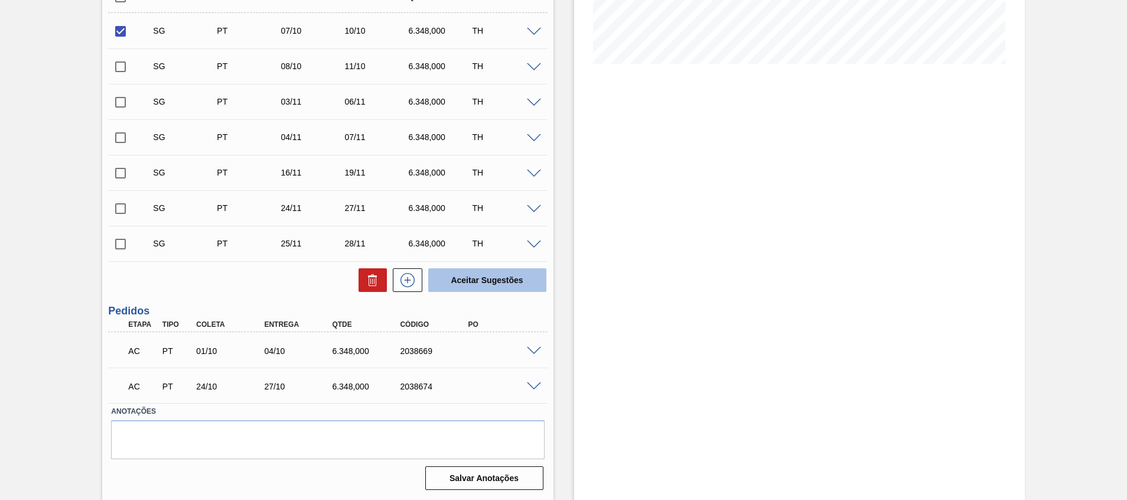
click at [493, 282] on button "Aceitar Sugestões" at bounding box center [487, 280] width 118 height 24
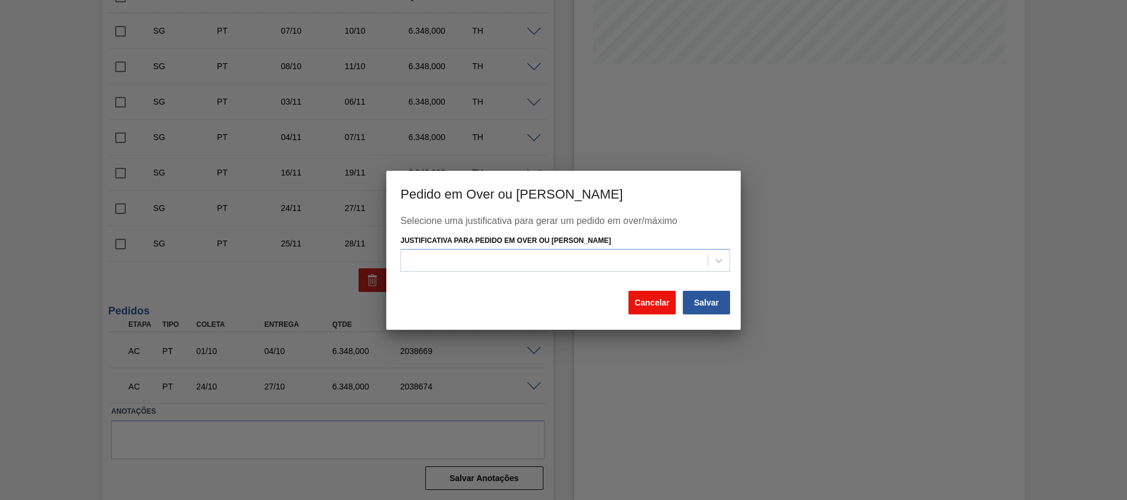
click at [654, 297] on button "Cancelar" at bounding box center [651, 302] width 47 height 24
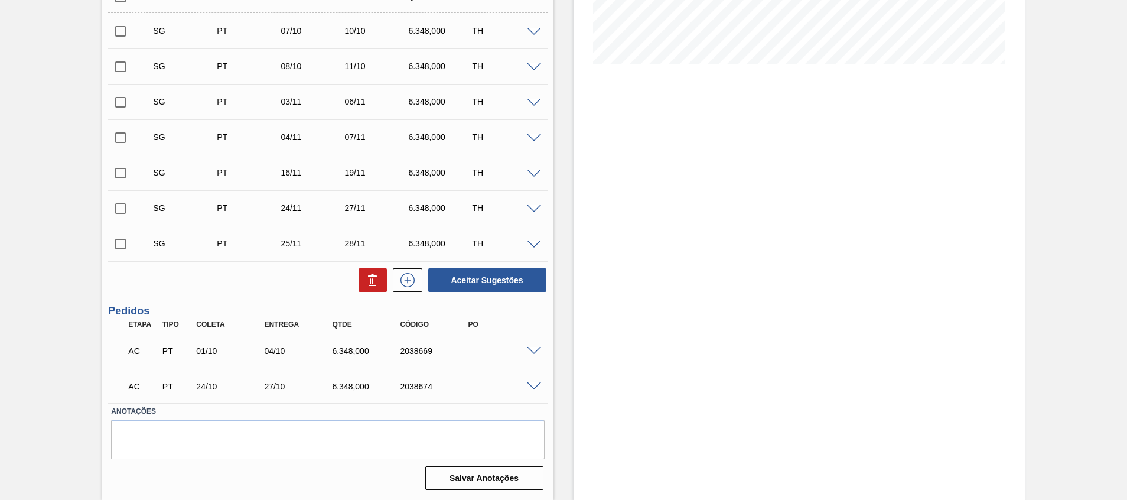
scroll to position [0, 0]
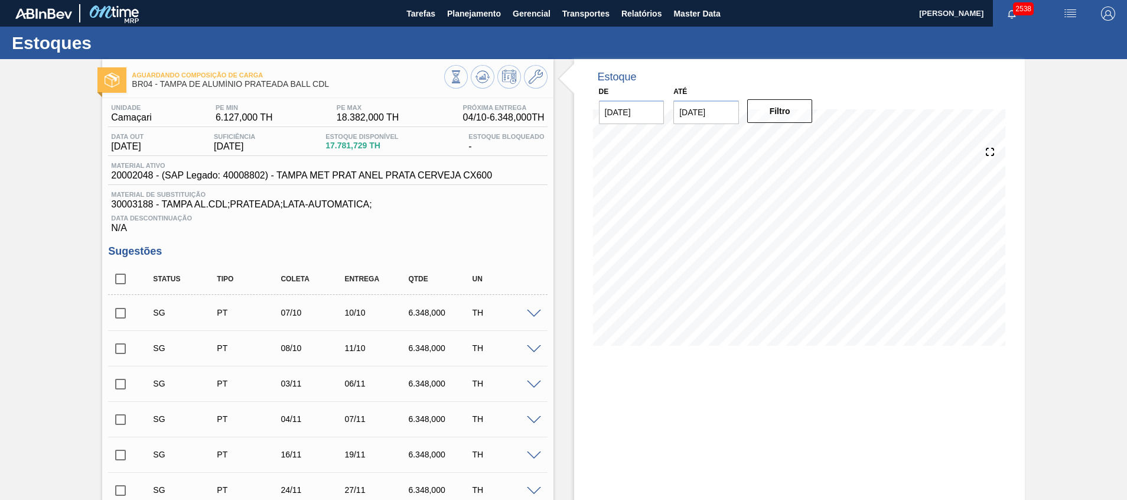
click at [122, 318] on input "checkbox" at bounding box center [120, 313] width 25 height 25
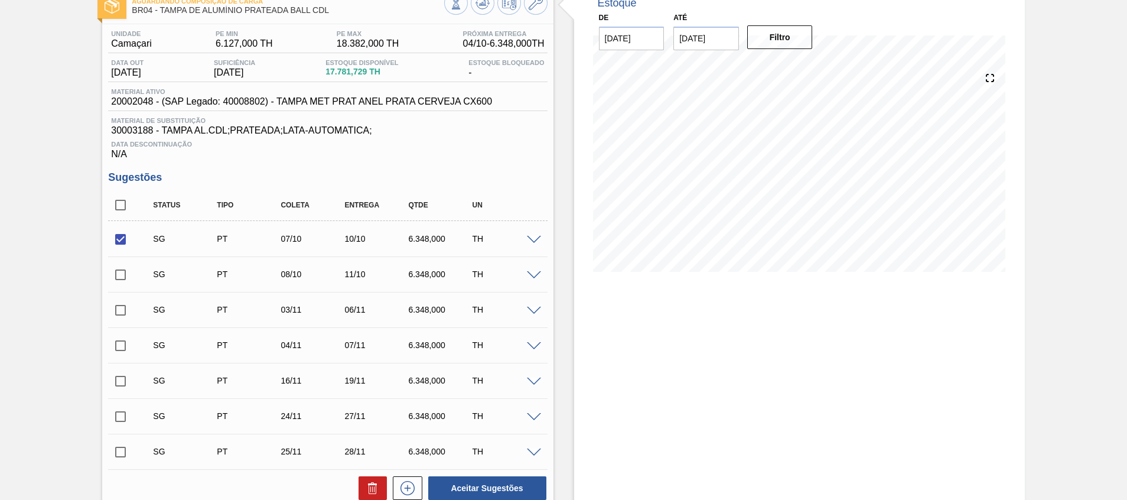
scroll to position [177, 0]
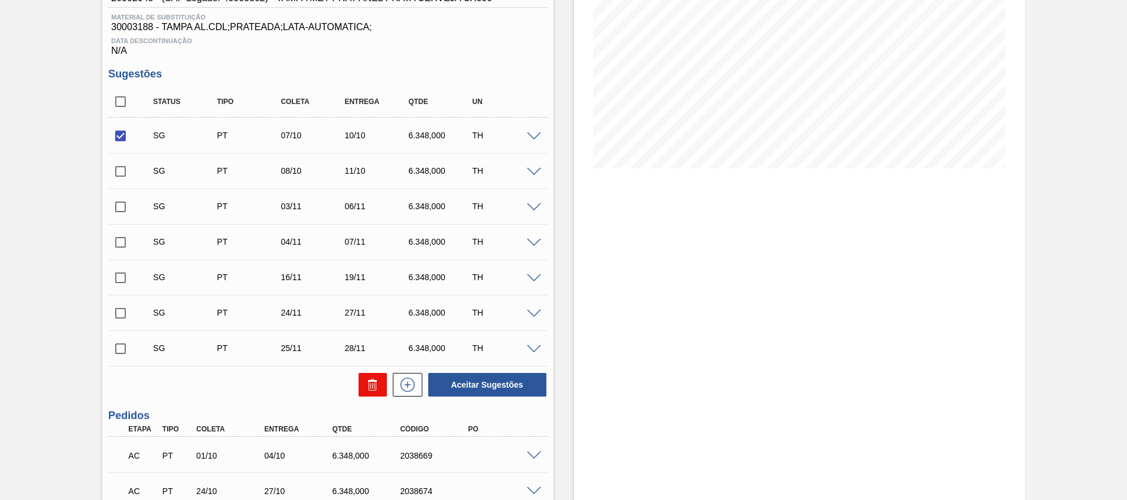
click at [372, 383] on icon at bounding box center [372, 386] width 1 height 6
checkbox input "false"
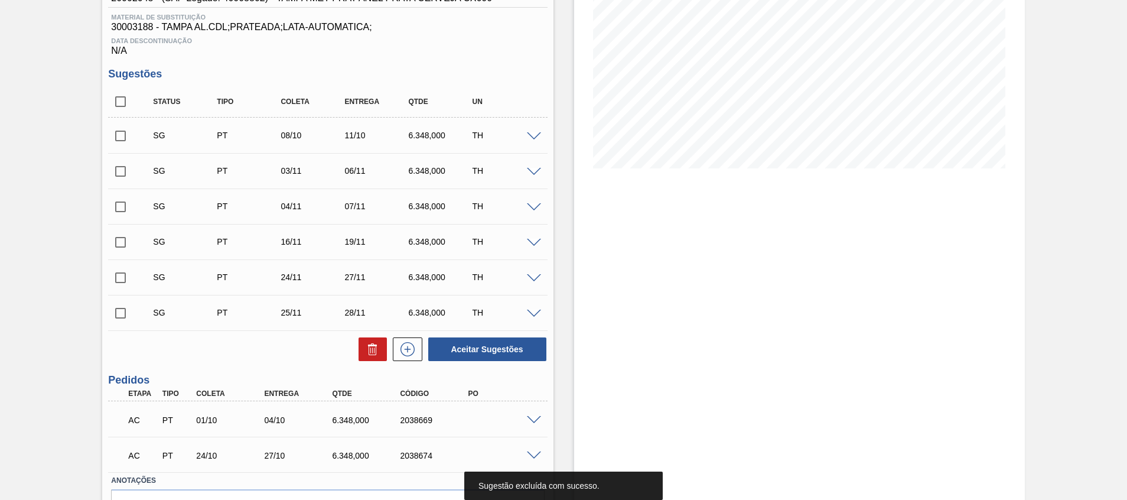
click at [122, 137] on input "checkbox" at bounding box center [120, 135] width 25 height 25
checkbox input "true"
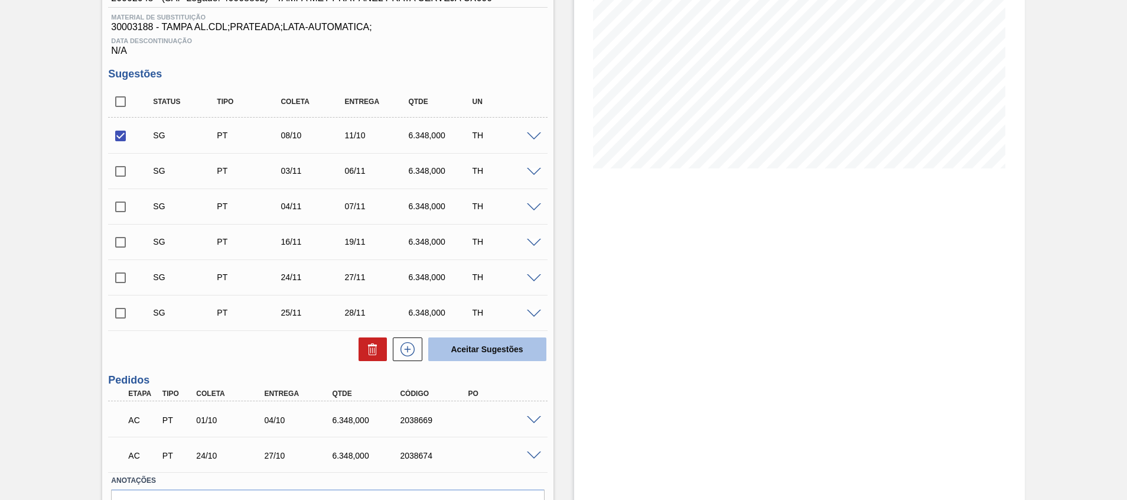
click at [515, 352] on button "Aceitar Sugestões" at bounding box center [487, 349] width 118 height 24
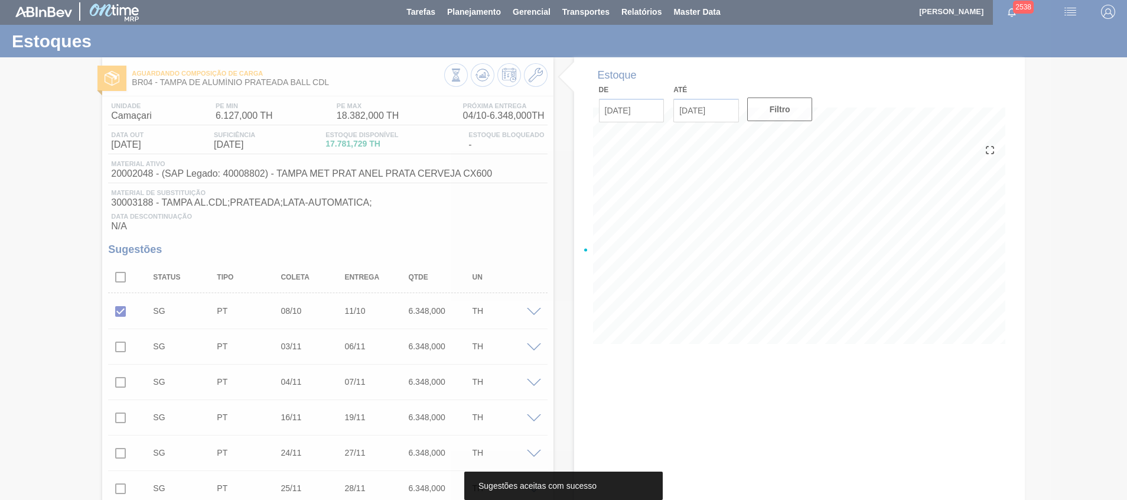
scroll to position [0, 0]
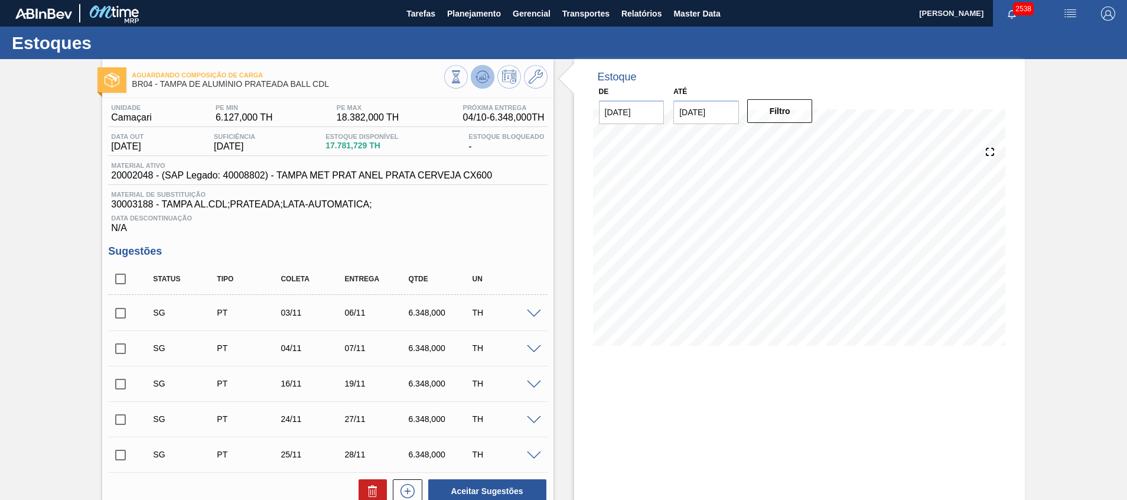
click at [487, 70] on icon at bounding box center [482, 77] width 14 height 14
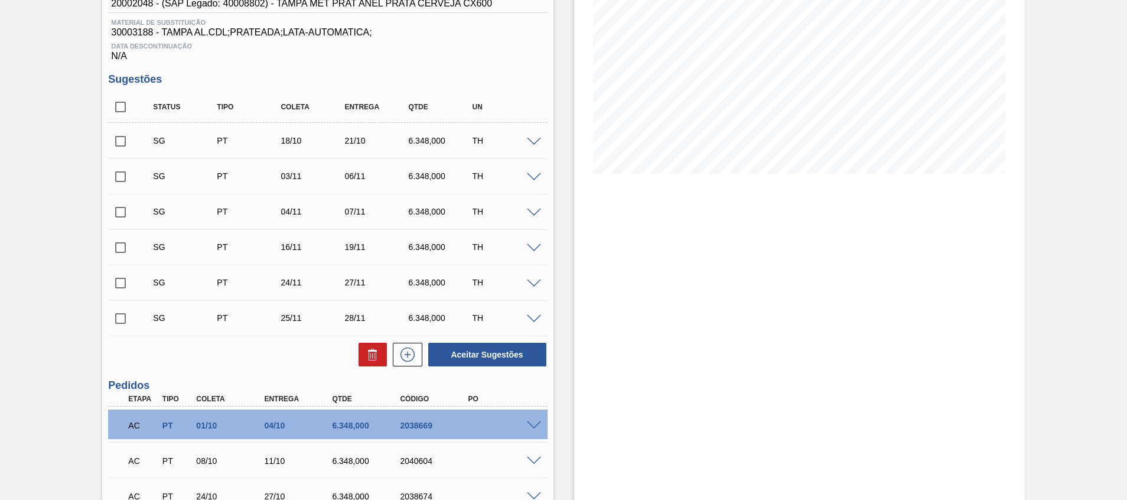
scroll to position [171, 0]
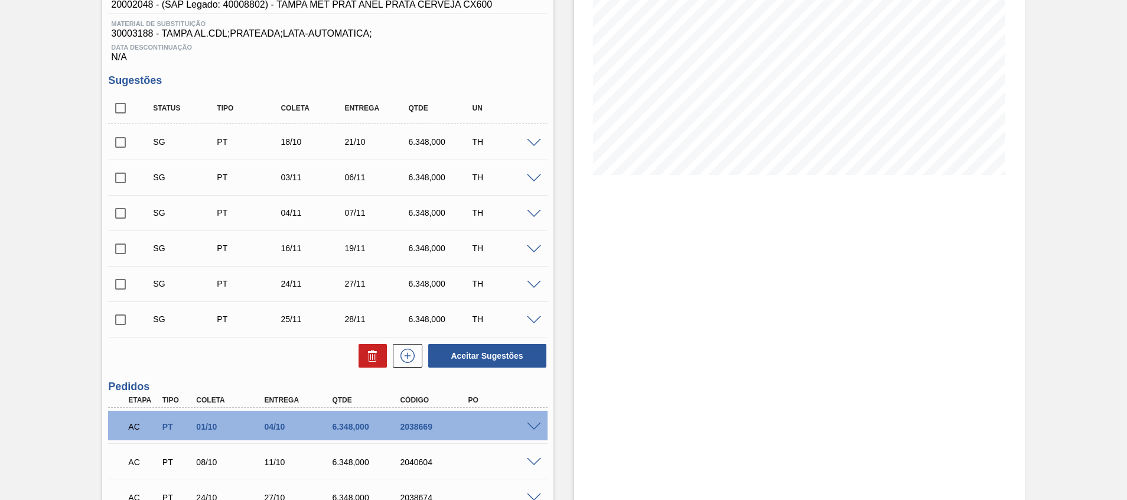
click at [118, 141] on input "checkbox" at bounding box center [120, 142] width 25 height 25
click at [494, 364] on button "Aceitar Sugestões" at bounding box center [487, 356] width 118 height 24
checkbox input "false"
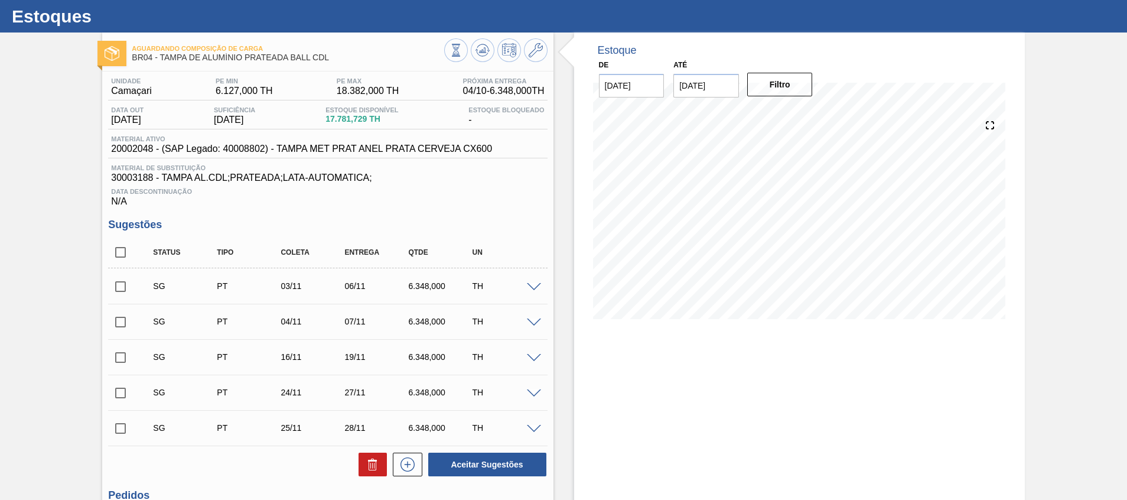
scroll to position [0, 0]
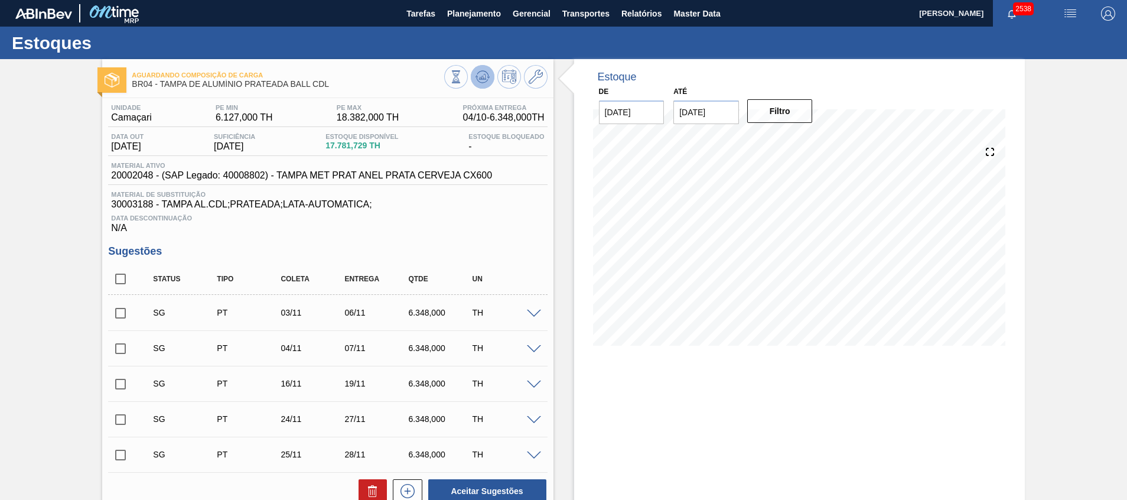
click at [478, 79] on icon at bounding box center [482, 76] width 8 height 5
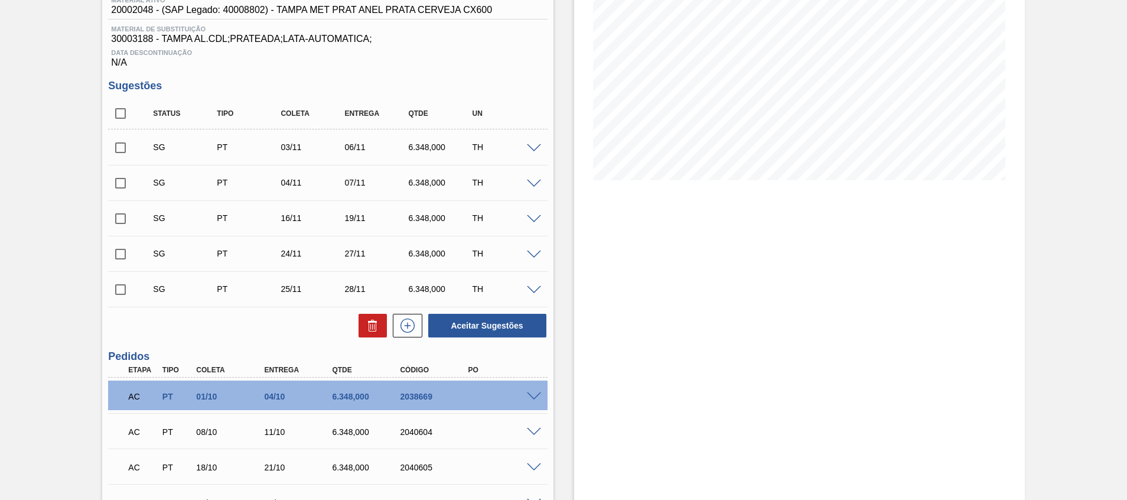
scroll to position [193, 0]
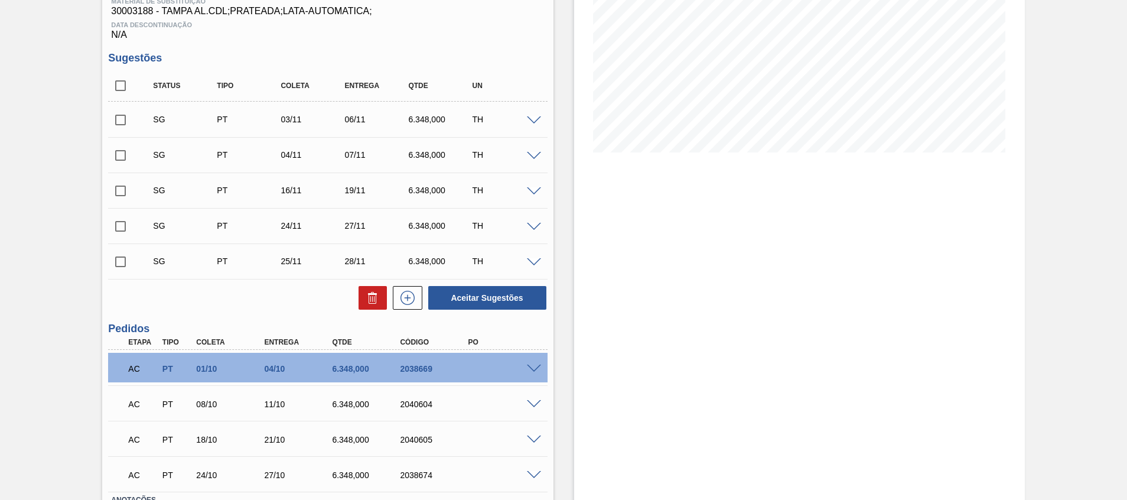
click at [535, 370] on span at bounding box center [534, 368] width 14 height 9
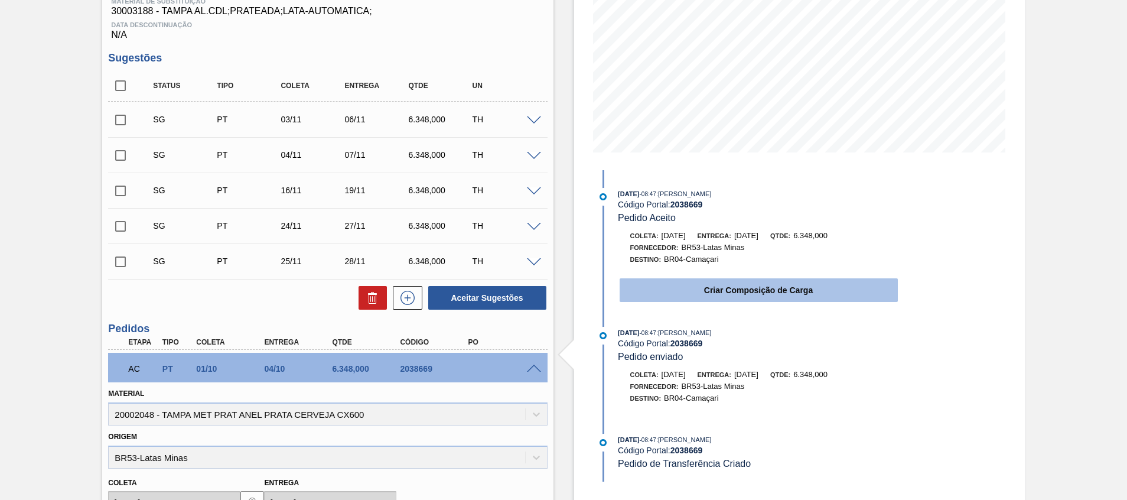
click at [737, 296] on button "Criar Composição de Carga" at bounding box center [758, 290] width 278 height 24
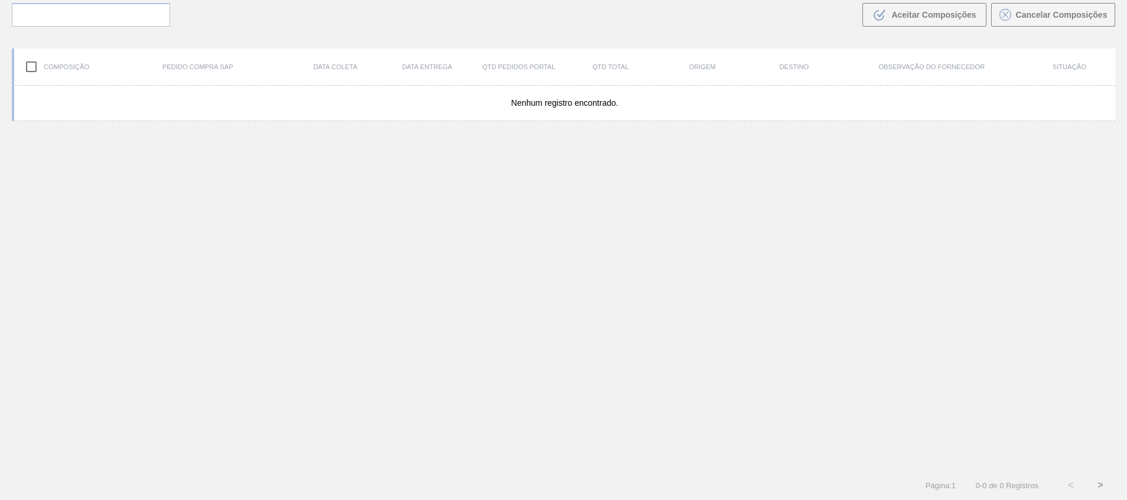
scroll to position [85, 0]
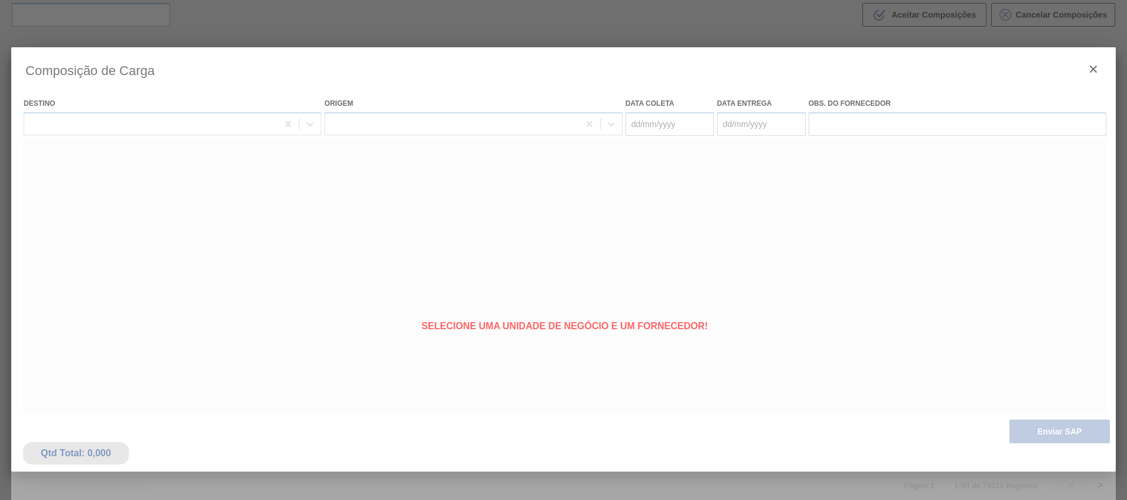
type coleta "01/10/2025"
type entrega "04/10/2025"
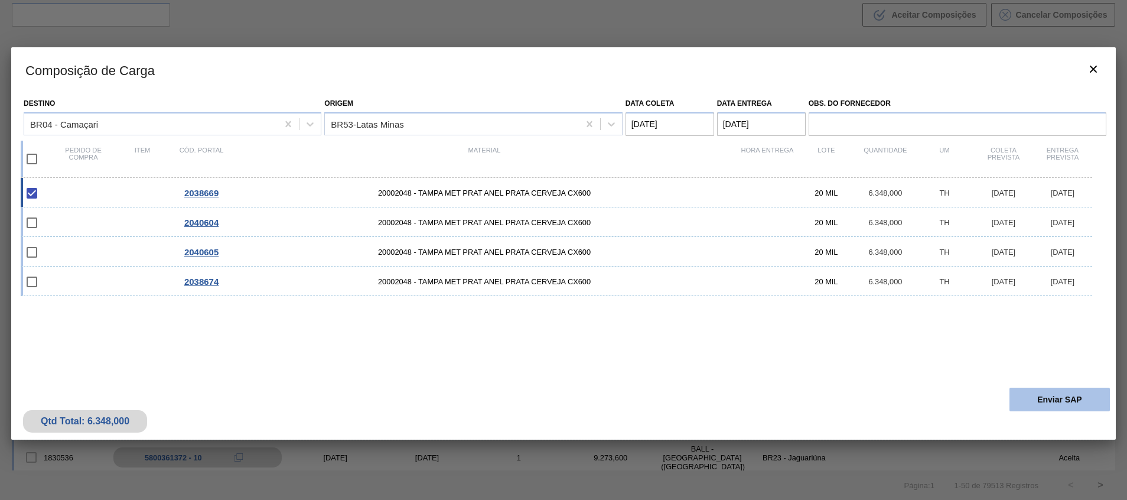
click at [1069, 392] on button "Enviar SAP" at bounding box center [1059, 399] width 100 height 24
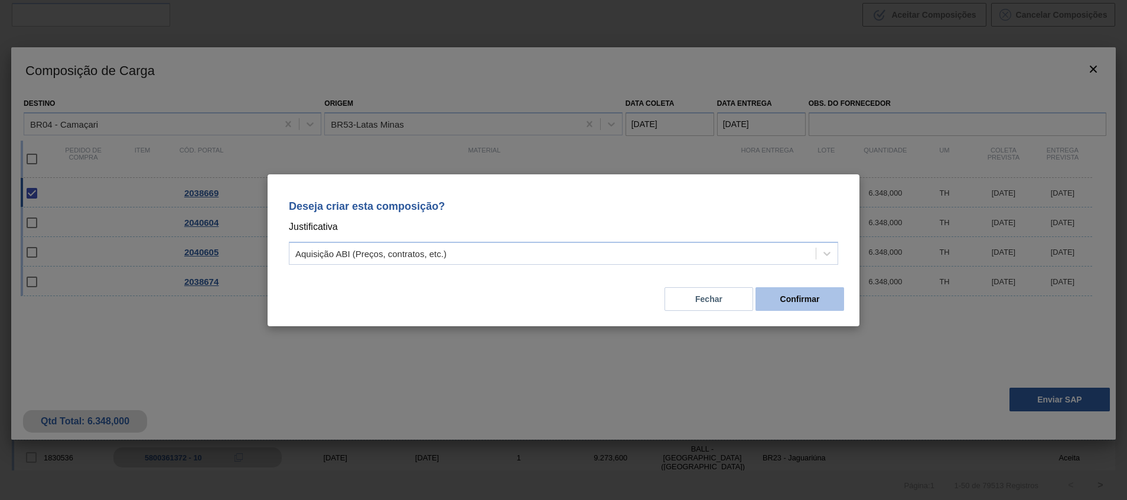
click at [836, 301] on button "Confirmar" at bounding box center [799, 299] width 89 height 24
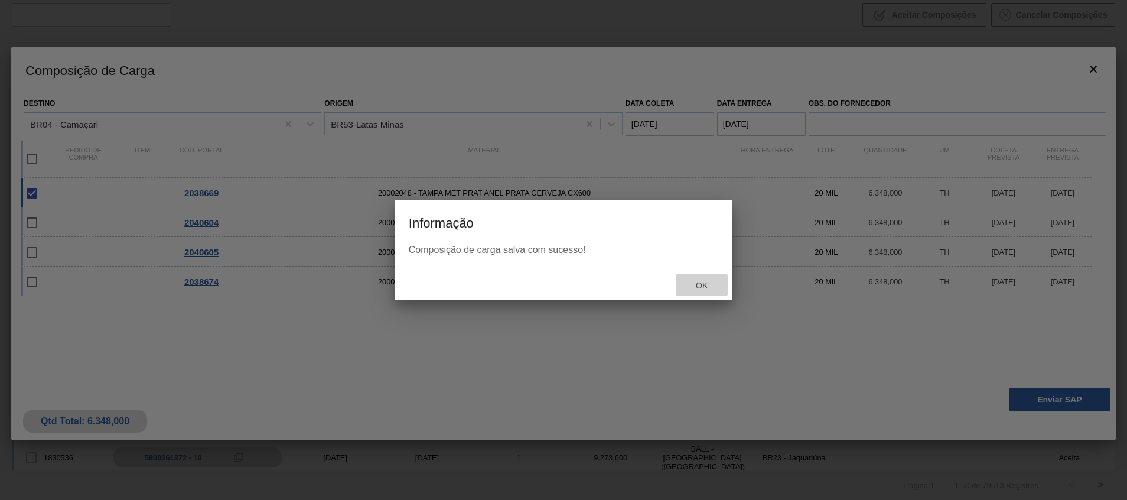
click at [703, 279] on div "Ok" at bounding box center [701, 285] width 52 height 22
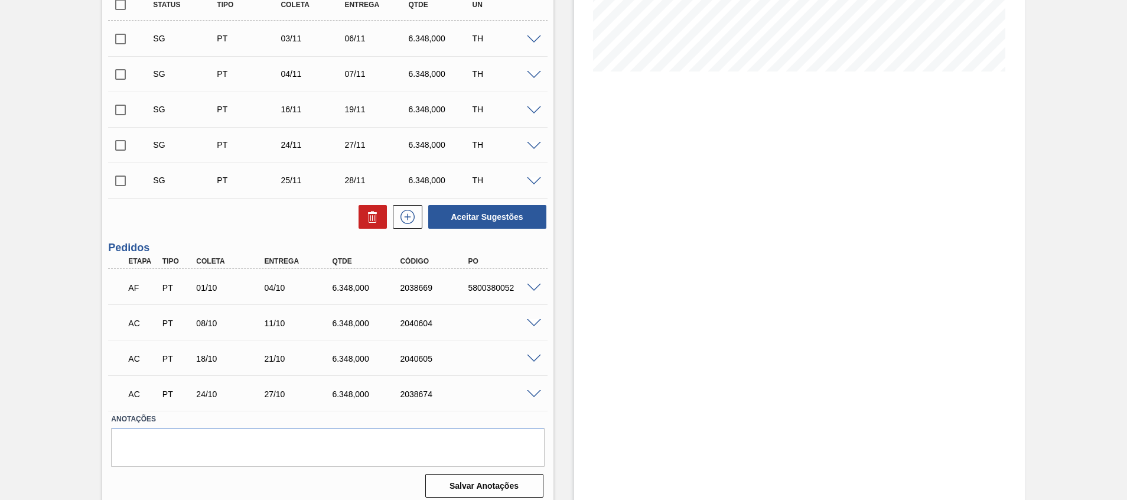
scroll to position [282, 0]
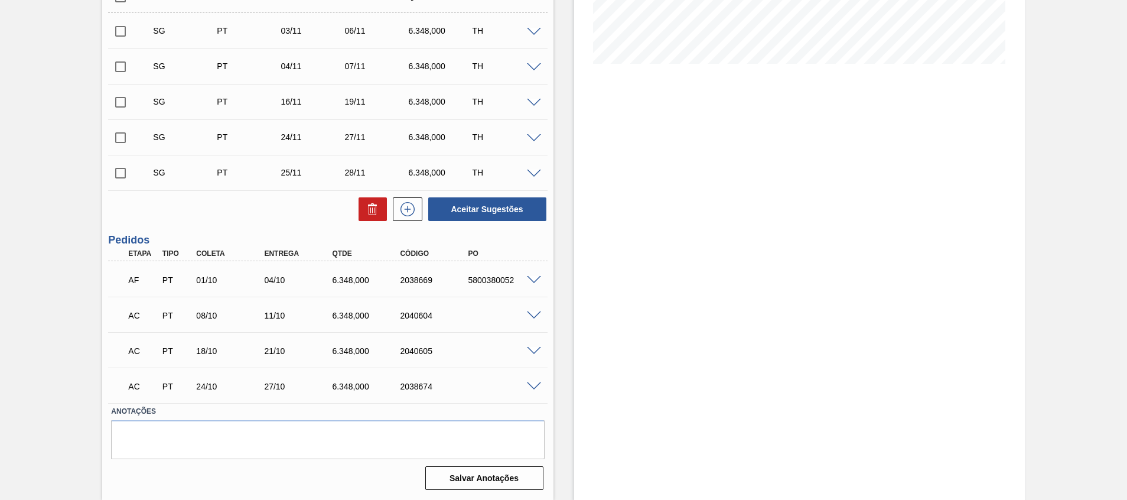
click at [538, 310] on div at bounding box center [536, 314] width 24 height 9
click at [489, 327] on div "AC PT 08/10 11/10 6.348,000 2040604" at bounding box center [327, 314] width 439 height 30
click at [534, 316] on span at bounding box center [534, 315] width 14 height 9
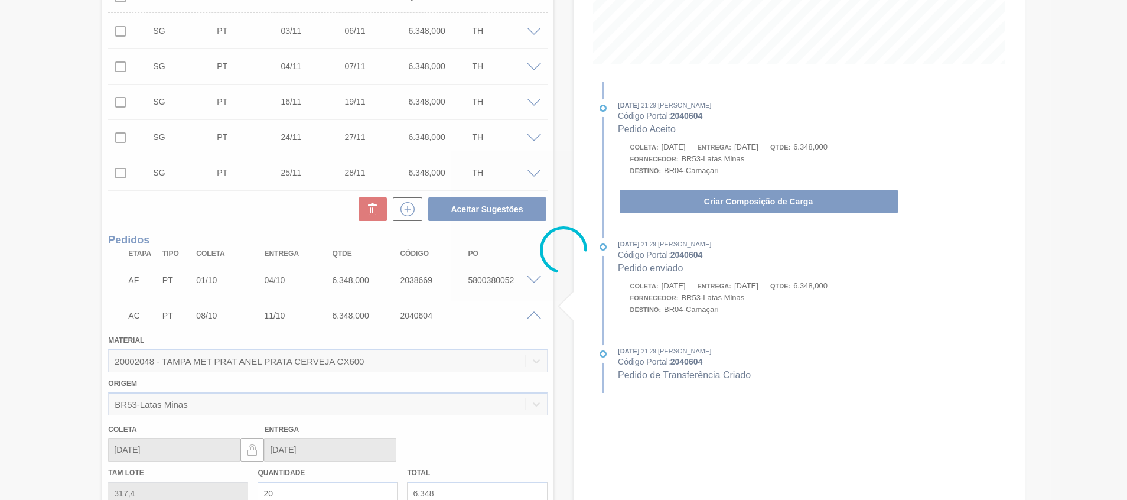
click at [697, 209] on div at bounding box center [563, 250] width 1127 height 500
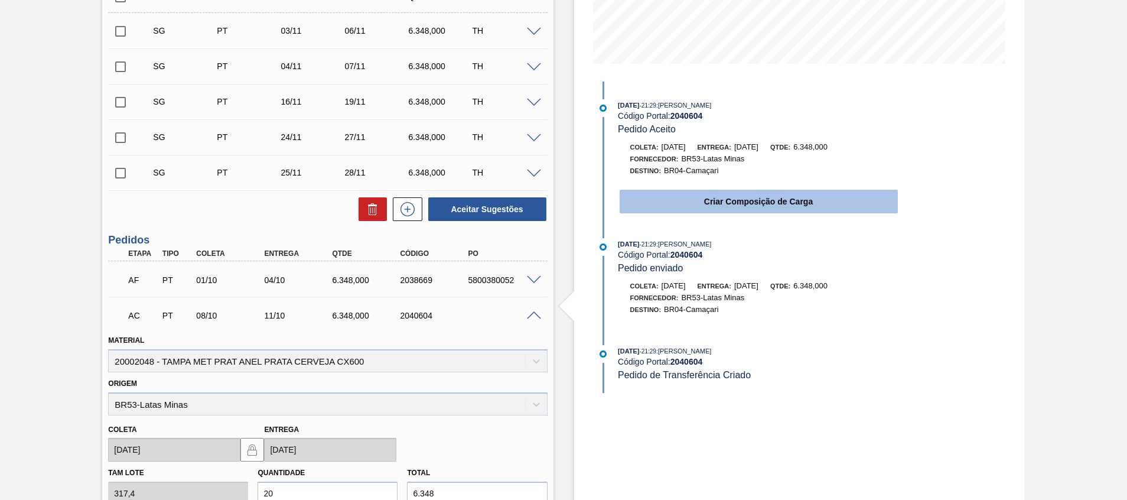
click at [698, 197] on button "Criar Composição de Carga" at bounding box center [758, 202] width 278 height 24
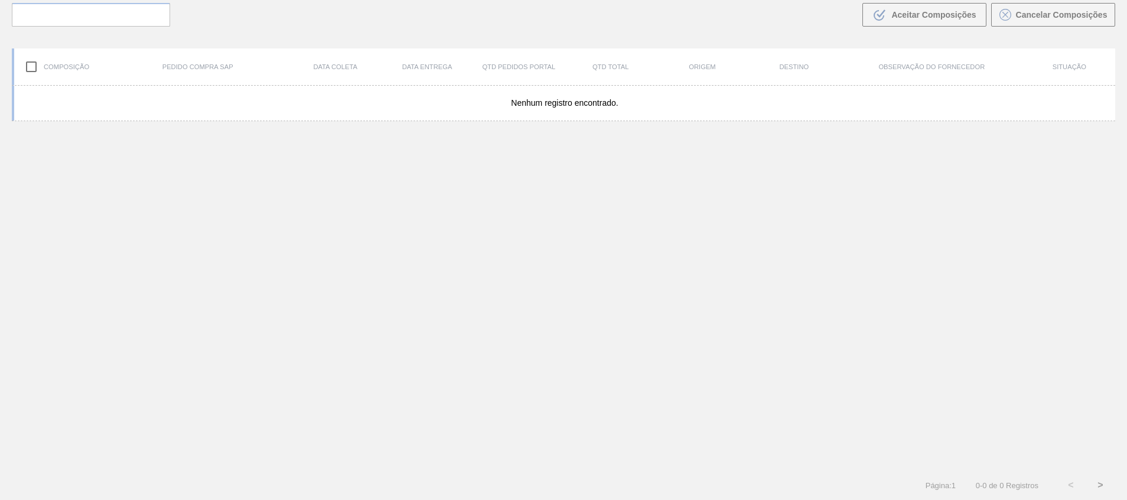
scroll to position [85, 0]
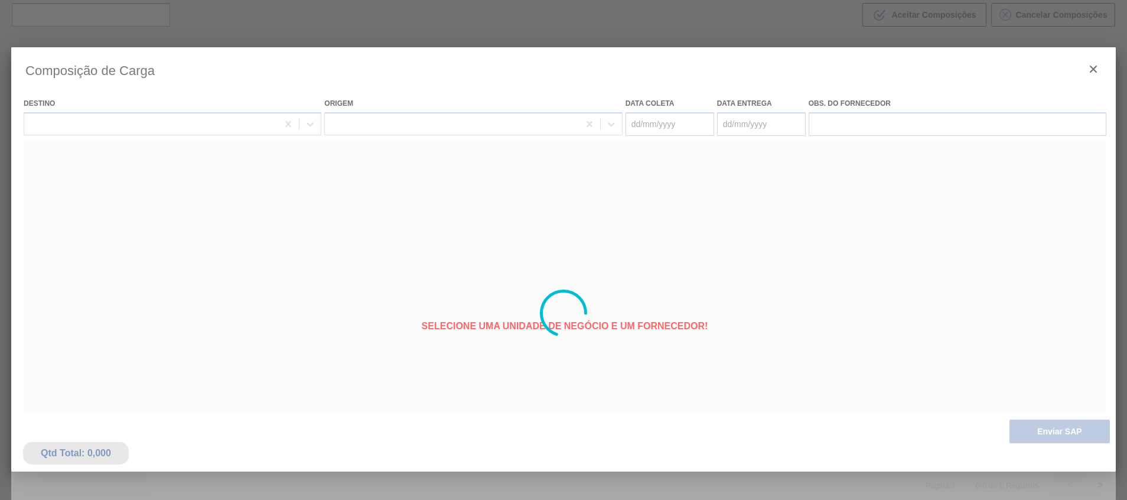
type coleta "08/10/2025"
type entrega "11/10/2025"
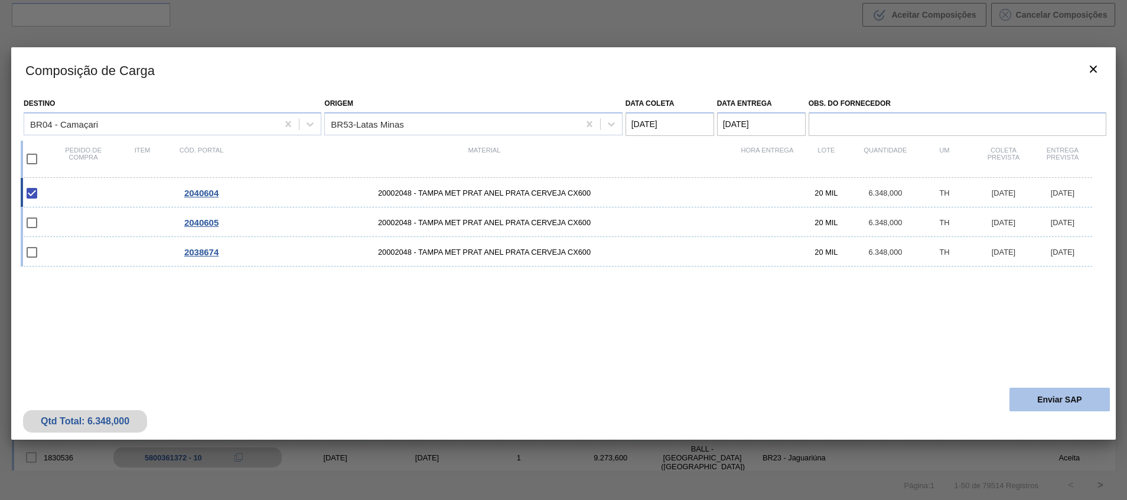
click at [1053, 407] on button "Enviar SAP" at bounding box center [1059, 399] width 100 height 24
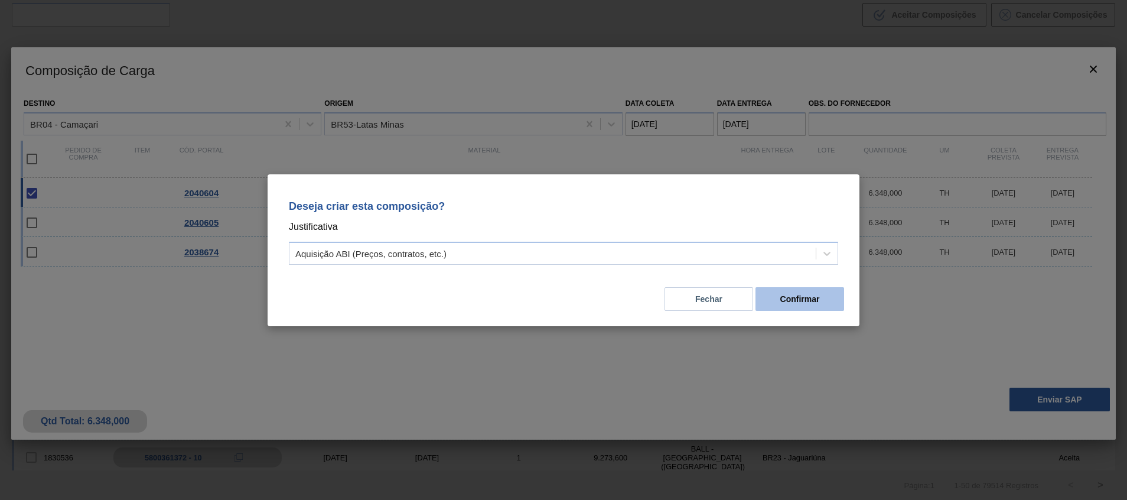
click at [803, 309] on button "Confirmar" at bounding box center [799, 299] width 89 height 24
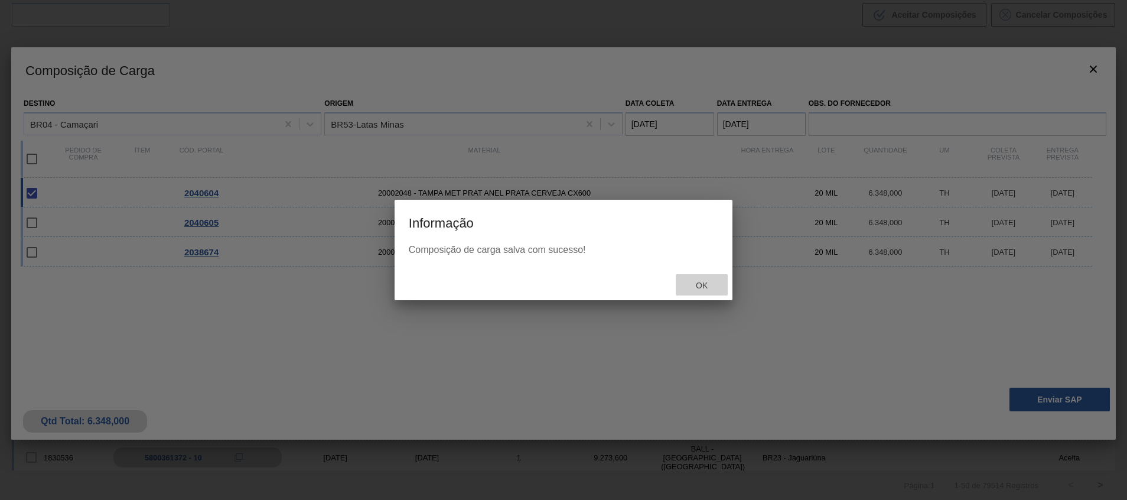
click at [694, 281] on span "Ok" at bounding box center [701, 284] width 31 height 9
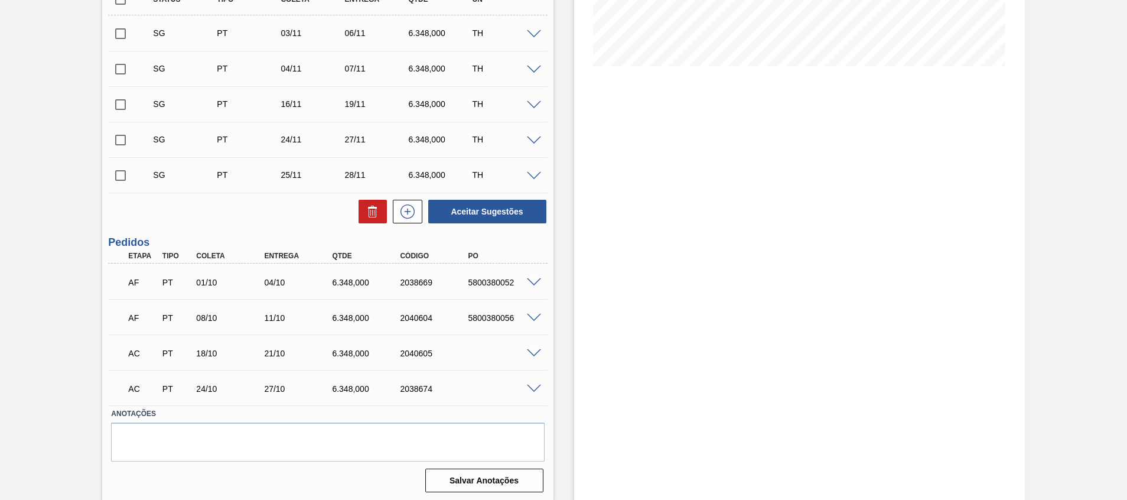
scroll to position [282, 0]
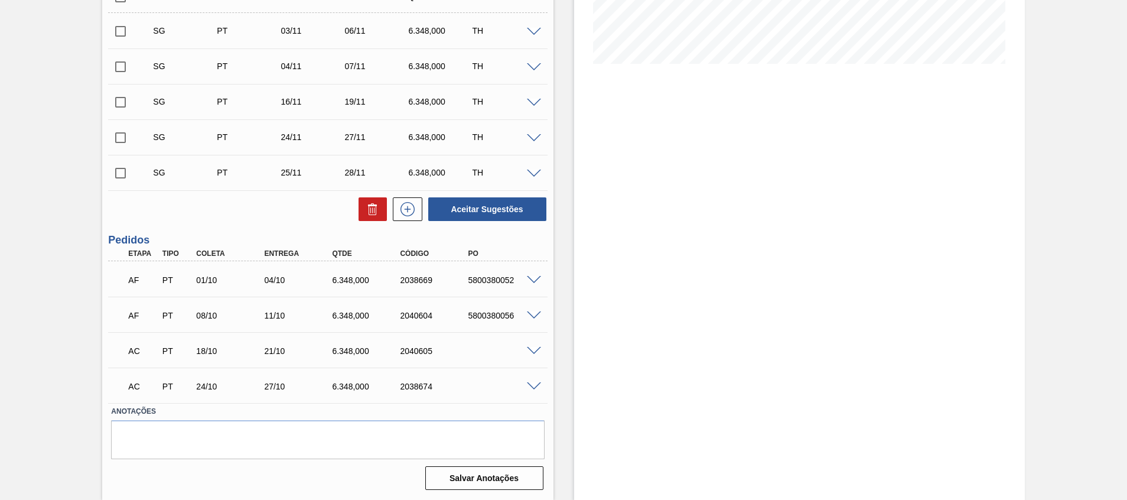
click at [529, 356] on div "AC PT 18/10 21/10 6.348,000 2040605" at bounding box center [327, 350] width 439 height 30
click at [539, 349] on span at bounding box center [534, 351] width 14 height 9
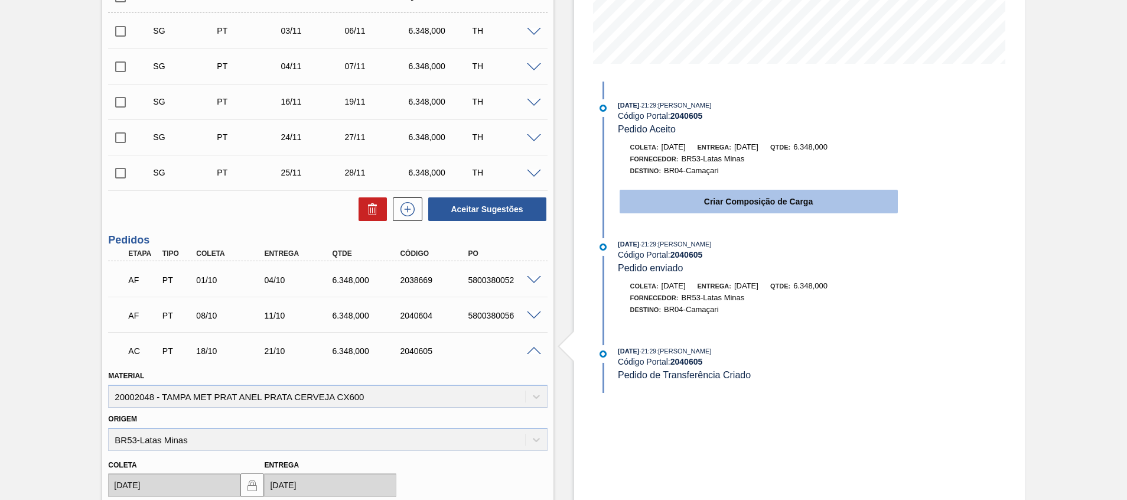
click at [748, 205] on button "Criar Composição de Carga" at bounding box center [758, 202] width 278 height 24
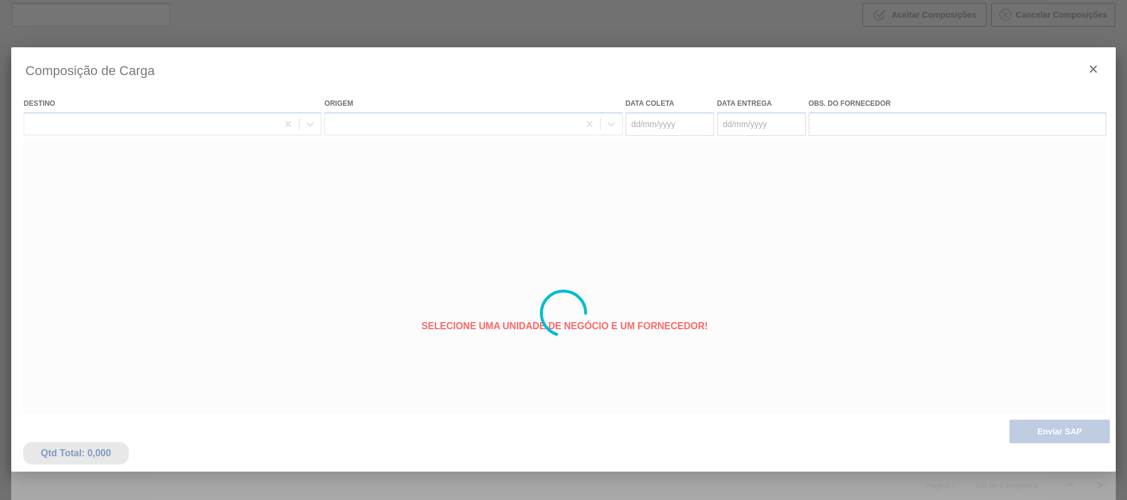
type coleta "18/10/2025"
type entrega "[DATE]"
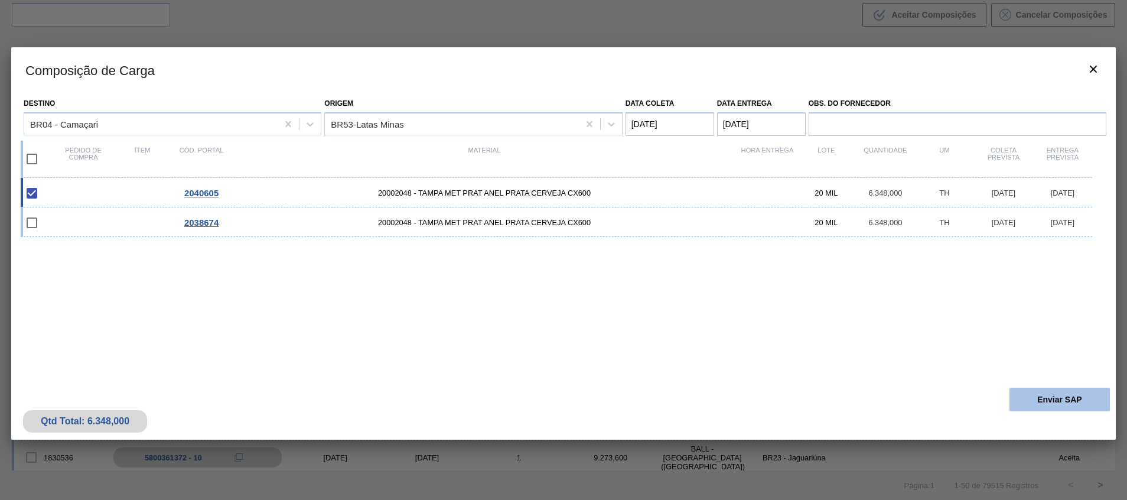
click at [1042, 402] on button "Enviar SAP" at bounding box center [1059, 399] width 100 height 24
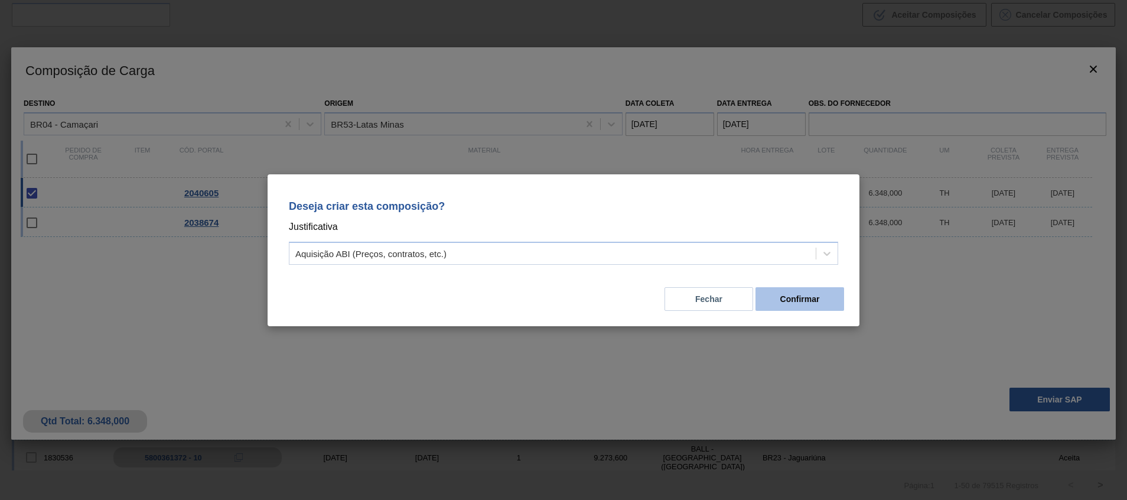
click at [802, 301] on button "Confirmar" at bounding box center [799, 299] width 89 height 24
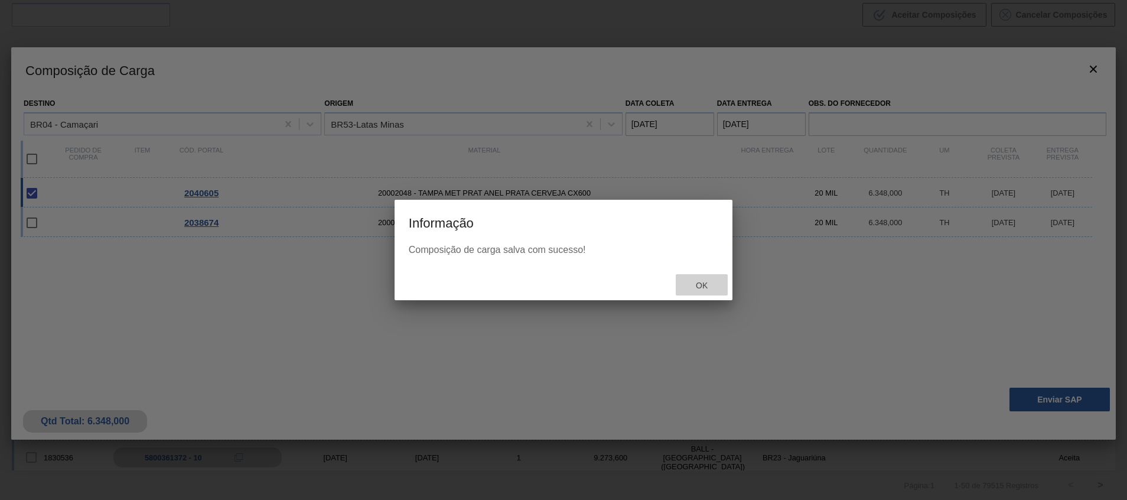
click at [704, 286] on span "Ok" at bounding box center [701, 284] width 31 height 9
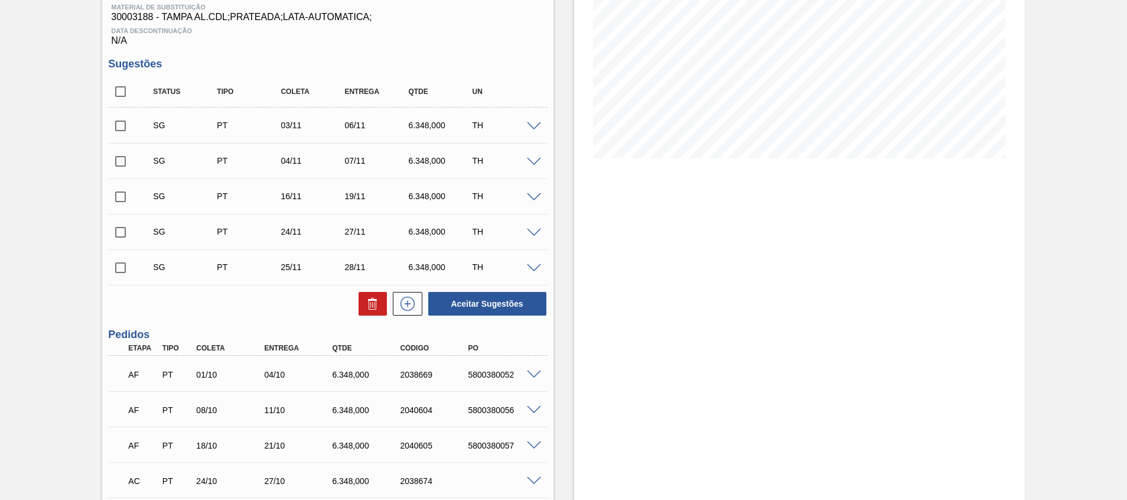
scroll to position [282, 0]
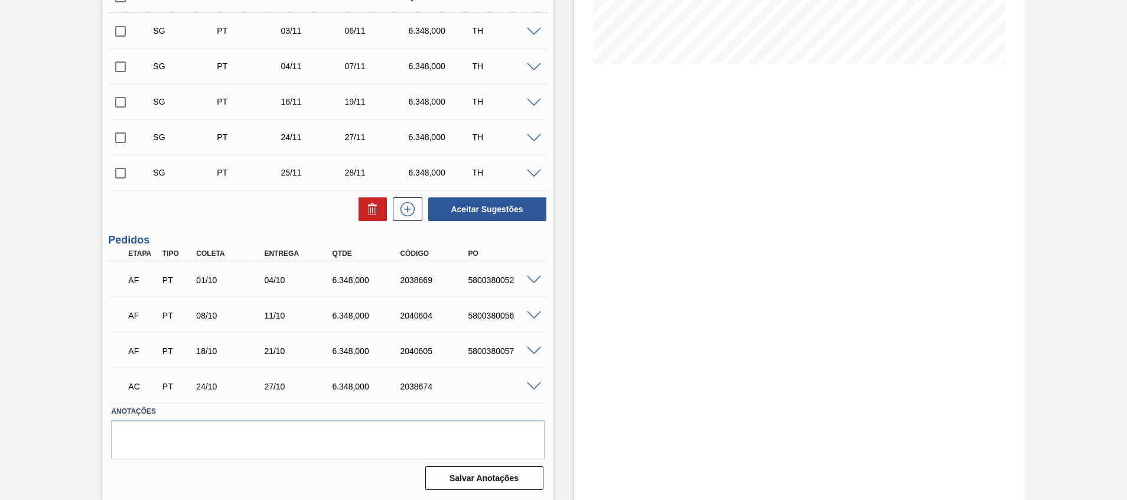
click at [532, 389] on span at bounding box center [534, 386] width 14 height 9
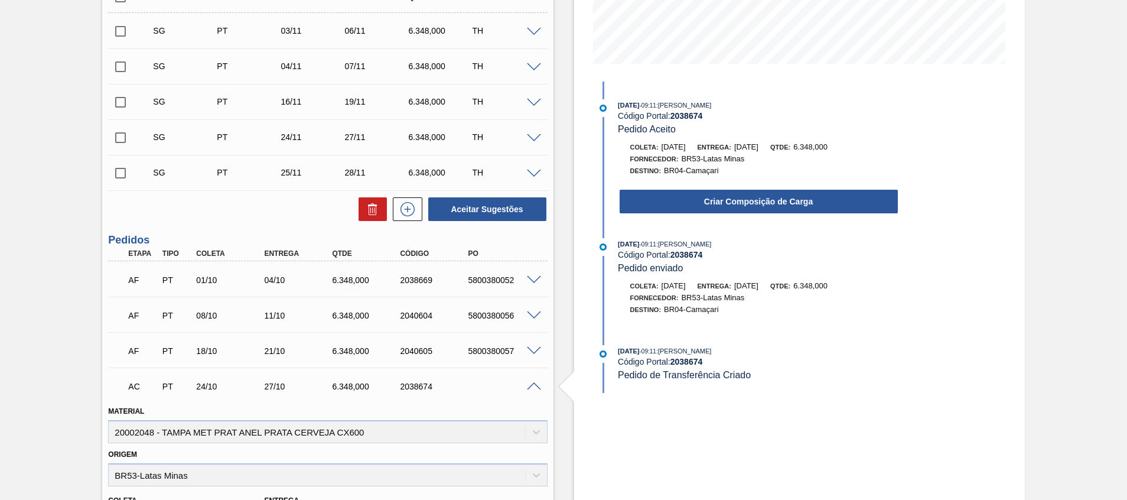
click at [674, 215] on div "25/09/2025 - 09:11 : Beatriz Marcelino Vasconcelo Código Portal: 2038674 Pedido…" at bounding box center [747, 159] width 304 height 121
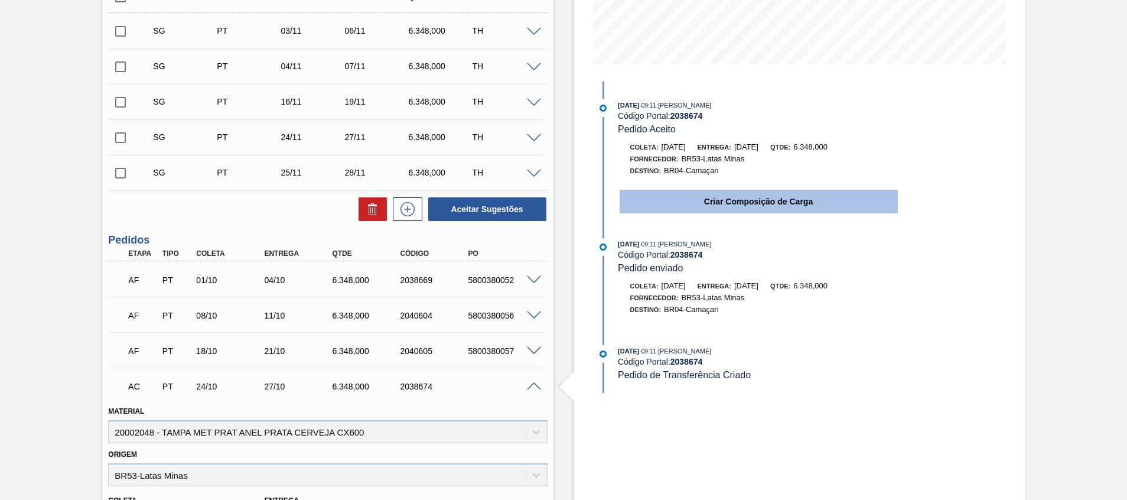
click at [674, 203] on button "Criar Composição de Carga" at bounding box center [758, 202] width 278 height 24
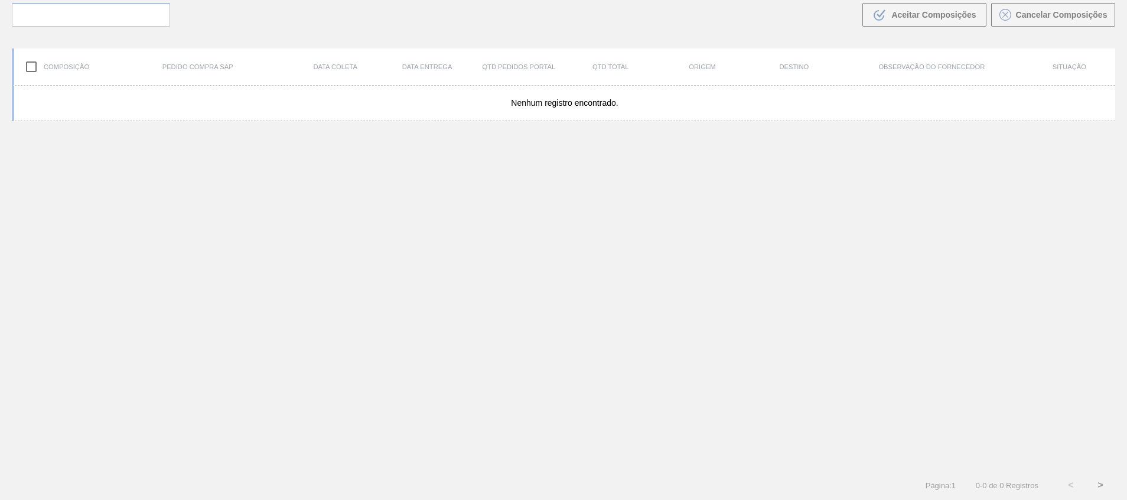
scroll to position [85, 0]
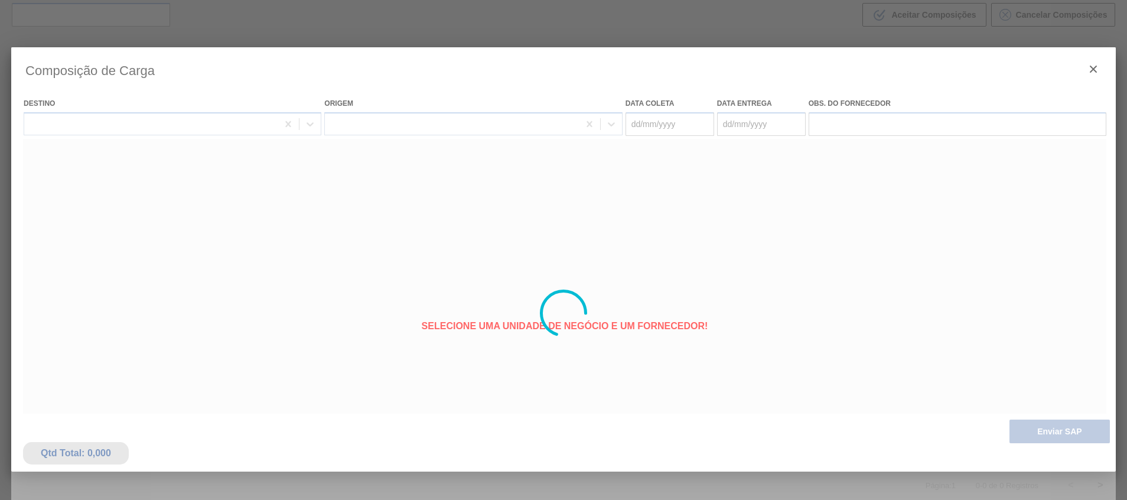
type coleta "24/10/2025"
type entrega "[DATE]"
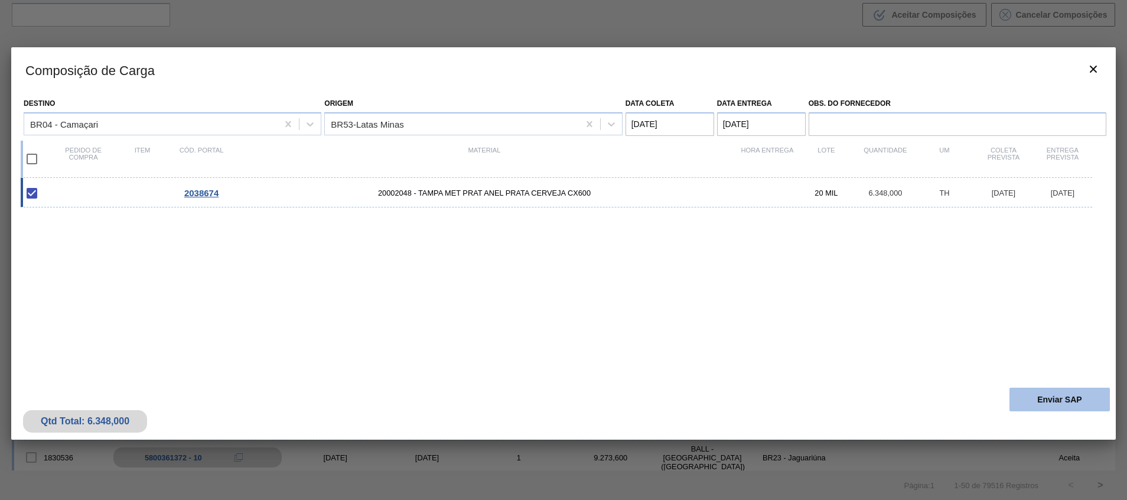
click at [1021, 397] on button "Enviar SAP" at bounding box center [1059, 399] width 100 height 24
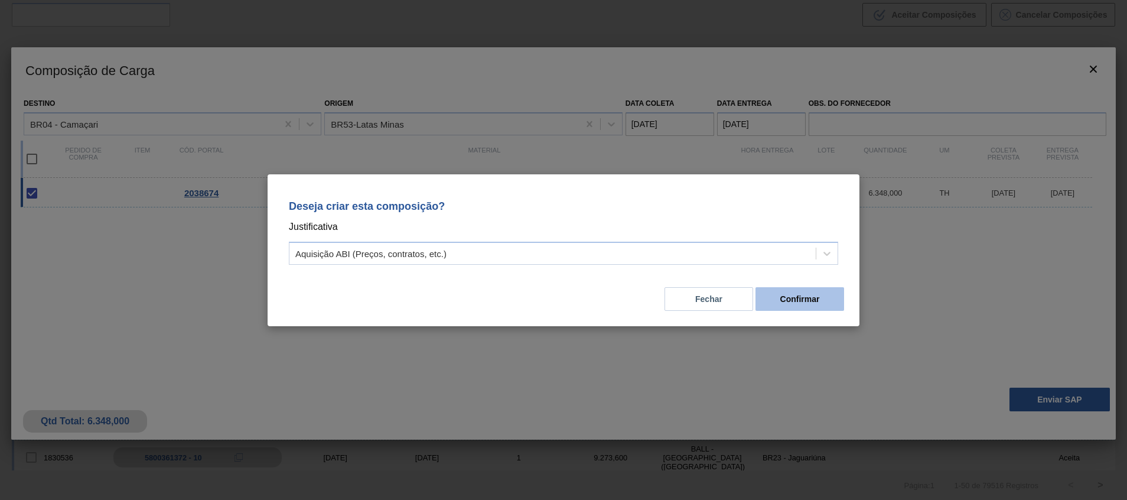
click at [782, 293] on button "Confirmar" at bounding box center [799, 299] width 89 height 24
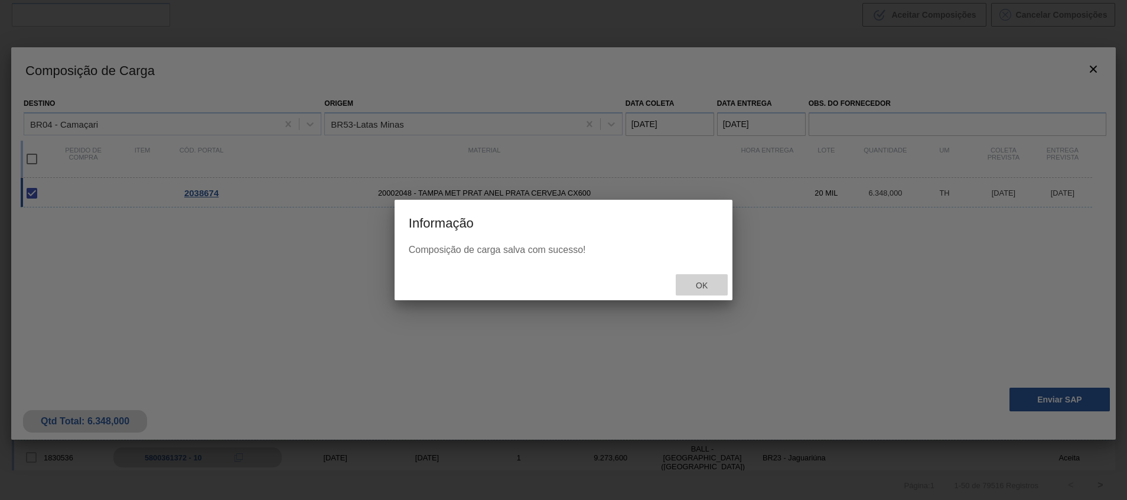
click at [710, 287] on span "Ok" at bounding box center [701, 284] width 31 height 9
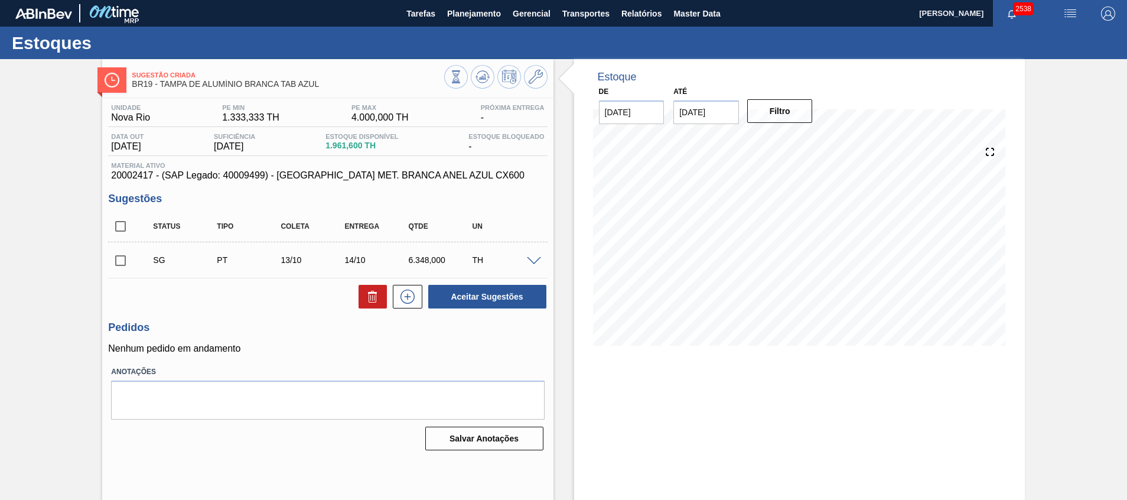
drag, startPoint x: 115, startPoint y: 226, endPoint x: 144, endPoint y: 243, distance: 34.1
click at [115, 226] on input "checkbox" at bounding box center [120, 226] width 25 height 25
checkbox input "true"
drag, startPoint x: 354, startPoint y: 294, endPoint x: 359, endPoint y: 289, distance: 7.1
click at [355, 292] on div at bounding box center [369, 297] width 34 height 24
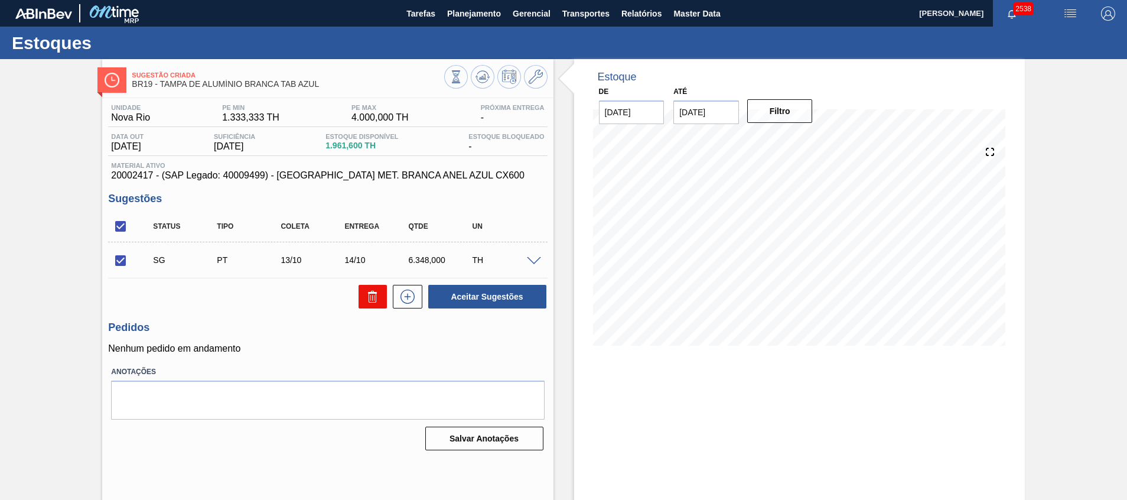
click at [361, 288] on button at bounding box center [372, 297] width 28 height 24
checkbox input "false"
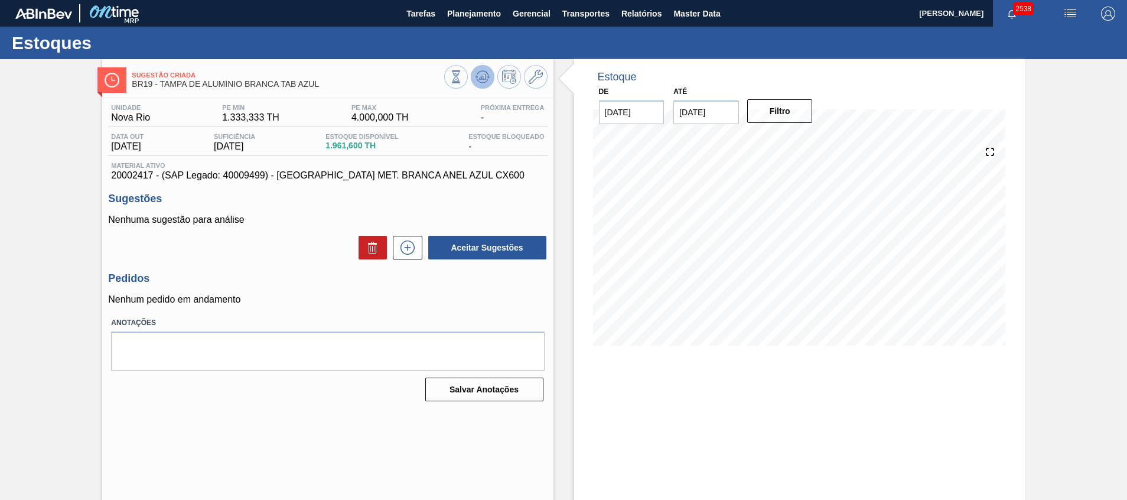
click at [475, 74] on icon at bounding box center [482, 77] width 14 height 14
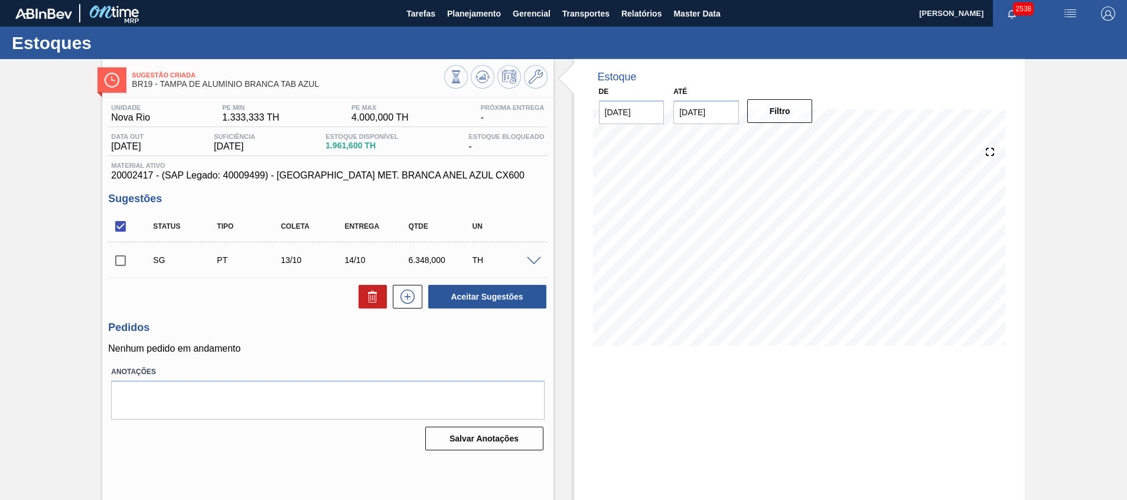
click at [534, 262] on span at bounding box center [534, 261] width 14 height 9
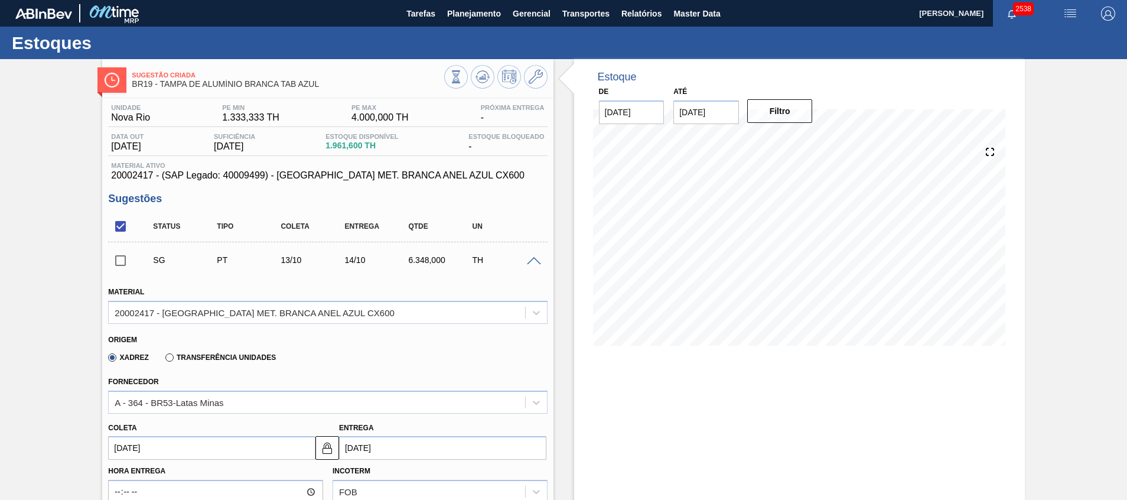
scroll to position [177, 0]
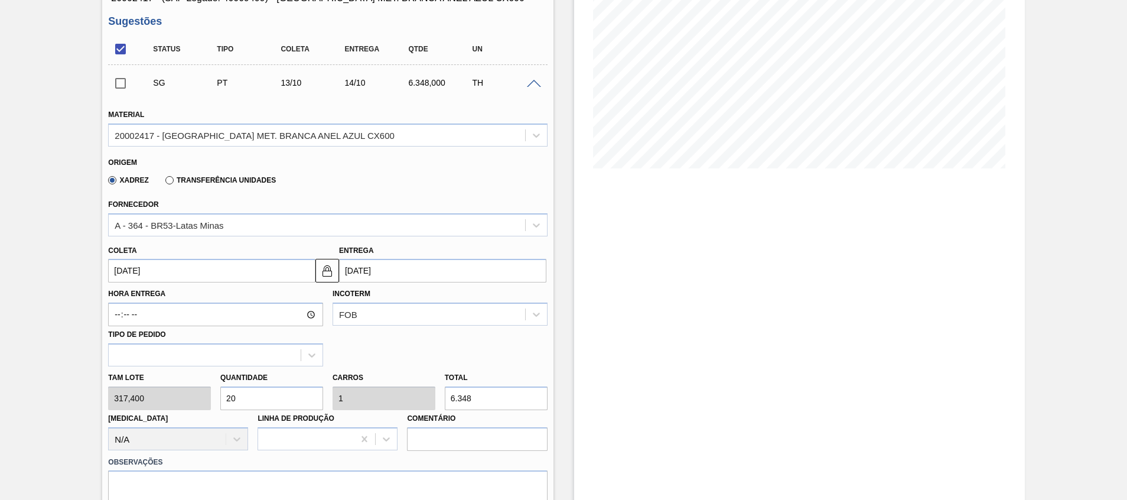
drag, startPoint x: 274, startPoint y: 393, endPoint x: 102, endPoint y: 388, distance: 172.5
click at [106, 391] on div "Tam lote 317,400 Quantidade 20 Carros 1 Total 6.348 [MEDICAL_DATA] N/A Linha de…" at bounding box center [327, 408] width 448 height 84
type input "1"
type input "0,05"
type input "317,4"
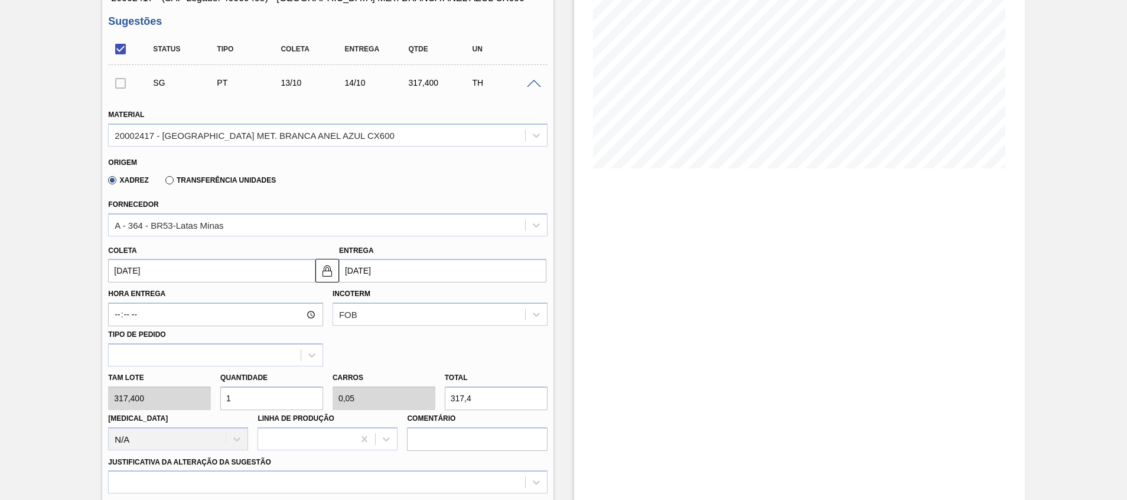
type input "10"
type input "0,5"
type input "3.174"
type input "10"
click at [391, 386] on div "Tam lote 317,400 Quantidade 10 Carros 0,5 Total 3.174 [MEDICAL_DATA] N/A Linha …" at bounding box center [327, 408] width 448 height 84
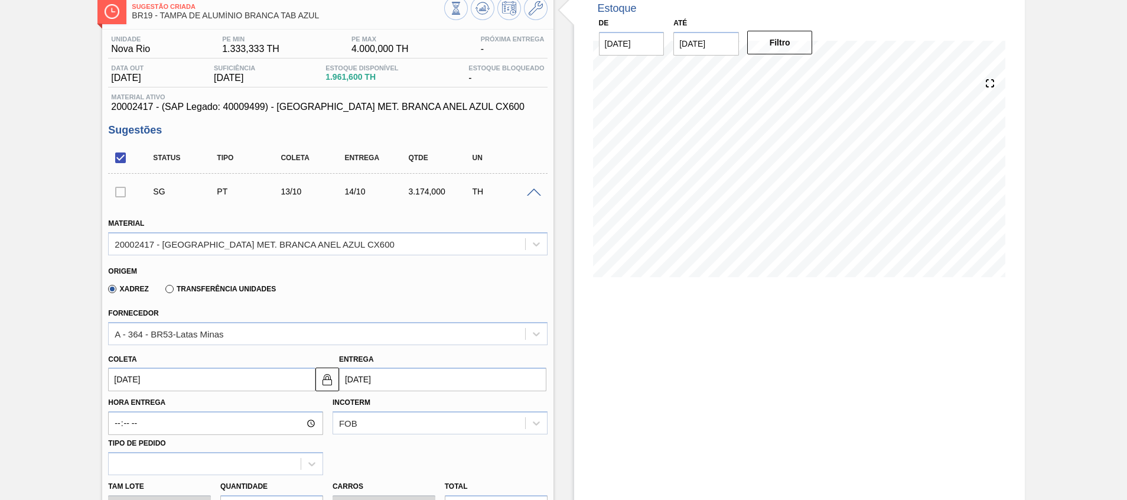
scroll to position [0, 0]
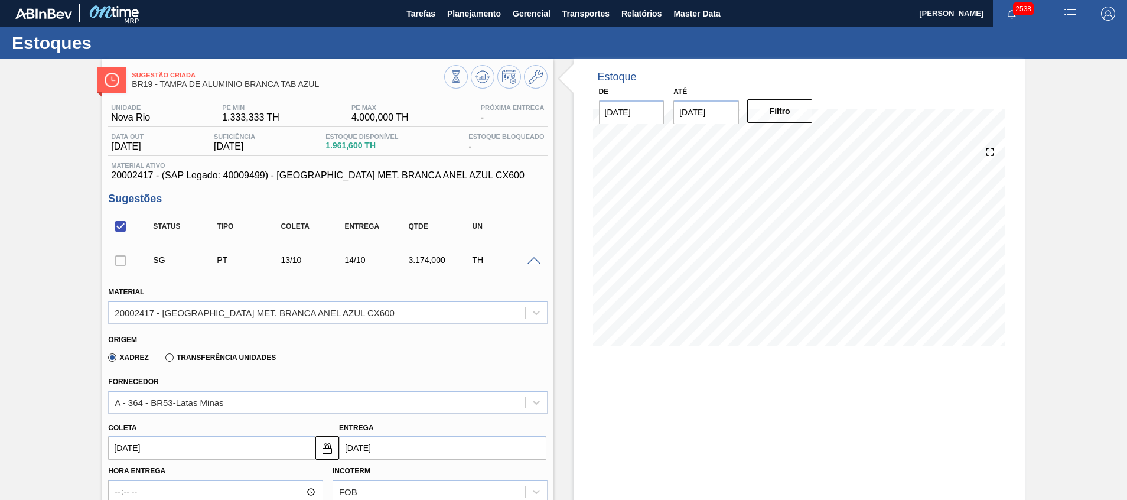
click at [532, 87] on button at bounding box center [536, 77] width 24 height 24
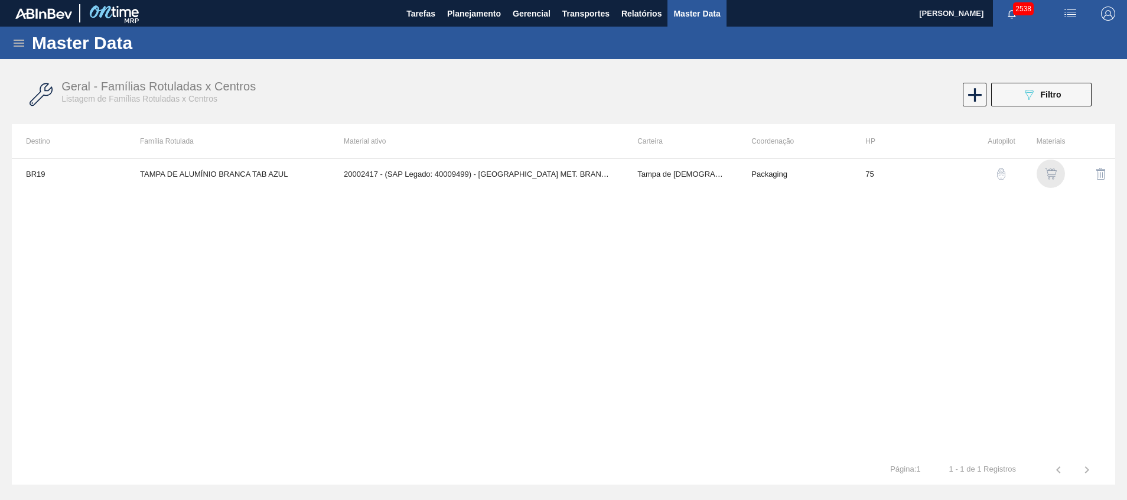
click at [1050, 171] on img "button" at bounding box center [1051, 174] width 12 height 12
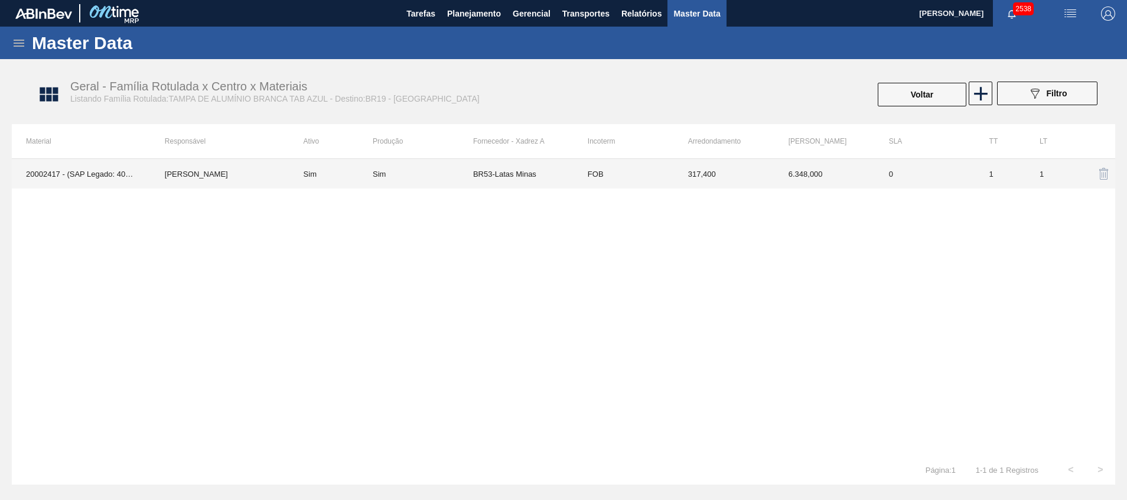
click at [865, 174] on td "6.348,000" at bounding box center [824, 174] width 100 height 30
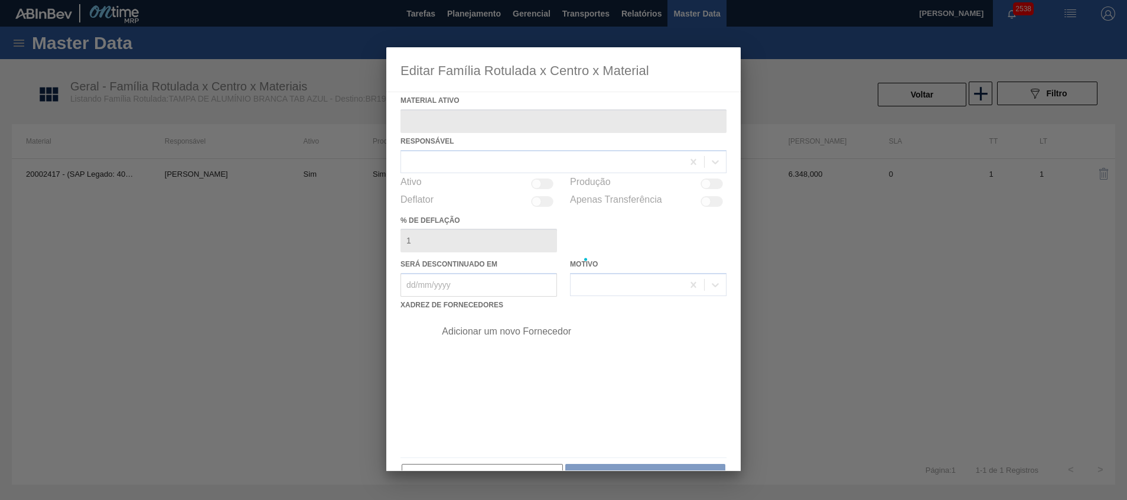
type ativo "20002417 - (SAP Legado: 40009499) - [GEOGRAPHIC_DATA] MET. BRANCA ANEL AZUL CX6…"
checkbox input "true"
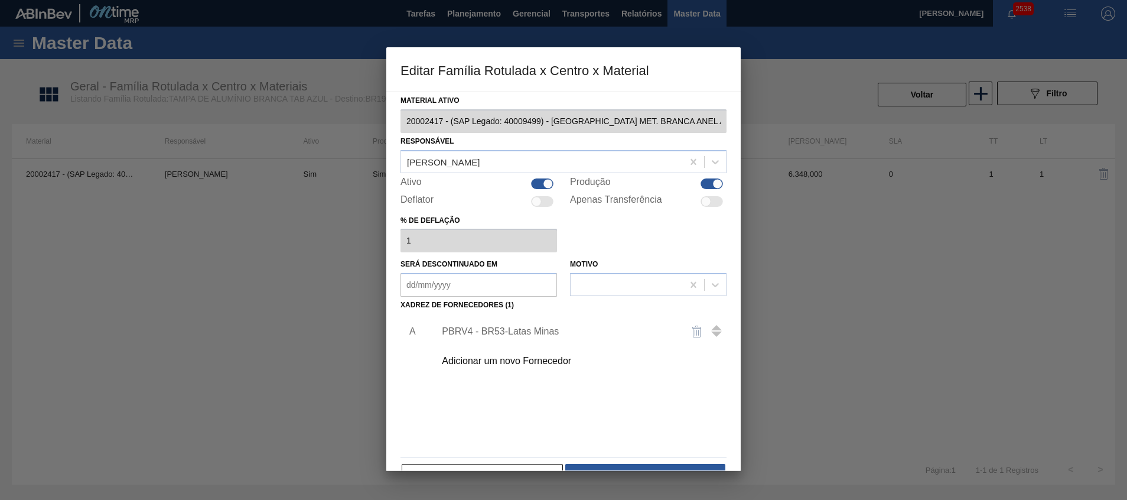
click at [487, 324] on div "PBRV4 - BR53-Latas Minas" at bounding box center [577, 331] width 298 height 30
click at [493, 334] on div "PBRV4 - BR53-Latas Minas" at bounding box center [557, 331] width 231 height 11
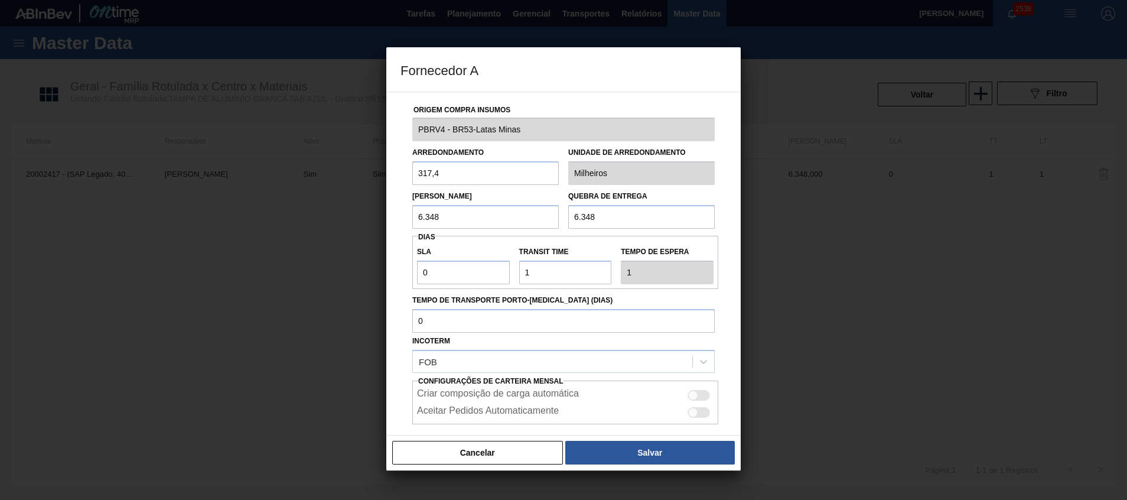
drag, startPoint x: 534, startPoint y: 220, endPoint x: 322, endPoint y: 211, distance: 211.6
click at [324, 211] on div "Fornecedor A Origem Compra Insumos PBRV4 - BR53-Latas Minas Arredondamento 317,…" at bounding box center [563, 250] width 1127 height 500
paste input "3.174"
type input "3.174"
click at [621, 214] on input "6.348" at bounding box center [641, 217] width 146 height 24
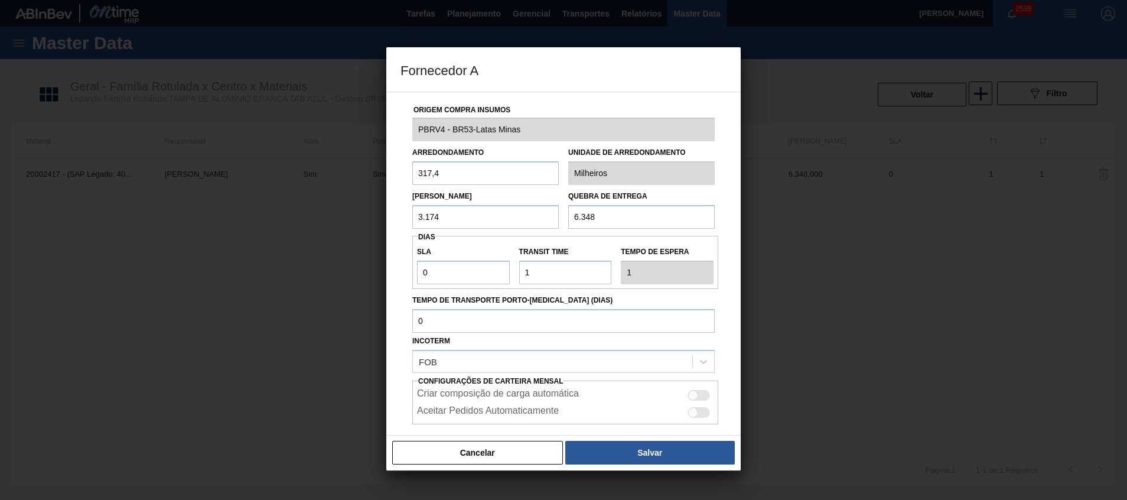
drag, startPoint x: 544, startPoint y: 214, endPoint x: 471, endPoint y: 206, distance: 74.2
click at [492, 211] on div "Lote Mínimo 3.174 Quebra de entrega 6.348" at bounding box center [563, 207] width 312 height 44
paste input "3.174"
type input "3.174"
click at [591, 441] on button "Salvar" at bounding box center [649, 452] width 169 height 24
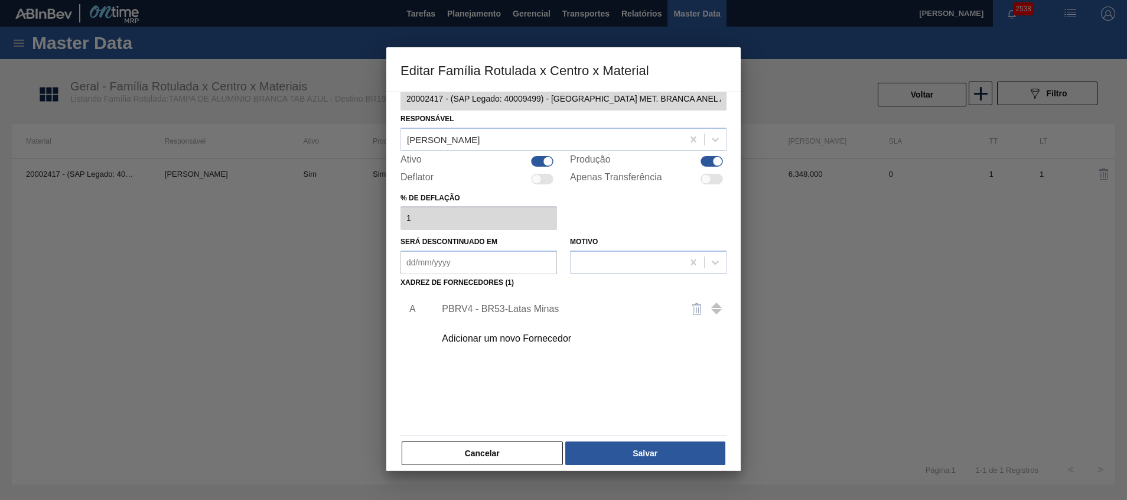
scroll to position [32, 0]
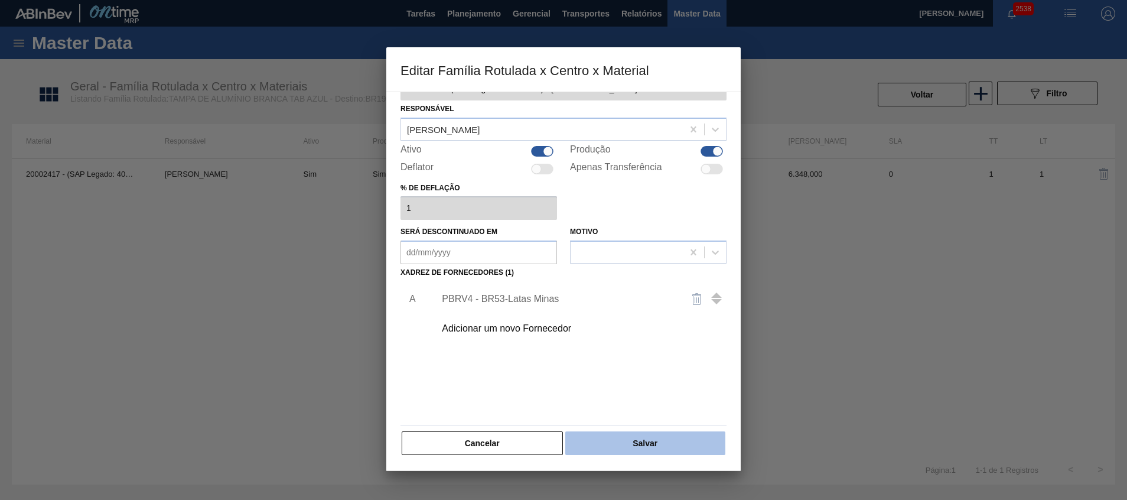
click at [621, 435] on button "Salvar" at bounding box center [645, 443] width 160 height 24
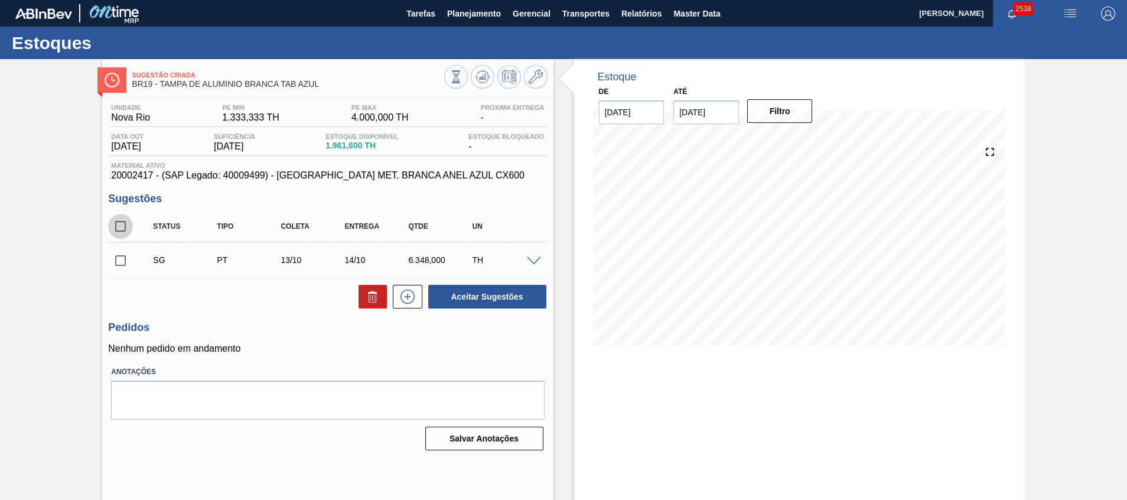
click at [122, 235] on input "checkbox" at bounding box center [120, 226] width 25 height 25
checkbox input "true"
click at [377, 297] on icon at bounding box center [372, 296] width 14 height 14
checkbox input "false"
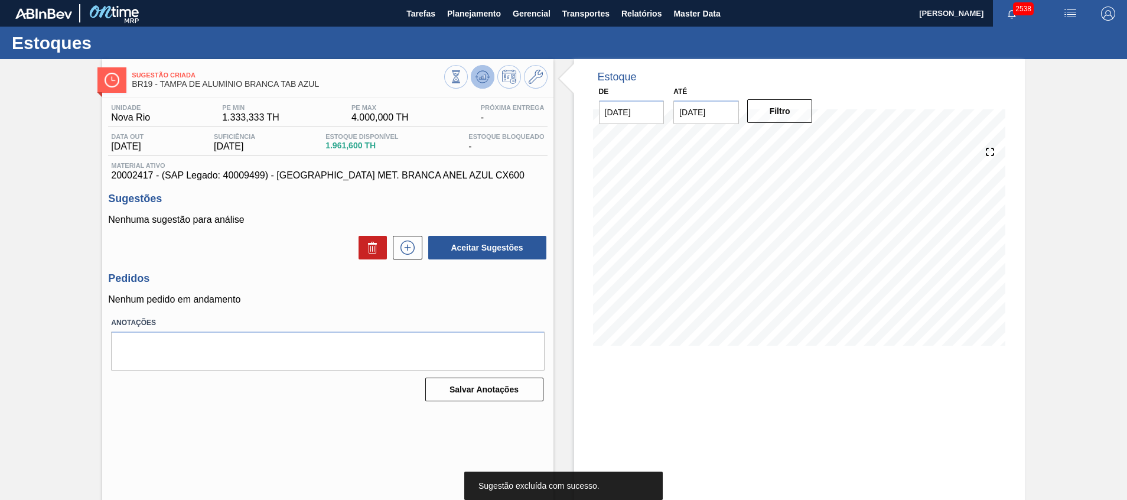
click at [479, 77] on icon at bounding box center [482, 76] width 8 height 5
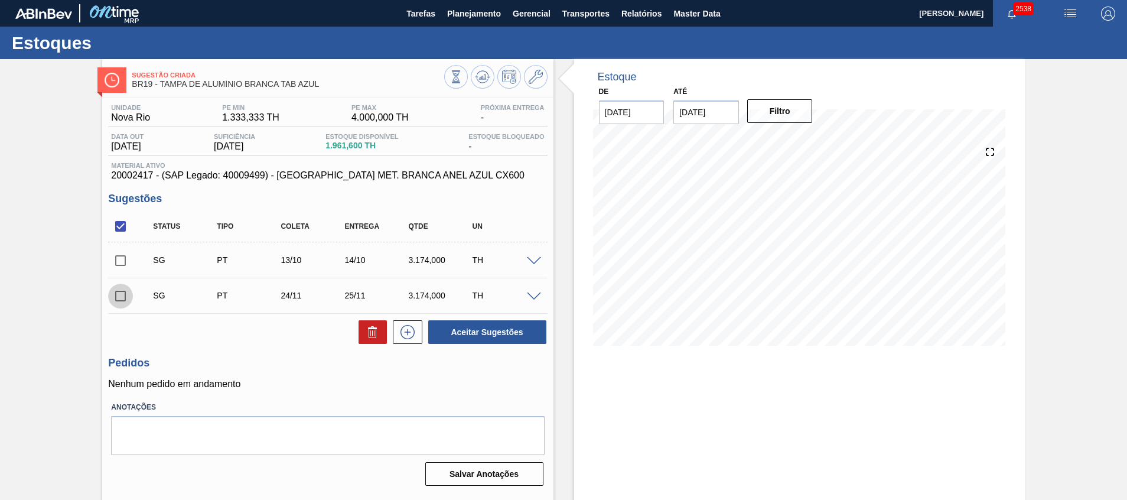
click at [125, 295] on input "checkbox" at bounding box center [120, 295] width 25 height 25
checkbox input "true"
click at [368, 338] on icon at bounding box center [372, 333] width 8 height 9
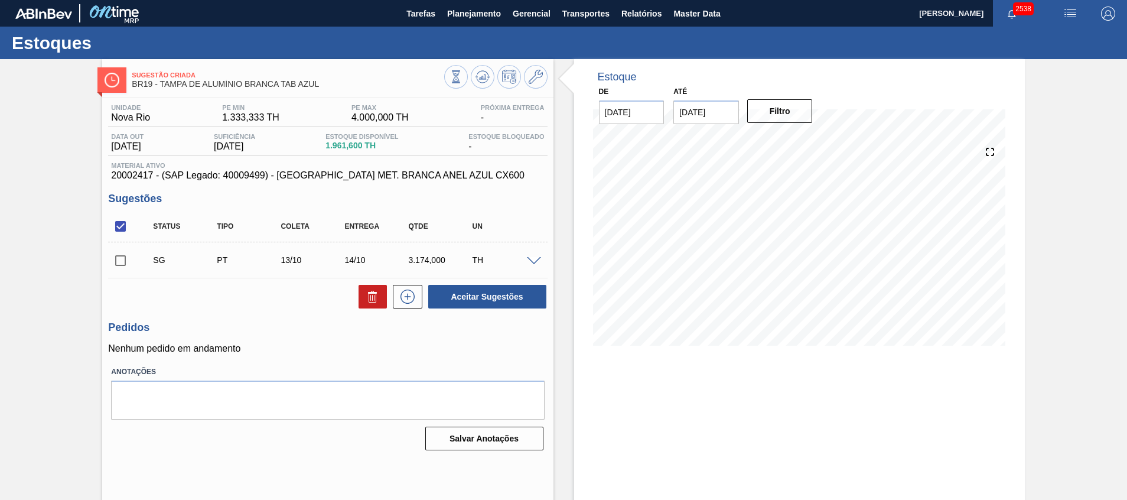
click at [533, 253] on div "SG PT 13/10 14/10 3.174,000 TH" at bounding box center [327, 260] width 439 height 30
click at [537, 260] on span at bounding box center [534, 261] width 14 height 9
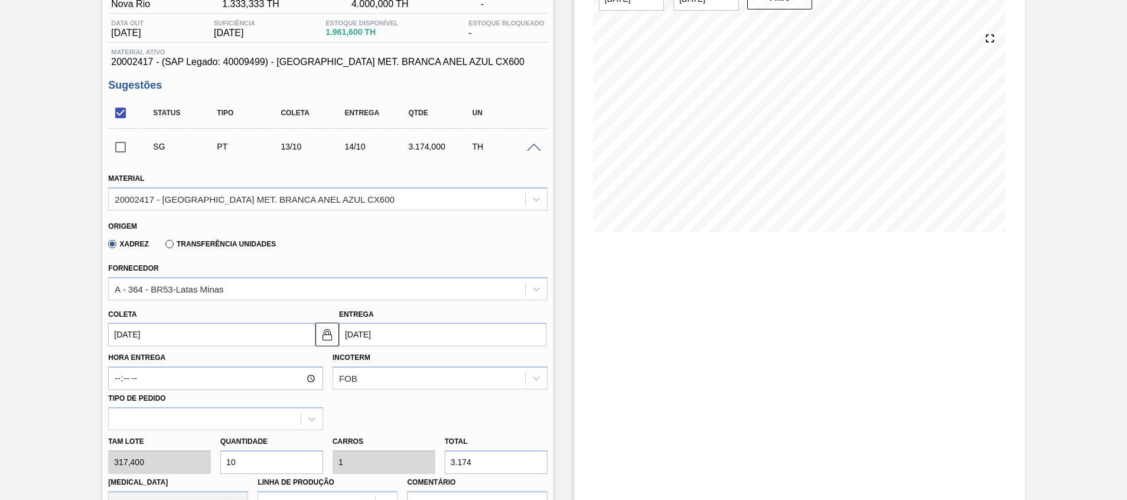
scroll to position [177, 0]
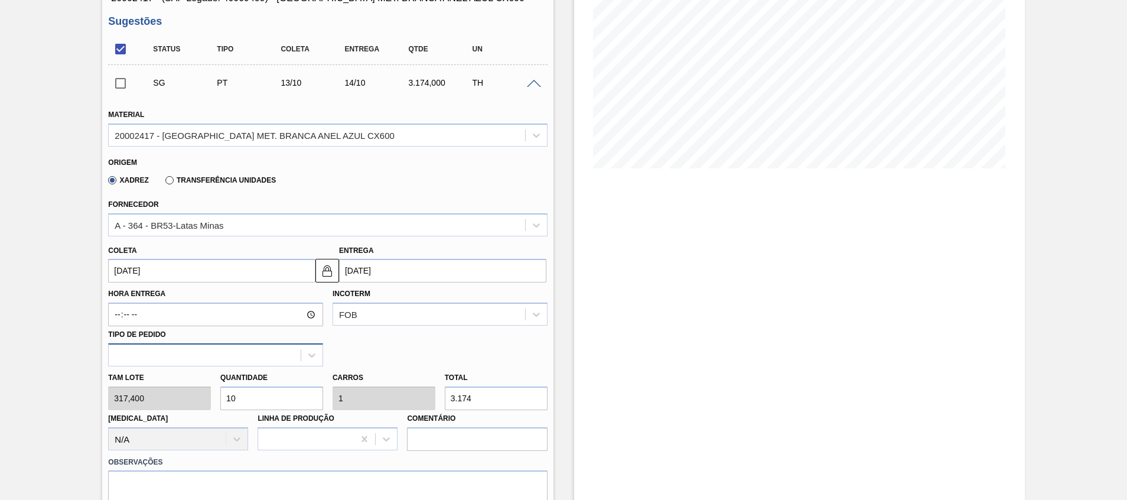
drag, startPoint x: 259, startPoint y: 394, endPoint x: 155, endPoint y: 362, distance: 109.4
click at [155, 362] on div "Material 20002417 - [GEOGRAPHIC_DATA] MET. BRANCA ANEL AZUL CX600 Origem Xadrez…" at bounding box center [327, 317] width 439 height 441
type input "7"
type input "0,7"
type input "2.221,8"
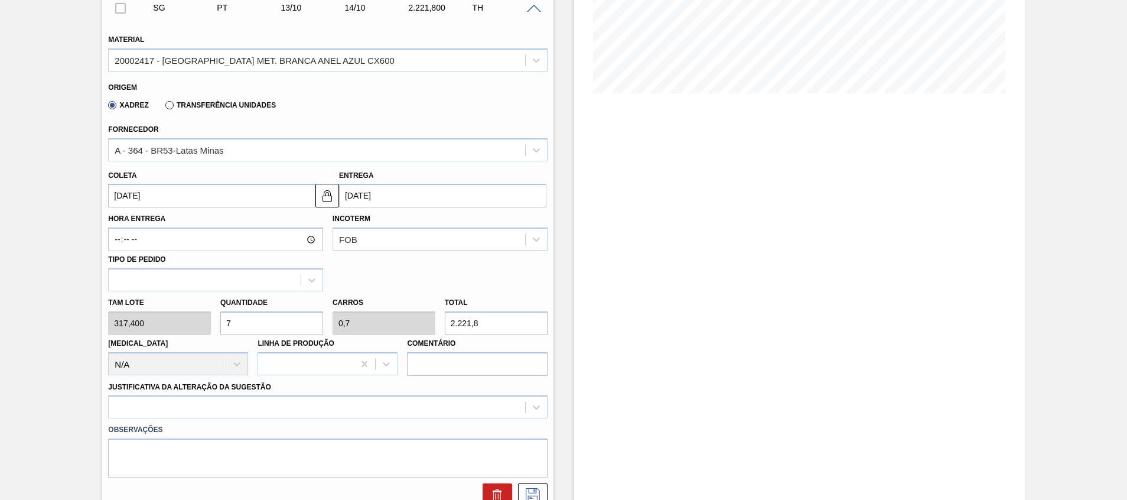
scroll to position [354, 0]
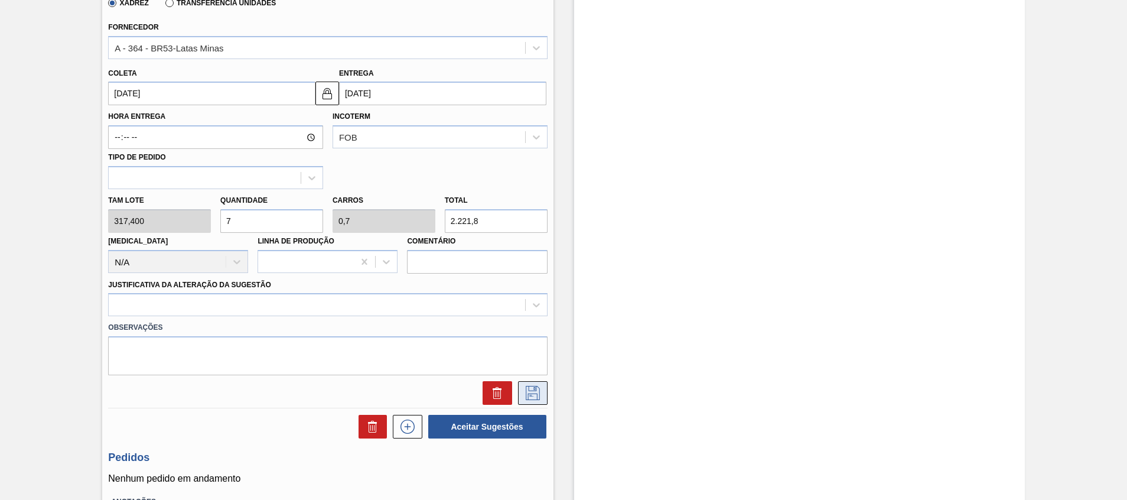
type input "7"
click at [532, 393] on icon at bounding box center [532, 393] width 14 height 14
click at [217, 287] on label "Justificativa da Alteração da Sugestão" at bounding box center [189, 284] width 163 height 8
click at [116, 300] on Sugestão "Justificativa da Alteração da Sugestão" at bounding box center [115, 305] width 1 height 10
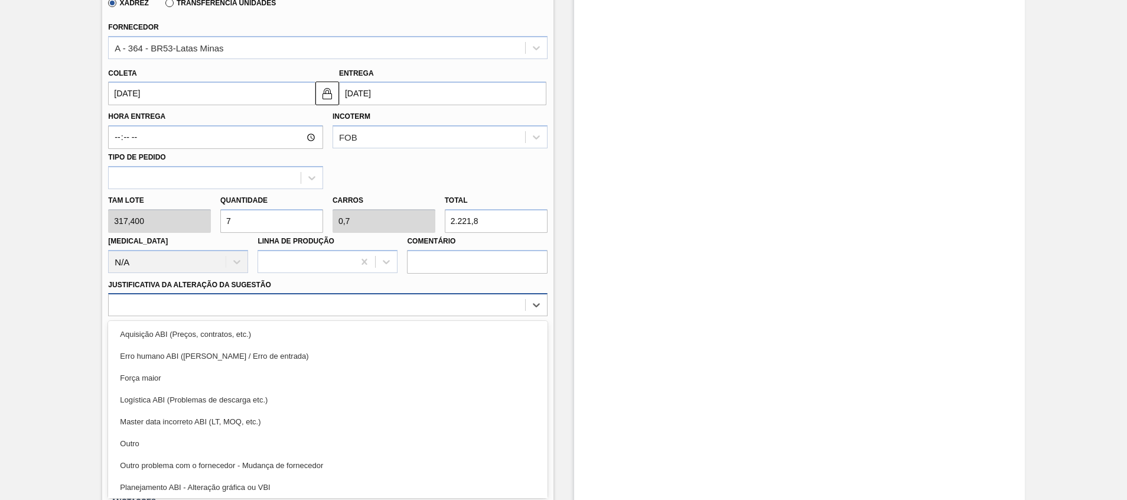
click at [217, 302] on div at bounding box center [317, 304] width 416 height 17
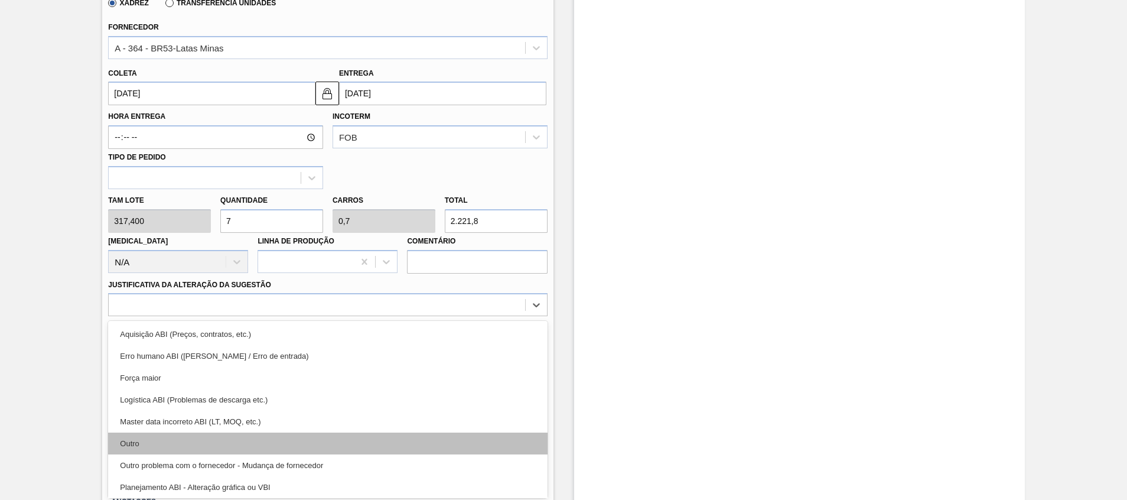
click at [209, 433] on div "Outro" at bounding box center [327, 443] width 439 height 22
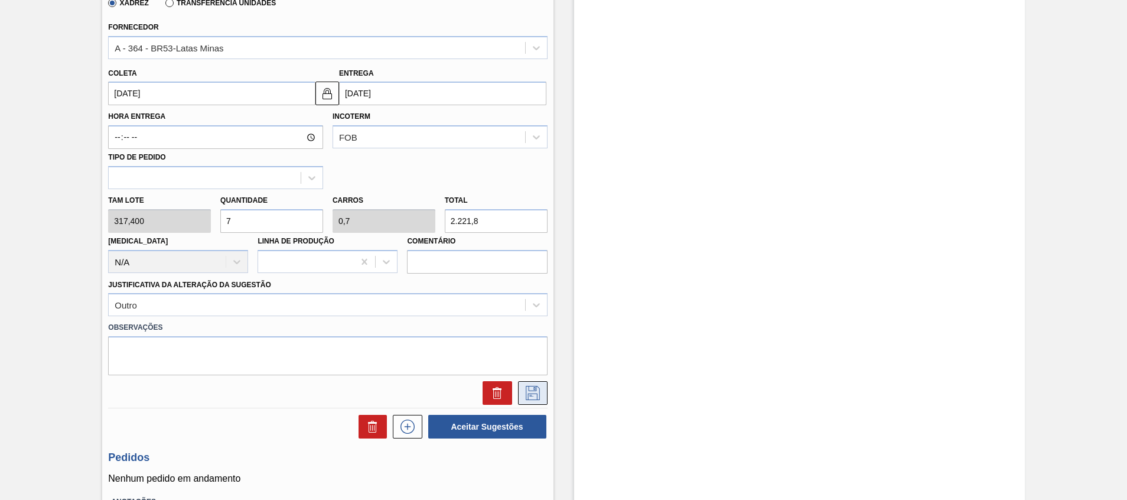
click at [529, 393] on icon at bounding box center [532, 393] width 19 height 14
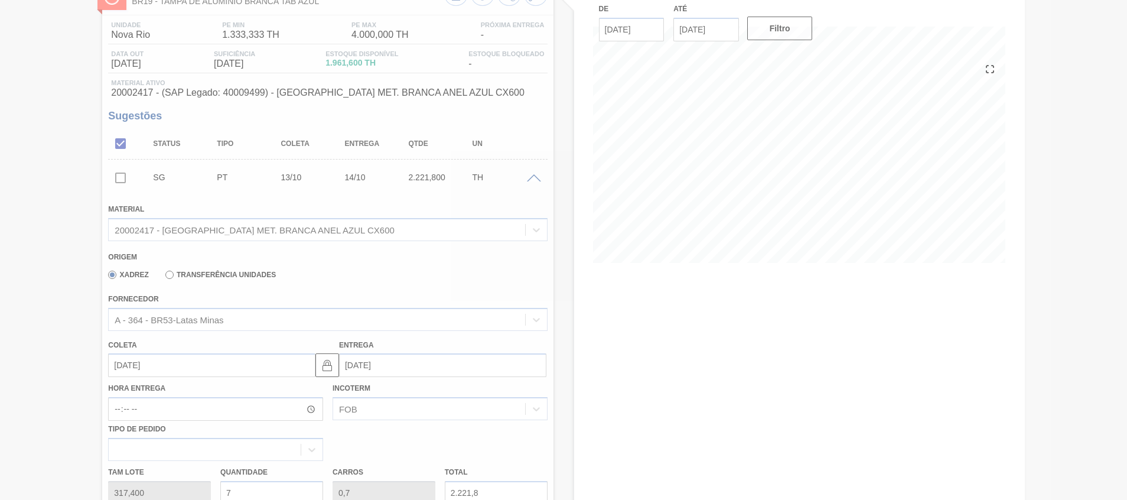
scroll to position [8, 0]
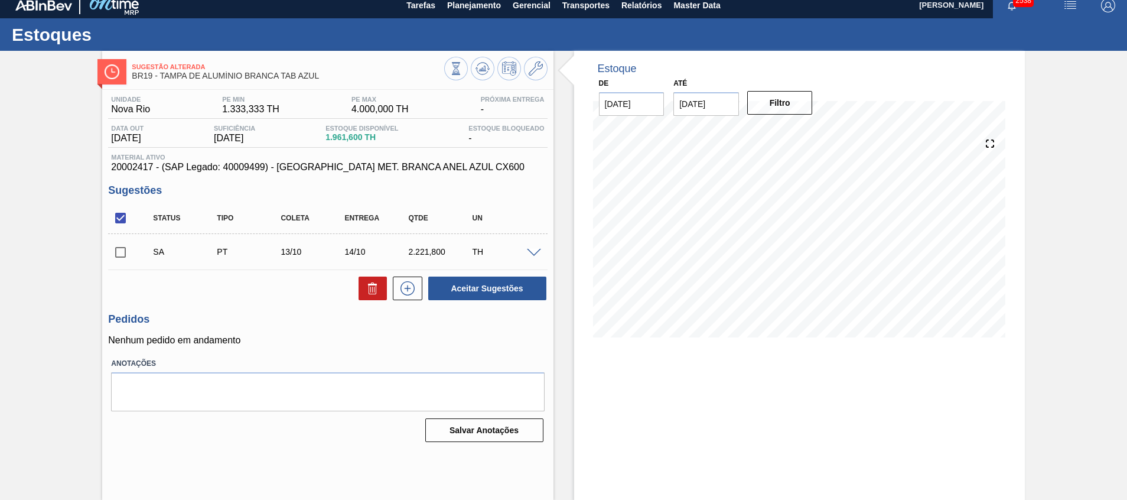
click at [533, 252] on span at bounding box center [534, 253] width 14 height 9
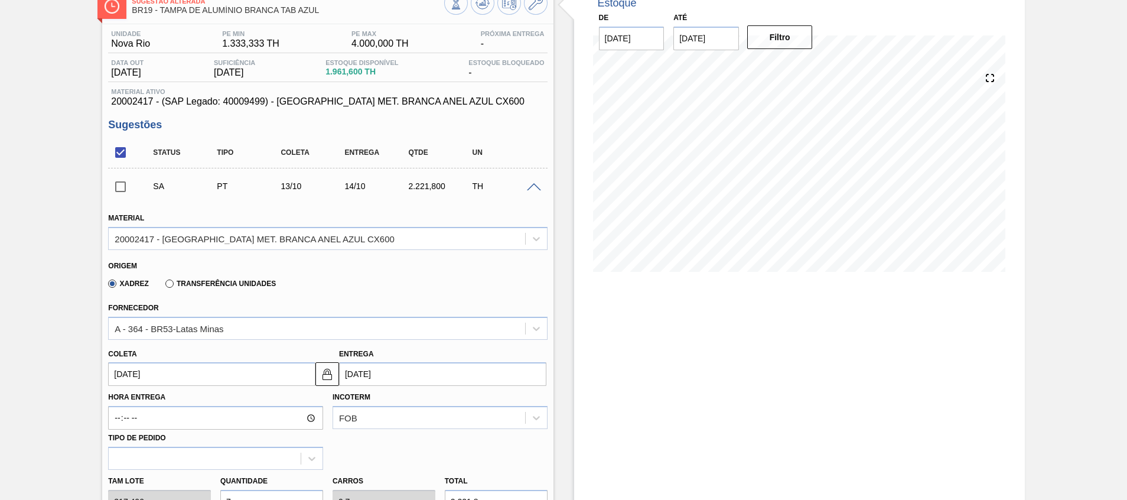
scroll to position [97, 0]
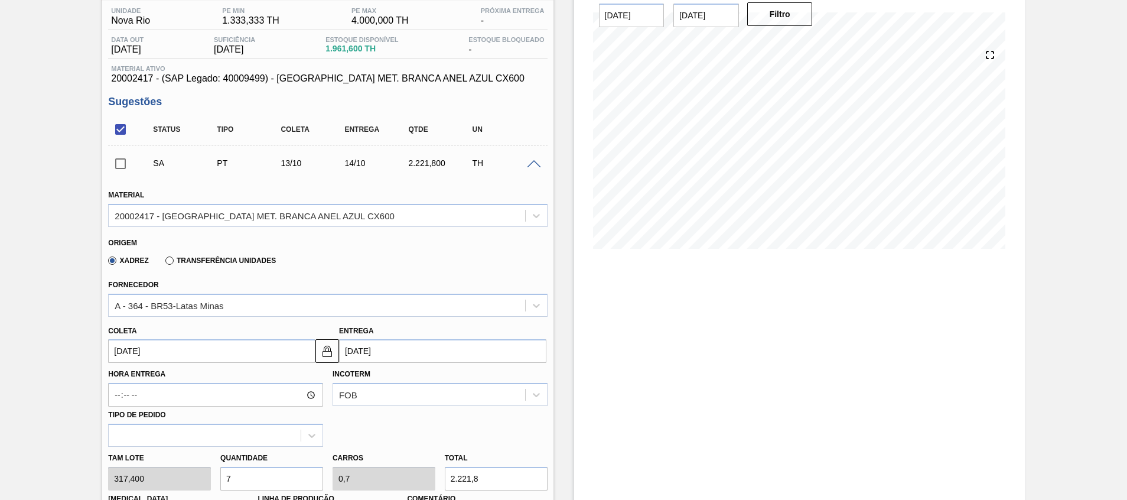
click at [240, 482] on input "7" at bounding box center [271, 478] width 103 height 24
type input "0"
type input "6"
type input "0,6"
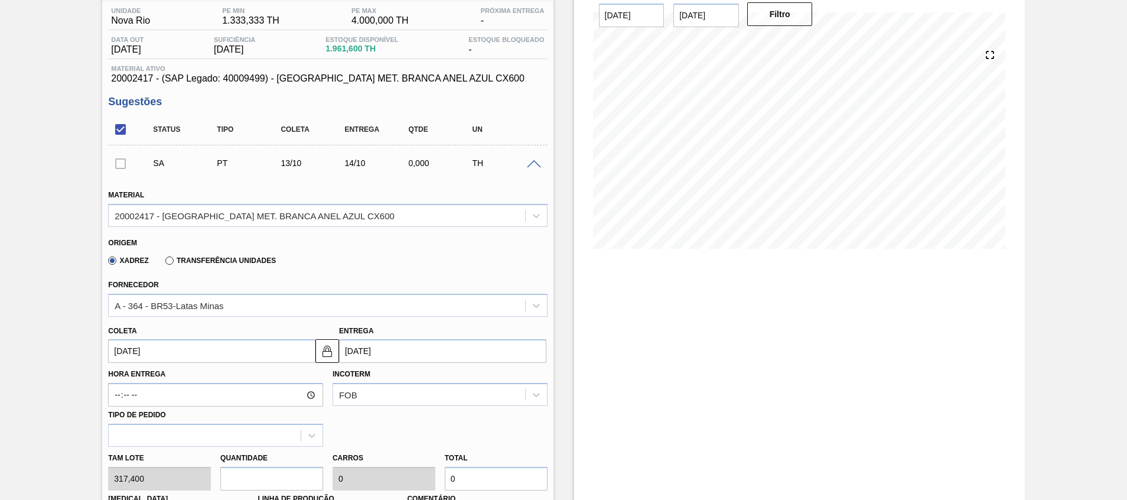
type input "1.904,4"
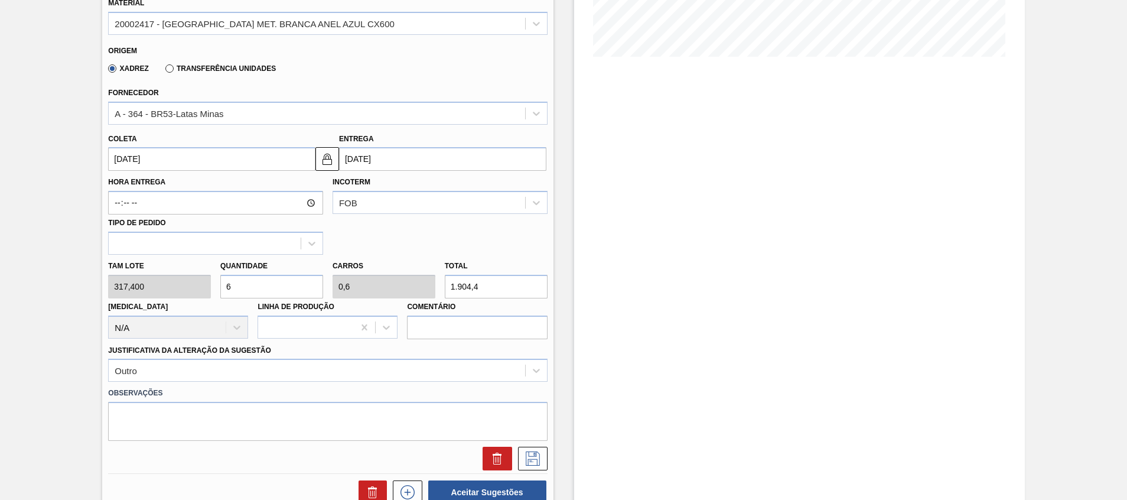
scroll to position [445, 0]
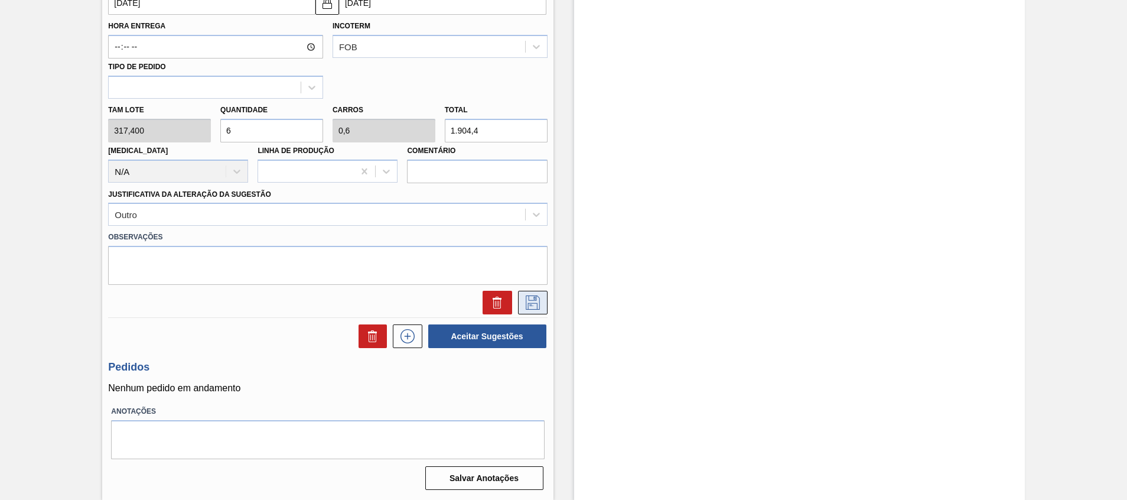
type input "6"
click at [525, 301] on icon at bounding box center [532, 302] width 14 height 14
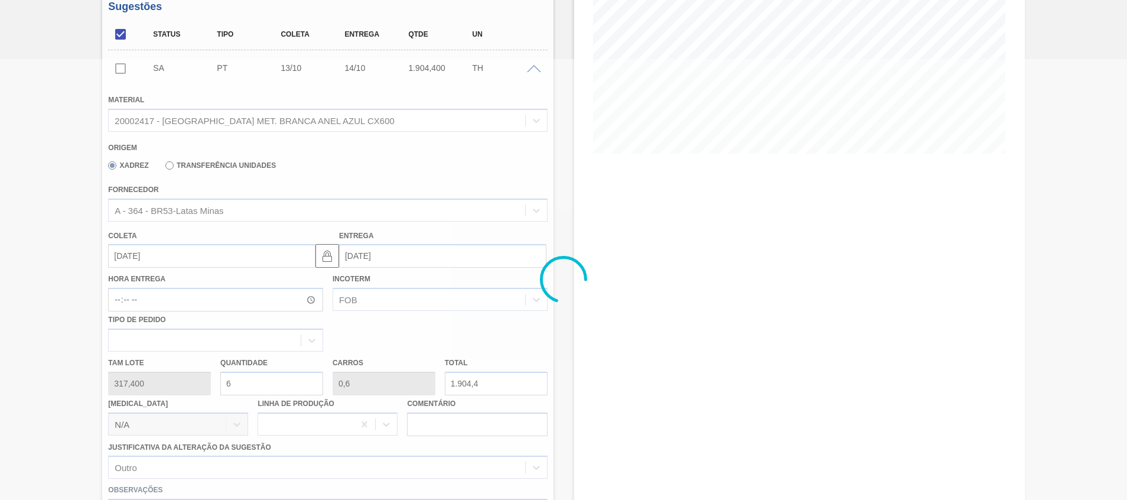
scroll to position [3, 0]
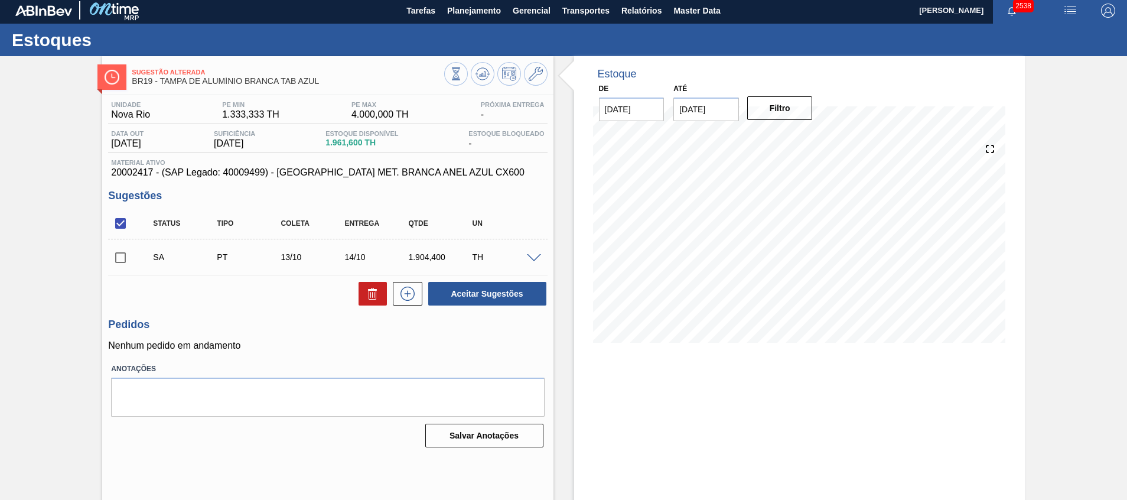
click at [133, 259] on span at bounding box center [141, 257] width 17 height 24
drag, startPoint x: 501, startPoint y: 295, endPoint x: 184, endPoint y: 300, distance: 317.1
click at [277, 345] on div "Unidade Nova Rio PE MIN 1.333,333 TH PE MAX 4.000,000 TH Próxima Entrega - Data…" at bounding box center [327, 273] width 451 height 356
click at [112, 253] on input "checkbox" at bounding box center [120, 257] width 25 height 25
checkbox input "true"
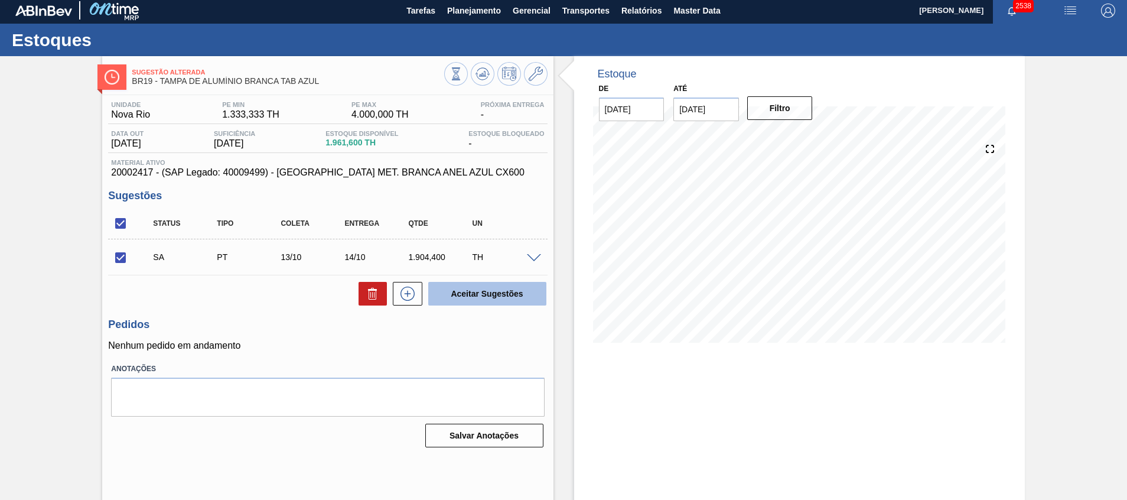
click at [446, 283] on button "Aceitar Sugestões" at bounding box center [487, 294] width 118 height 24
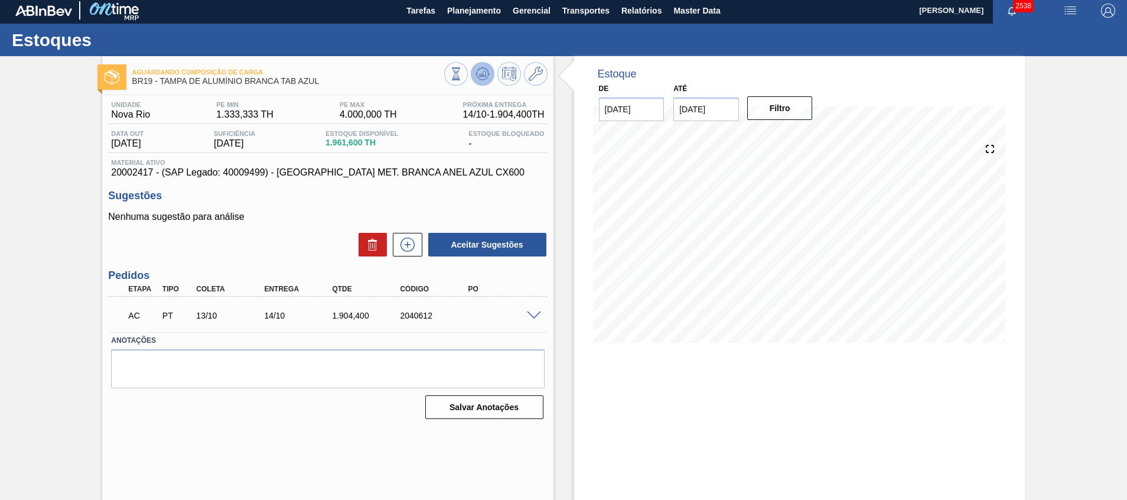
click at [488, 79] on button at bounding box center [483, 74] width 24 height 24
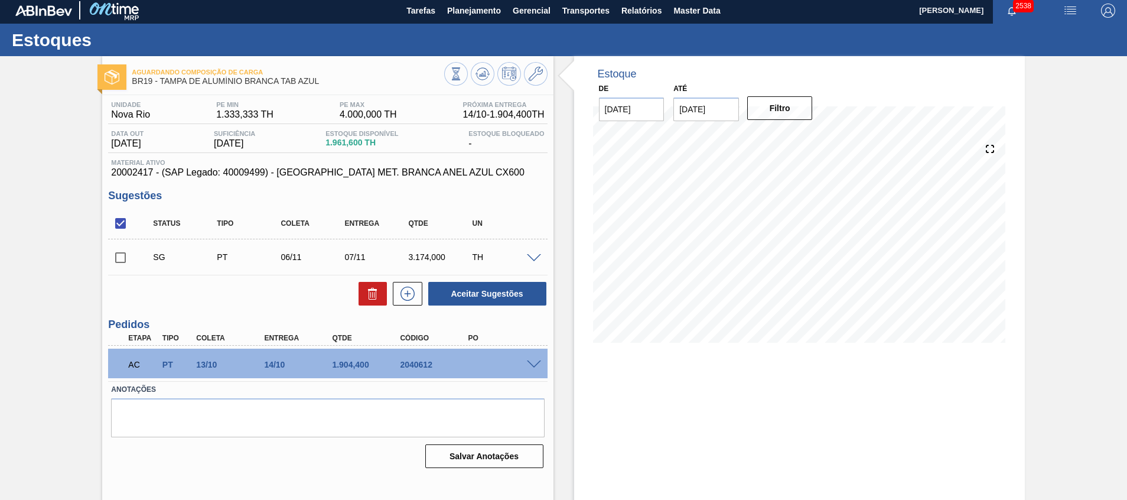
click at [527, 363] on span at bounding box center [534, 364] width 14 height 9
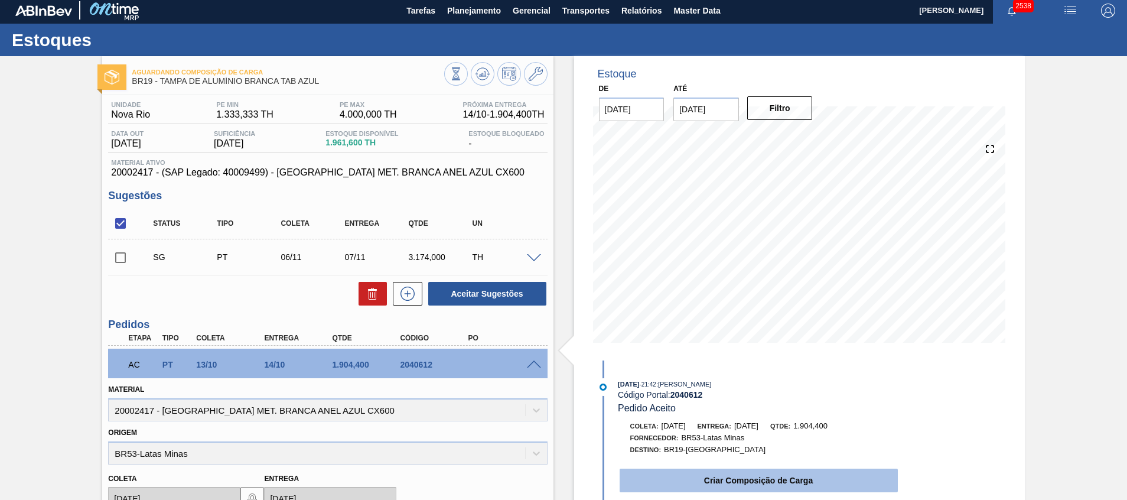
click at [644, 473] on button "Criar Composição de Carga" at bounding box center [758, 480] width 278 height 24
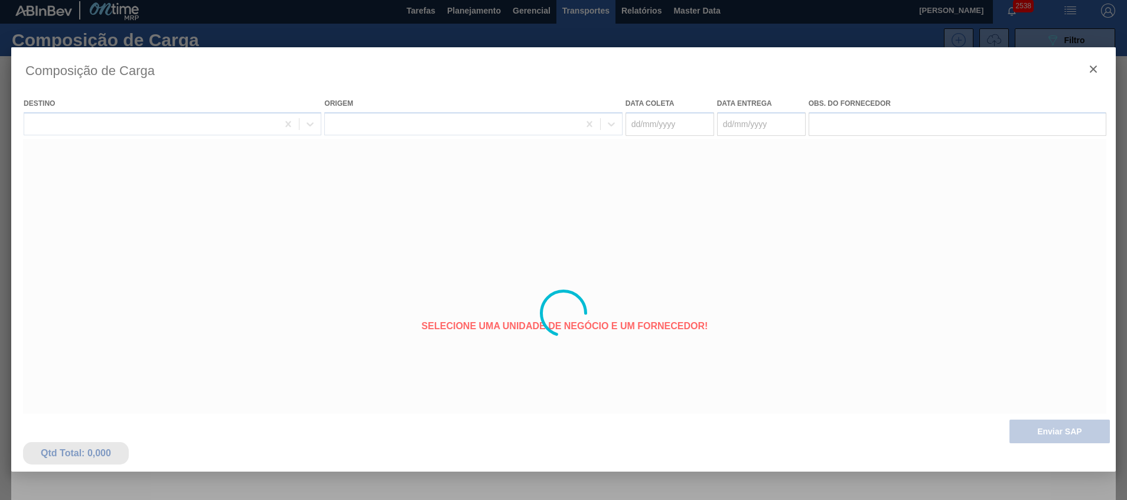
type coleta "[DATE]"
type entrega "[DATE]"
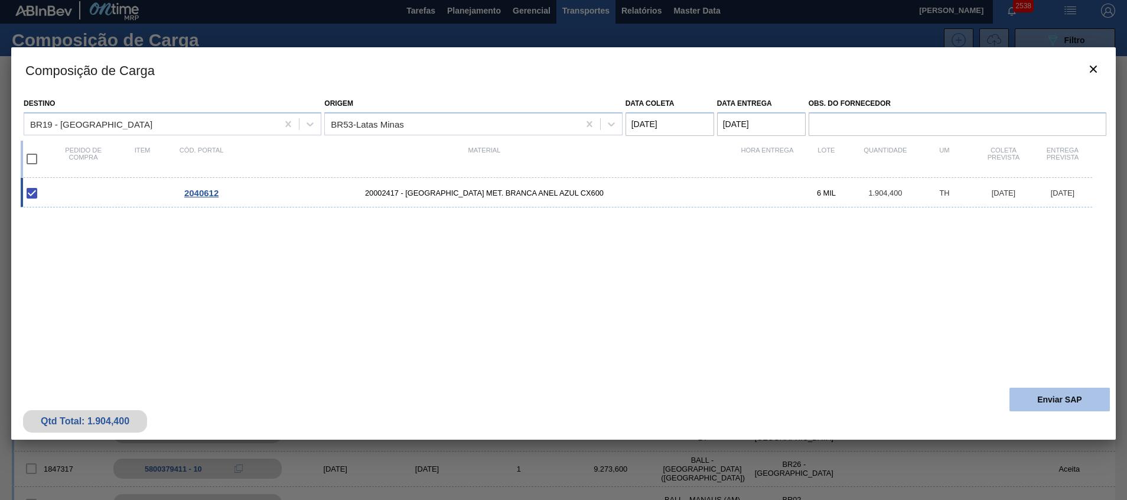
click at [1020, 391] on button "Enviar SAP" at bounding box center [1059, 399] width 100 height 24
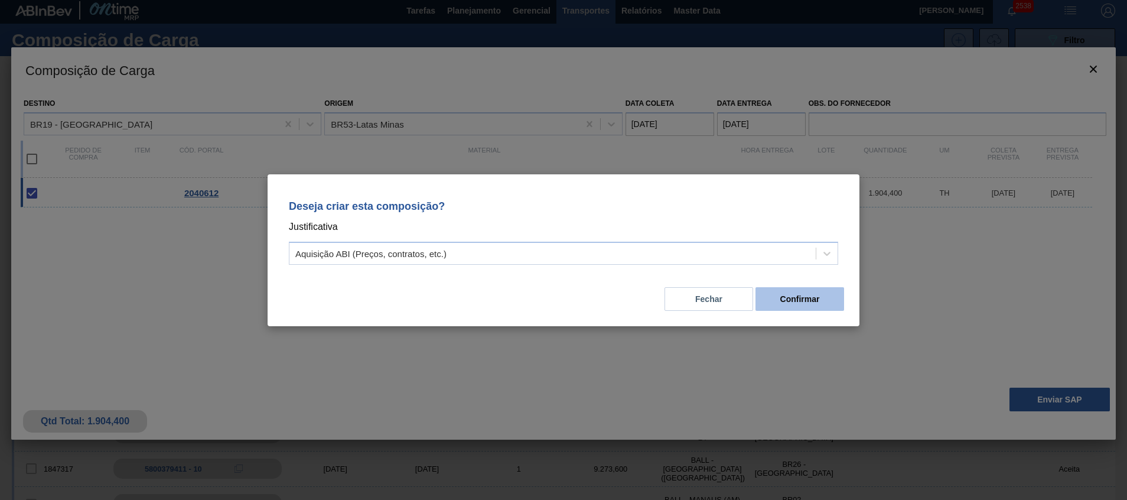
click at [777, 305] on button "Confirmar" at bounding box center [799, 299] width 89 height 24
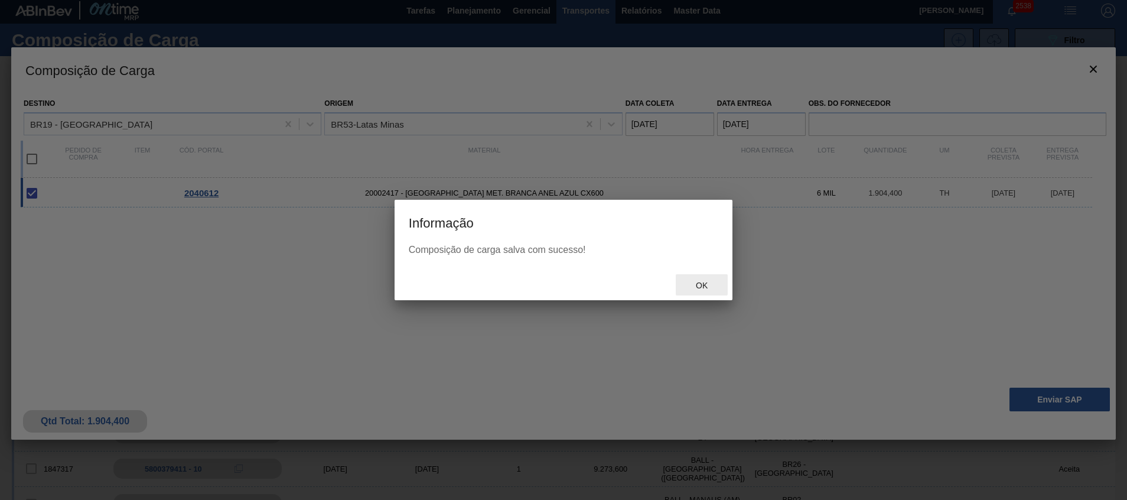
click at [701, 282] on span "Ok" at bounding box center [701, 284] width 31 height 9
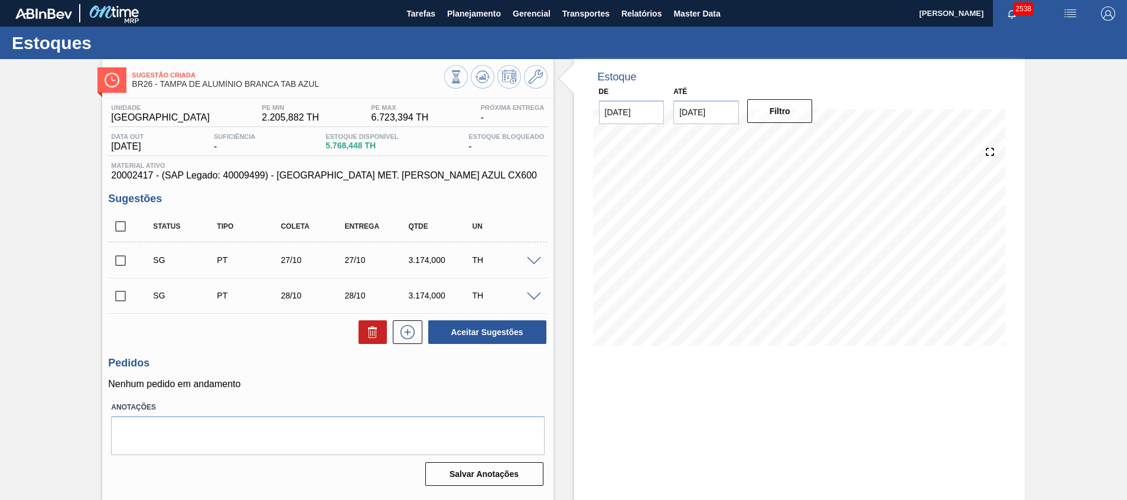
click at [116, 293] on input "checkbox" at bounding box center [120, 295] width 25 height 25
click at [361, 340] on button at bounding box center [372, 332] width 28 height 24
checkbox input "false"
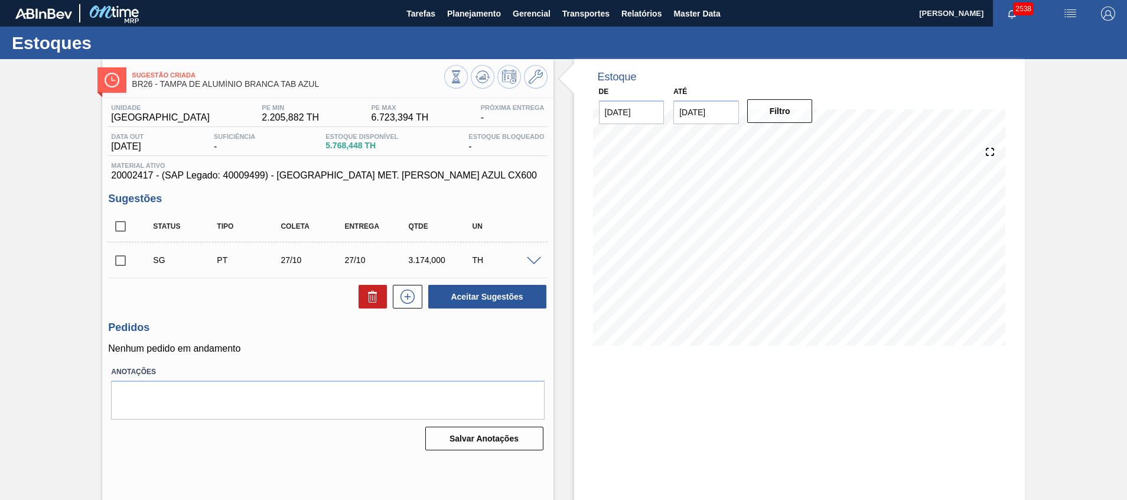
click at [531, 256] on div at bounding box center [536, 260] width 24 height 9
click at [528, 257] on span at bounding box center [534, 261] width 14 height 9
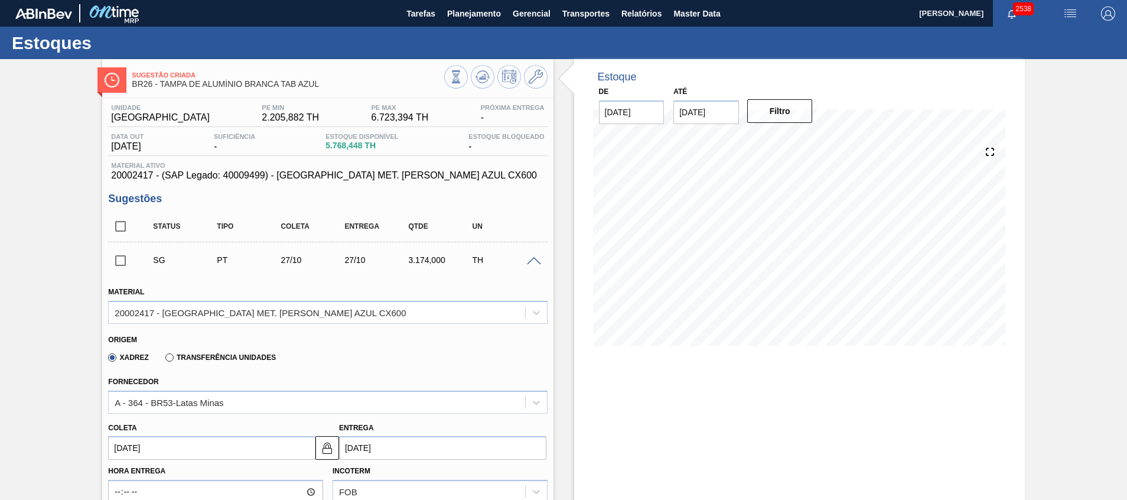
click at [530, 260] on span at bounding box center [534, 261] width 14 height 9
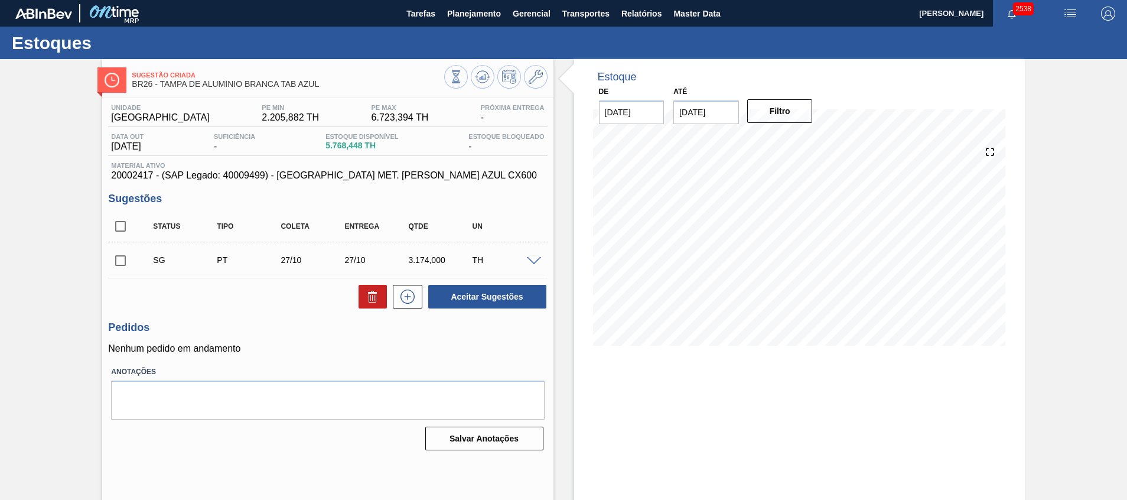
click at [120, 260] on input "checkbox" at bounding box center [120, 260] width 25 height 25
checkbox input "true"
click at [472, 302] on button "Aceitar Sugestões" at bounding box center [487, 297] width 118 height 24
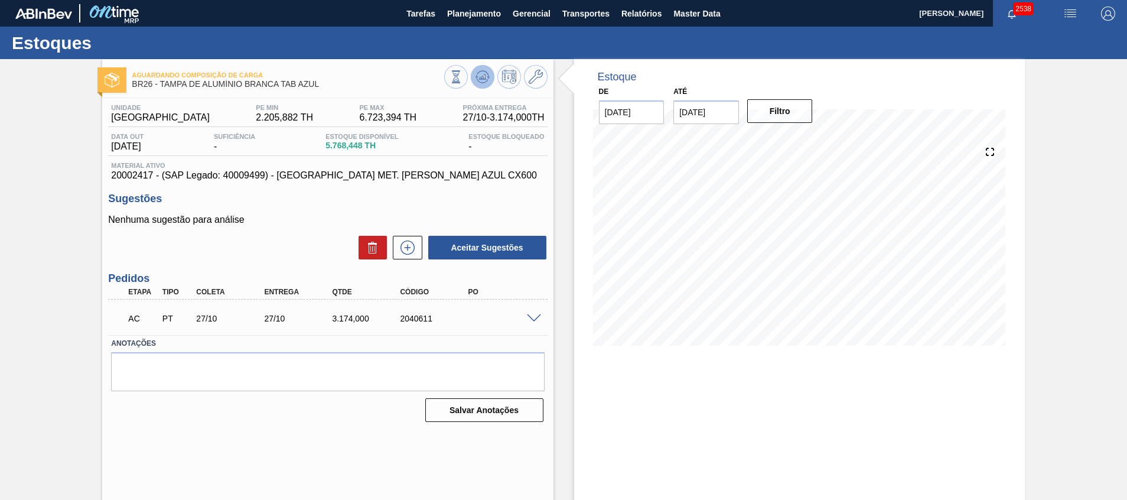
click at [479, 78] on icon at bounding box center [479, 78] width 1 height 2
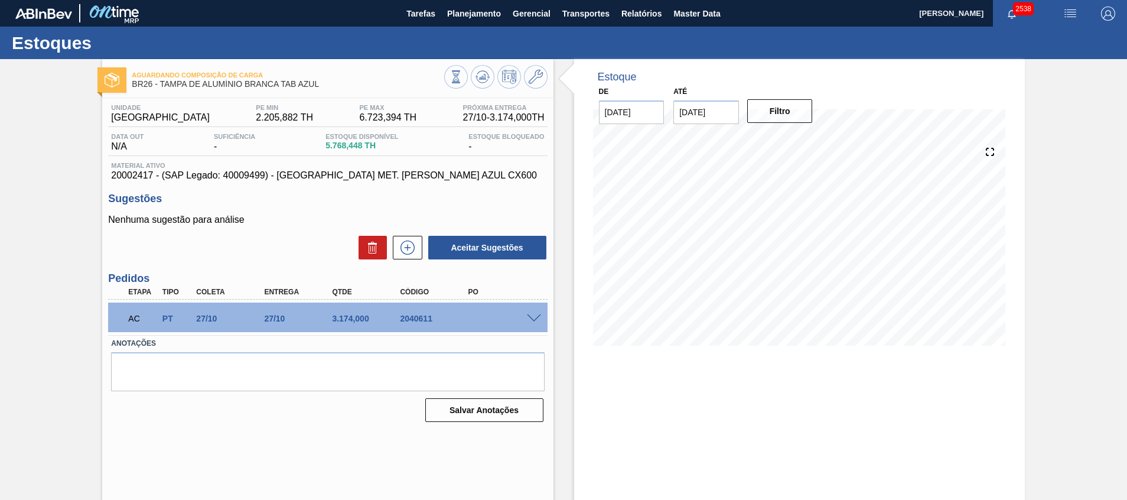
click at [527, 318] on span at bounding box center [534, 318] width 14 height 9
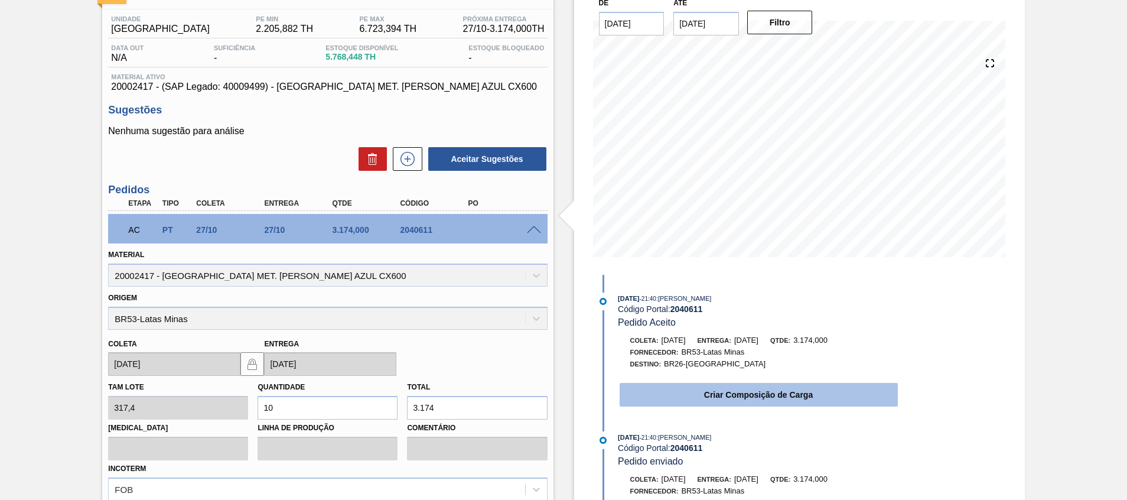
click at [642, 392] on button "Criar Composição de Carga" at bounding box center [758, 395] width 278 height 24
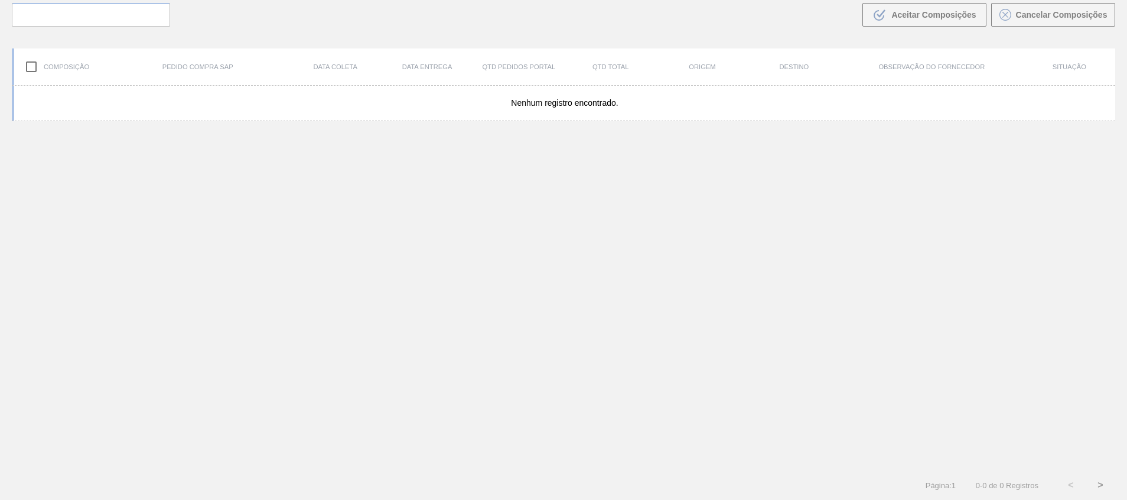
scroll to position [85, 0]
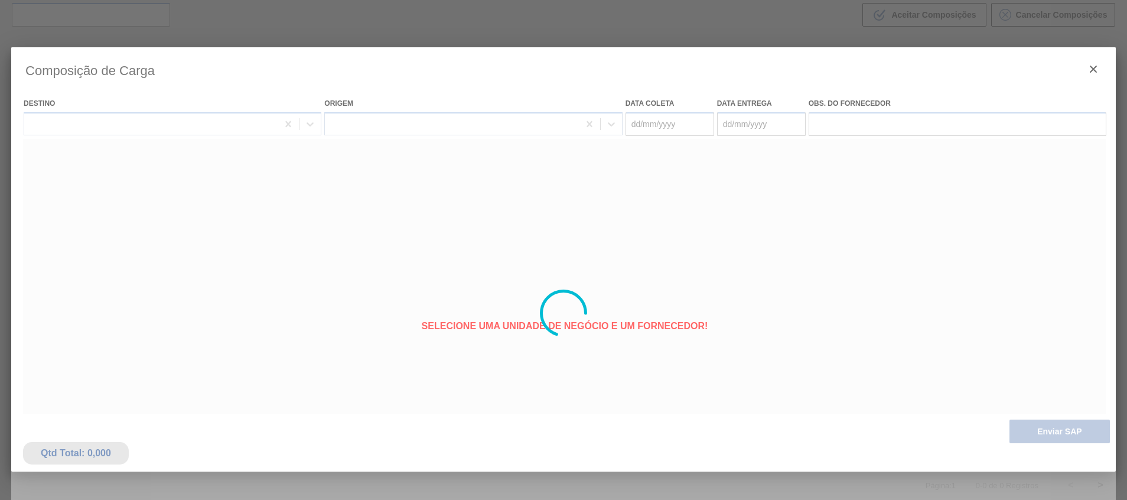
type coleta "[DATE]"
type entrega "[DATE]"
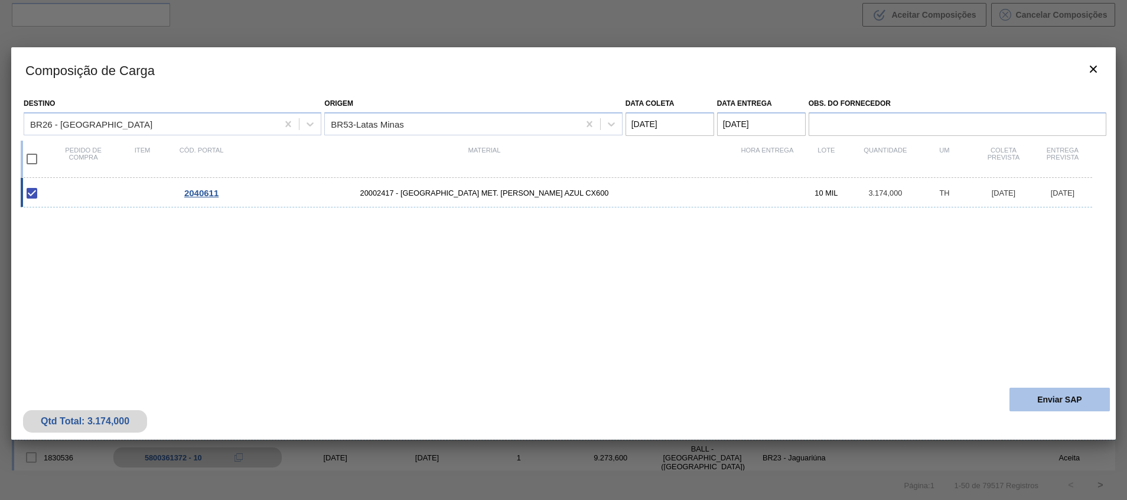
click at [1031, 399] on button "Enviar SAP" at bounding box center [1059, 399] width 100 height 24
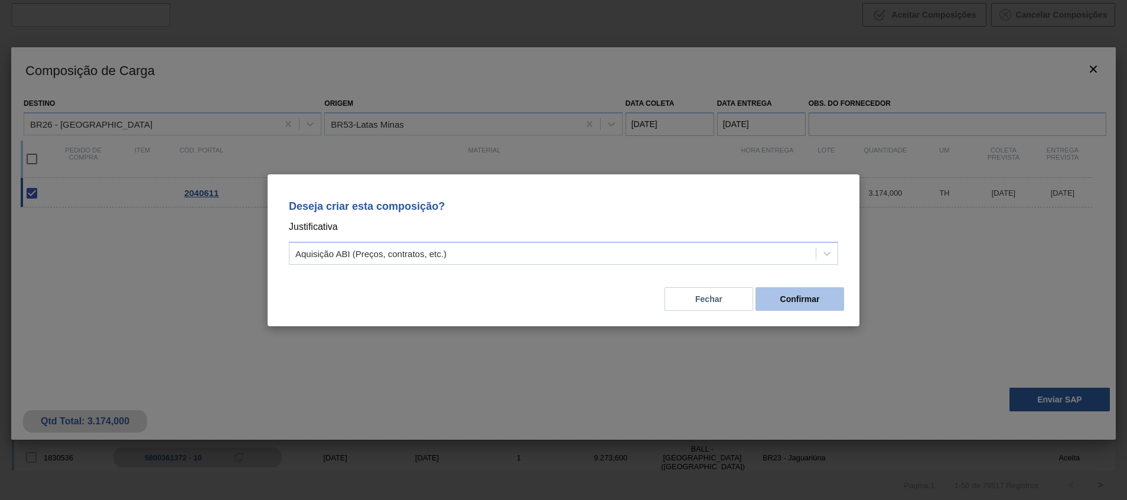
click at [772, 298] on button "Confirmar" at bounding box center [799, 299] width 89 height 24
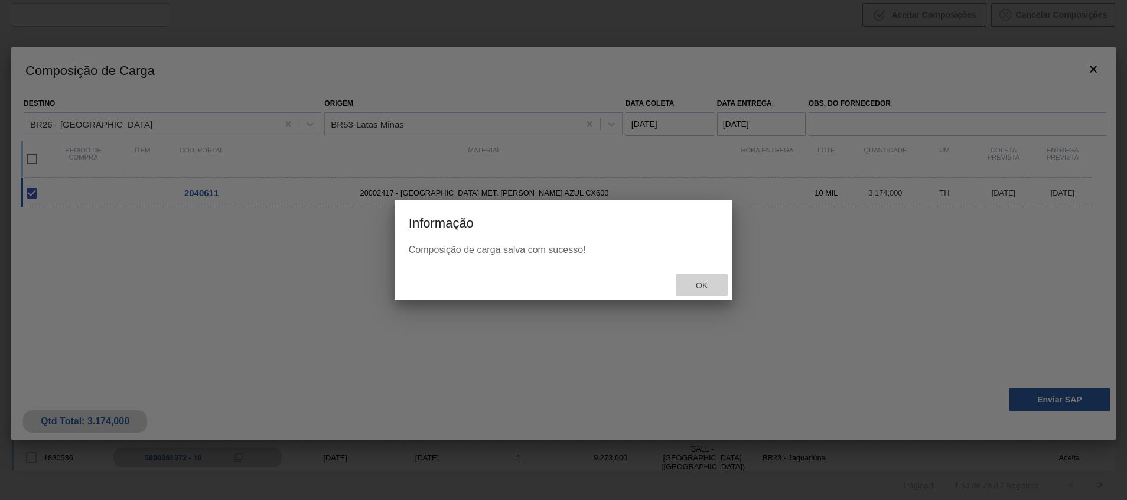
click at [688, 285] on span "Ok" at bounding box center [701, 284] width 31 height 9
